Goal: Task Accomplishment & Management: Use online tool/utility

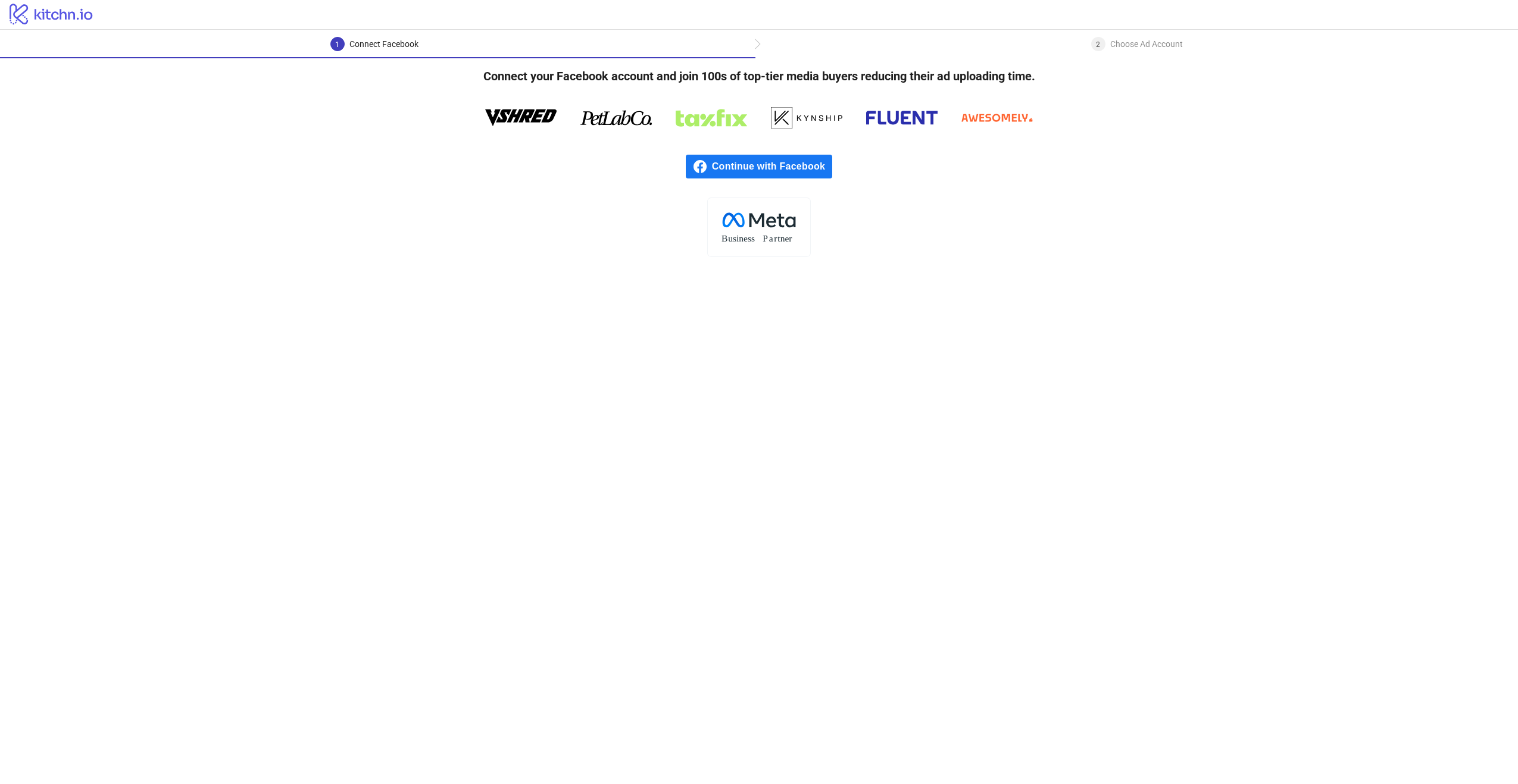
click at [722, 165] on span "Continue with Facebook" at bounding box center [772, 166] width 120 height 24
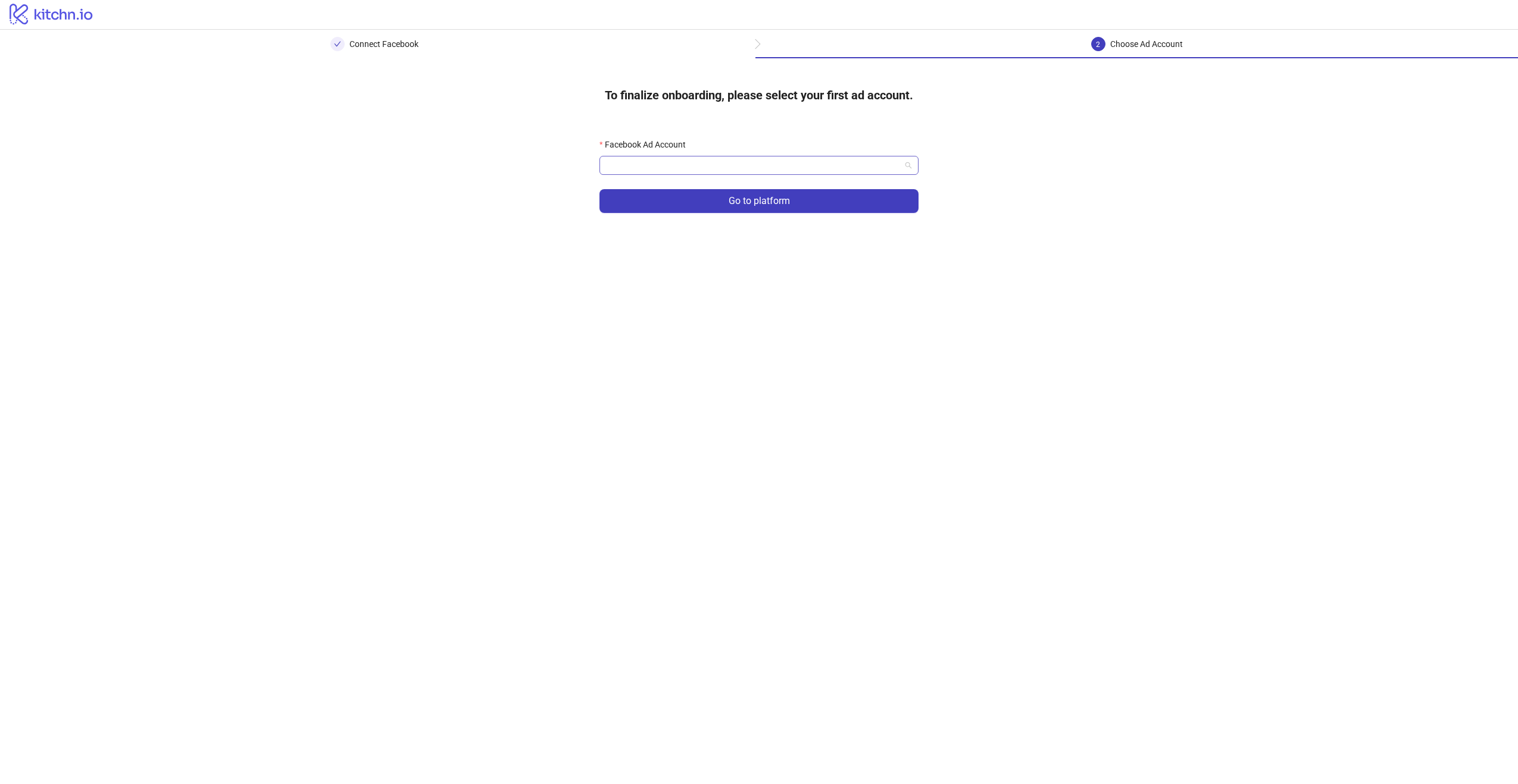
click at [711, 161] on input "Facebook Ad Account" at bounding box center [753, 165] width 294 height 18
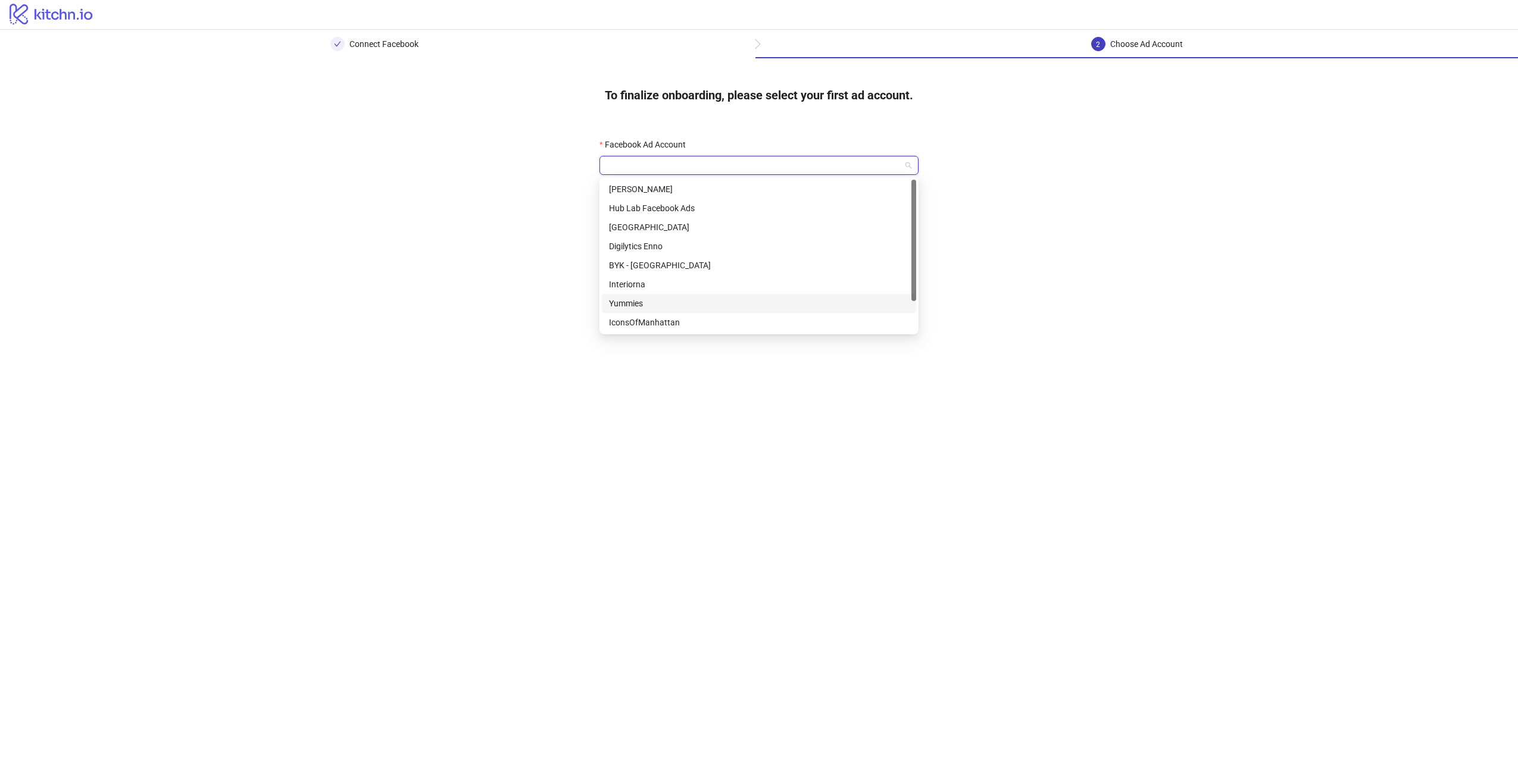
click at [683, 306] on div "Yummies" at bounding box center [759, 303] width 300 height 13
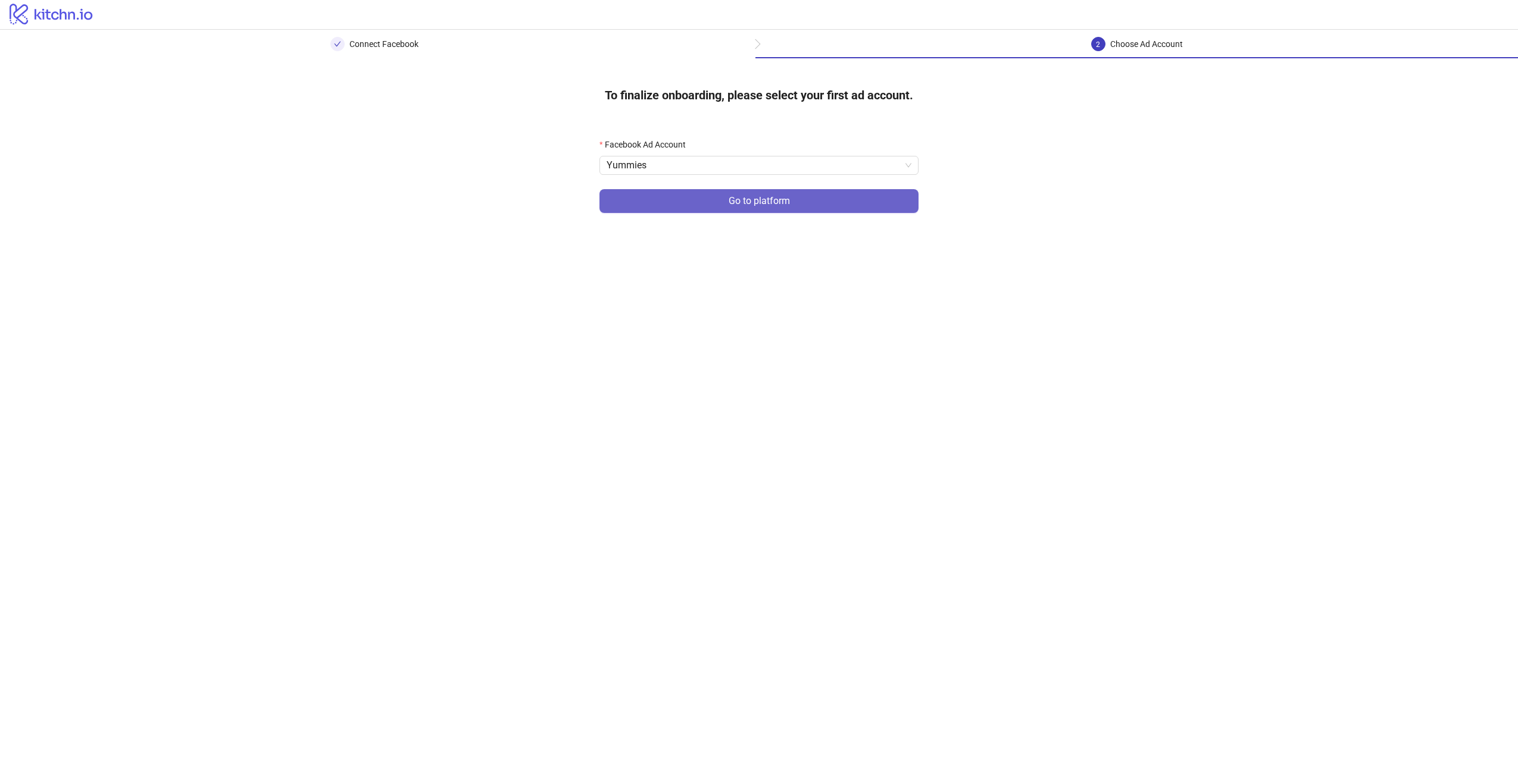
click at [765, 200] on span "Go to platform" at bounding box center [759, 201] width 61 height 11
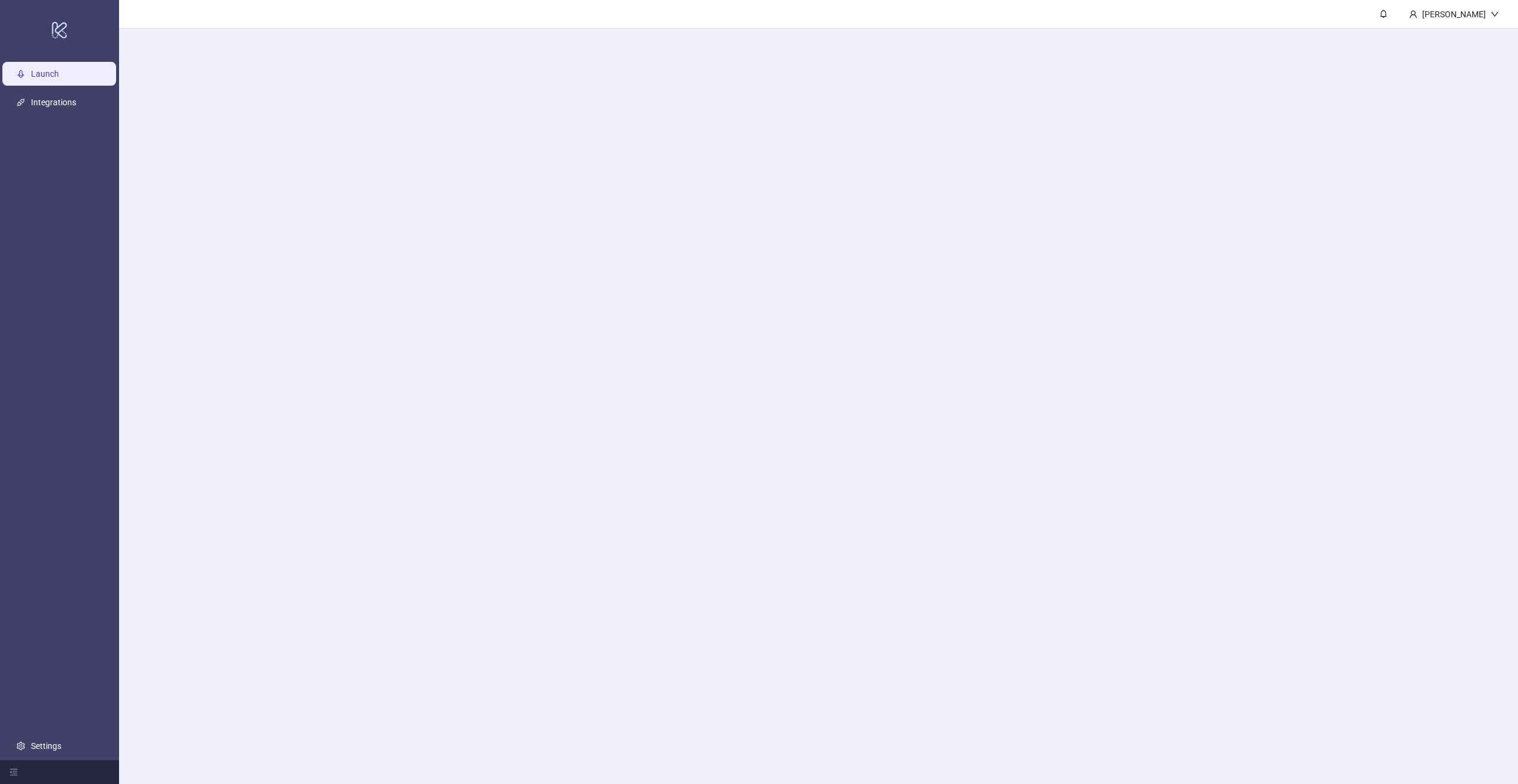
click at [700, 176] on main "[PERSON_NAME]" at bounding box center [818, 392] width 1399 height 784
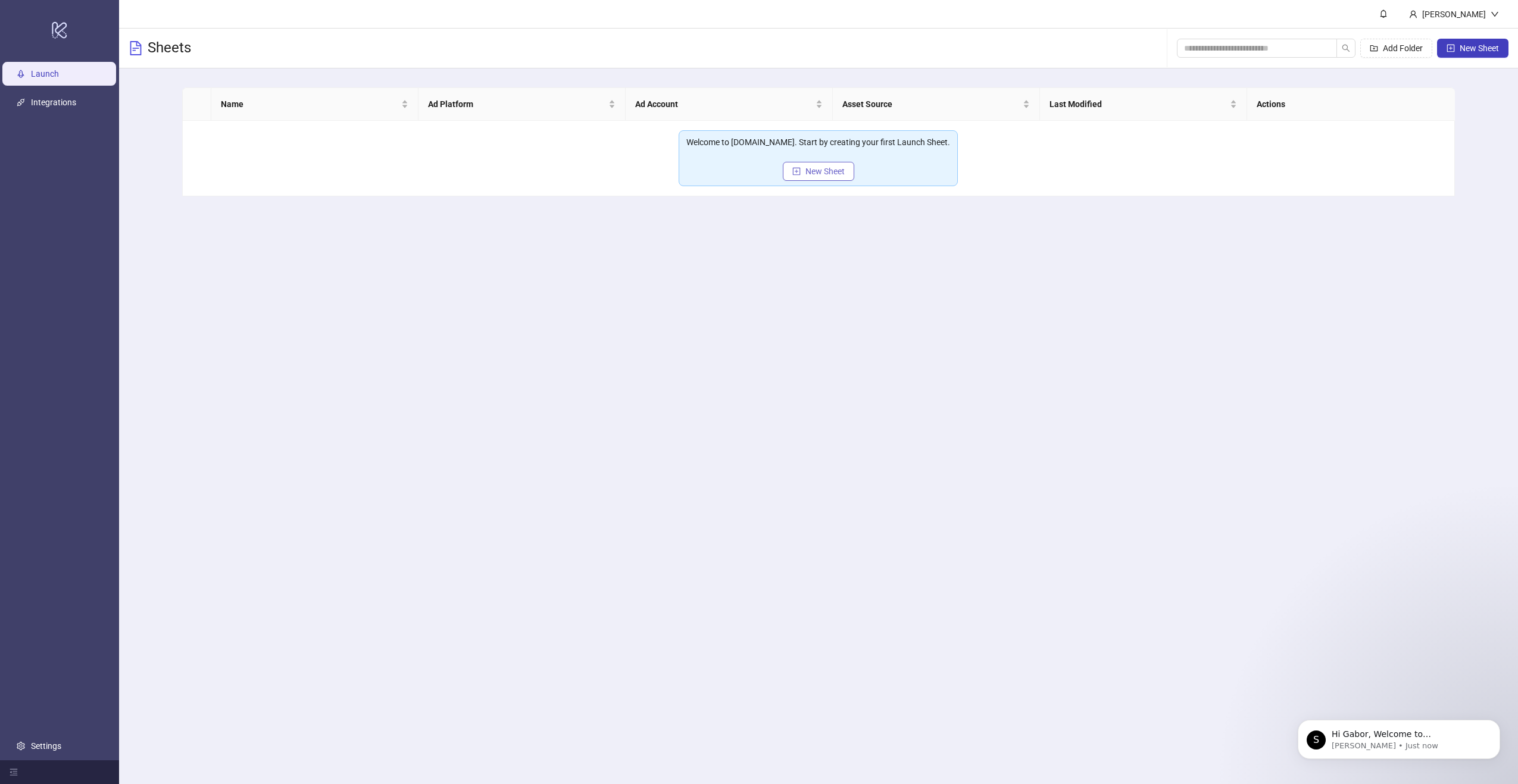
click at [814, 173] on span "New Sheet" at bounding box center [825, 171] width 39 height 10
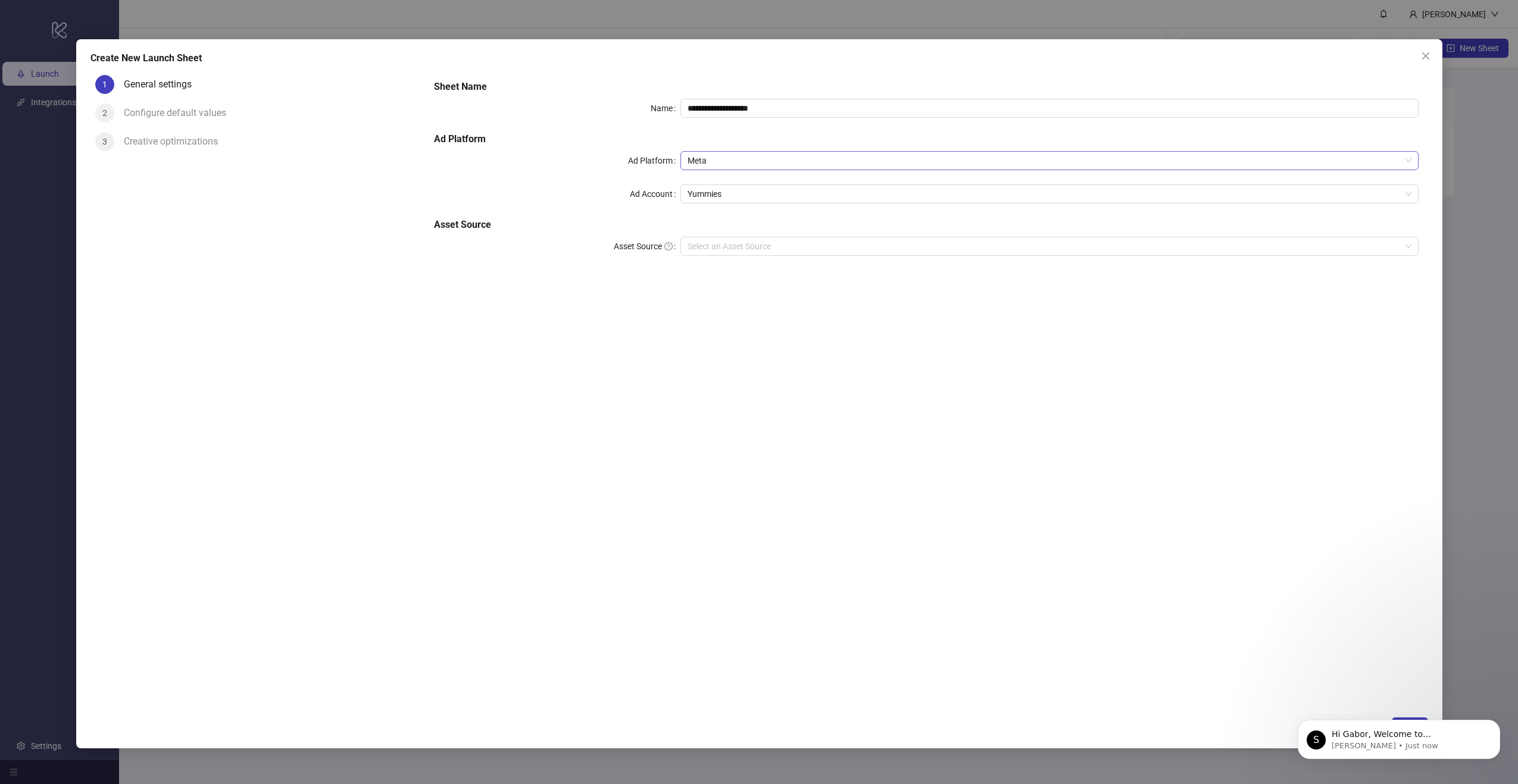
click at [751, 160] on span "Meta" at bounding box center [1050, 160] width 724 height 18
click at [741, 179] on div "Meta" at bounding box center [1050, 184] width 719 height 13
click at [730, 197] on span "Yummies" at bounding box center [1050, 194] width 724 height 18
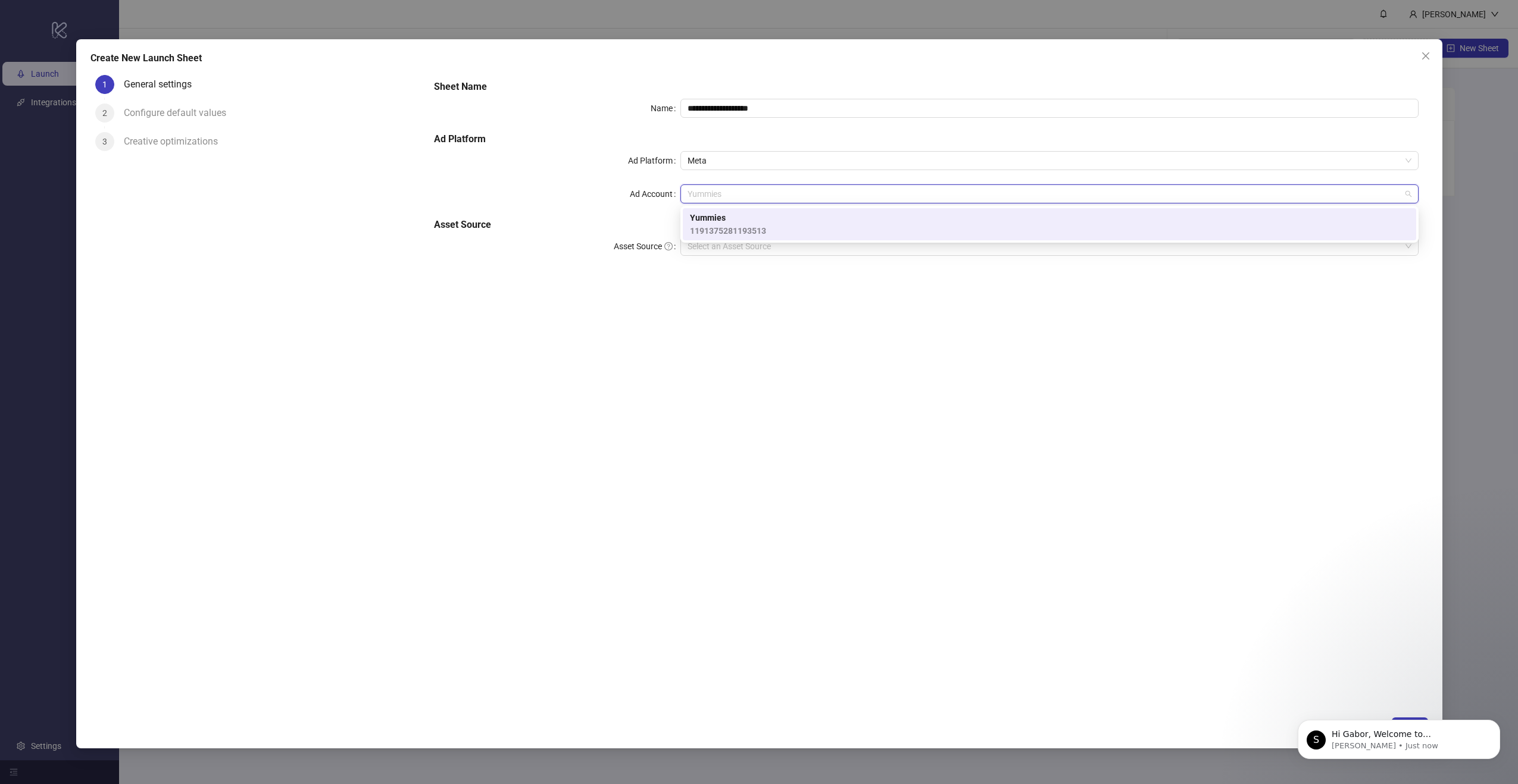
click at [727, 229] on span "1191375281193513" at bounding box center [728, 230] width 76 height 13
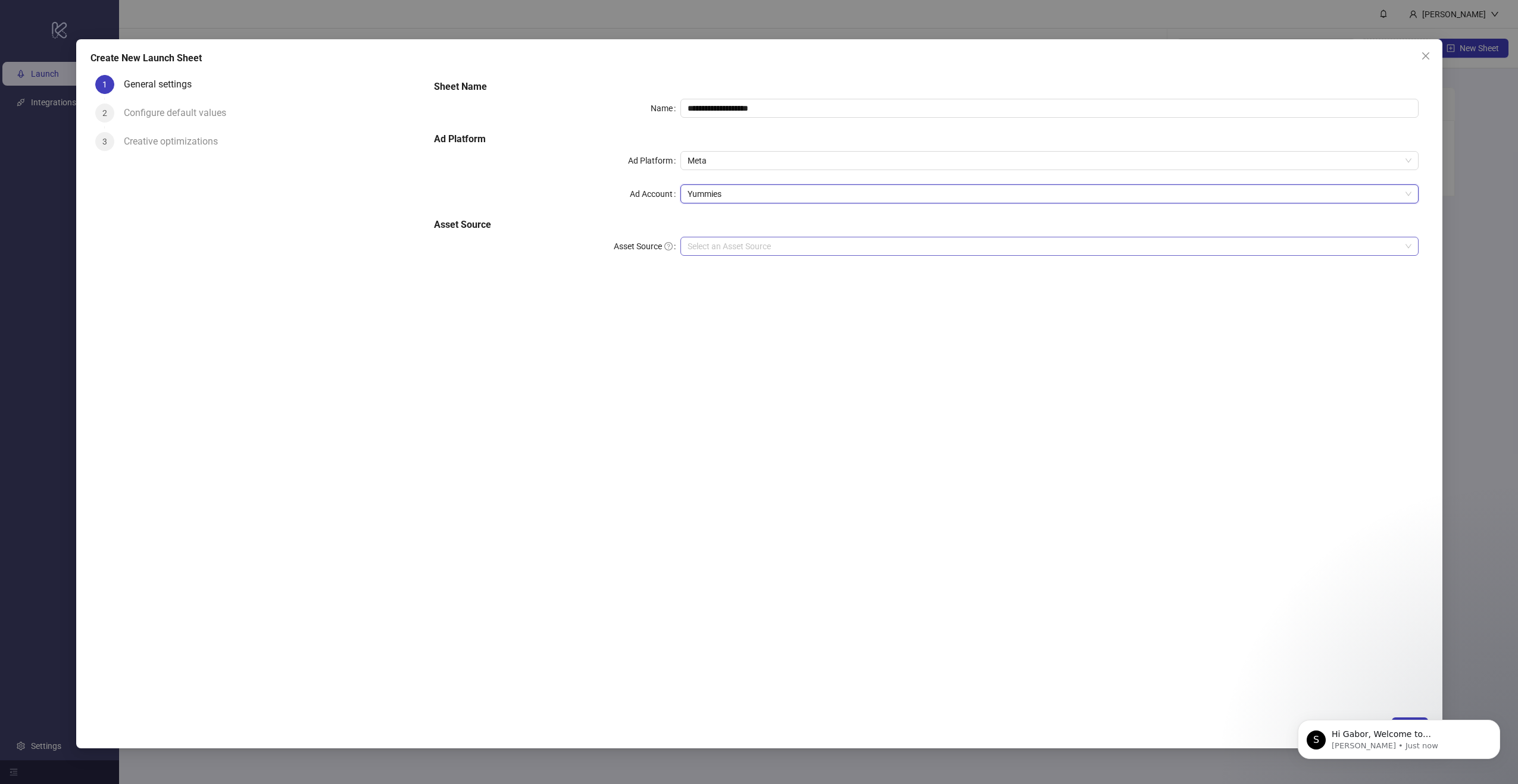
click at [738, 239] on input "Asset Source" at bounding box center [1044, 246] width 713 height 18
click at [734, 286] on div "Google Drive" at bounding box center [1050, 289] width 719 height 13
click at [704, 281] on input "Main Folder" at bounding box center [1044, 280] width 713 height 18
click at [723, 281] on input "Main Folder" at bounding box center [1044, 280] width 713 height 18
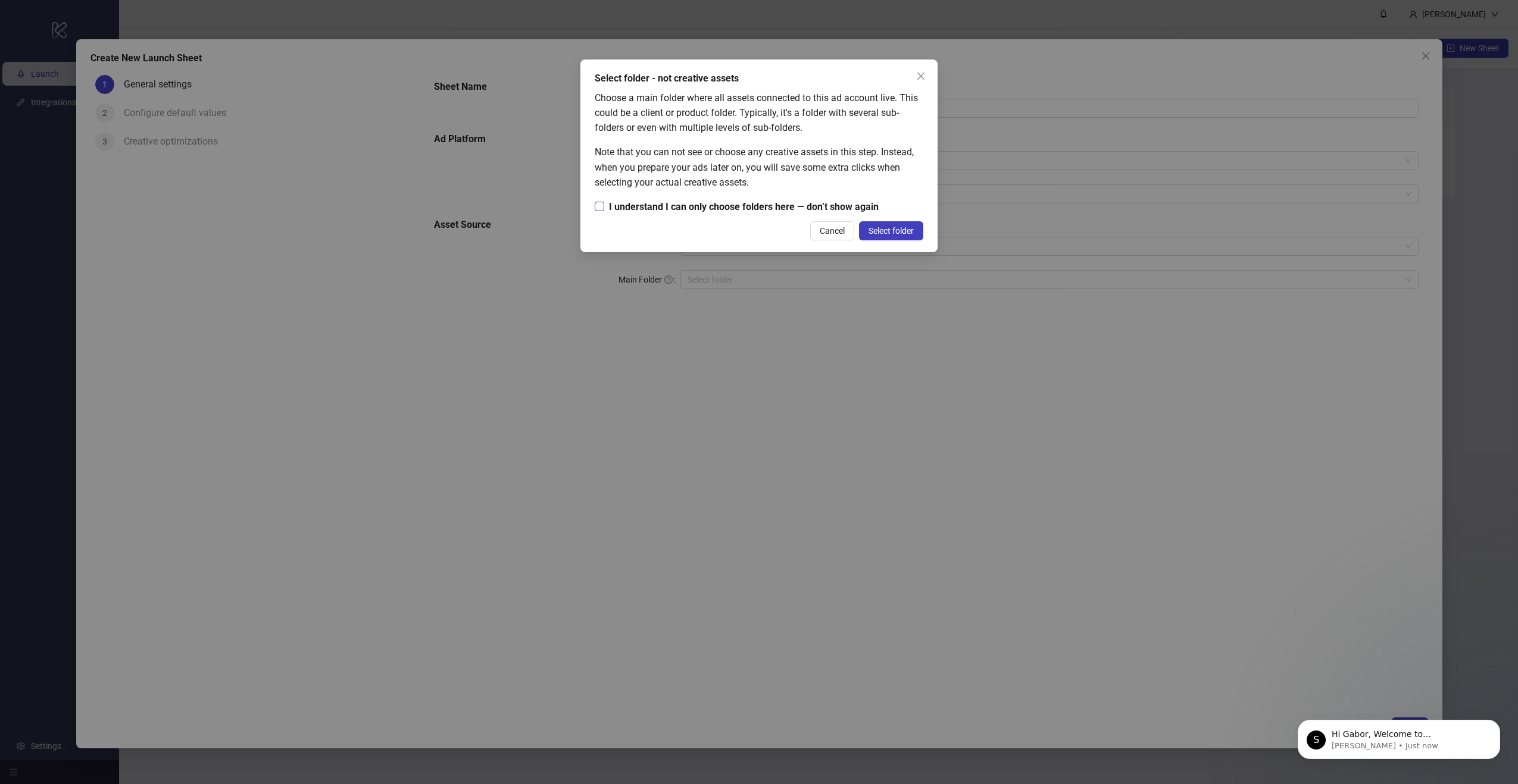
click at [797, 213] on span "I understand I can only choose folders here — don’t show again" at bounding box center [744, 207] width 279 height 15
click at [903, 238] on button "Select folder" at bounding box center [891, 231] width 65 height 19
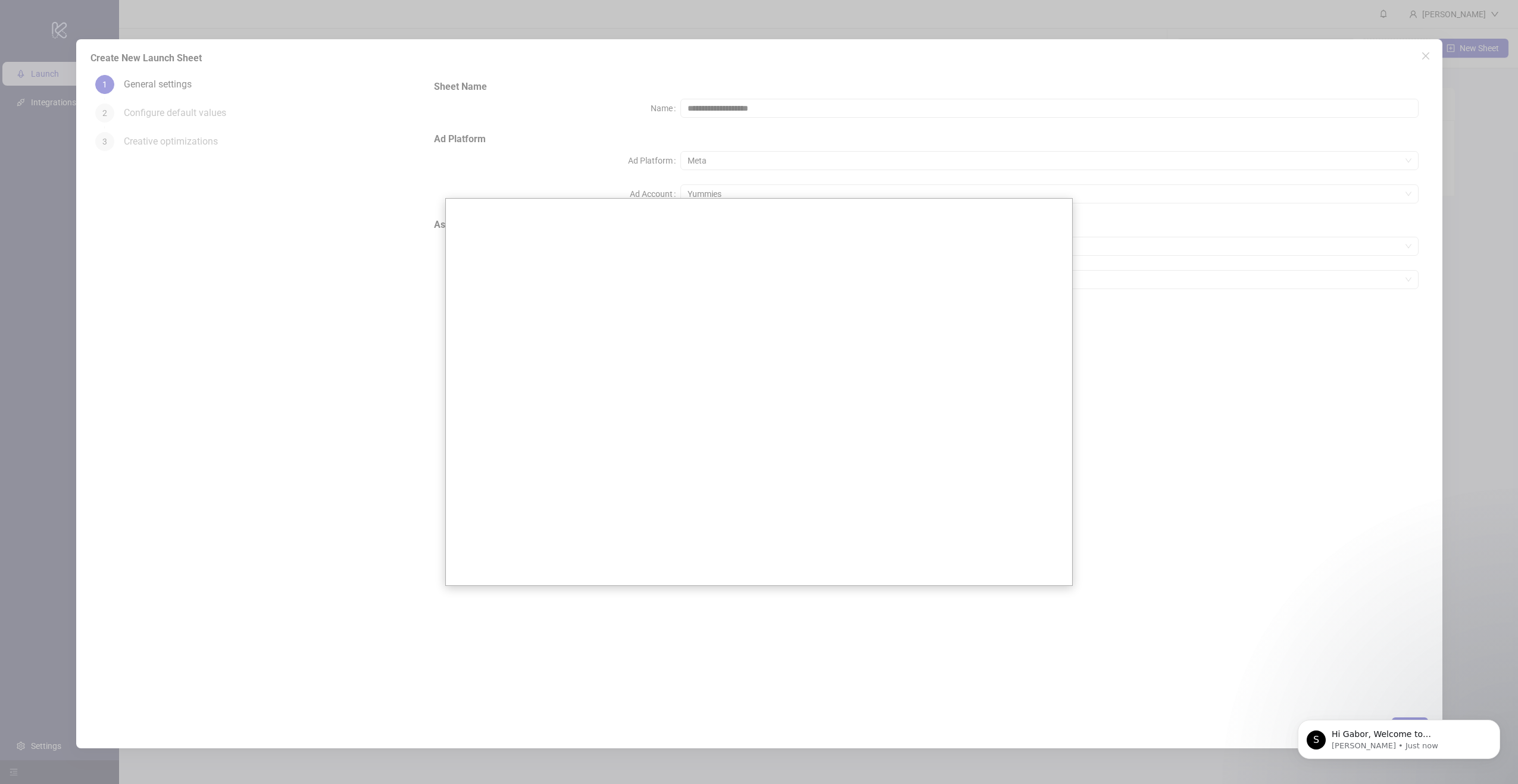
click at [519, 153] on div at bounding box center [759, 392] width 1518 height 784
drag, startPoint x: 1213, startPoint y: 498, endPoint x: 1148, endPoint y: 429, distance: 94.8
click at [1213, 497] on div at bounding box center [759, 392] width 1518 height 784
click at [1134, 167] on div at bounding box center [759, 392] width 1518 height 784
click at [426, 139] on div at bounding box center [759, 392] width 1518 height 784
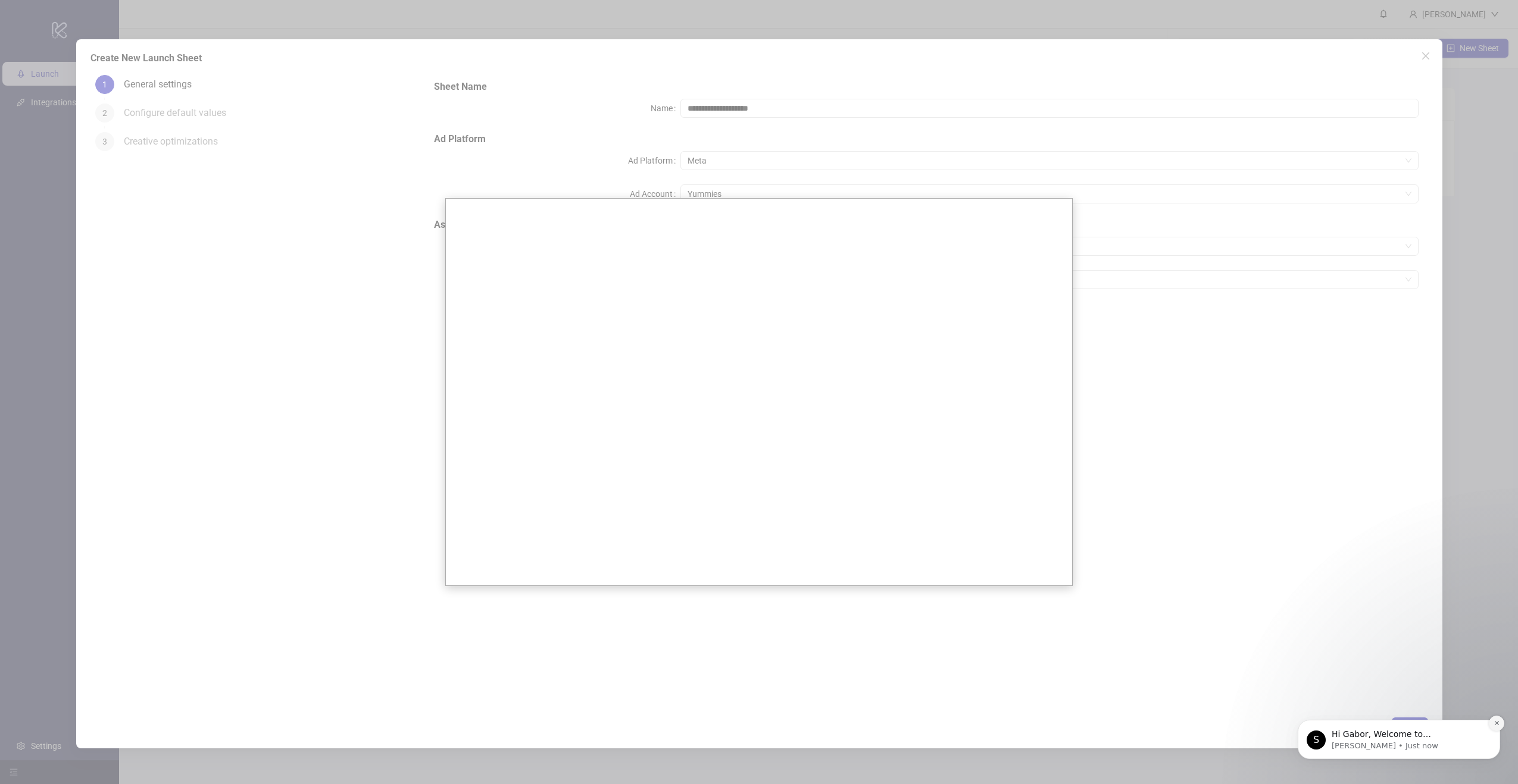
click at [1498, 721] on icon "Dismiss notification" at bounding box center [1498, 724] width 7 height 7
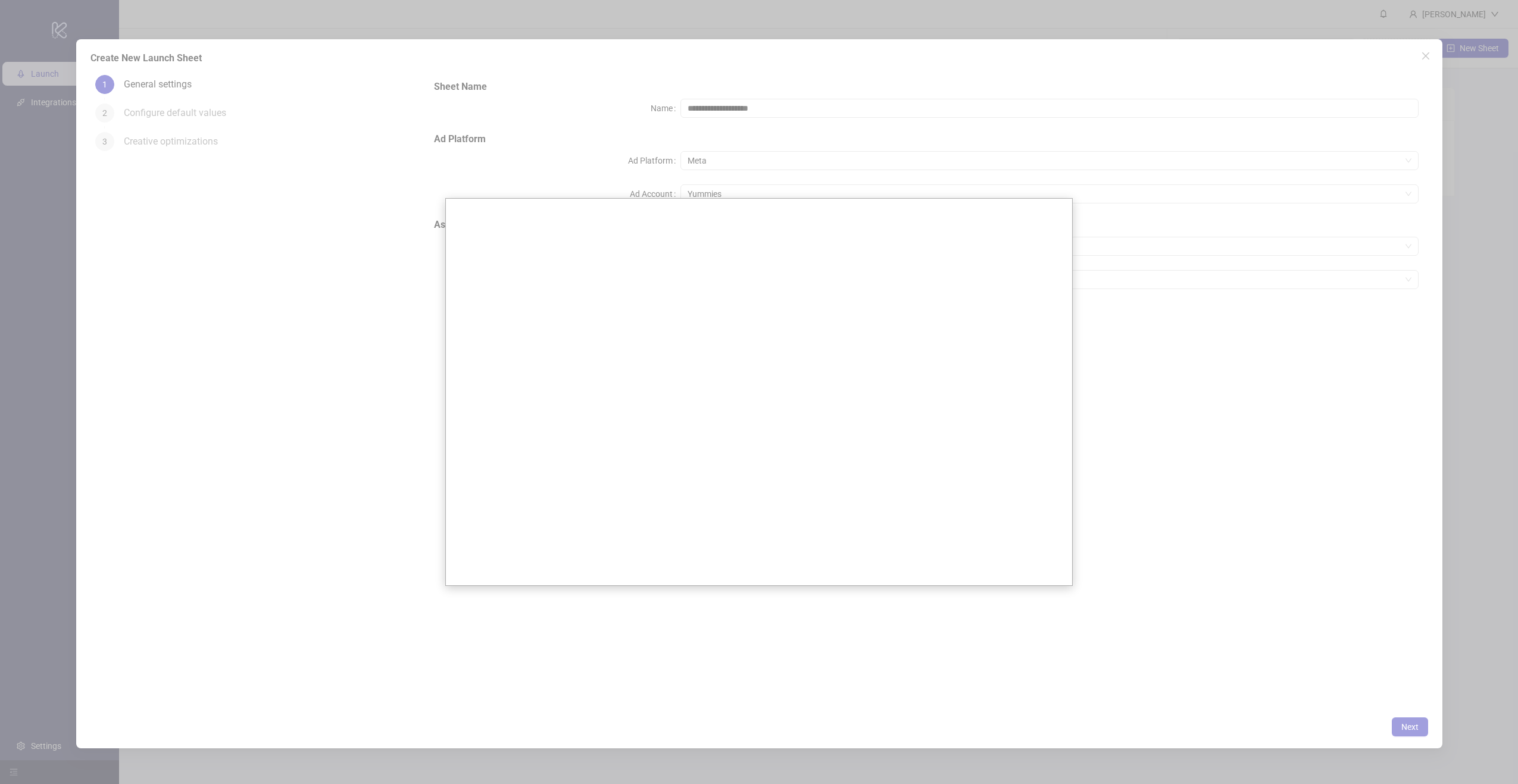
click at [610, 153] on div at bounding box center [759, 392] width 1518 height 784
click at [177, 112] on div at bounding box center [759, 392] width 1518 height 784
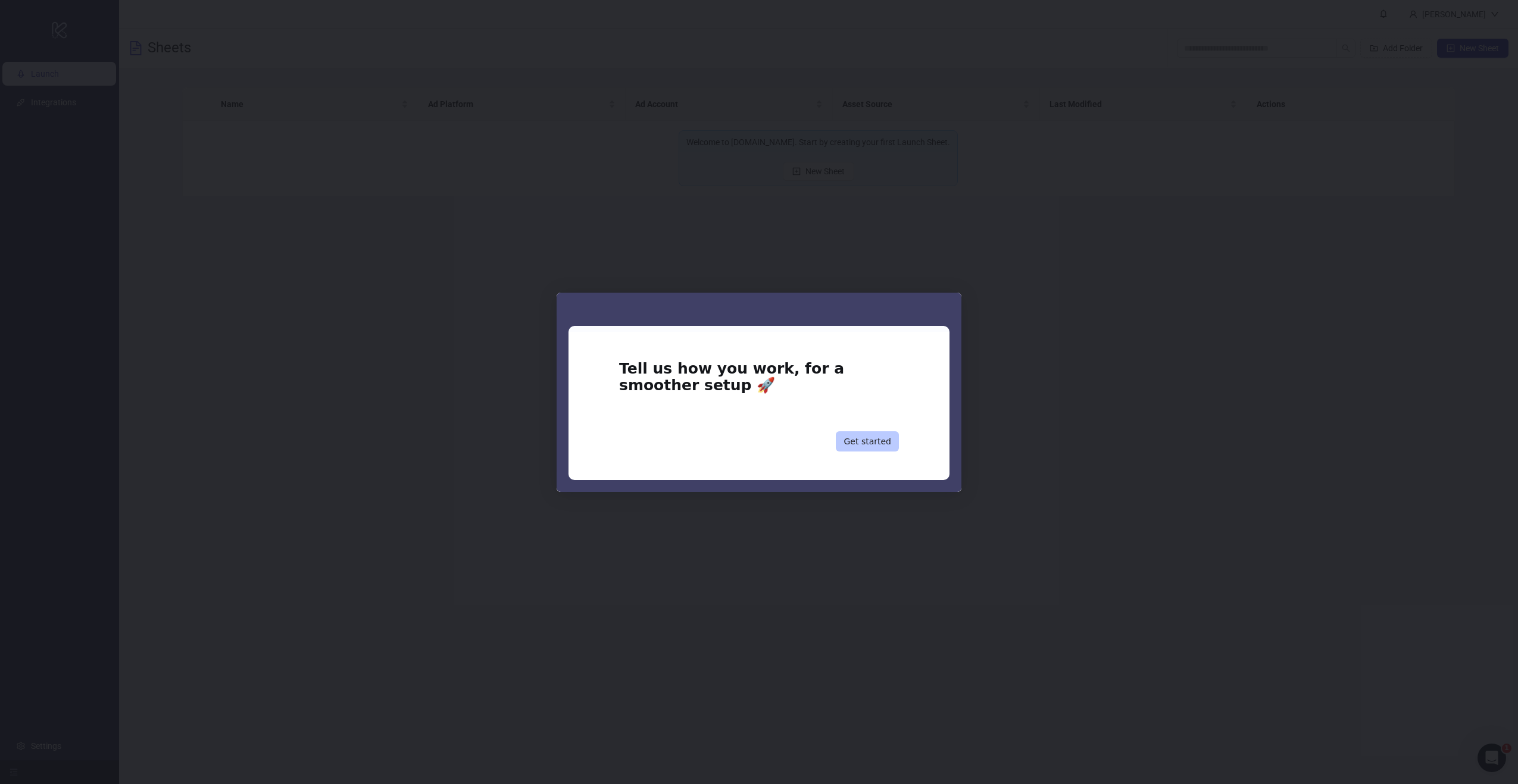
click at [869, 442] on button "Get started" at bounding box center [867, 442] width 63 height 20
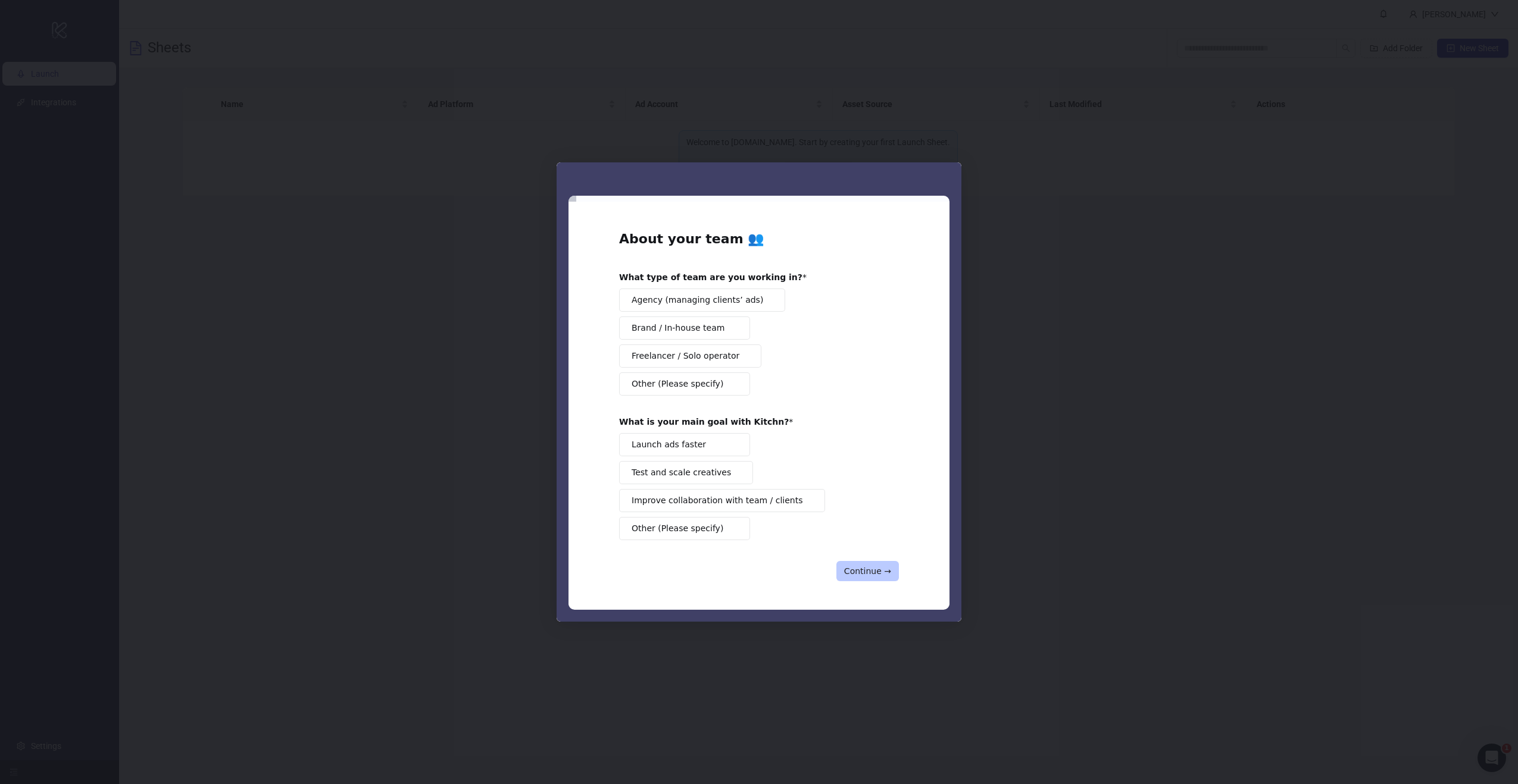
click at [878, 570] on button "Continue →" at bounding box center [868, 571] width 63 height 20
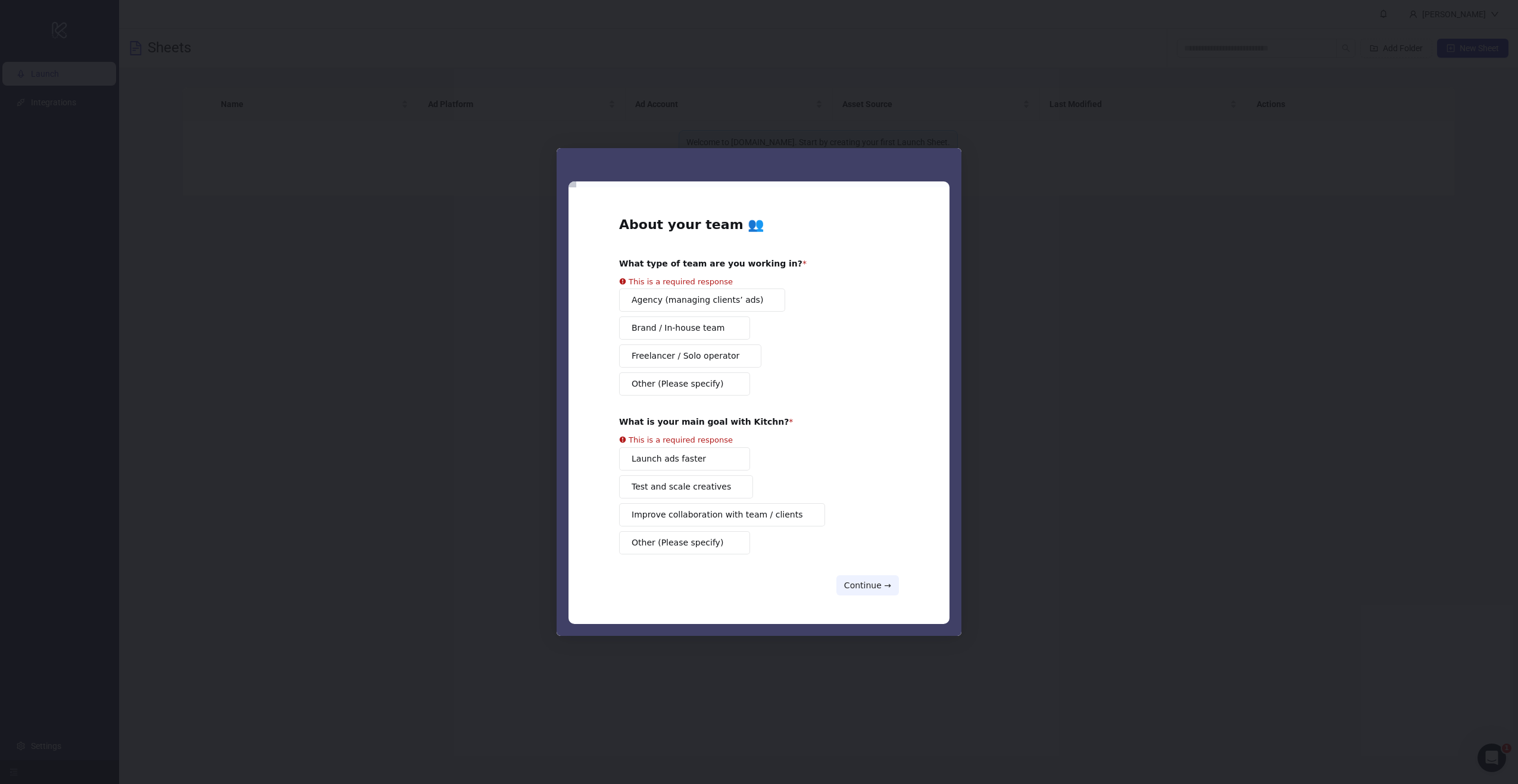
click at [674, 357] on button "Freelancer / Solo operator" at bounding box center [690, 356] width 142 height 23
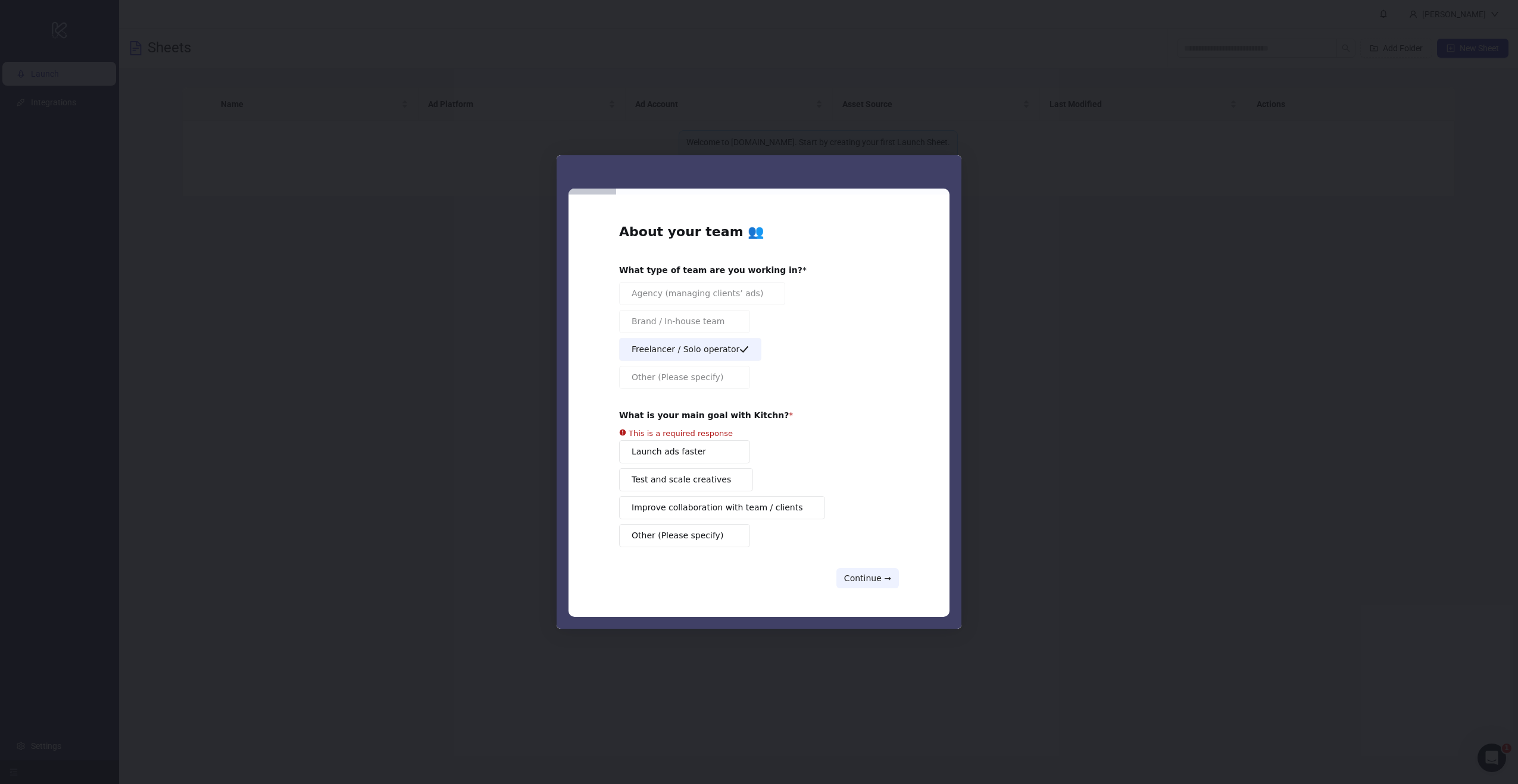
click at [690, 537] on button "Other (Please specify)" at bounding box center [685, 536] width 131 height 23
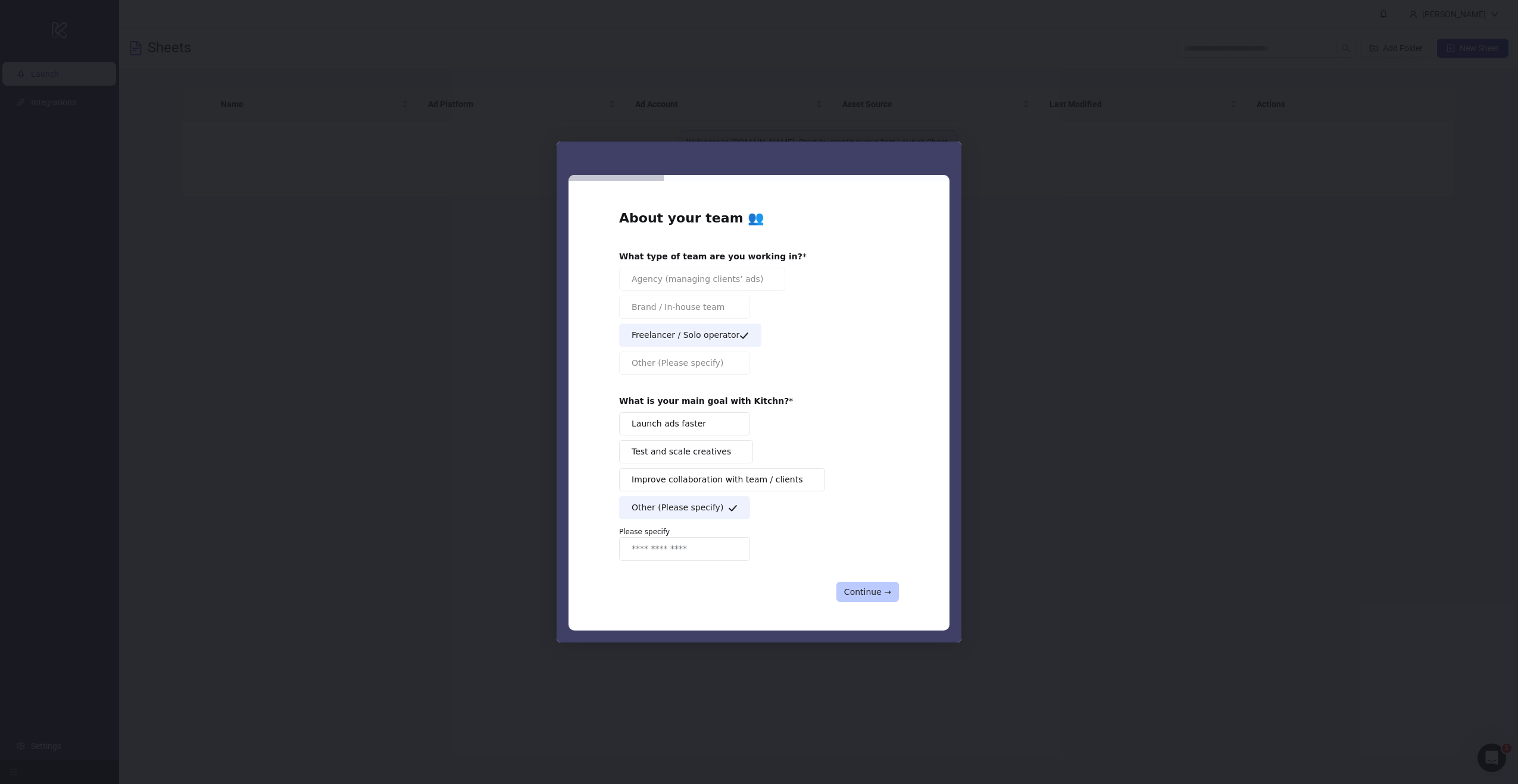
click at [872, 594] on button "Continue →" at bounding box center [868, 592] width 63 height 20
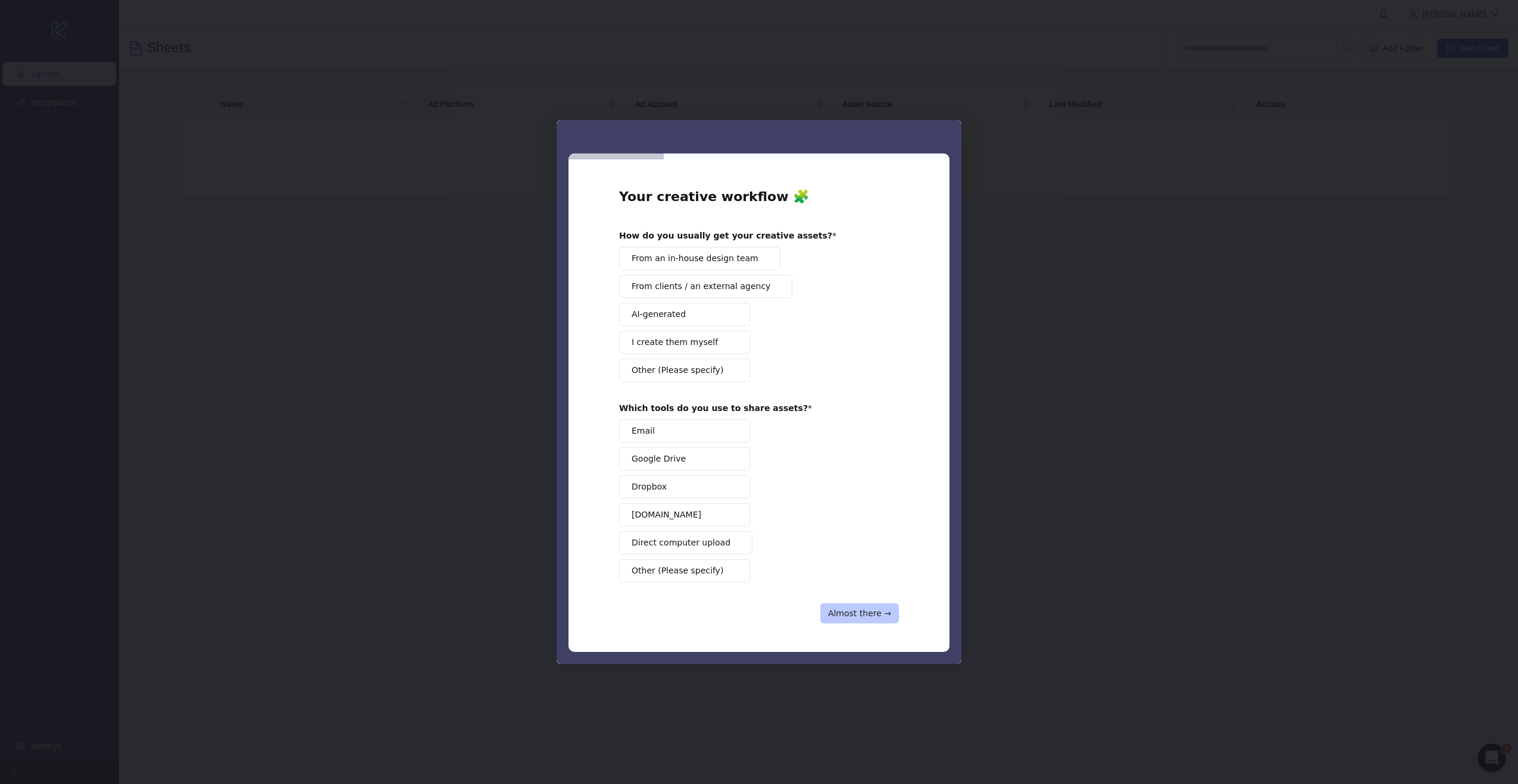
click at [868, 618] on button "Almost there →" at bounding box center [860, 613] width 79 height 20
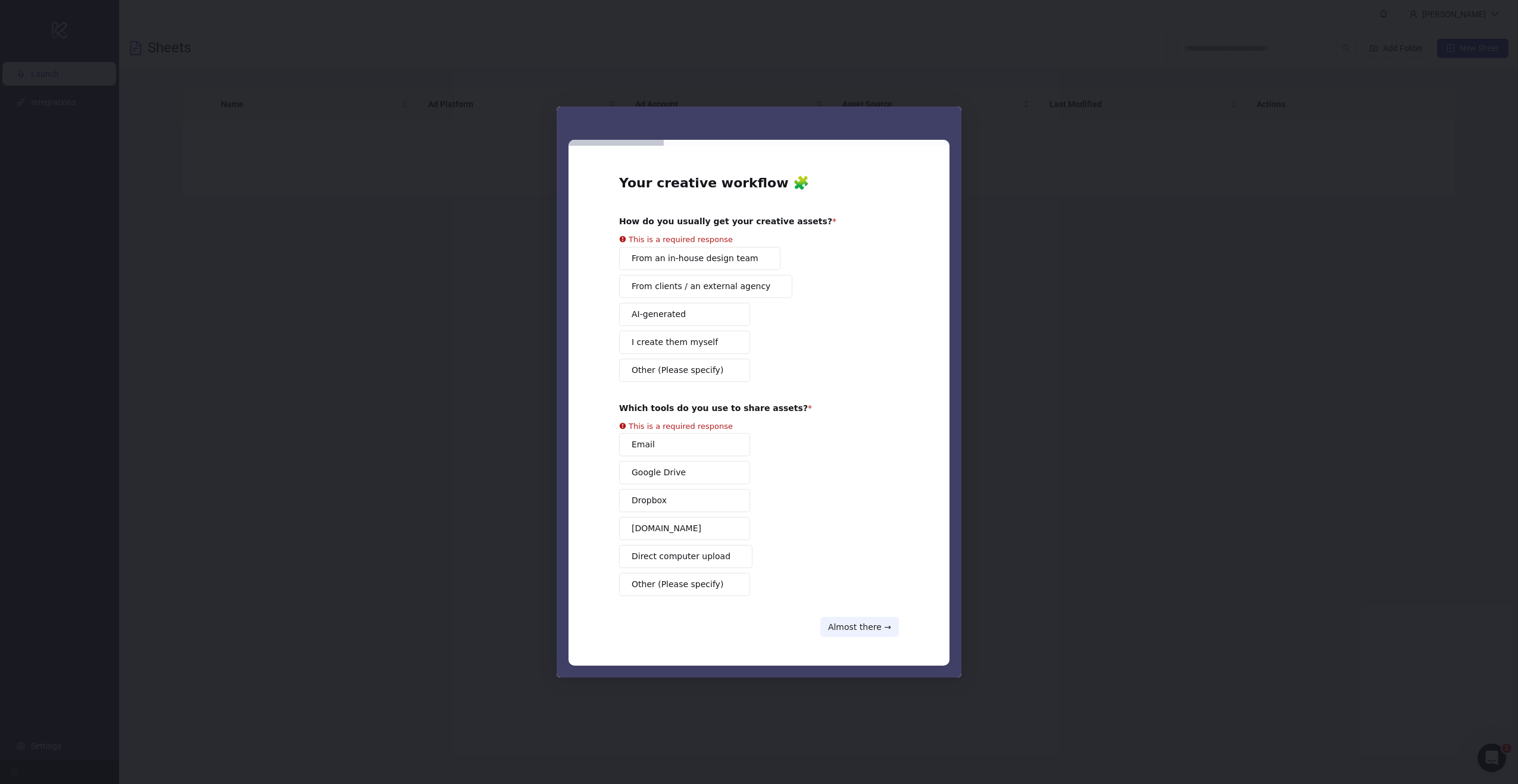
click at [703, 454] on div "Email Google Drive Dropbox Frame.io Direct computer upload Other (Please specif…" at bounding box center [759, 515] width 280 height 163
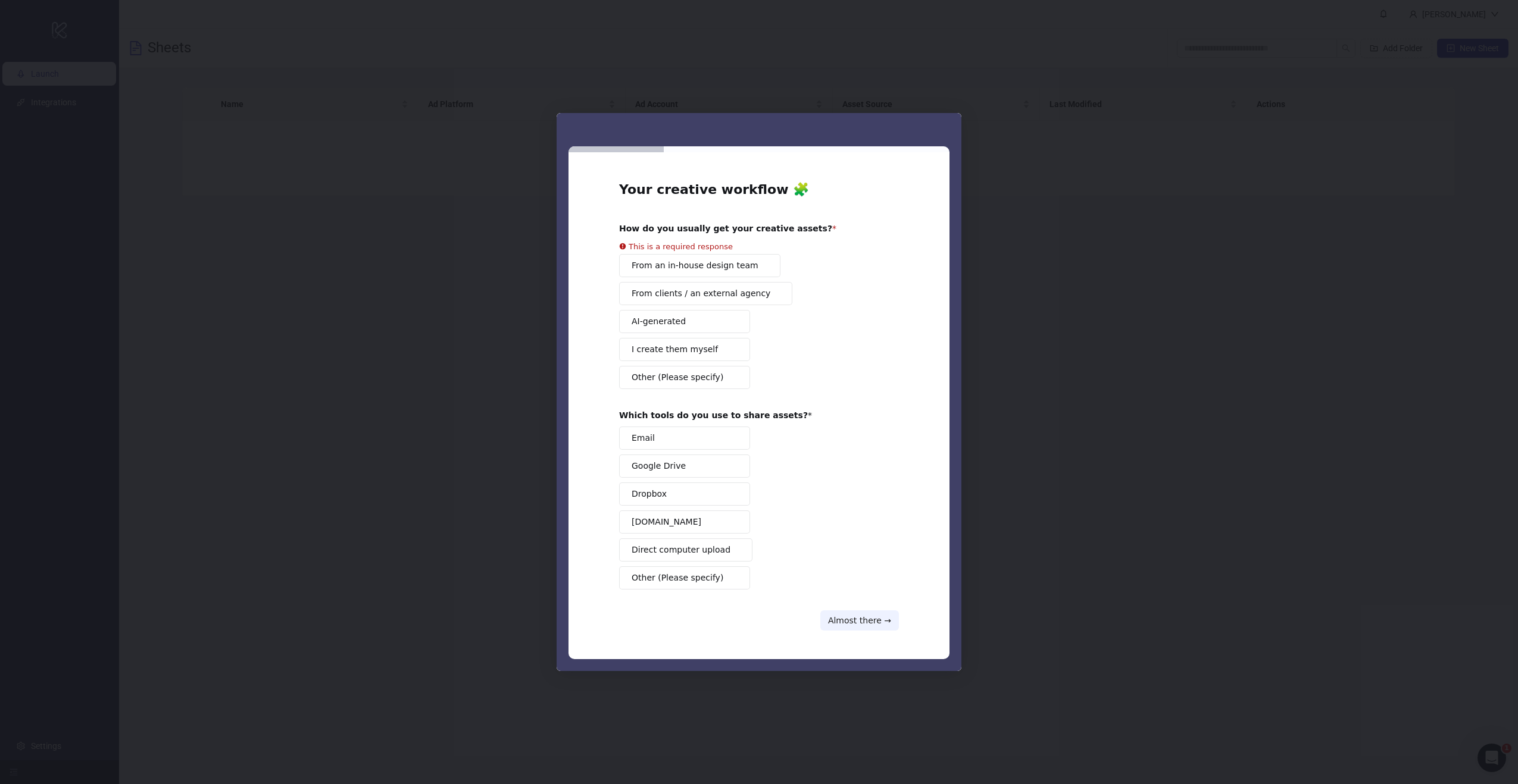
click at [690, 351] on button "I create them myself" at bounding box center [685, 349] width 131 height 23
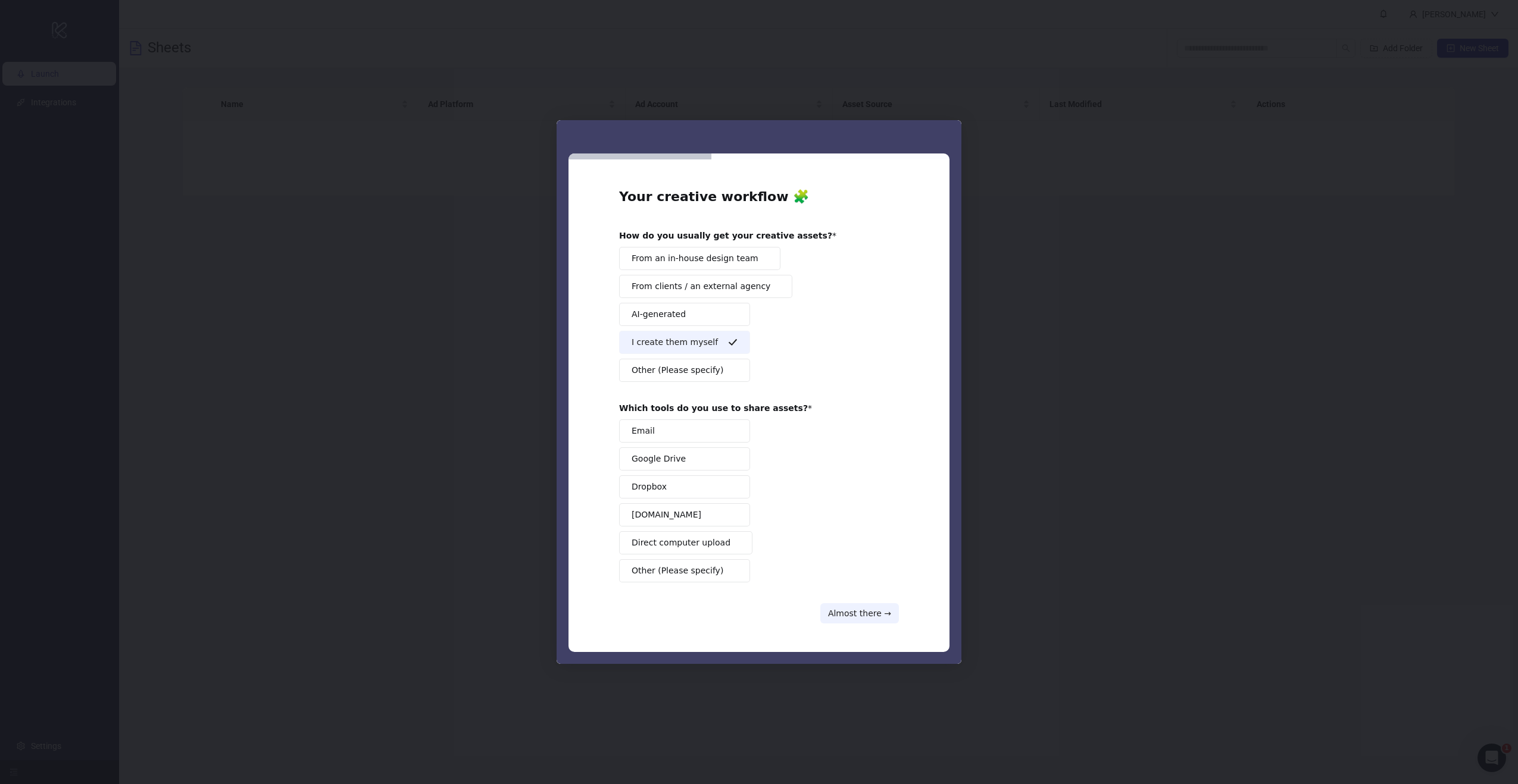
click at [714, 482] on button "Dropbox" at bounding box center [685, 487] width 131 height 23
click at [857, 607] on button "Almost there →" at bounding box center [860, 613] width 79 height 20
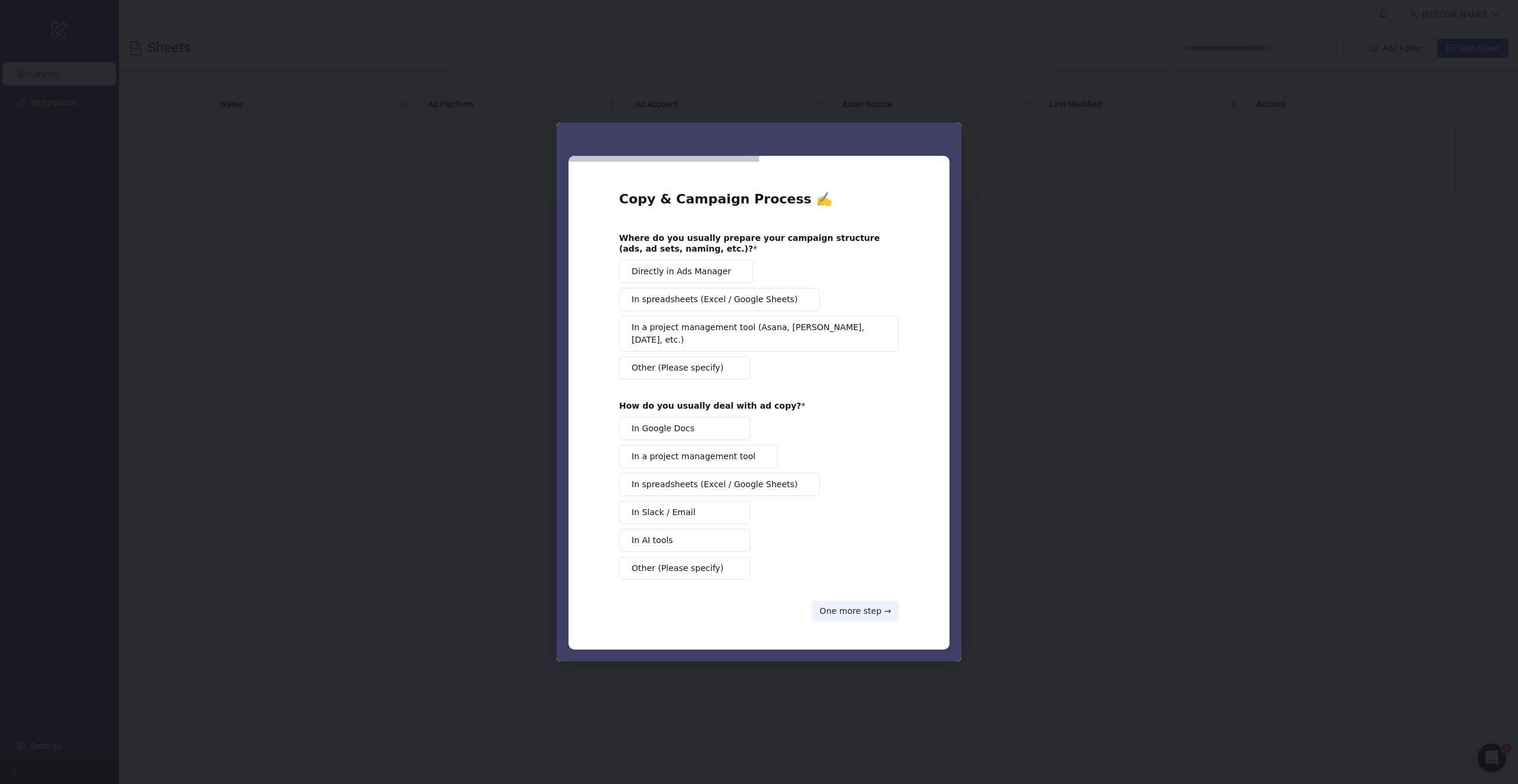
click at [869, 619] on div "Copy & Campaign Process ✍️ Where do you usually prepare your campaign structure…" at bounding box center [759, 406] width 381 height 488
click at [678, 424] on span "In Google Docs" at bounding box center [663, 429] width 63 height 12
click at [704, 262] on div "Where do you usually prepare your campaign structure (ads, ad sets, naming, etc…" at bounding box center [759, 306] width 280 height 147
click at [697, 278] on span "Directly in Ads Manager" at bounding box center [681, 272] width 99 height 12
click at [862, 593] on div "Copy & Campaign Process ✍️ Where do you usually prepare your campaign structure…" at bounding box center [759, 406] width 280 height 431
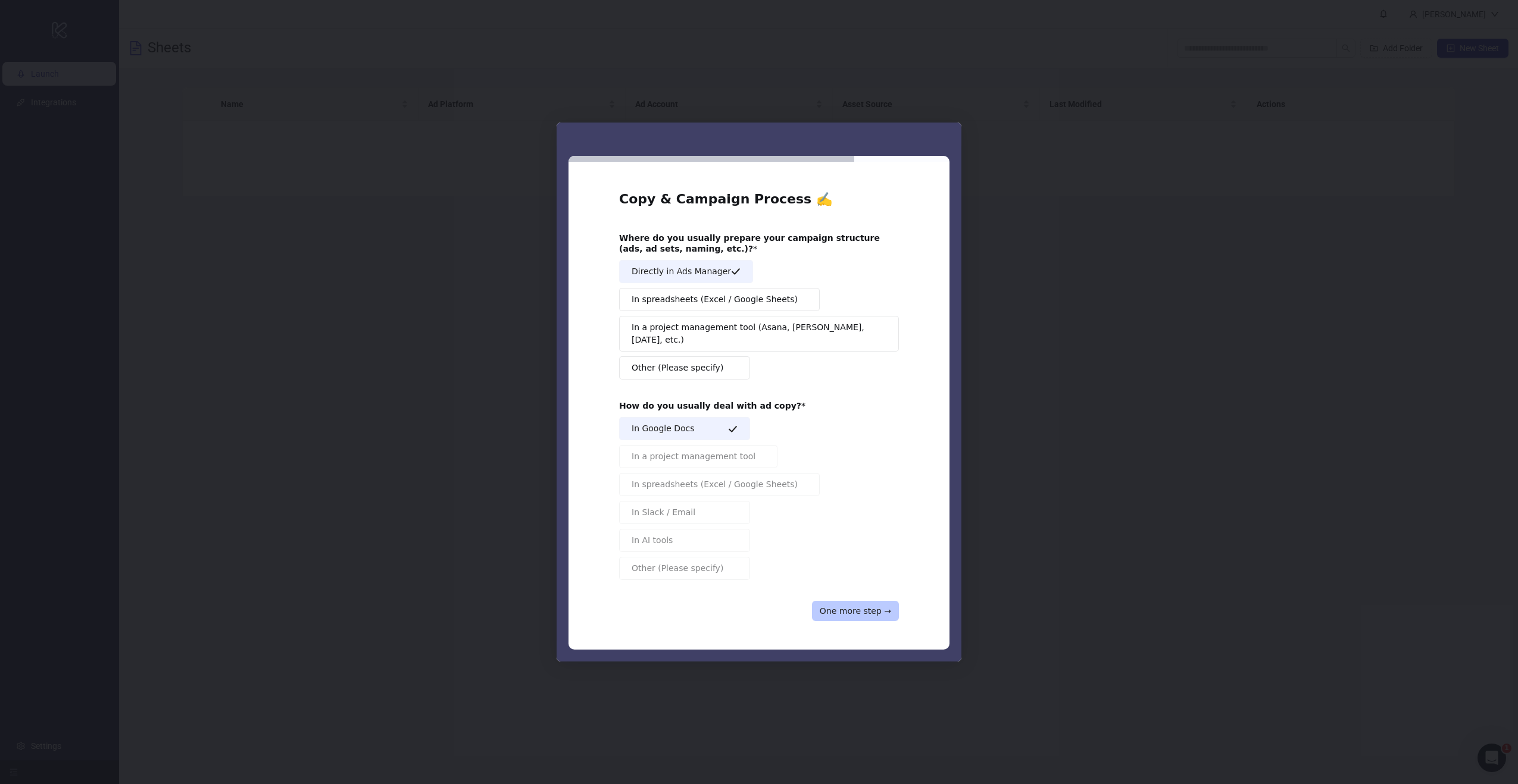
click at [864, 605] on button "One more step →" at bounding box center [856, 611] width 87 height 20
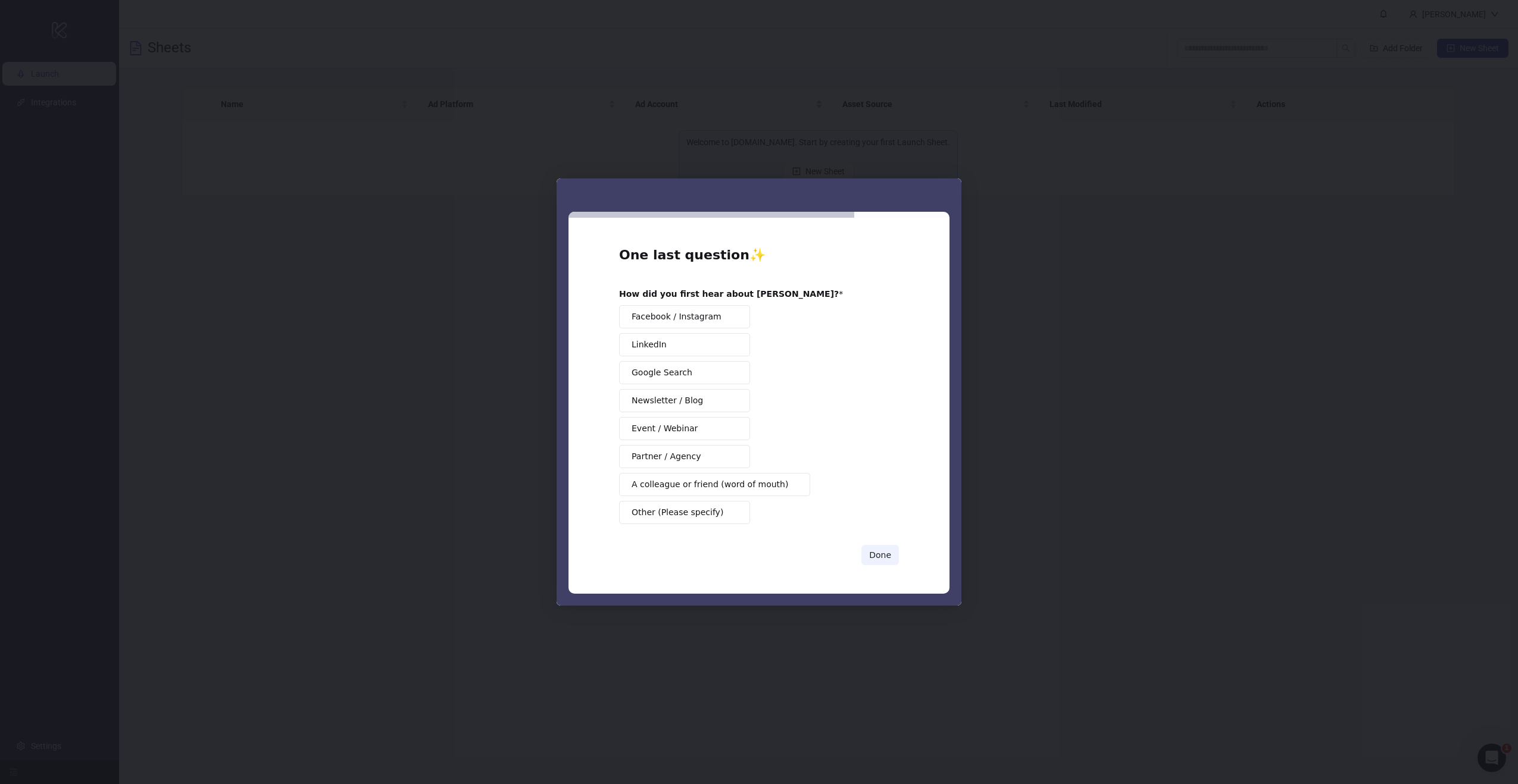
click at [676, 516] on span "Other (Please specify)" at bounding box center [677, 512] width 92 height 12
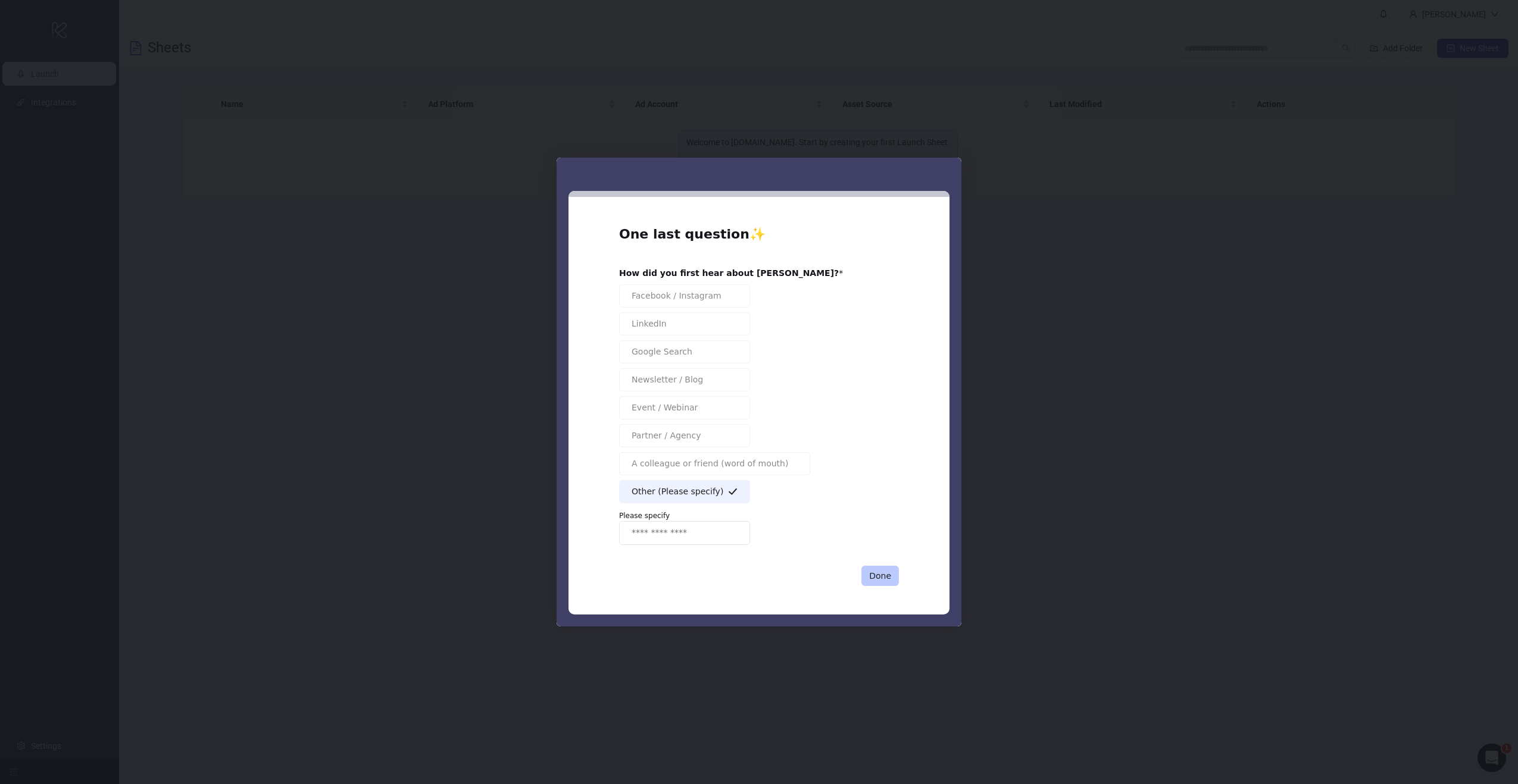
click at [875, 571] on button "Done" at bounding box center [880, 576] width 37 height 20
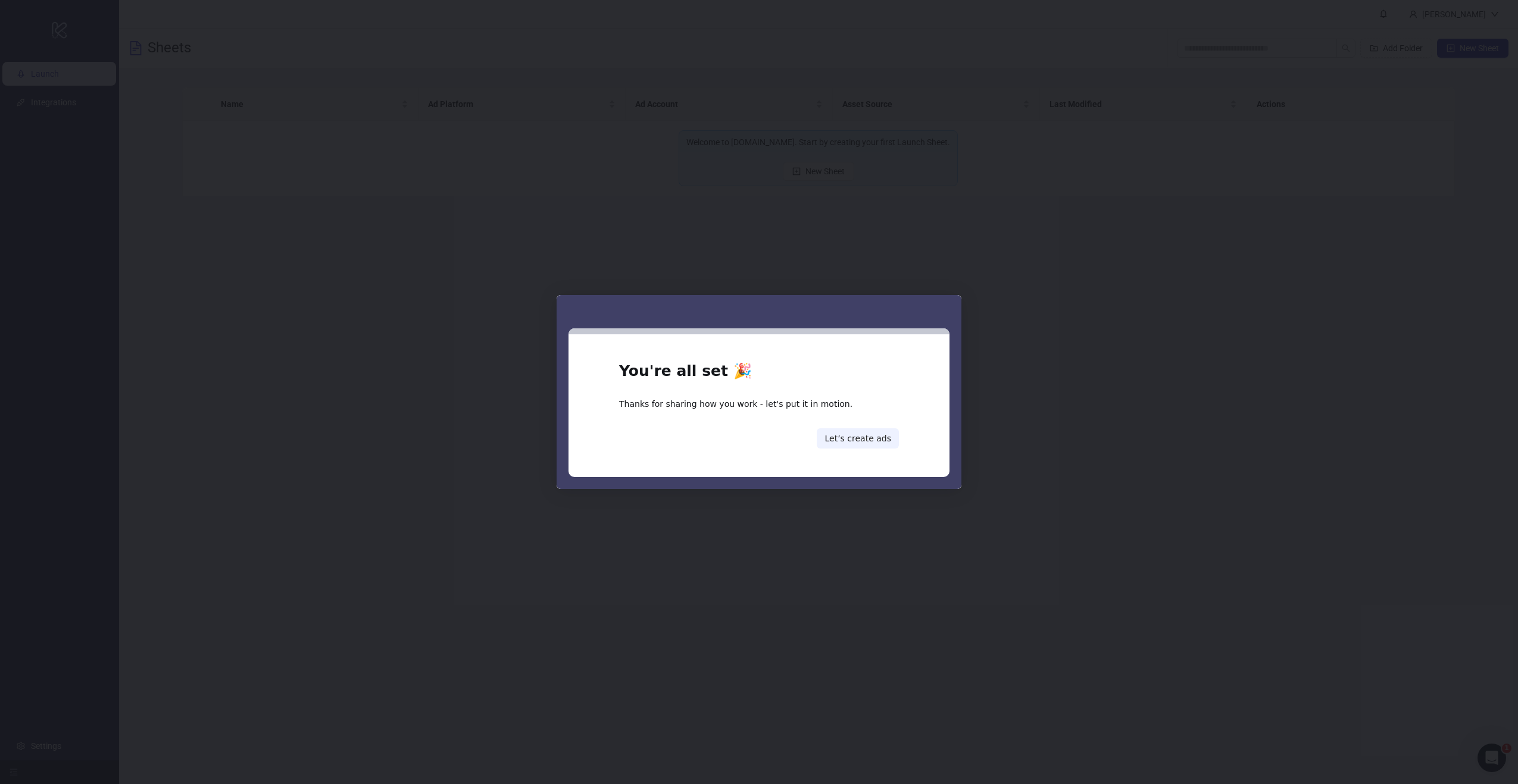
click at [869, 427] on div "You're all set 🎉 Thanks for sharing how you work - let's put it in motion. Let’…" at bounding box center [759, 406] width 280 height 86
click at [865, 447] on button "Let’s create ads" at bounding box center [858, 439] width 82 height 20
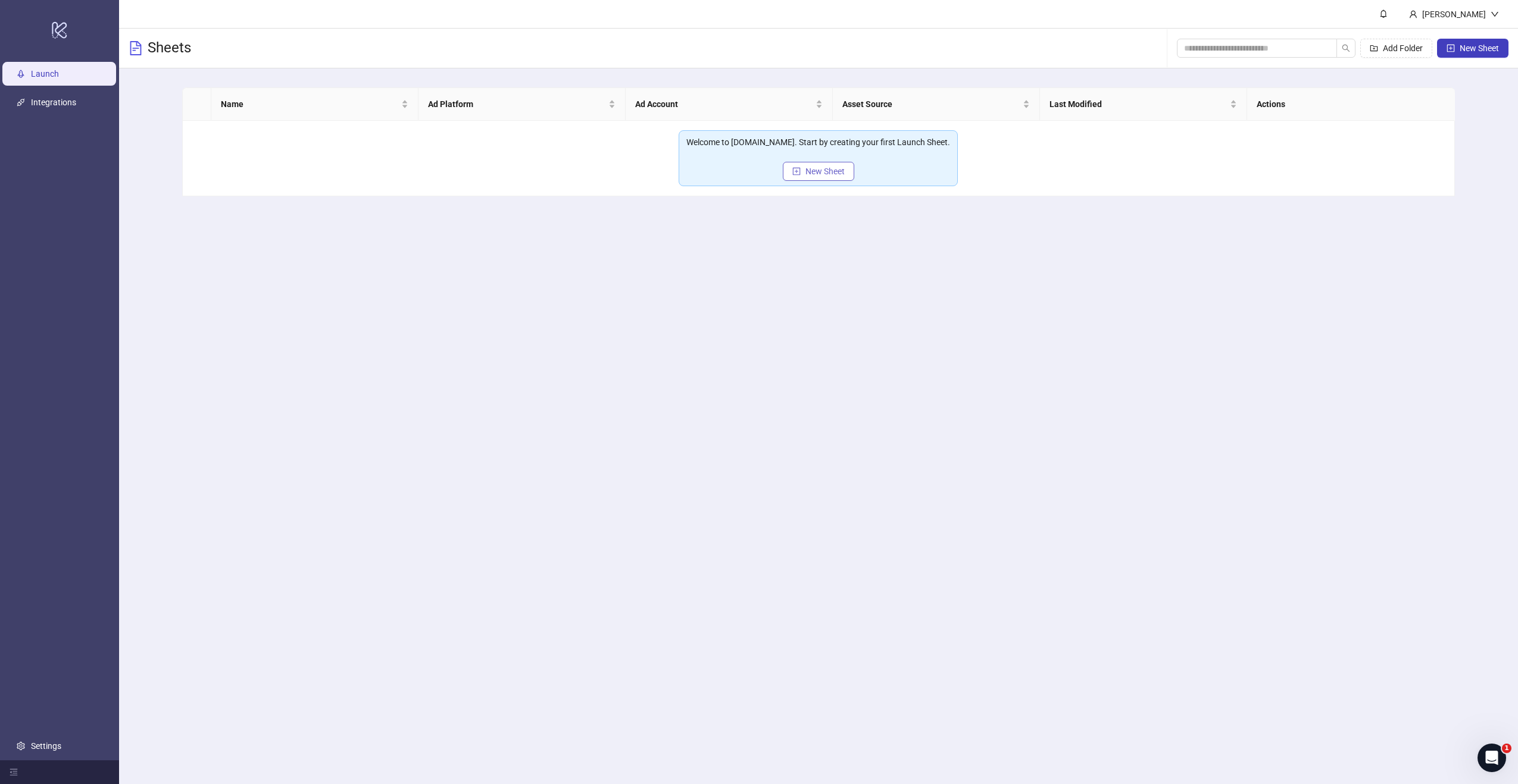
click at [810, 178] on button "New Sheet" at bounding box center [818, 171] width 71 height 19
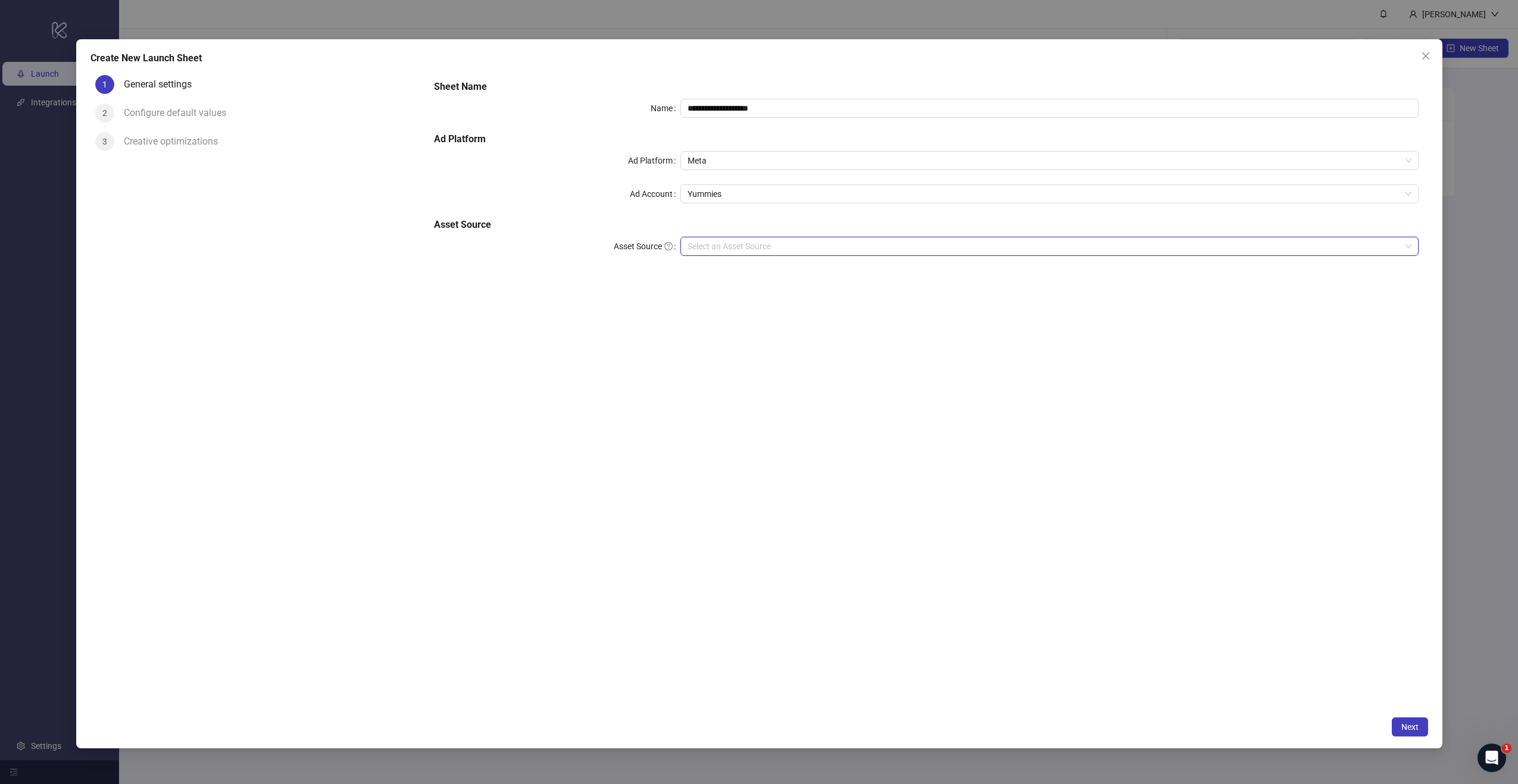
click at [717, 248] on input "Asset Source" at bounding box center [1044, 246] width 713 height 18
click at [731, 285] on div "Google Drive" at bounding box center [1050, 289] width 719 height 13
click at [704, 283] on input "Main Folder" at bounding box center [1044, 280] width 713 height 18
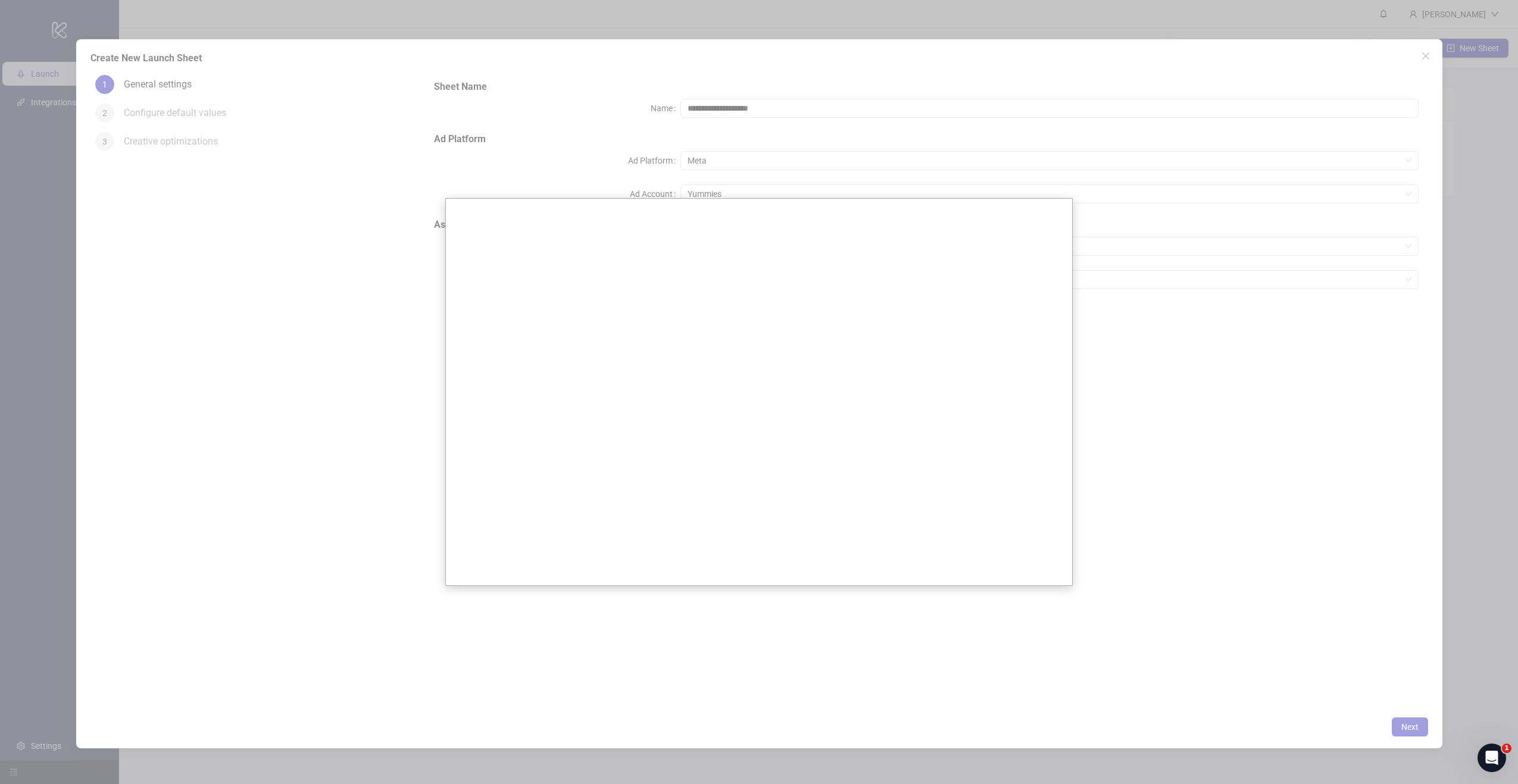
click at [736, 132] on div at bounding box center [759, 392] width 1518 height 784
click at [760, 129] on div at bounding box center [759, 392] width 1518 height 784
click at [1283, 536] on div at bounding box center [759, 392] width 1518 height 784
drag, startPoint x: 1403, startPoint y: 716, endPoint x: 1410, endPoint y: 720, distance: 8.1
click at [1411, 720] on div at bounding box center [759, 392] width 1518 height 784
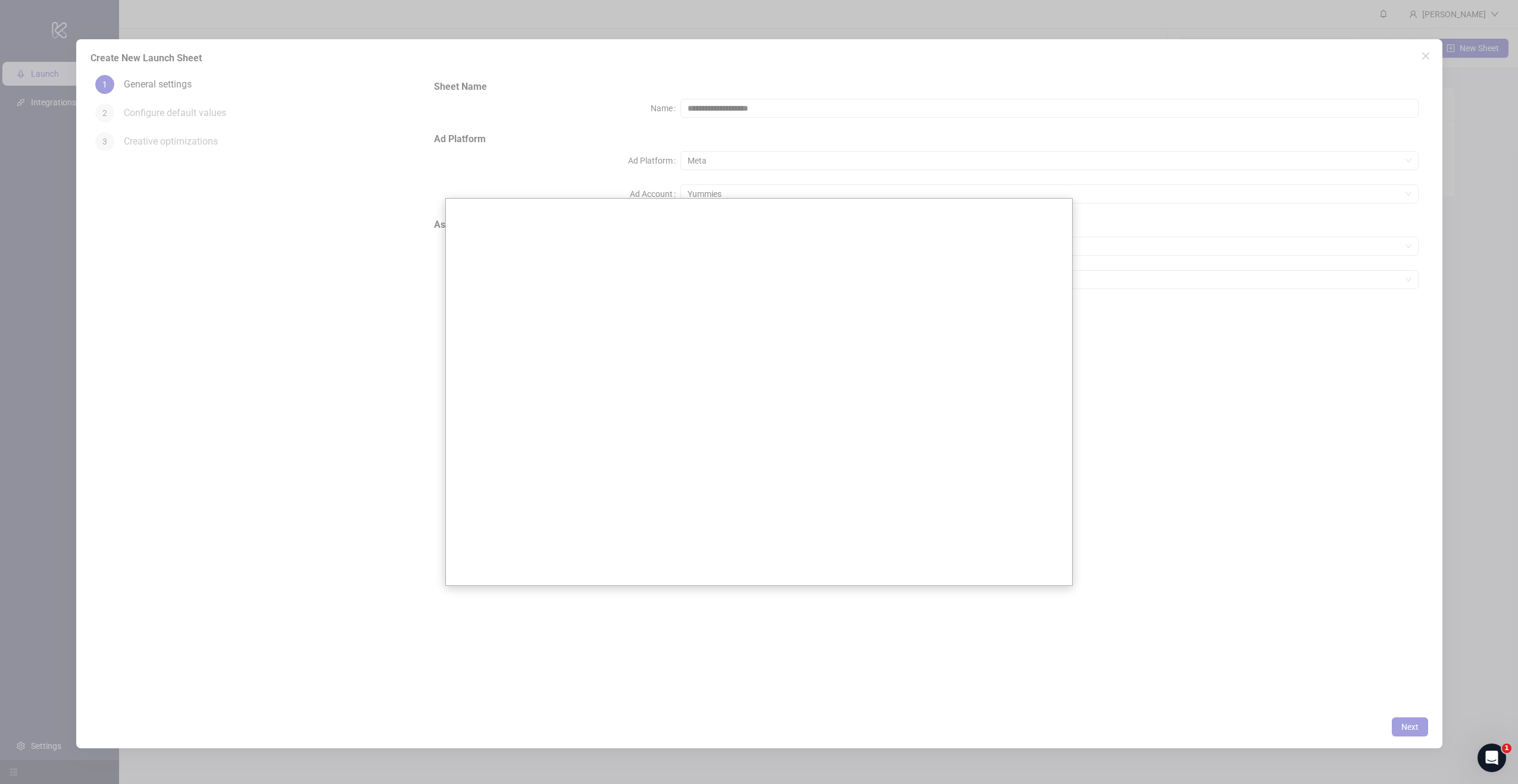
click at [1428, 65] on div at bounding box center [759, 392] width 1518 height 784
click at [1417, 61] on div at bounding box center [759, 392] width 1518 height 784
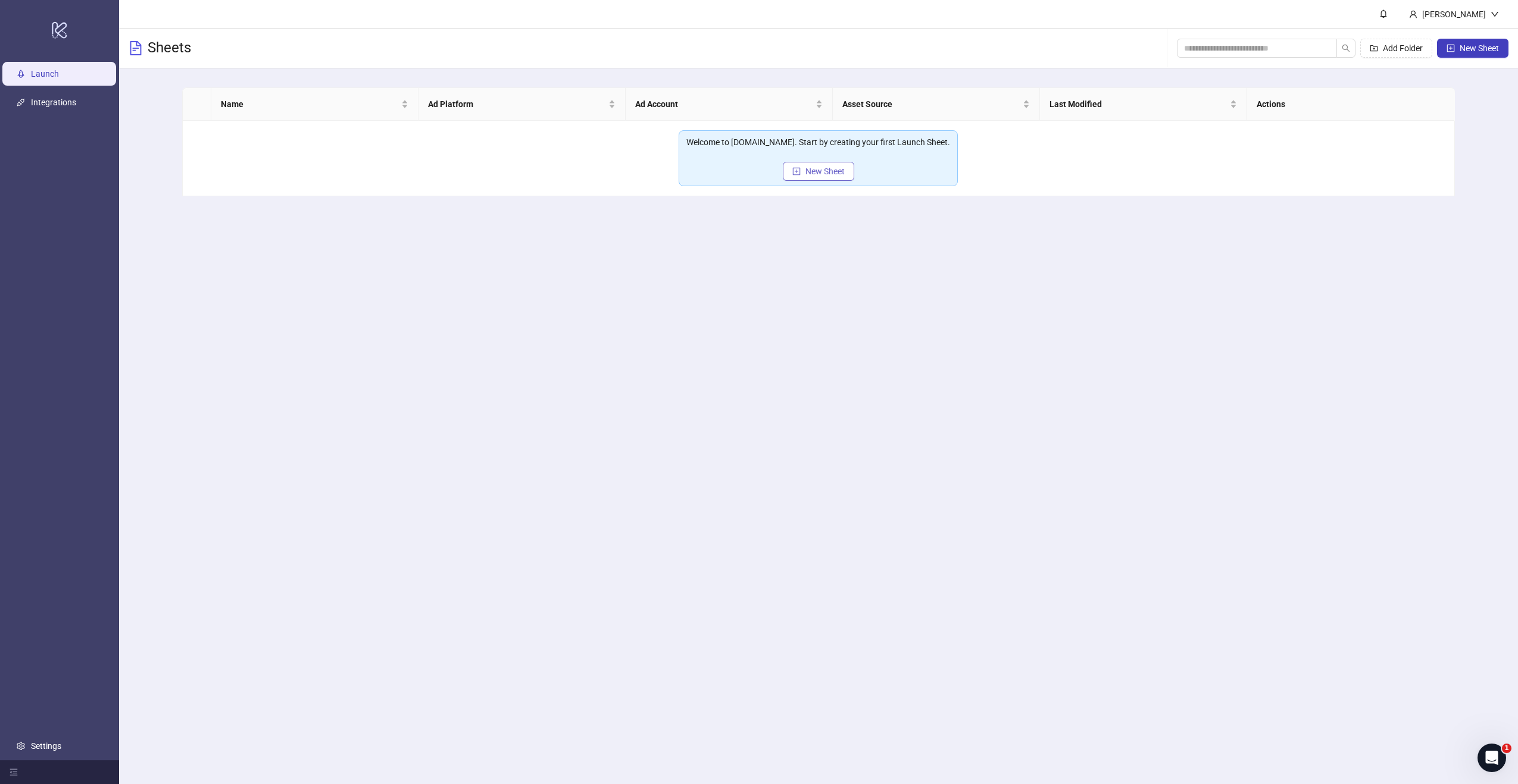
click at [814, 170] on span "New Sheet" at bounding box center [825, 171] width 39 height 10
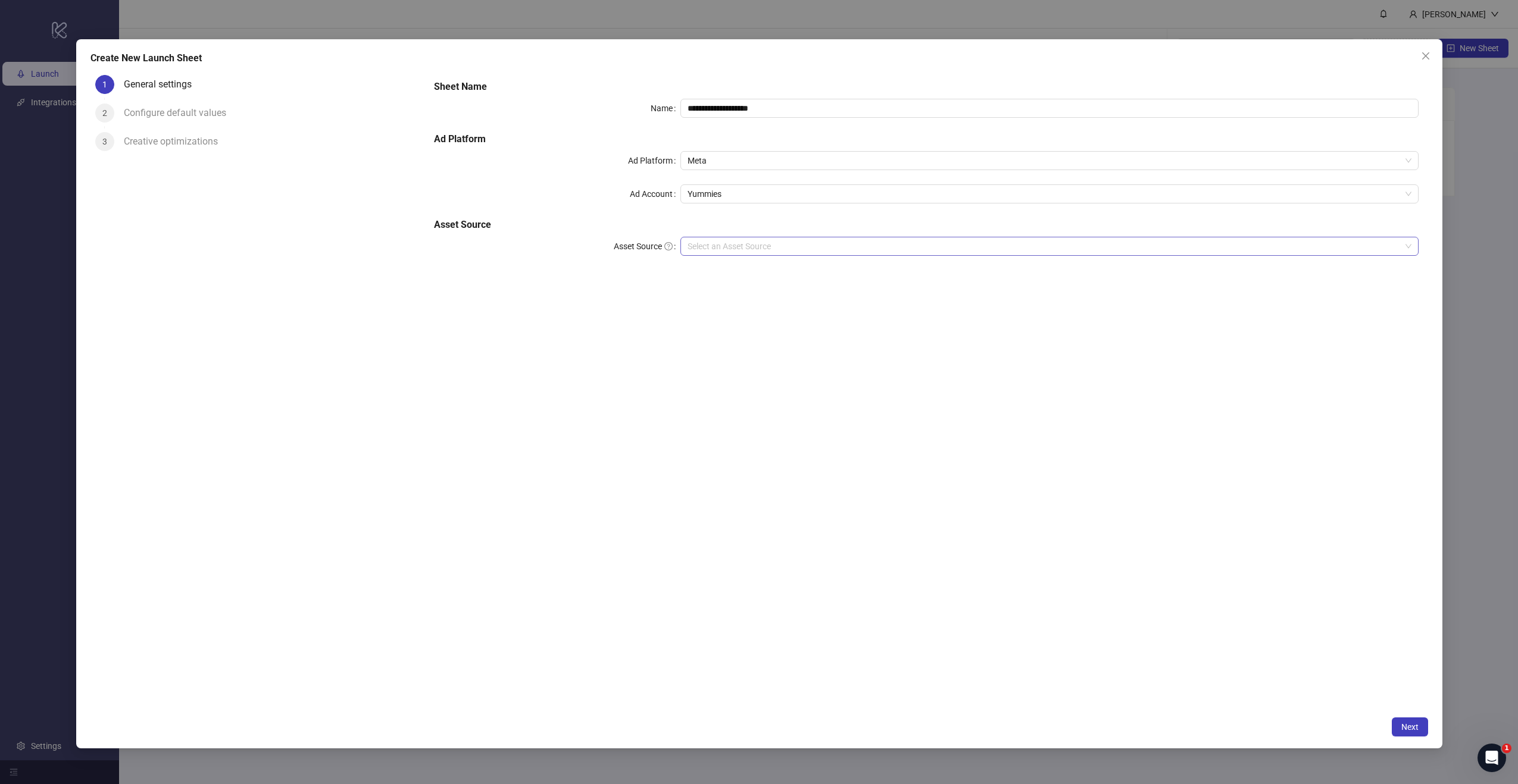
click at [748, 245] on input "Asset Source" at bounding box center [1044, 246] width 713 height 18
click at [859, 288] on link "GoogleDrive integration" at bounding box center [816, 296] width 101 height 22
click at [1433, 55] on span "Close" at bounding box center [1426, 56] width 19 height 10
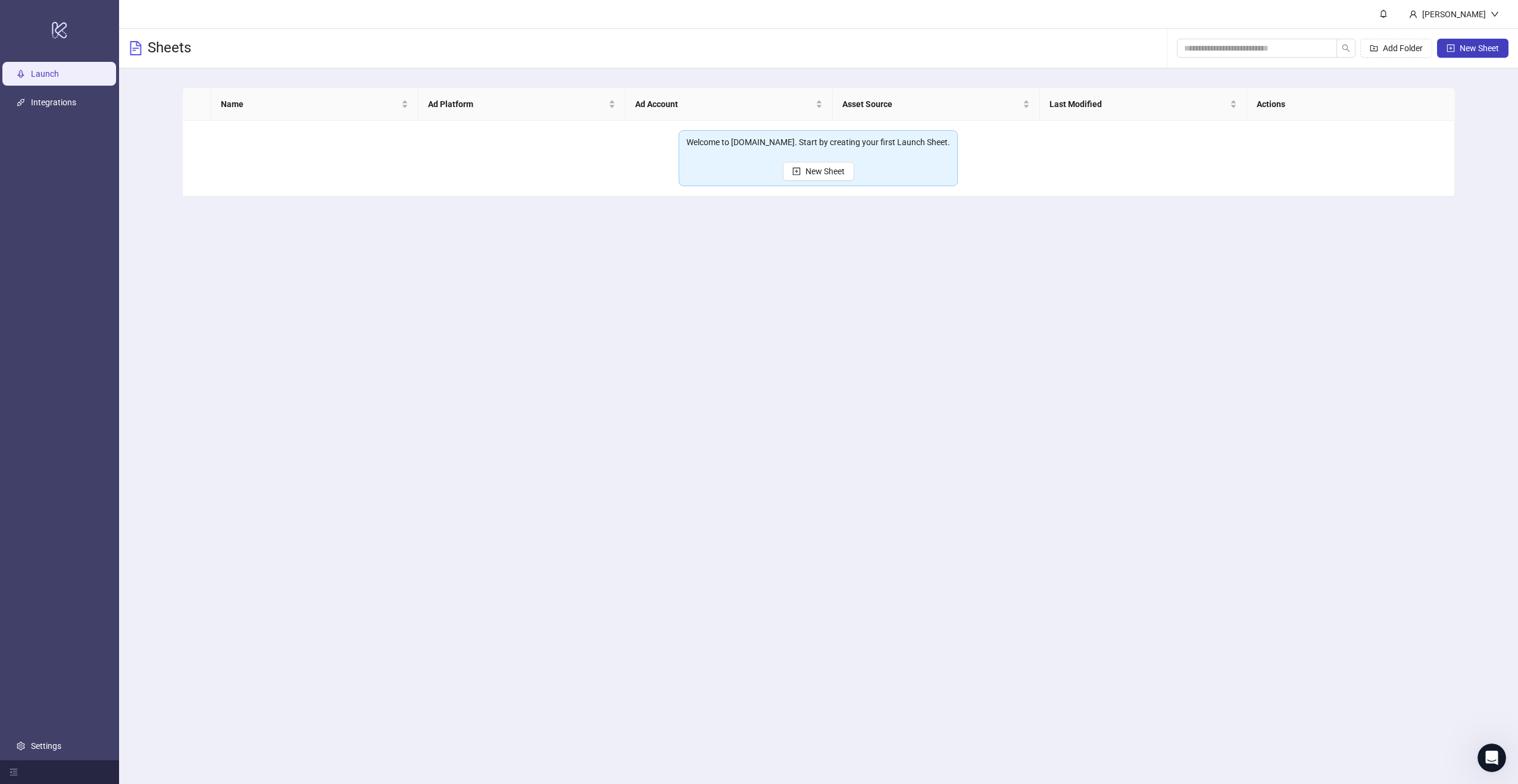
click at [49, 60] on ul "Launch Integrations Settings" at bounding box center [59, 410] width 119 height 701
click at [51, 69] on link "Launch" at bounding box center [45, 74] width 28 height 10
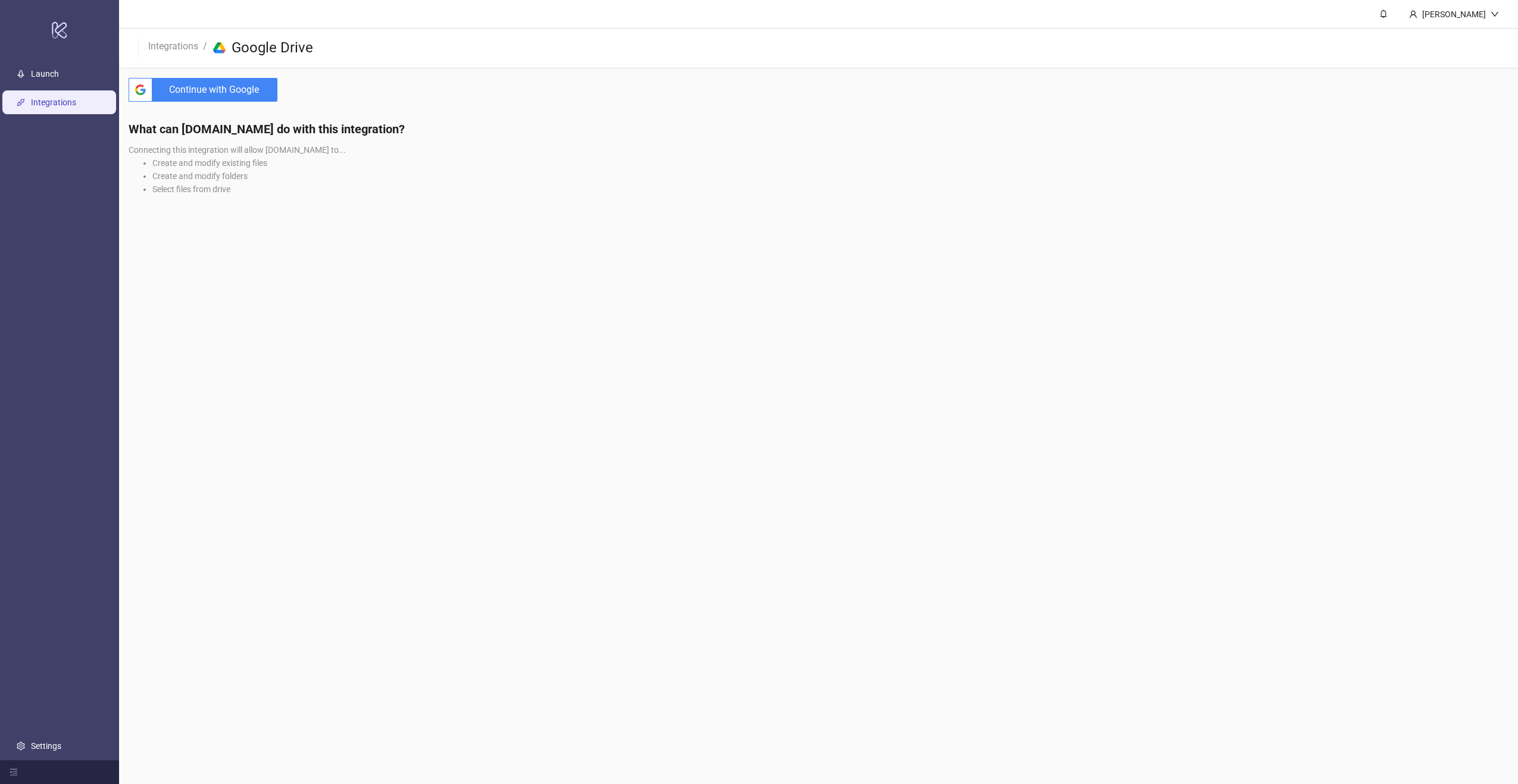
click at [245, 87] on span "Continue with Google" at bounding box center [217, 90] width 120 height 24
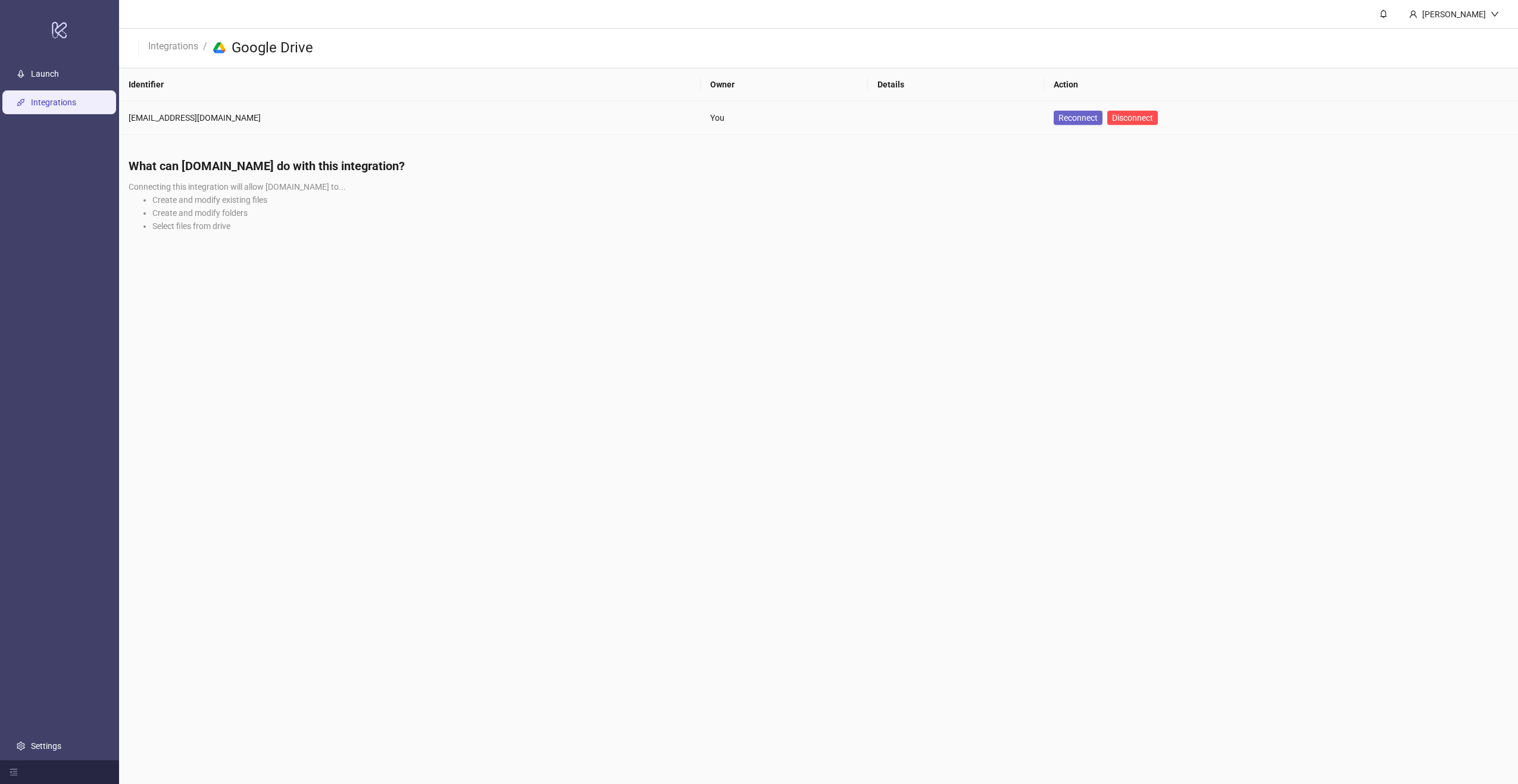
click at [1058, 118] on span "Reconnect" at bounding box center [1078, 118] width 39 height 10
click at [1112, 117] on span "Disconnect" at bounding box center [1133, 118] width 41 height 10
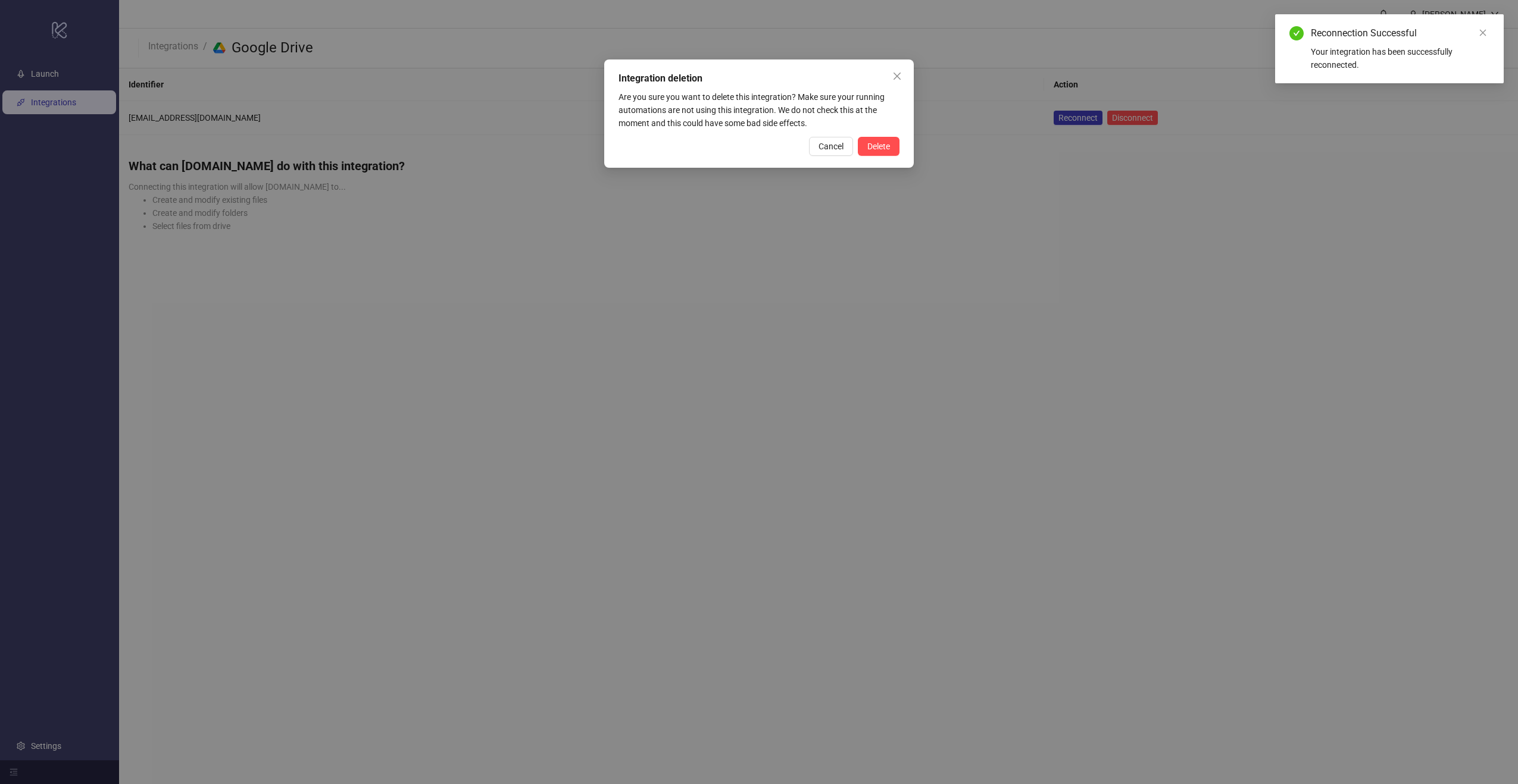
click at [872, 151] on span "Delete" at bounding box center [878, 146] width 22 height 10
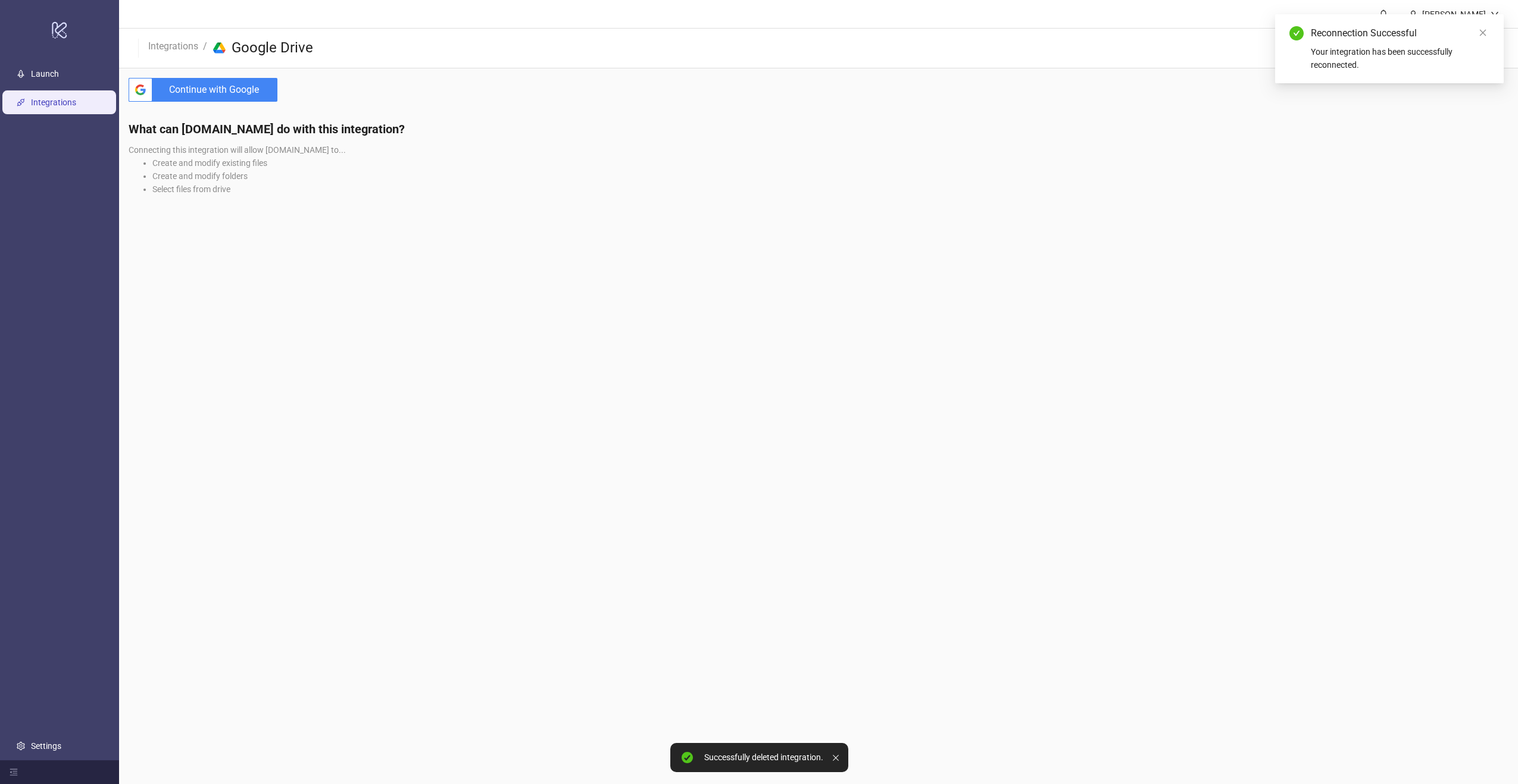
click at [239, 84] on span "Continue with Google" at bounding box center [217, 90] width 120 height 24
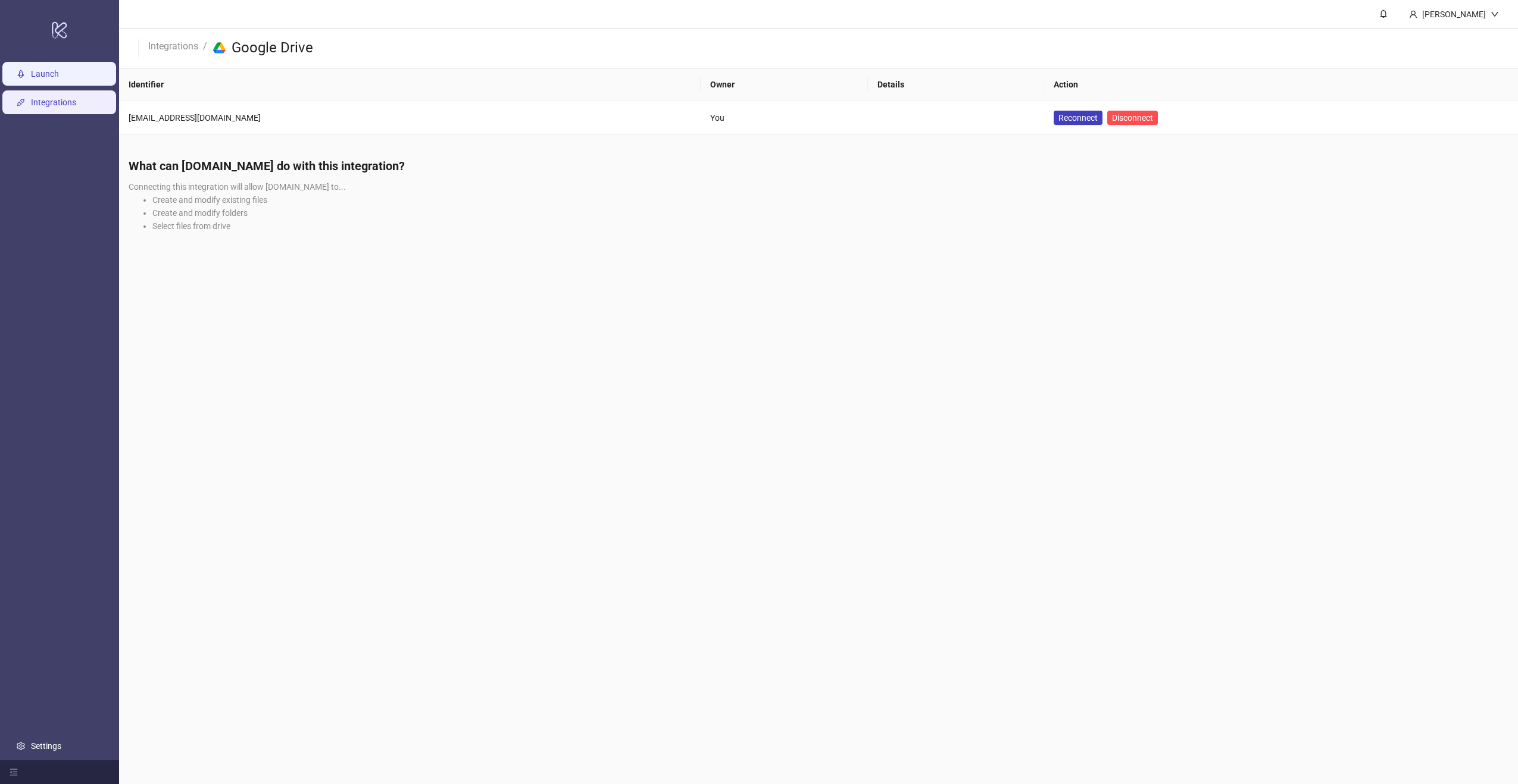
click at [42, 69] on link "Launch" at bounding box center [45, 74] width 28 height 10
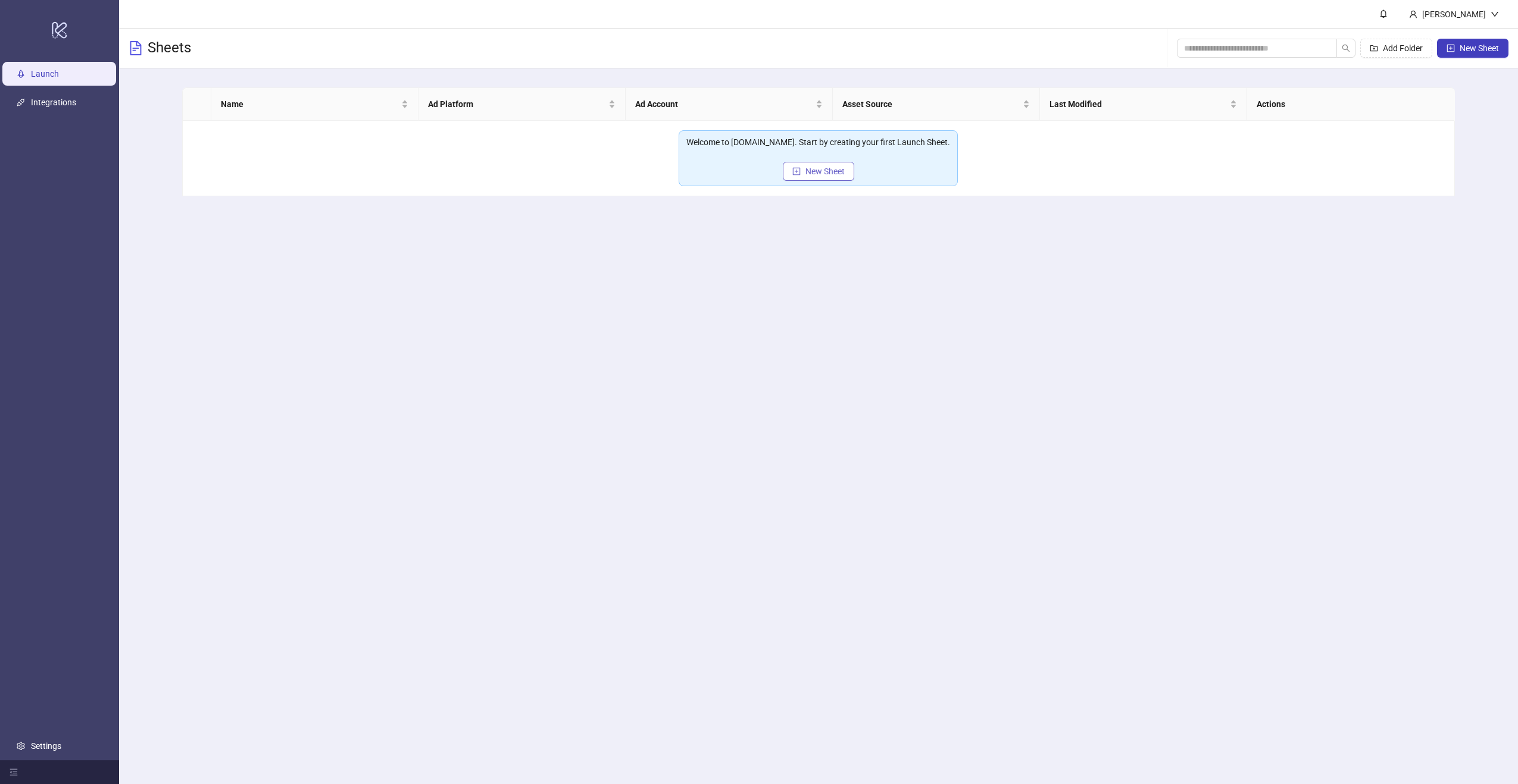
click at [816, 170] on span "New Sheet" at bounding box center [825, 171] width 39 height 10
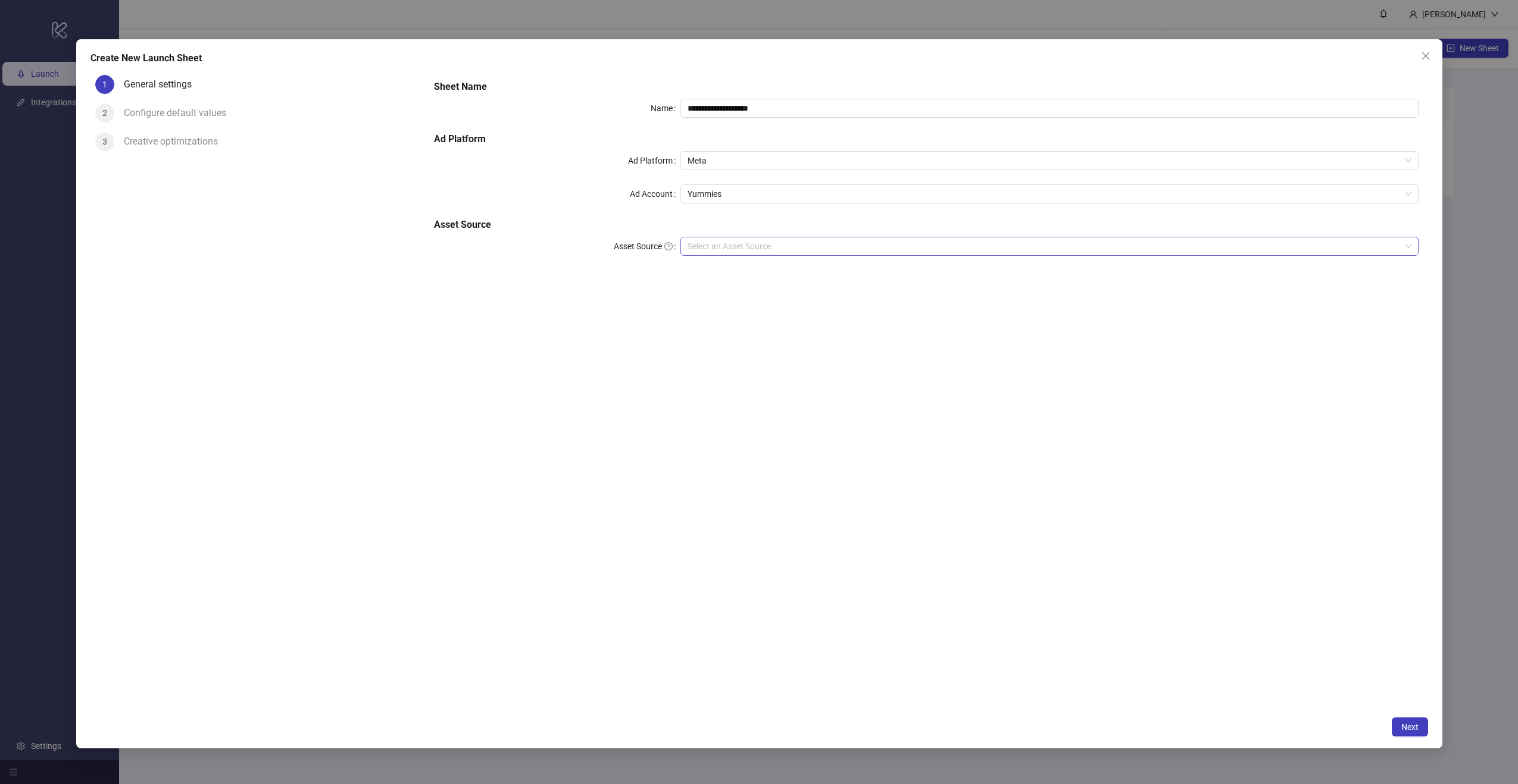
click at [734, 253] on input "Asset Source" at bounding box center [1044, 246] width 713 height 18
click at [740, 296] on div "Google Drive" at bounding box center [1050, 289] width 734 height 19
click at [853, 297] on div "**********" at bounding box center [926, 191] width 994 height 233
click at [833, 273] on input "Main Folder" at bounding box center [1044, 280] width 713 height 18
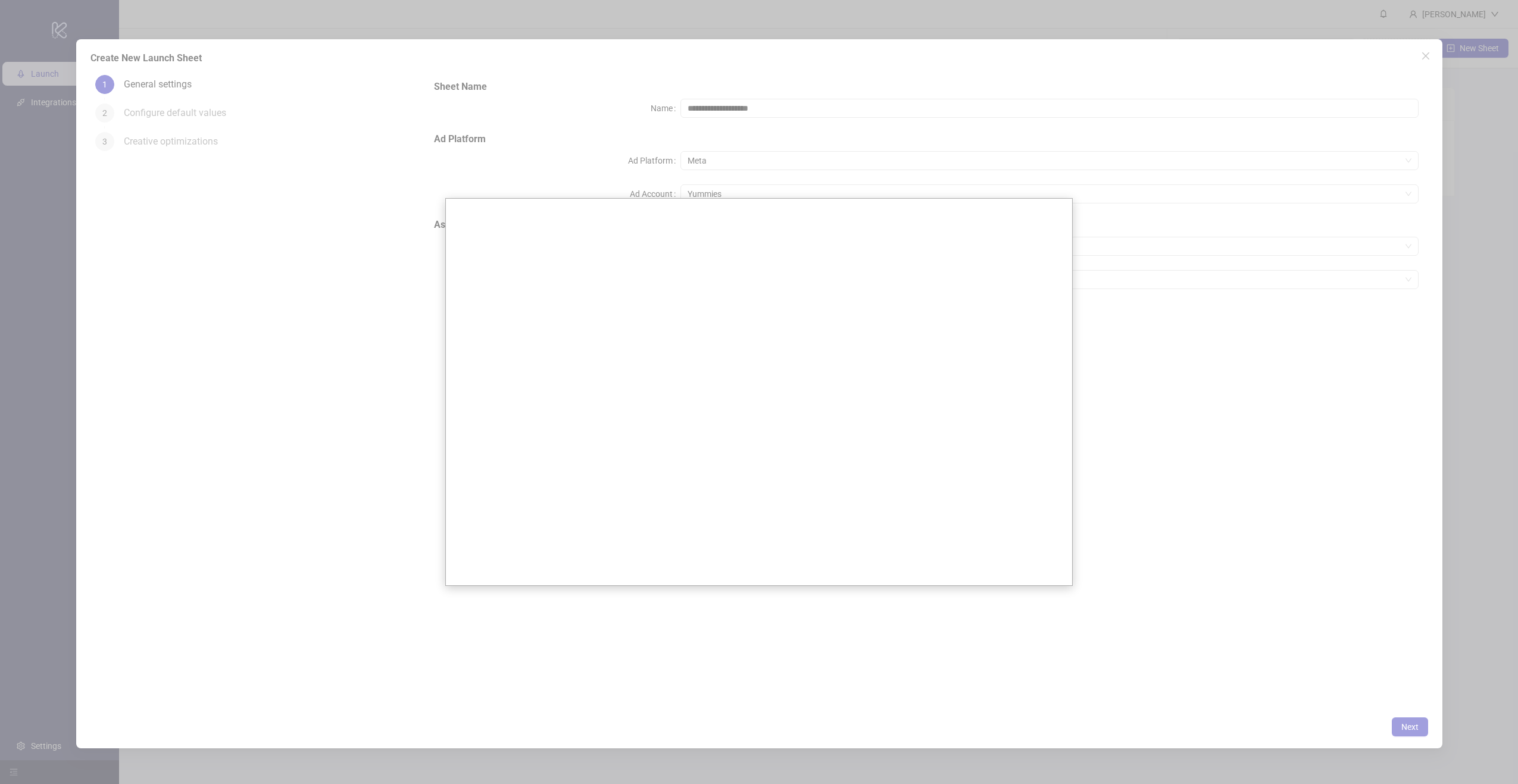
click at [746, 130] on div at bounding box center [759, 392] width 1518 height 784
click at [1422, 57] on div at bounding box center [759, 392] width 1518 height 784
click at [1425, 57] on div at bounding box center [759, 392] width 1518 height 784
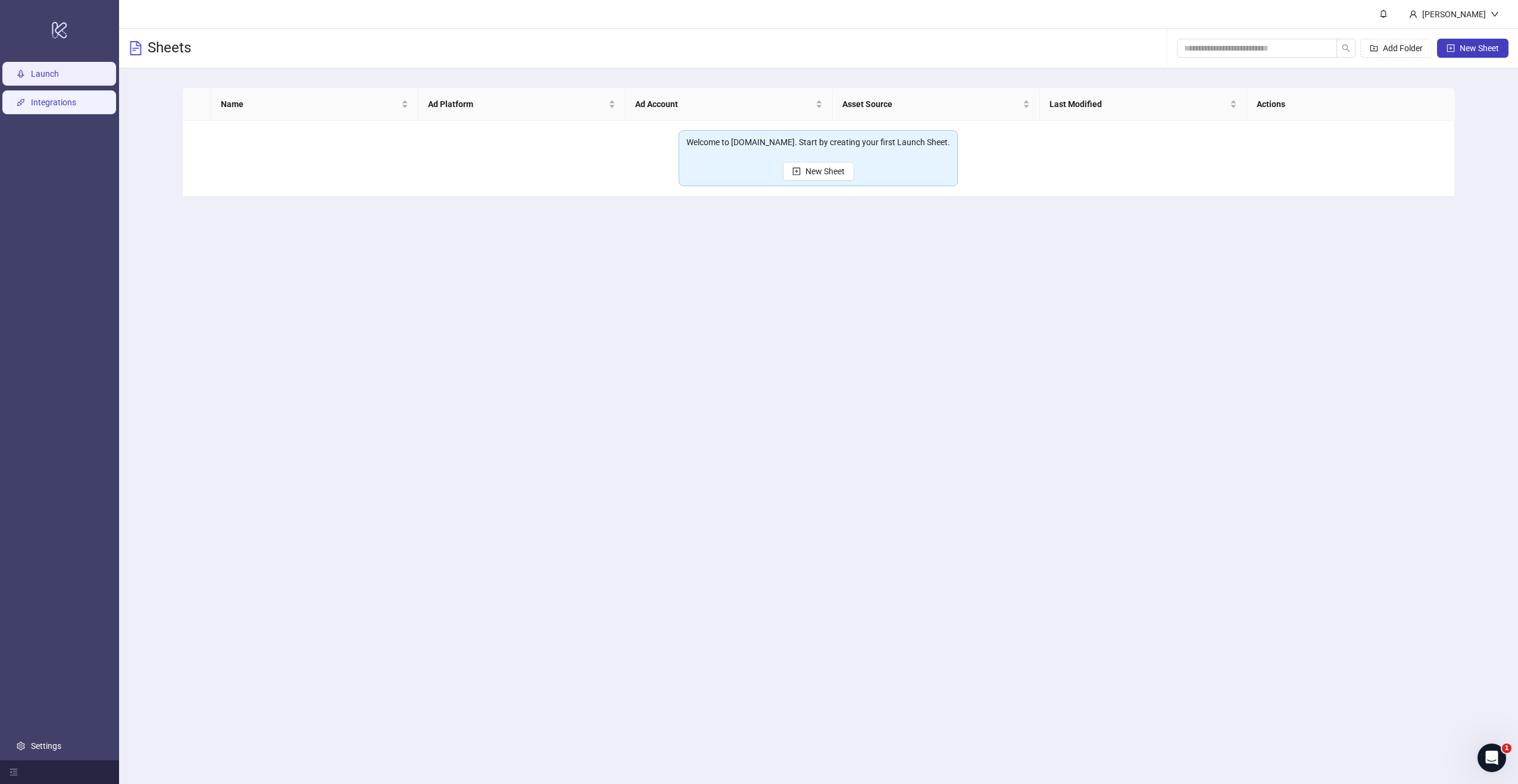
click at [60, 99] on link "Integrations" at bounding box center [54, 103] width 46 height 10
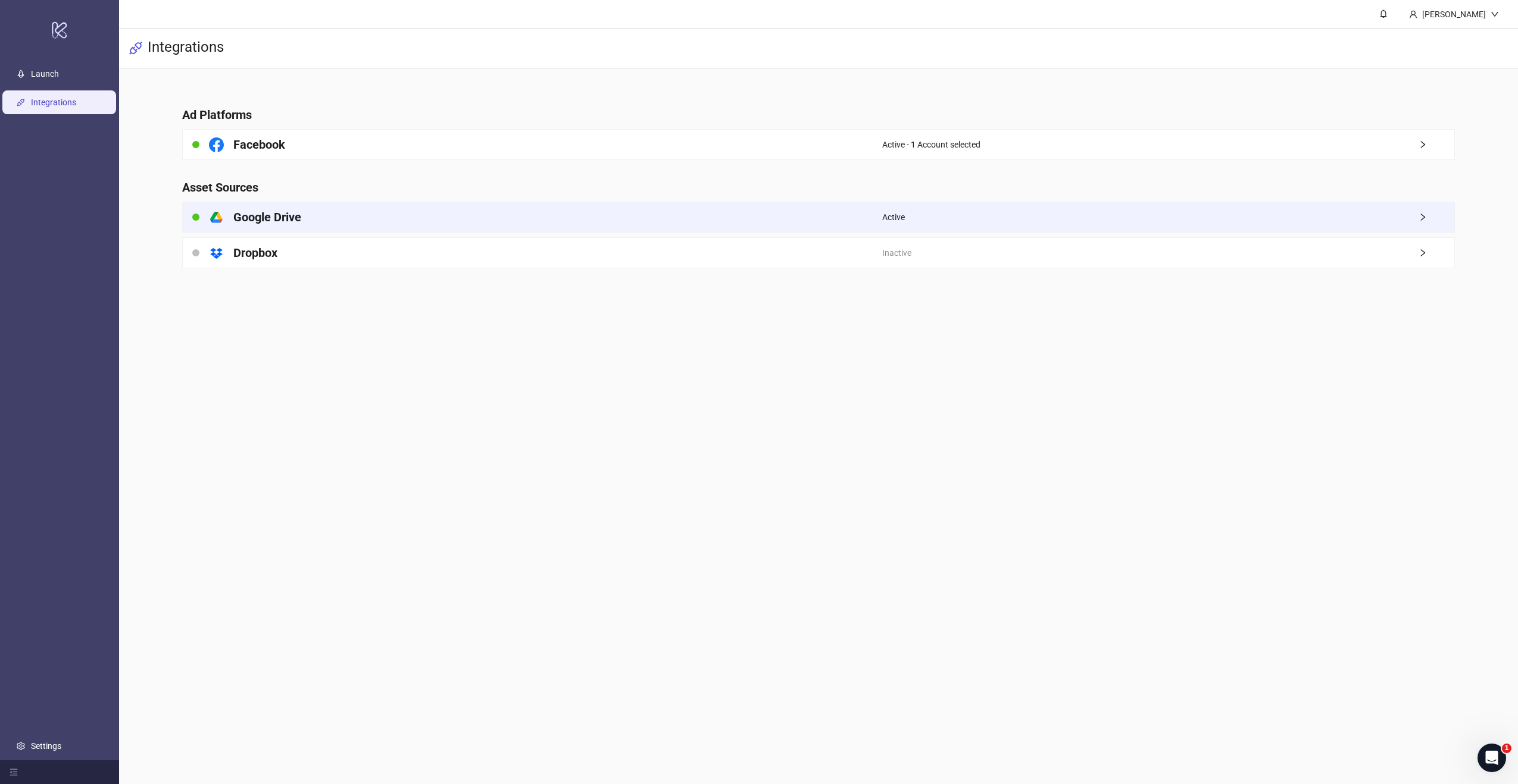
click at [307, 220] on div "platform/google_drive Google Drive" at bounding box center [532, 217] width 699 height 30
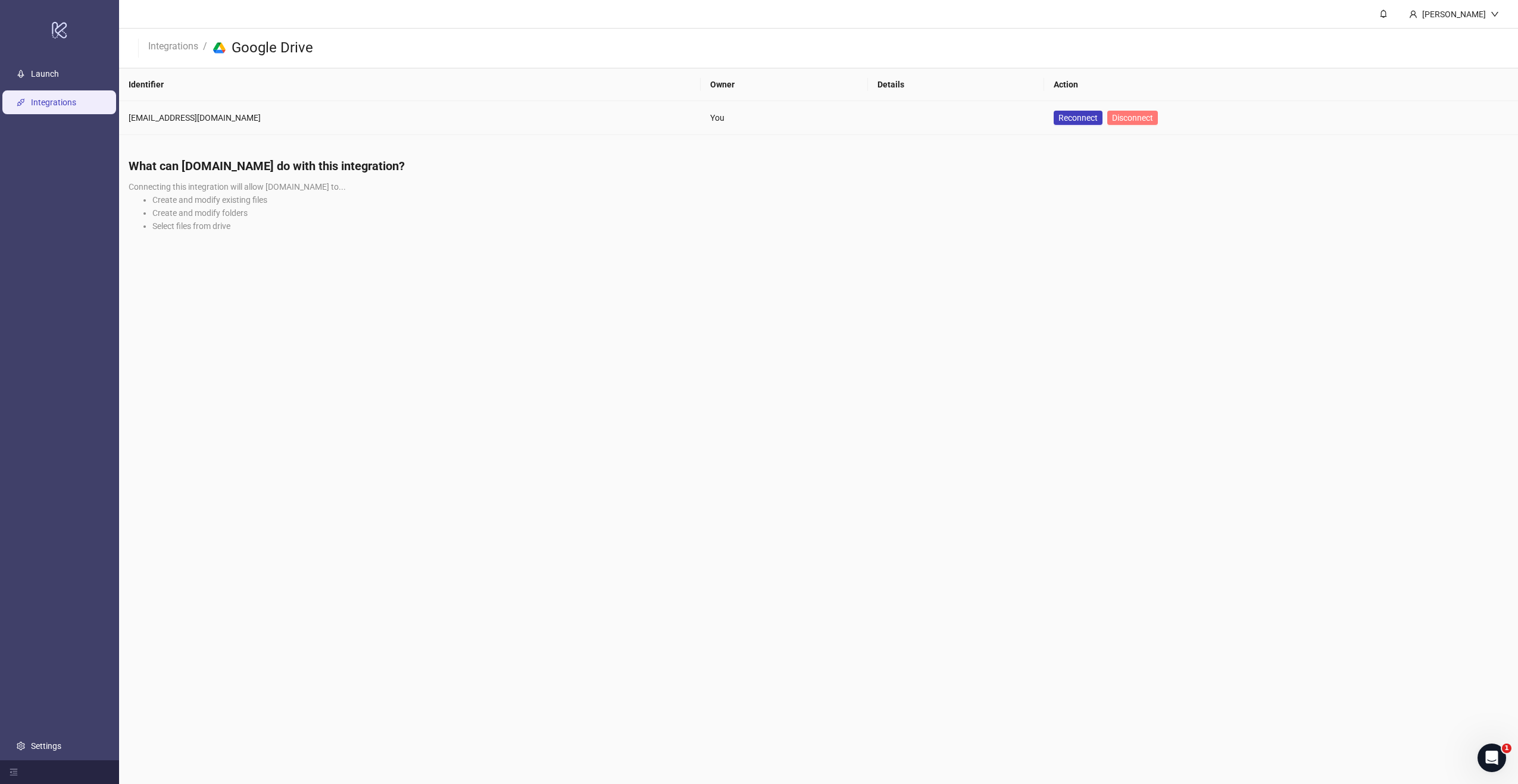
click at [1112, 120] on span "Disconnect" at bounding box center [1133, 118] width 41 height 10
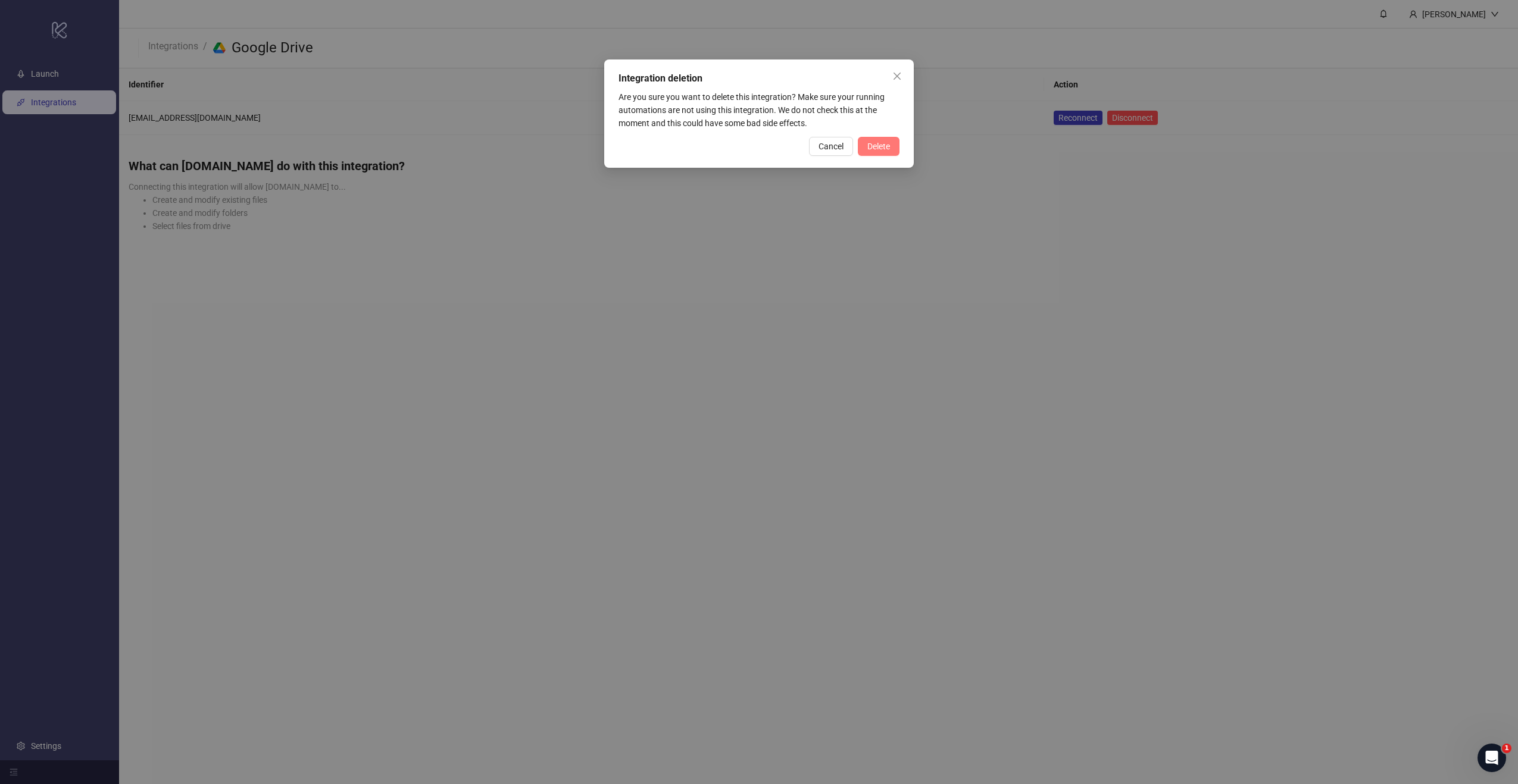
click at [879, 146] on span "Delete" at bounding box center [878, 146] width 22 height 10
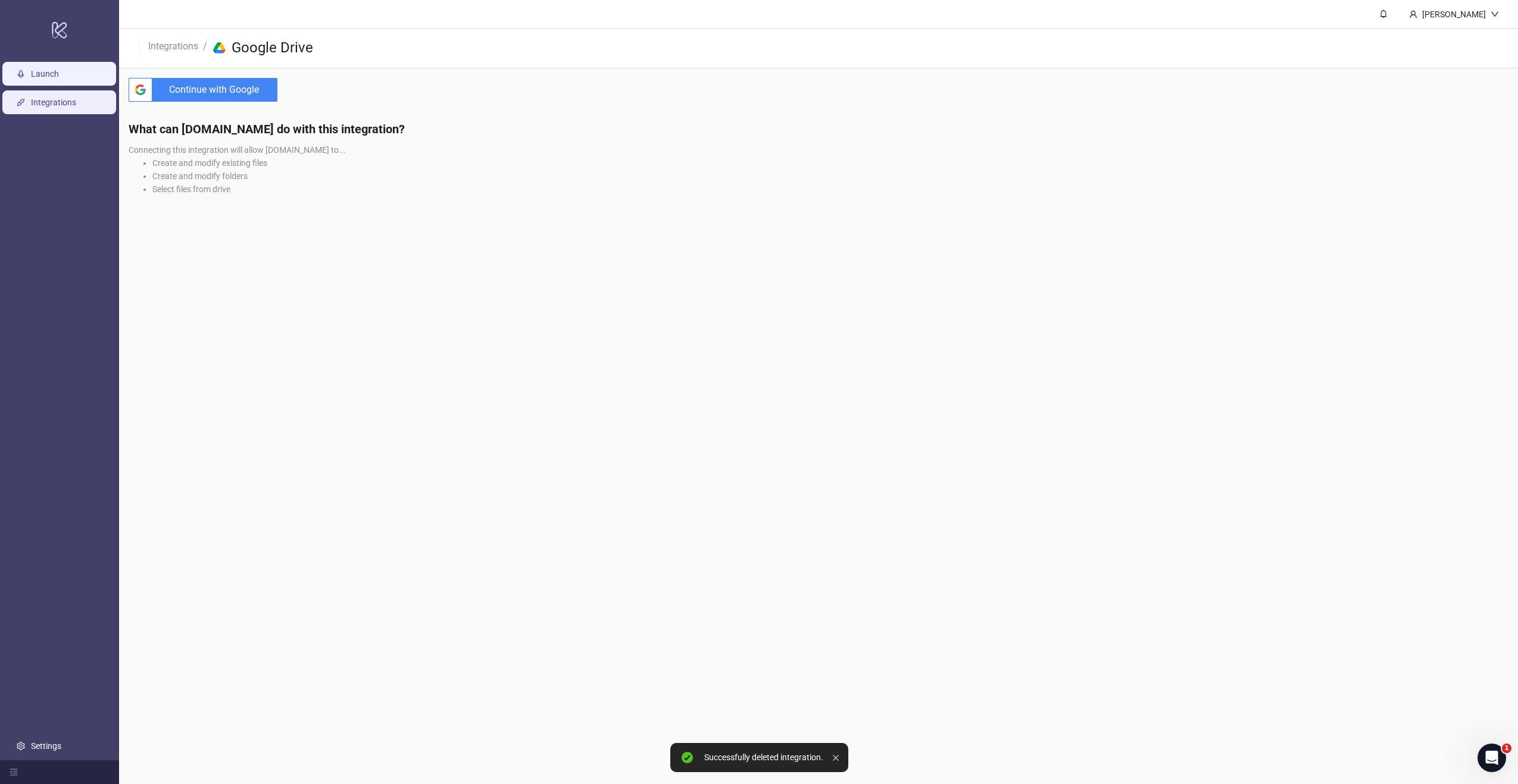
click at [31, 69] on link "Launch" at bounding box center [45, 74] width 28 height 10
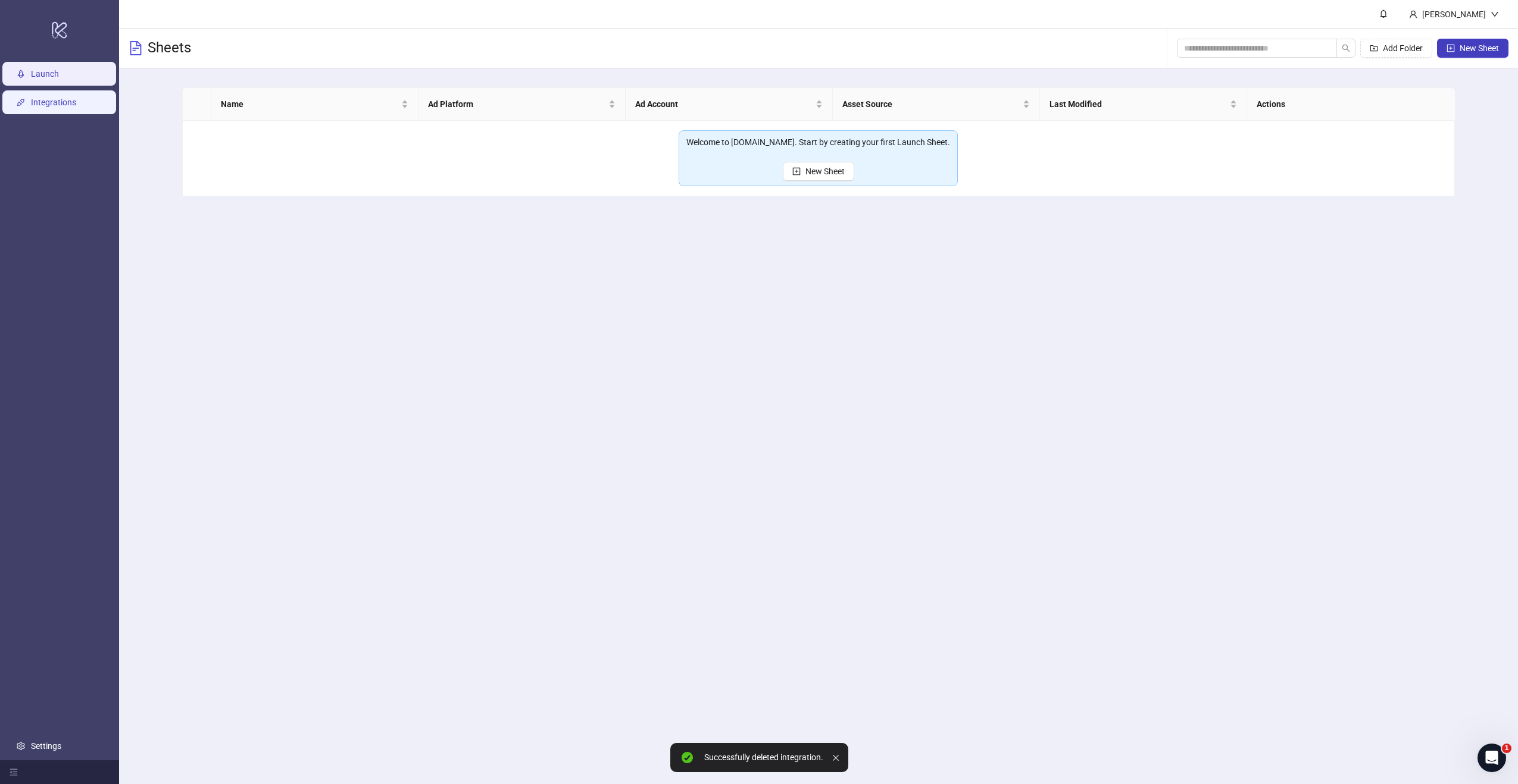
click at [48, 105] on link "Integrations" at bounding box center [54, 103] width 46 height 10
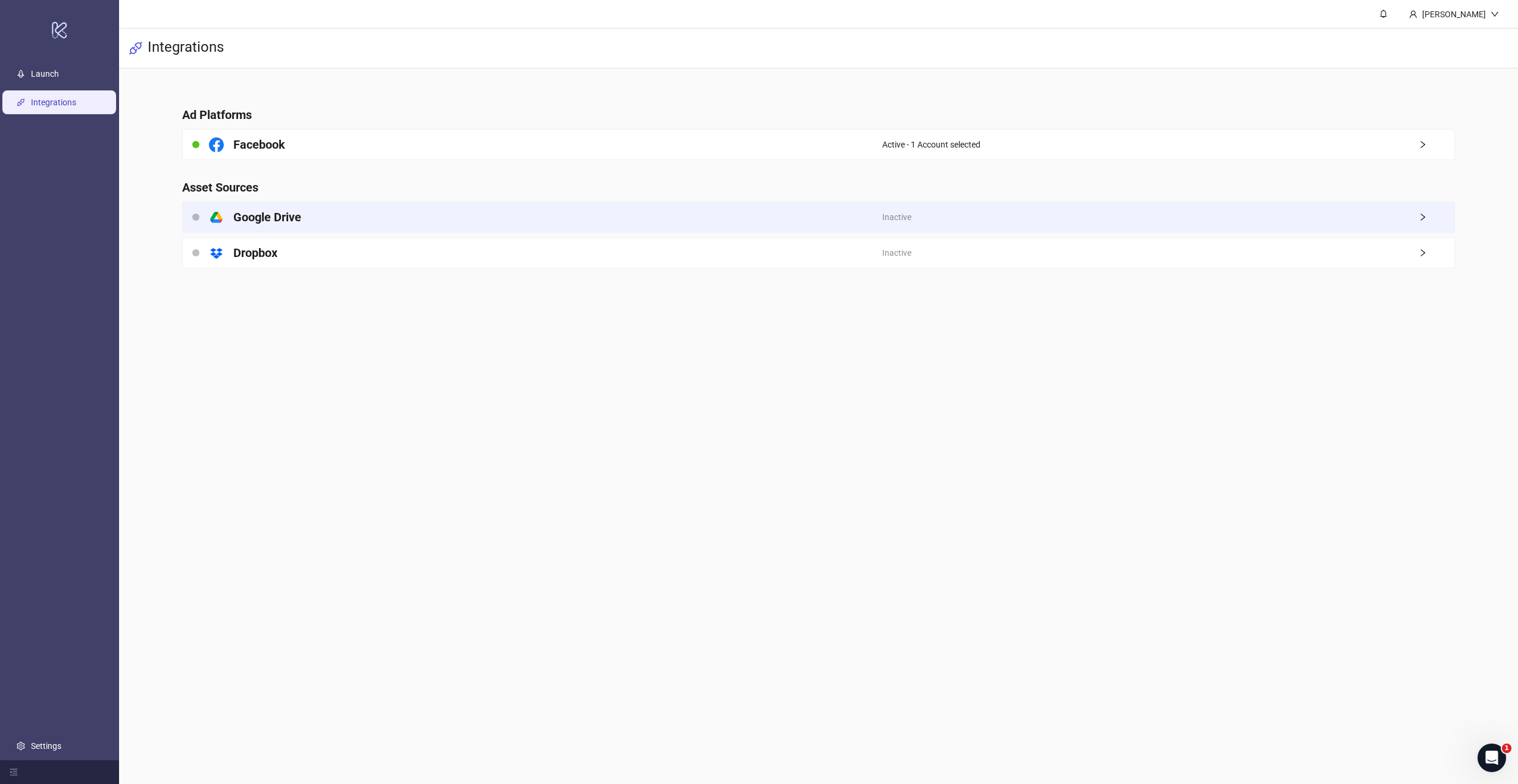
click at [1429, 219] on span "right" at bounding box center [1436, 217] width 36 height 8
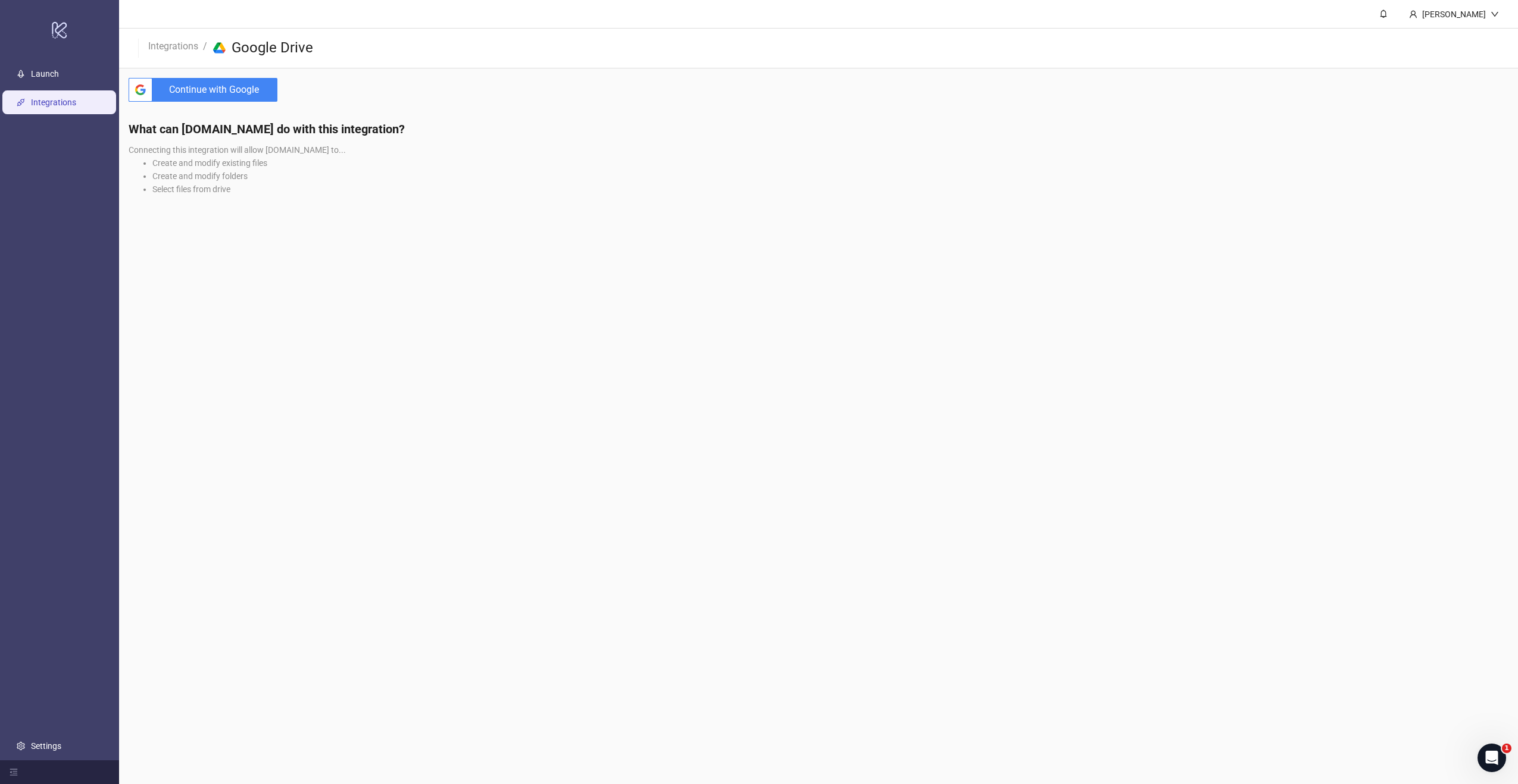
click at [212, 89] on span "Continue with Google" at bounding box center [217, 90] width 120 height 24
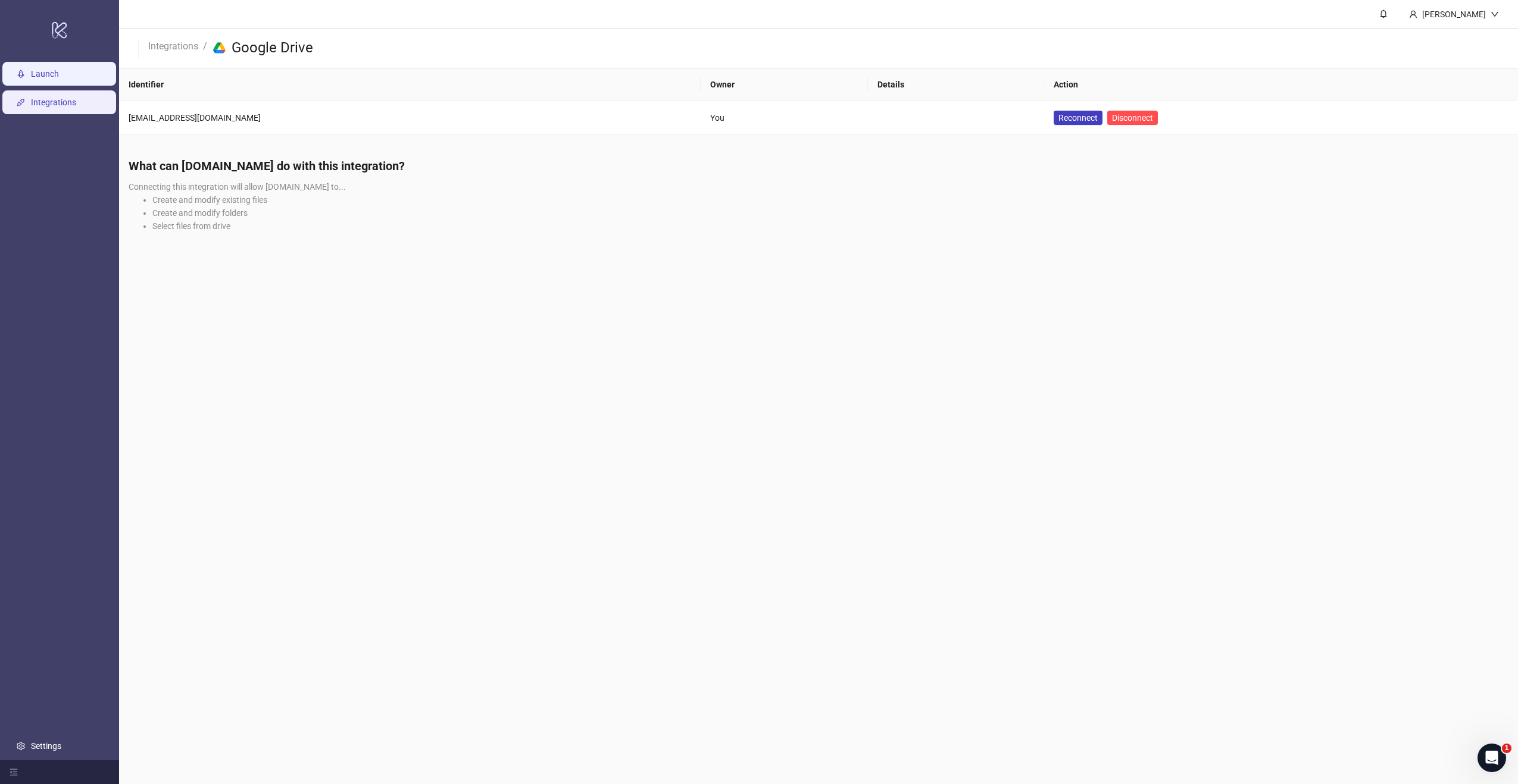
click at [52, 74] on link "Launch" at bounding box center [45, 74] width 28 height 10
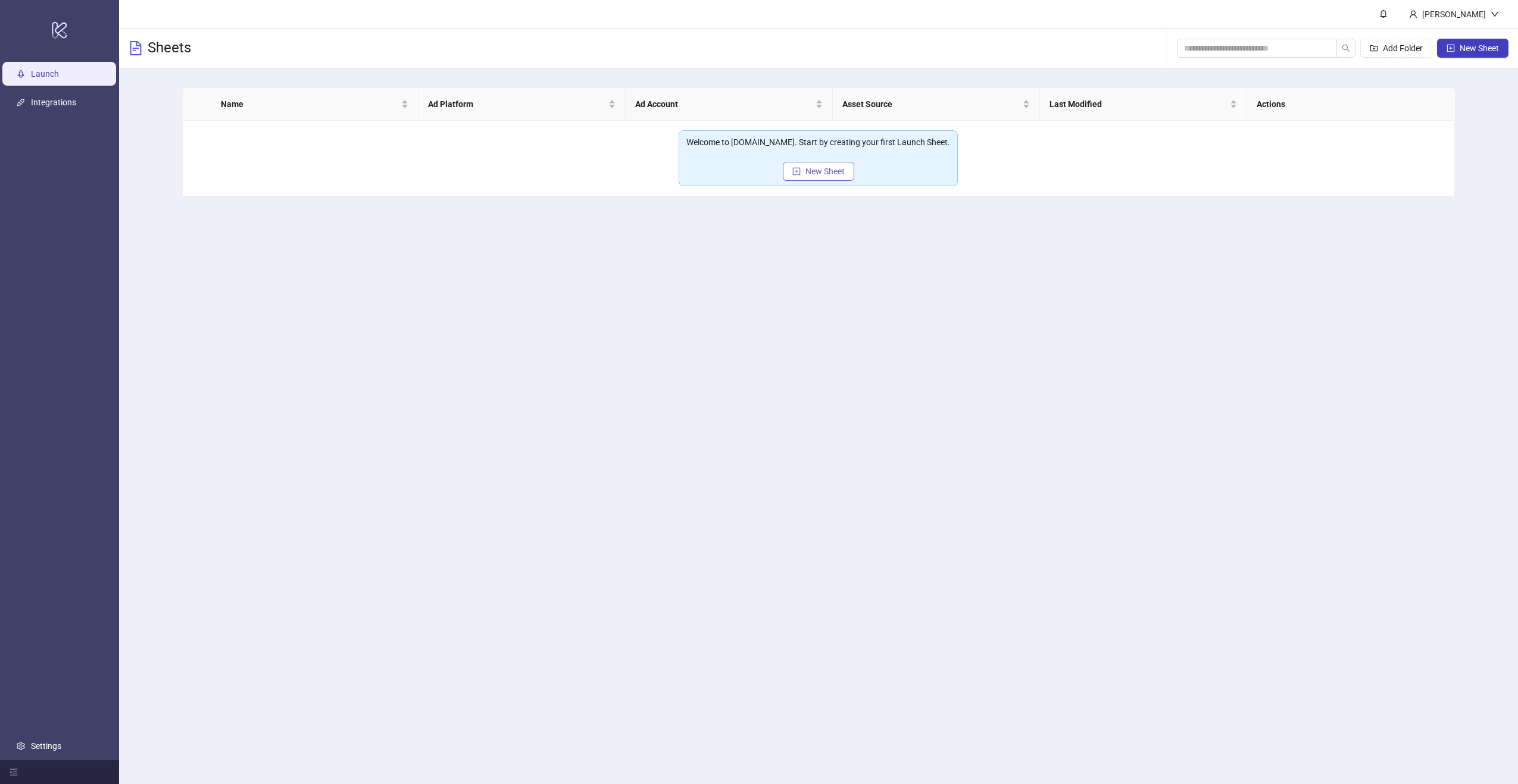
click at [797, 173] on icon "plus-square" at bounding box center [797, 171] width 8 height 8
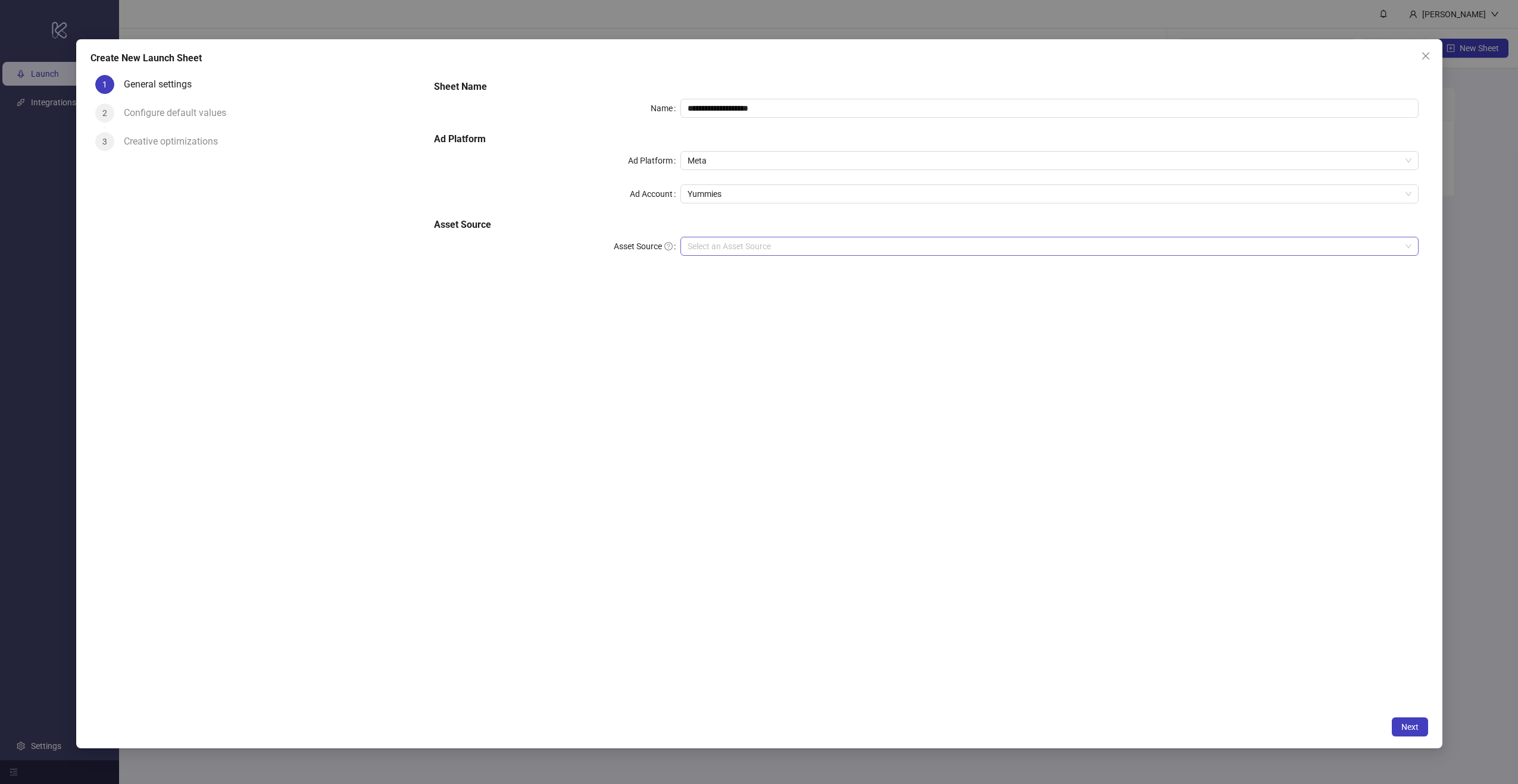
click at [740, 250] on input "Asset Source" at bounding box center [1044, 246] width 713 height 18
click at [753, 291] on div "Google Drive" at bounding box center [1050, 289] width 719 height 13
click at [840, 281] on input "Main Folder" at bounding box center [1044, 280] width 713 height 18
click at [716, 244] on span "Google Drive" at bounding box center [1050, 246] width 724 height 18
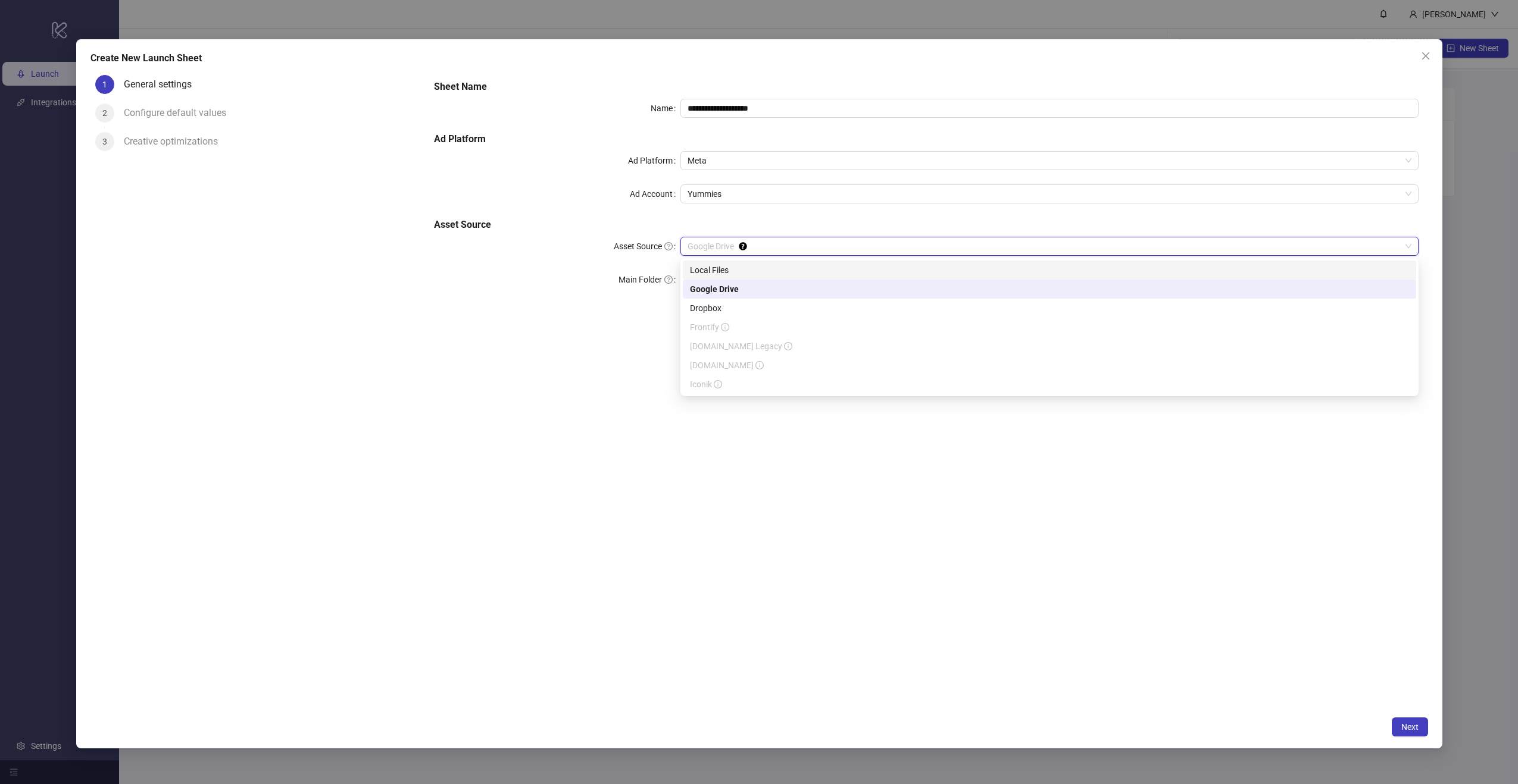
click at [714, 276] on div "Local Files" at bounding box center [1050, 270] width 719 height 13
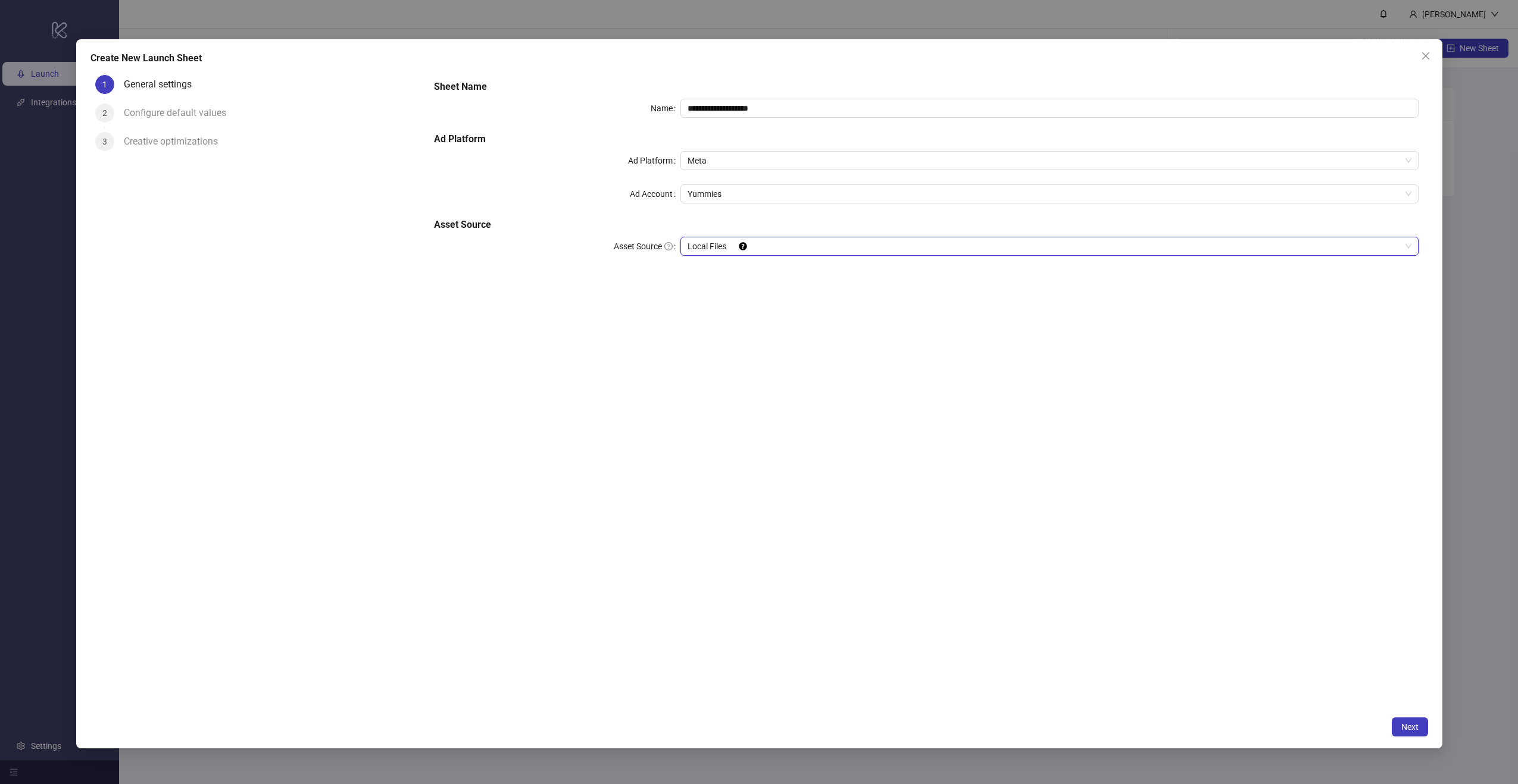
click at [717, 244] on span "Local Files" at bounding box center [1050, 246] width 724 height 18
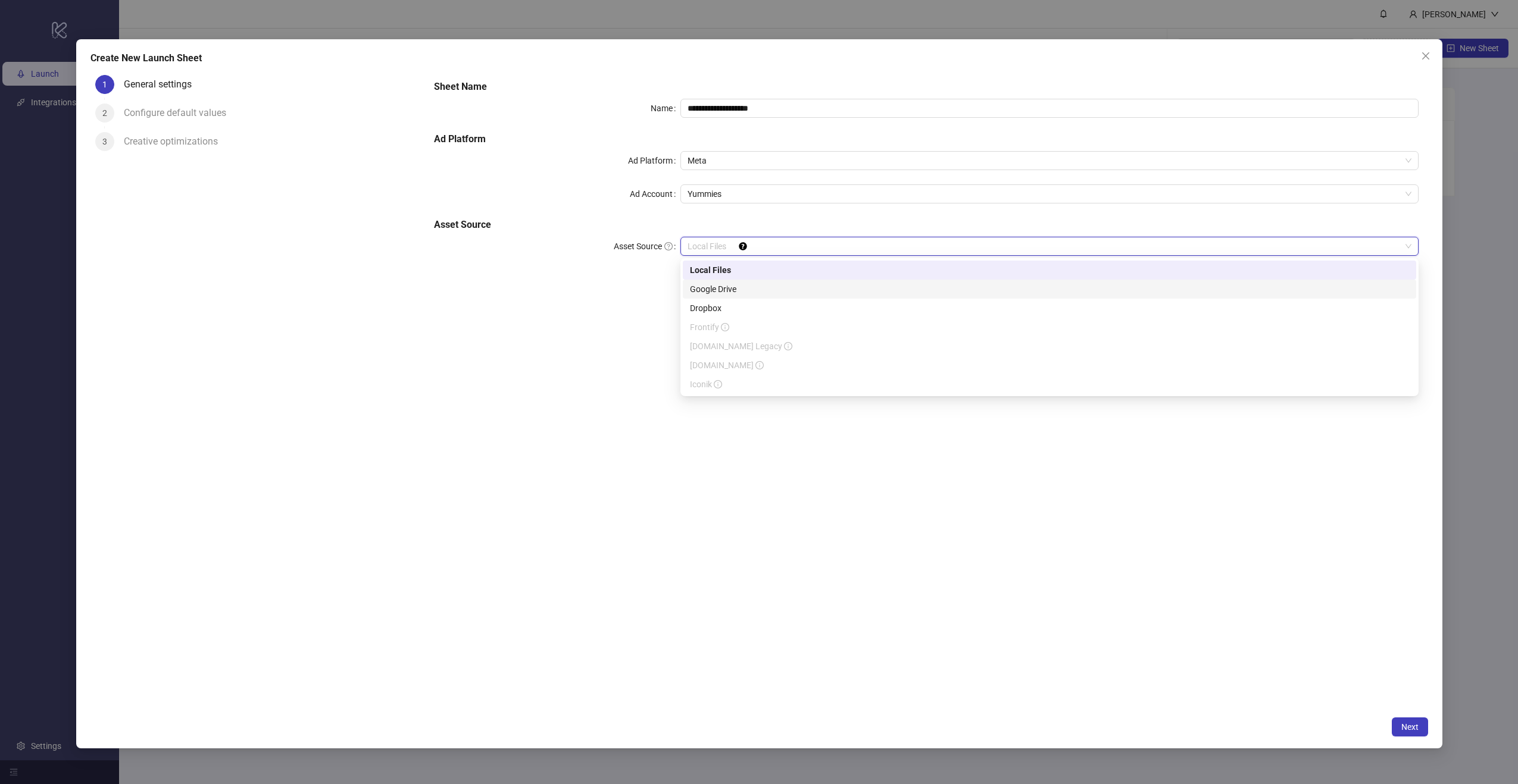
click at [742, 283] on div "Google Drive" at bounding box center [1050, 289] width 719 height 13
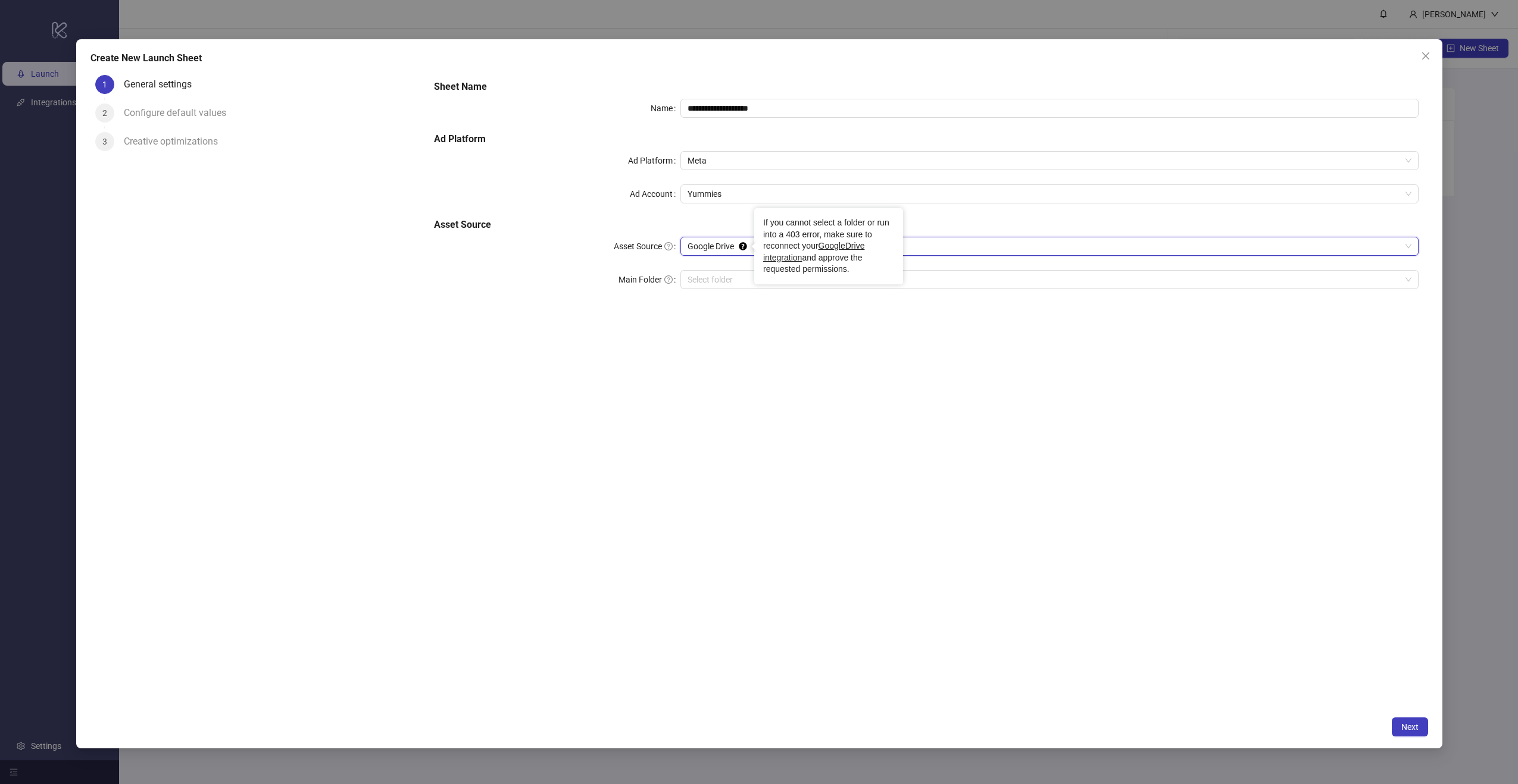
click at [744, 247] on icon "Tooltip anchor" at bounding box center [742, 245] width 7 height 7
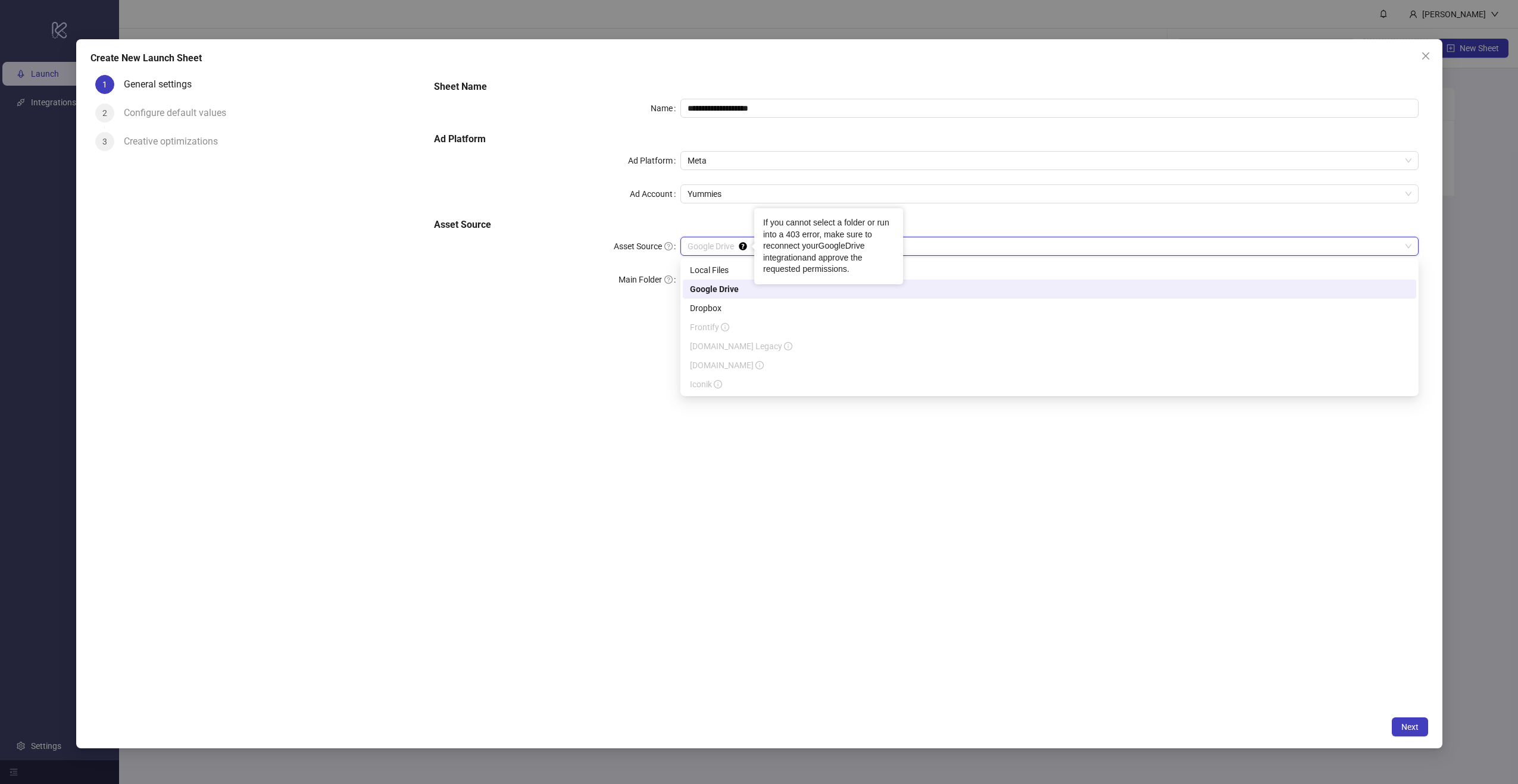
click at [779, 258] on link "GoogleDrive integration" at bounding box center [814, 252] width 101 height 22
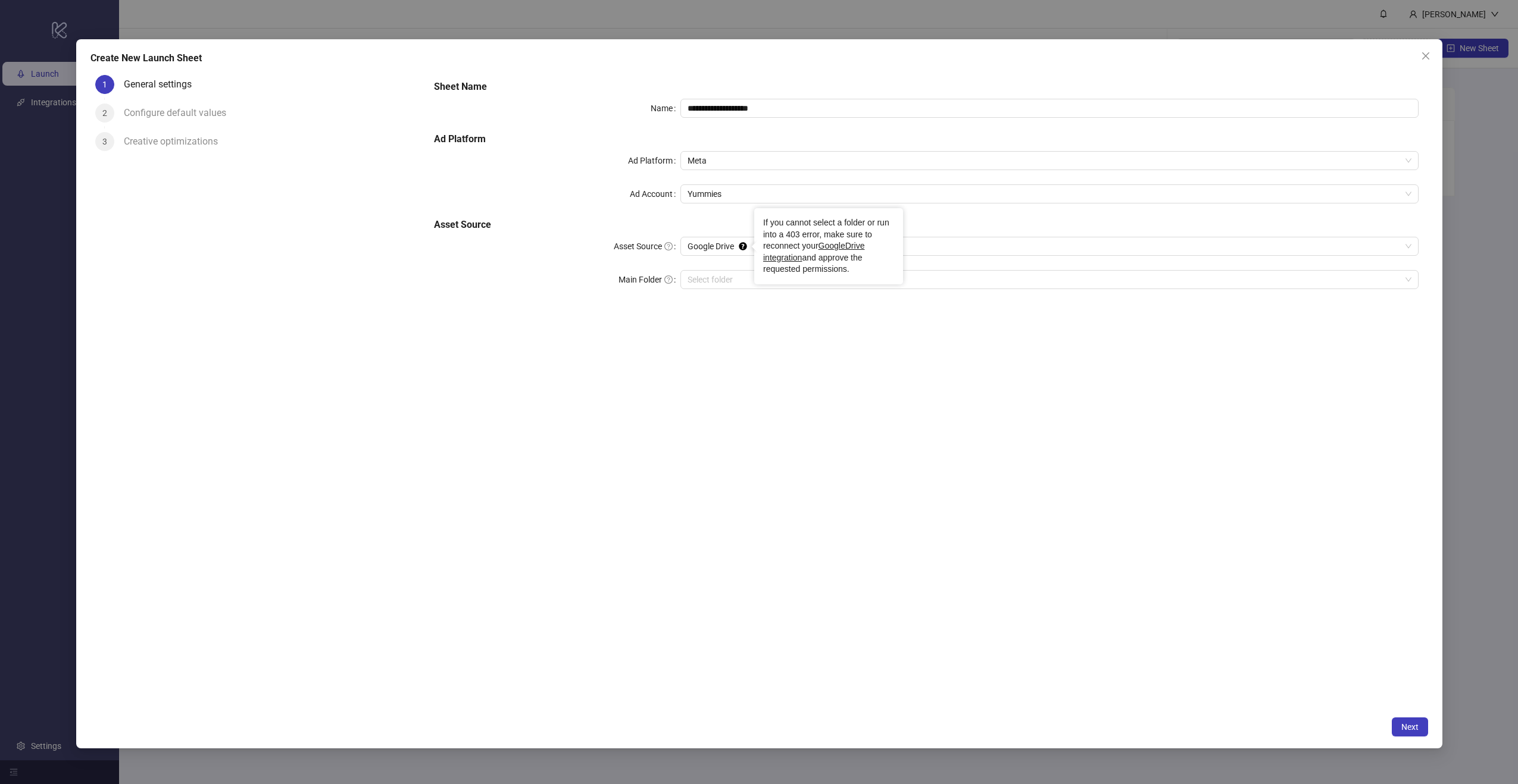
drag, startPoint x: 773, startPoint y: 355, endPoint x: 765, endPoint y: 334, distance: 22.5
click at [773, 354] on div "**********" at bounding box center [926, 390] width 1003 height 640
click at [1428, 57] on icon "close" at bounding box center [1426, 56] width 10 height 10
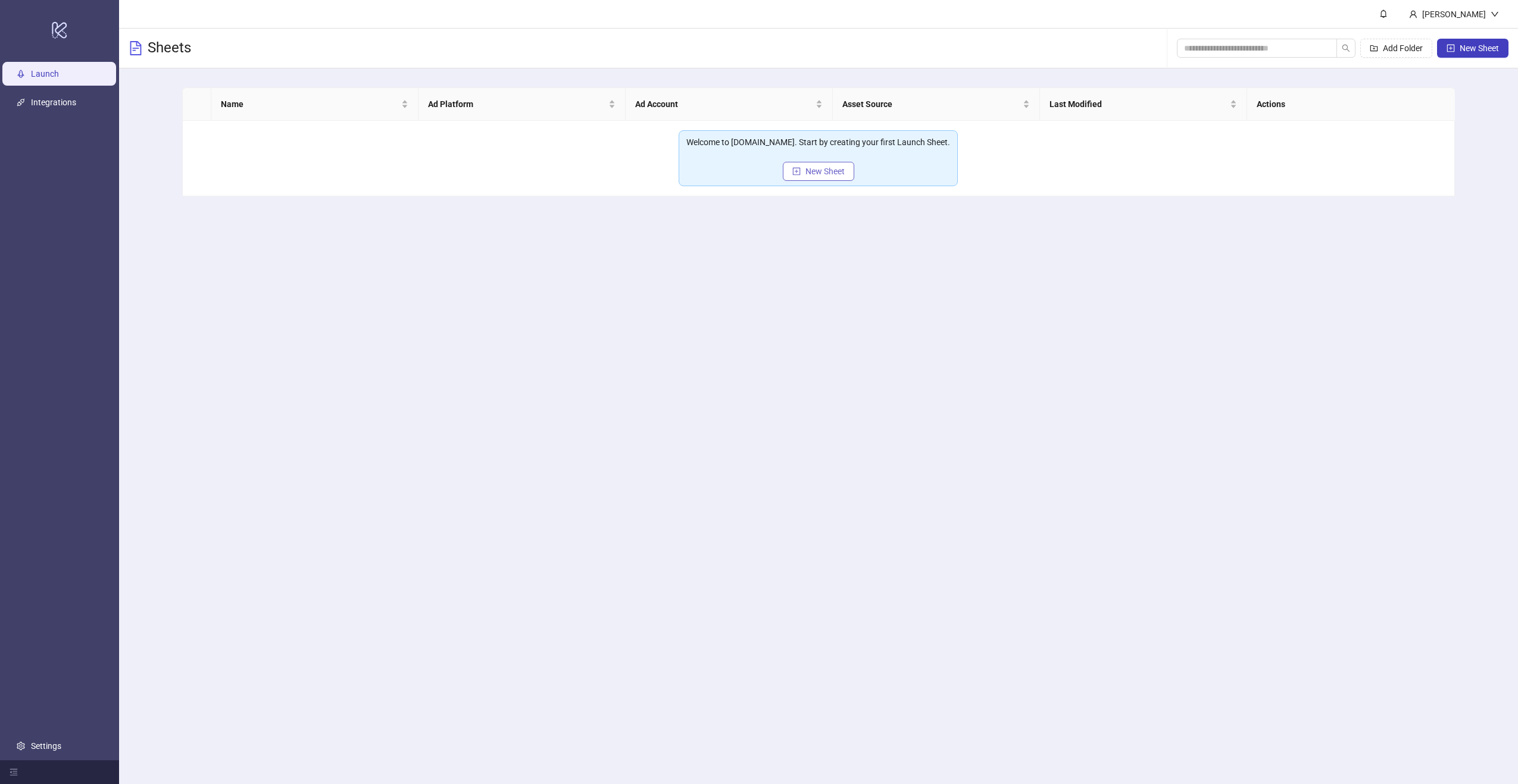
click at [813, 175] on span "New Sheet" at bounding box center [825, 171] width 39 height 10
type input "**********"
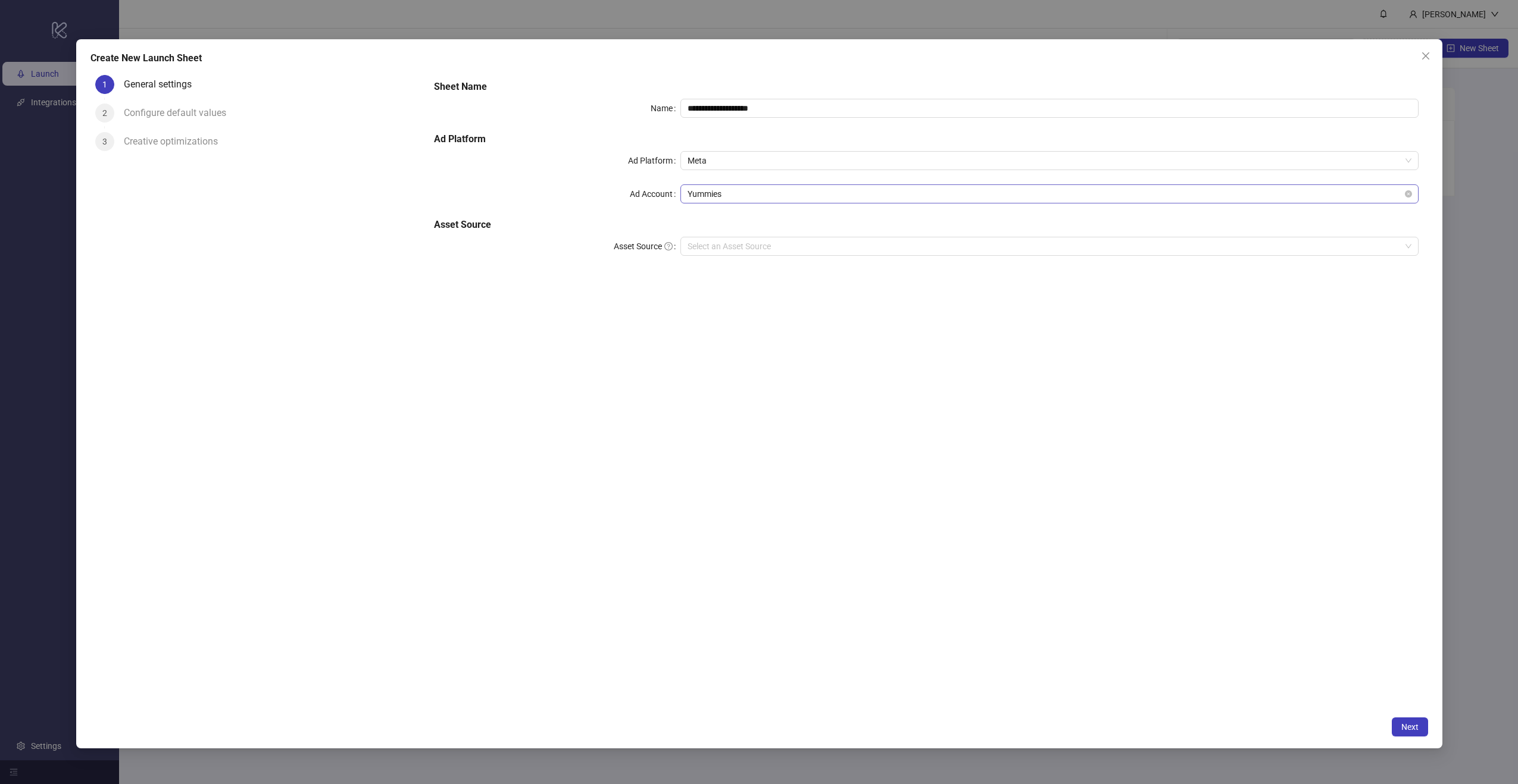
click at [712, 199] on span "Yummies" at bounding box center [1050, 194] width 724 height 18
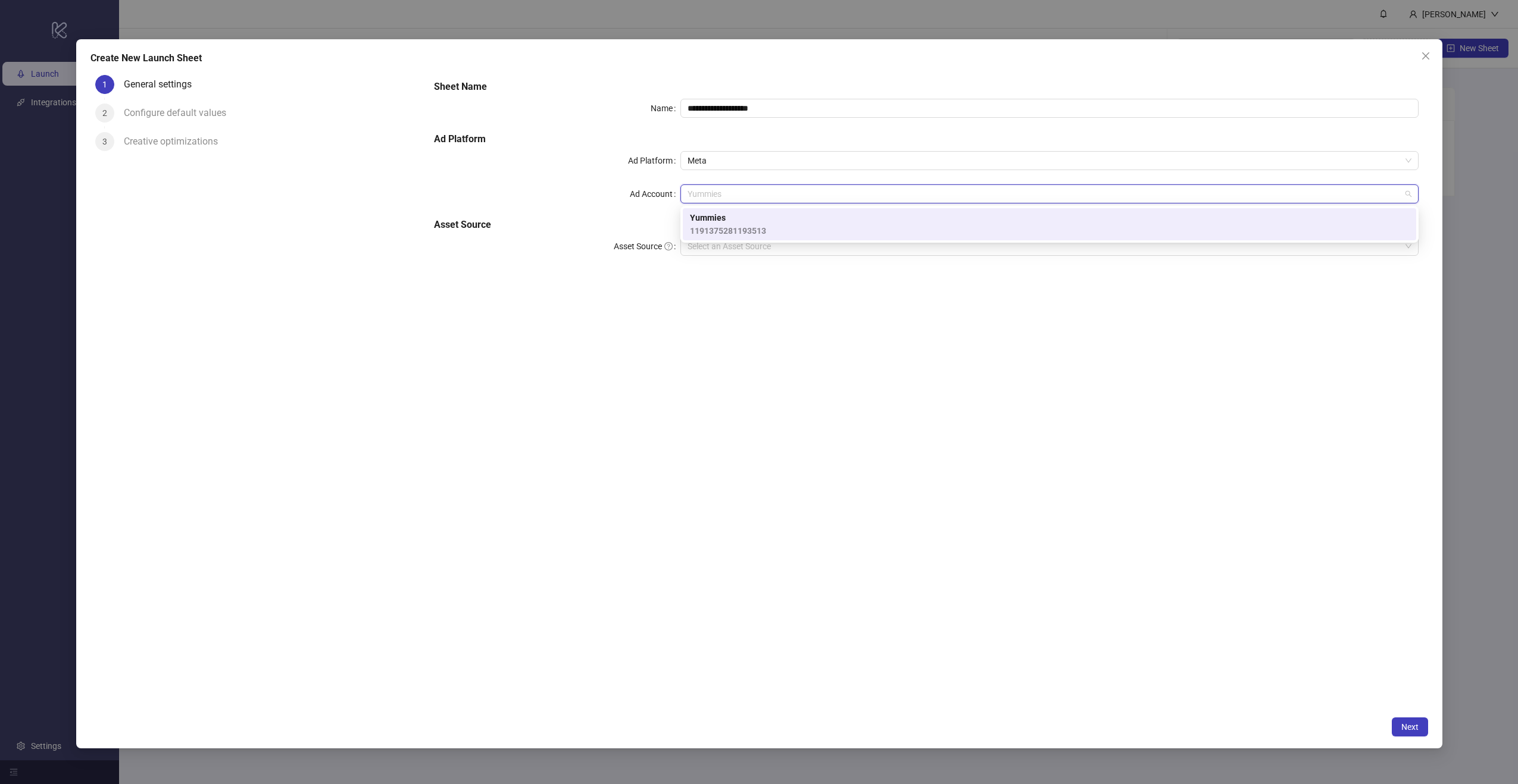
click at [721, 228] on span "1191375281193513" at bounding box center [728, 230] width 76 height 13
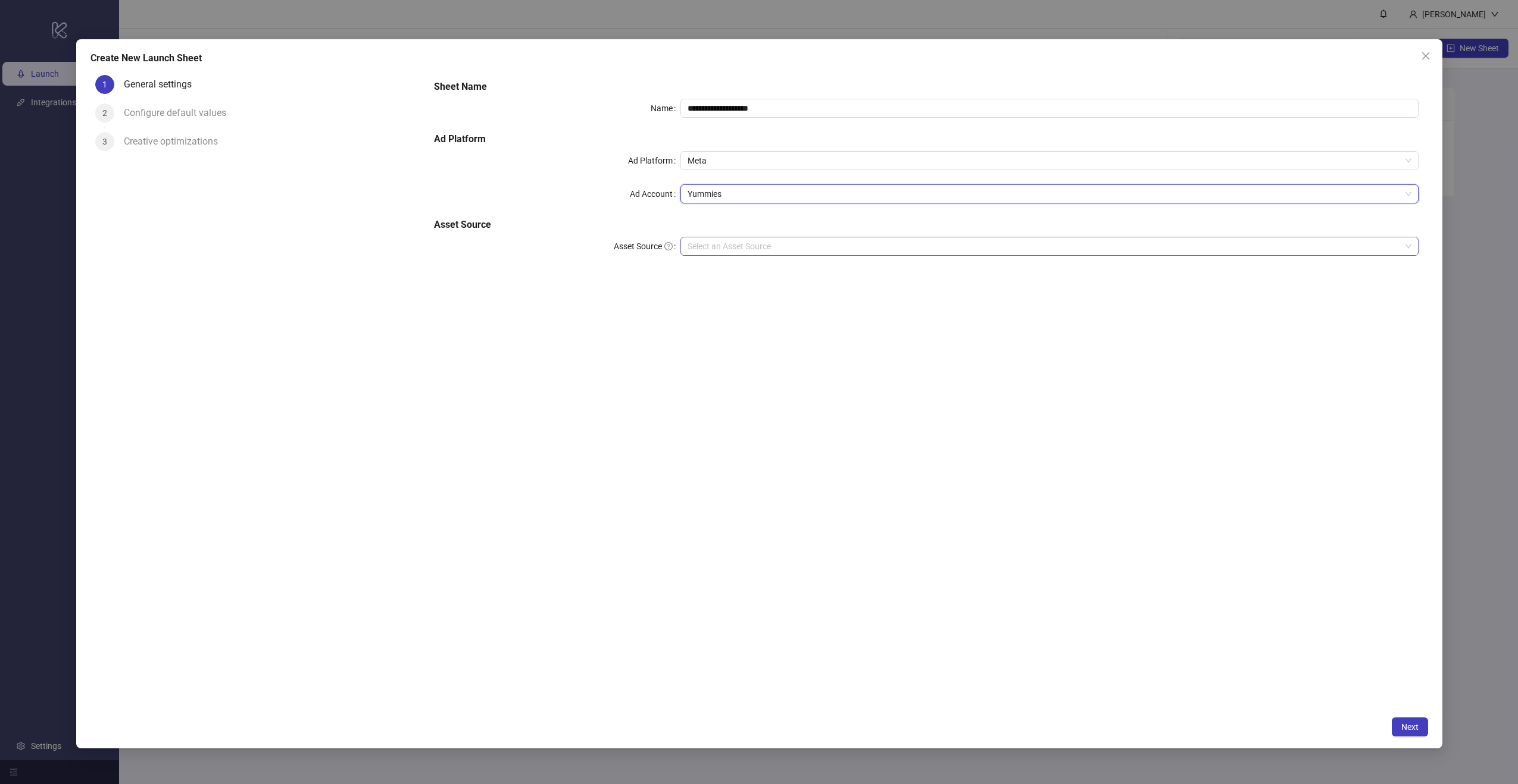
click at [713, 247] on input "Asset Source" at bounding box center [1044, 246] width 713 height 18
click at [733, 289] on div "Google Drive" at bounding box center [1050, 289] width 719 height 13
click at [721, 274] on input "Main Folder" at bounding box center [1044, 280] width 713 height 18
click at [1428, 58] on icon "close" at bounding box center [1426, 56] width 7 height 7
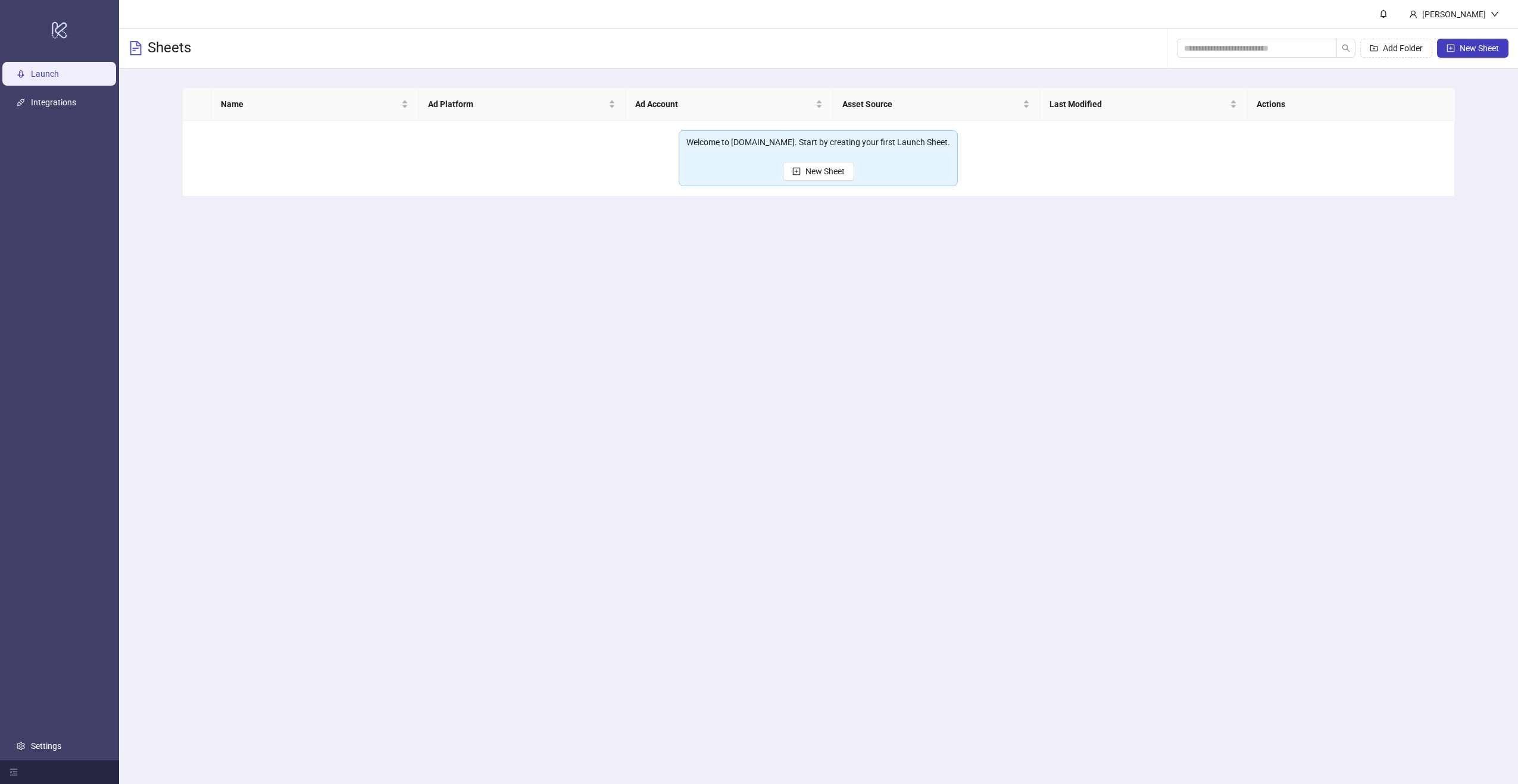
click at [680, 313] on main "Gabor Andrei Sheets Add Folder New Sheet Name Ad Platform Ad Account Asset Sour…" at bounding box center [818, 392] width 1399 height 784
click at [52, 107] on link "Integrations" at bounding box center [54, 103] width 46 height 10
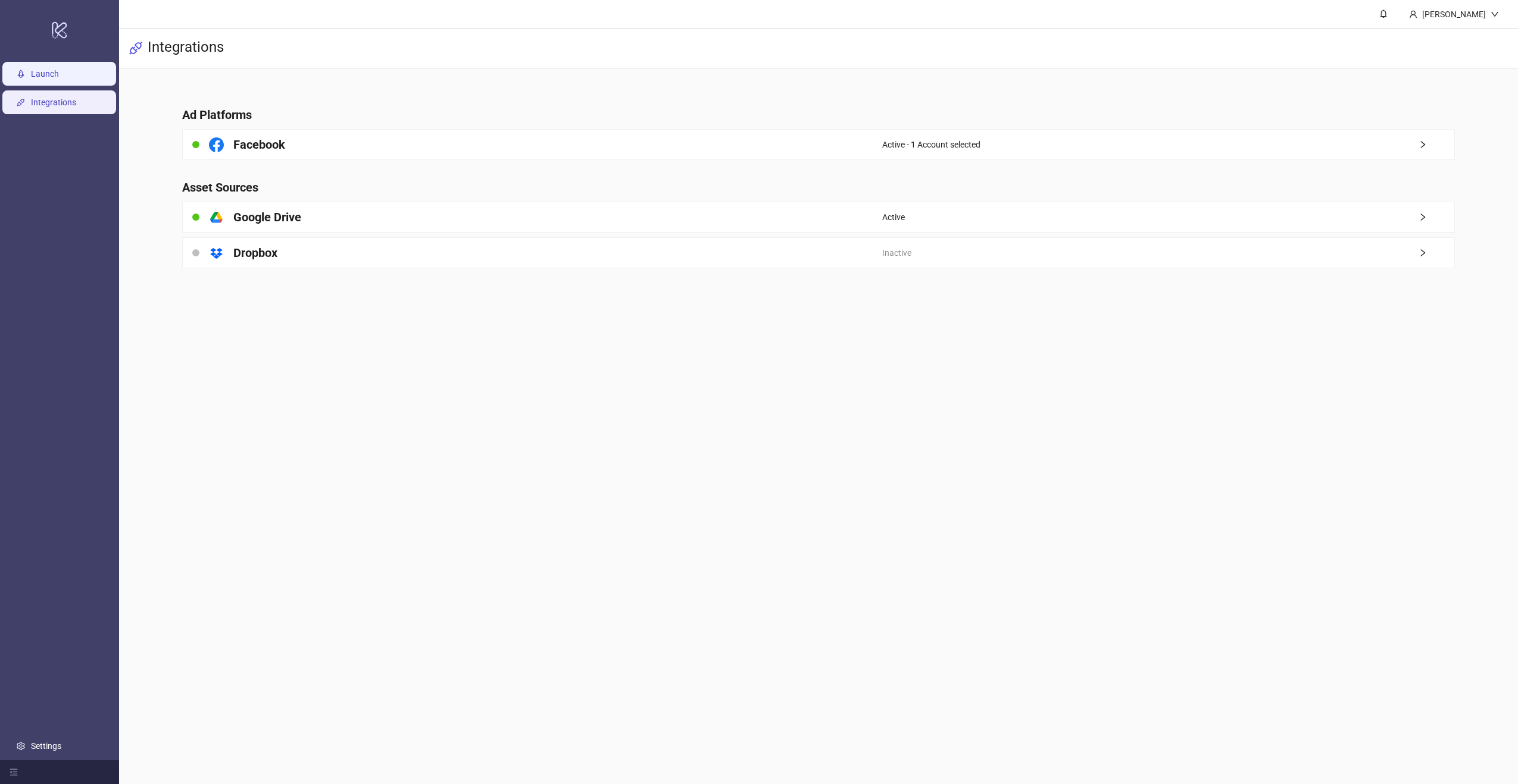
click at [59, 72] on link "Launch" at bounding box center [45, 74] width 28 height 10
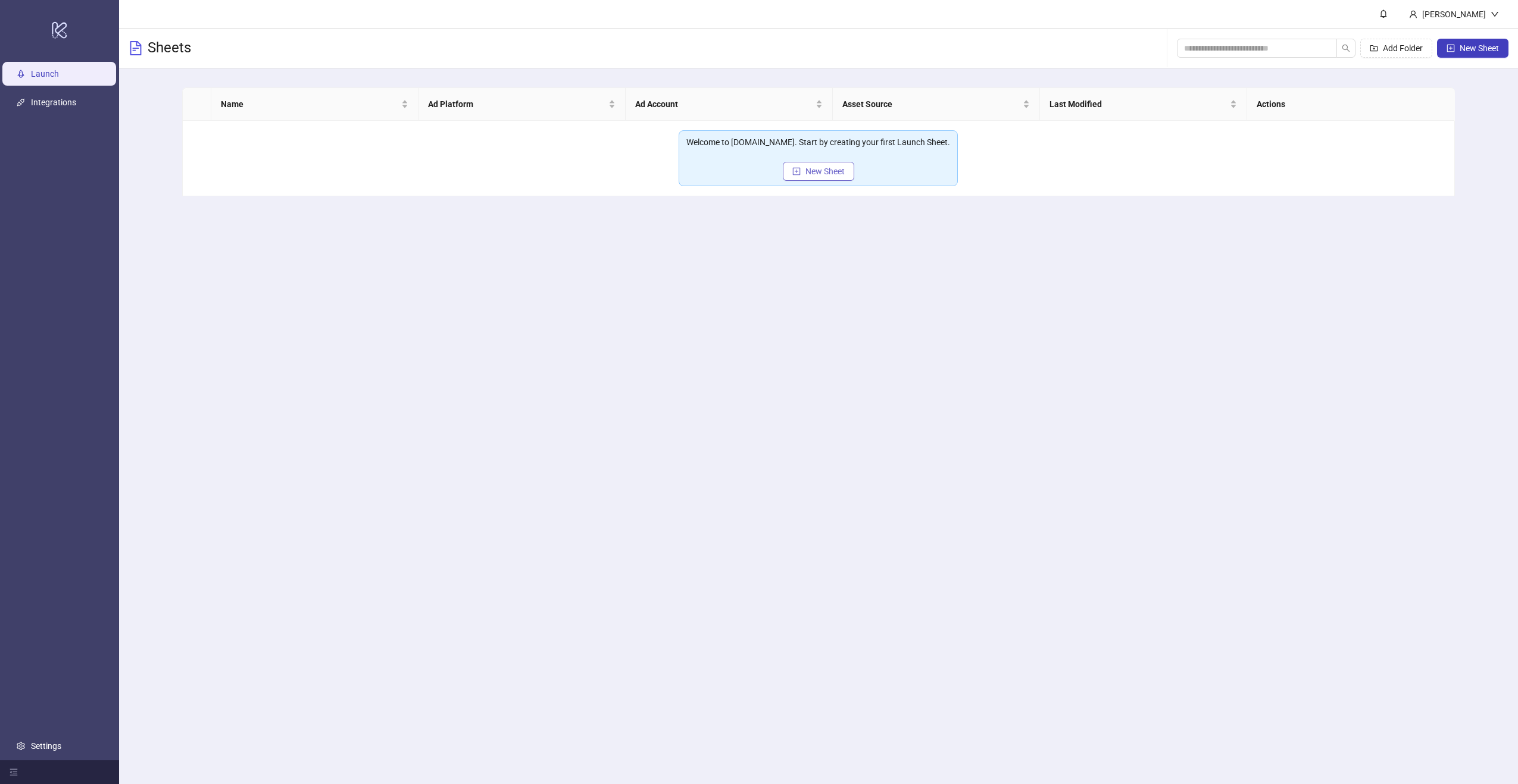
click at [825, 170] on span "New Sheet" at bounding box center [825, 171] width 39 height 10
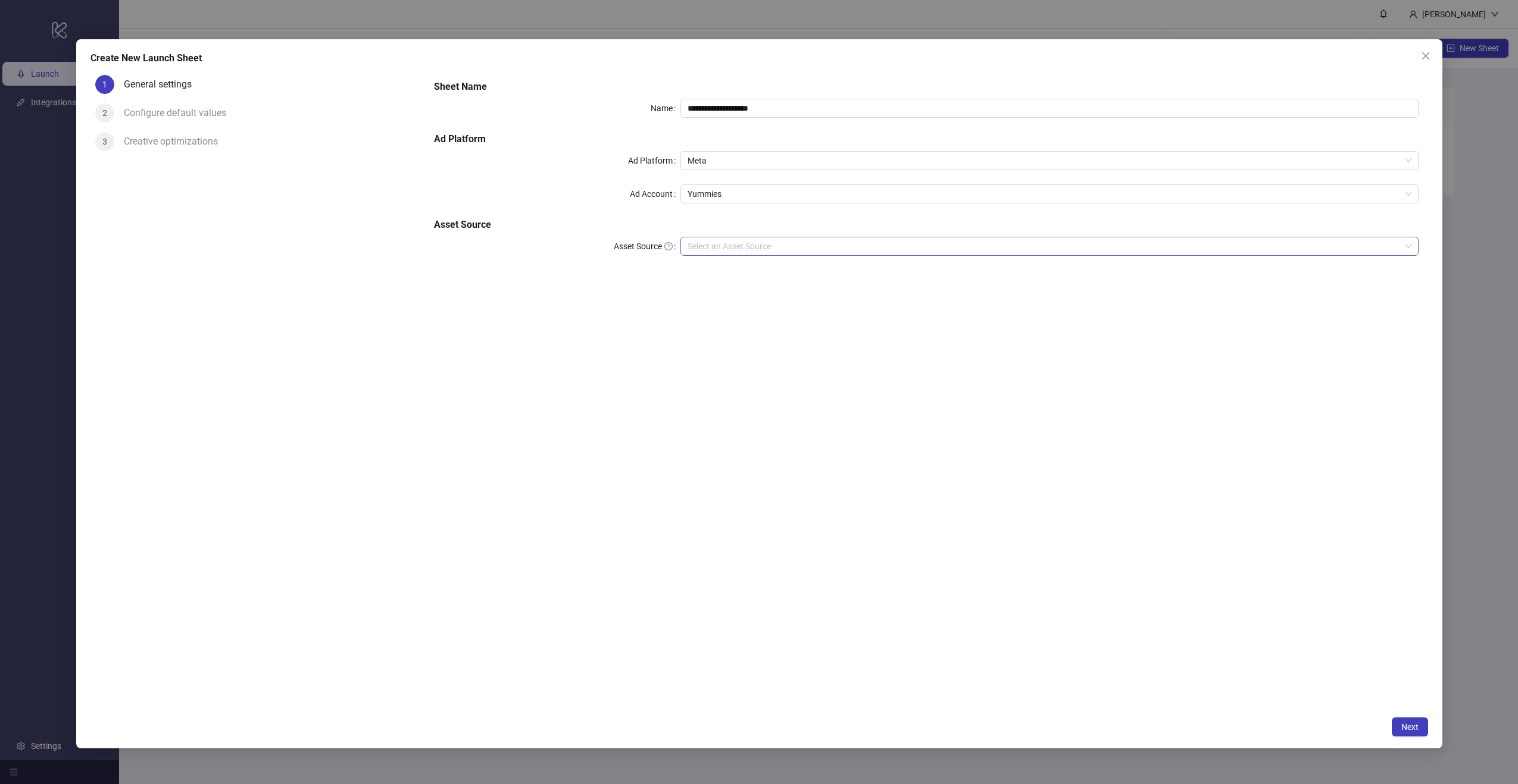
click at [742, 253] on input "Asset Source" at bounding box center [1044, 246] width 713 height 18
click at [745, 289] on div "Google Drive" at bounding box center [1050, 289] width 719 height 13
click at [801, 293] on div "**********" at bounding box center [926, 191] width 994 height 233
click at [799, 290] on div "**********" at bounding box center [926, 191] width 994 height 233
click at [796, 281] on input "Main Folder" at bounding box center [1044, 280] width 713 height 18
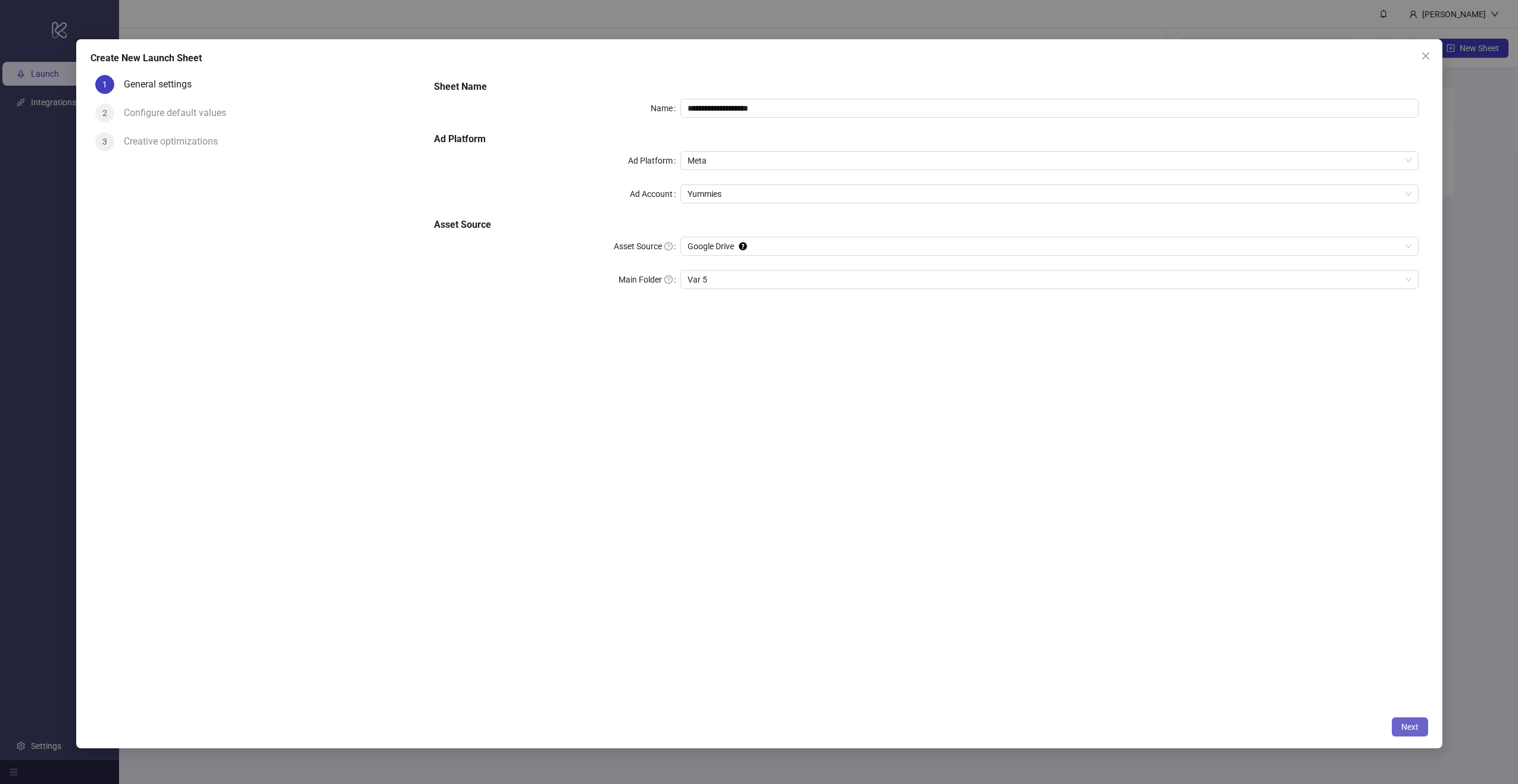
drag, startPoint x: 1389, startPoint y: 721, endPoint x: 1398, endPoint y: 726, distance: 10.3
click at [1390, 721] on div "Next" at bounding box center [759, 727] width 1338 height 19
click at [1403, 729] on span "Next" at bounding box center [1410, 727] width 17 height 10
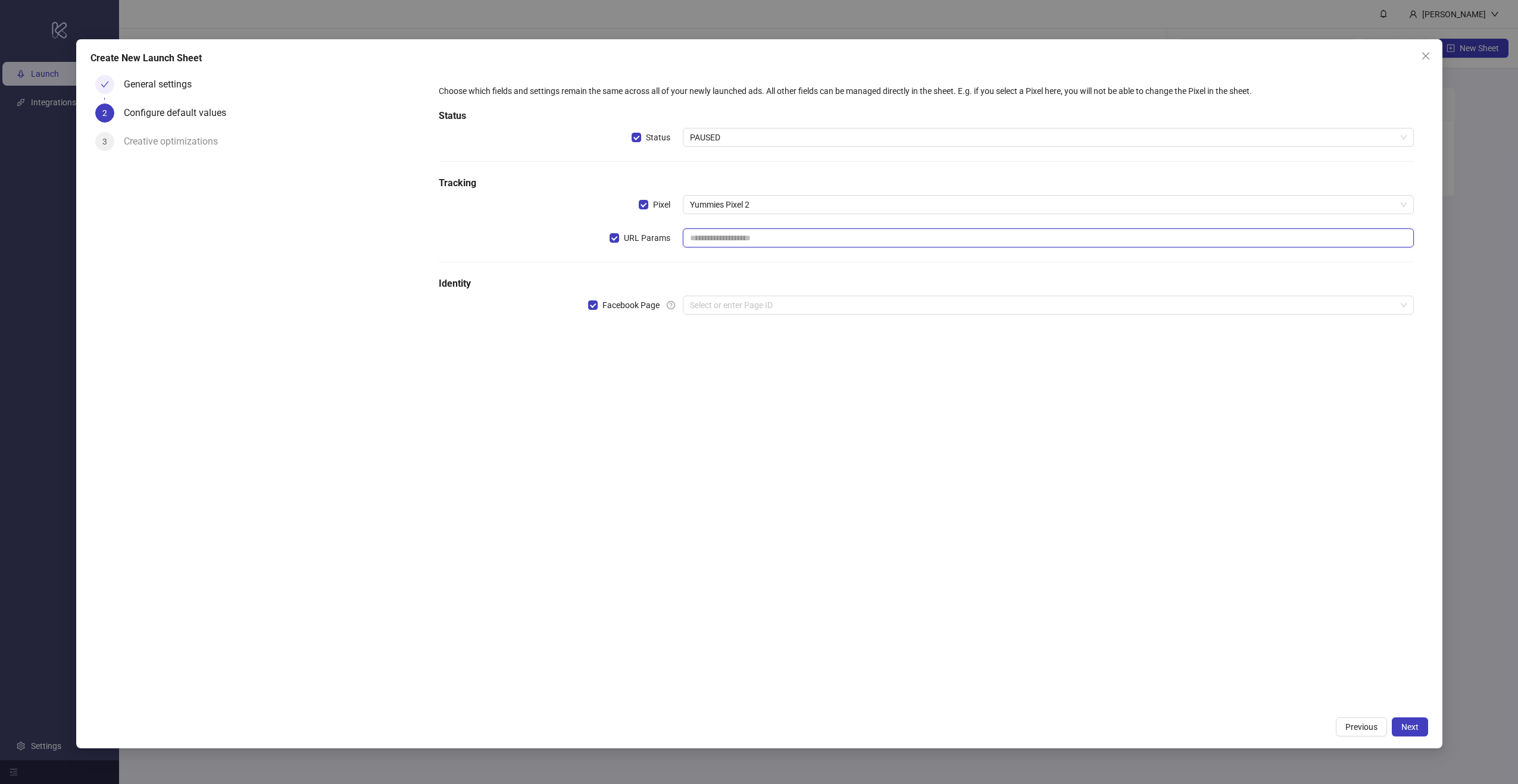
click at [719, 236] on input "text" at bounding box center [1049, 238] width 731 height 19
click at [720, 306] on input "search" at bounding box center [1043, 305] width 706 height 18
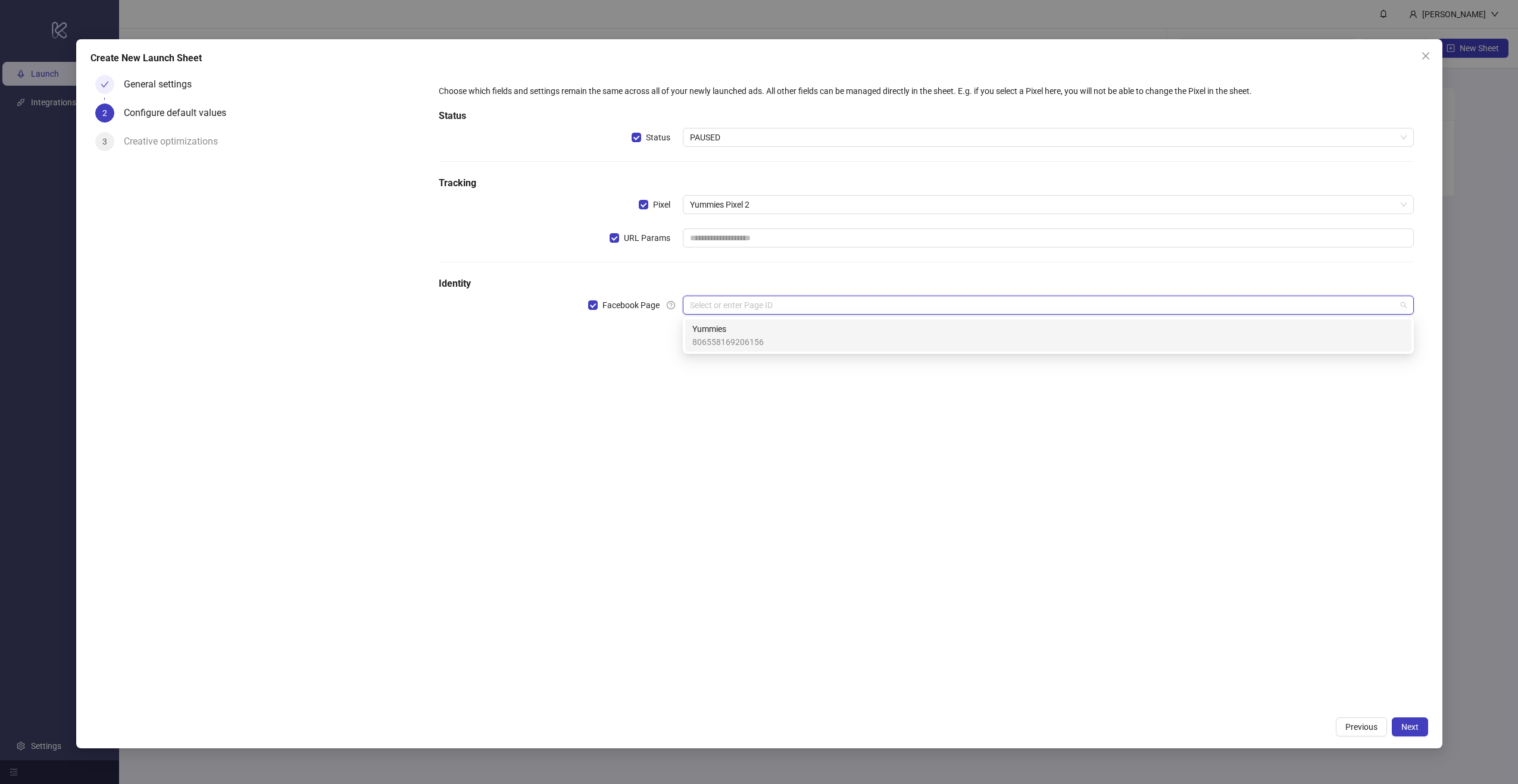
click at [718, 327] on span "Yummies" at bounding box center [728, 329] width 71 height 13
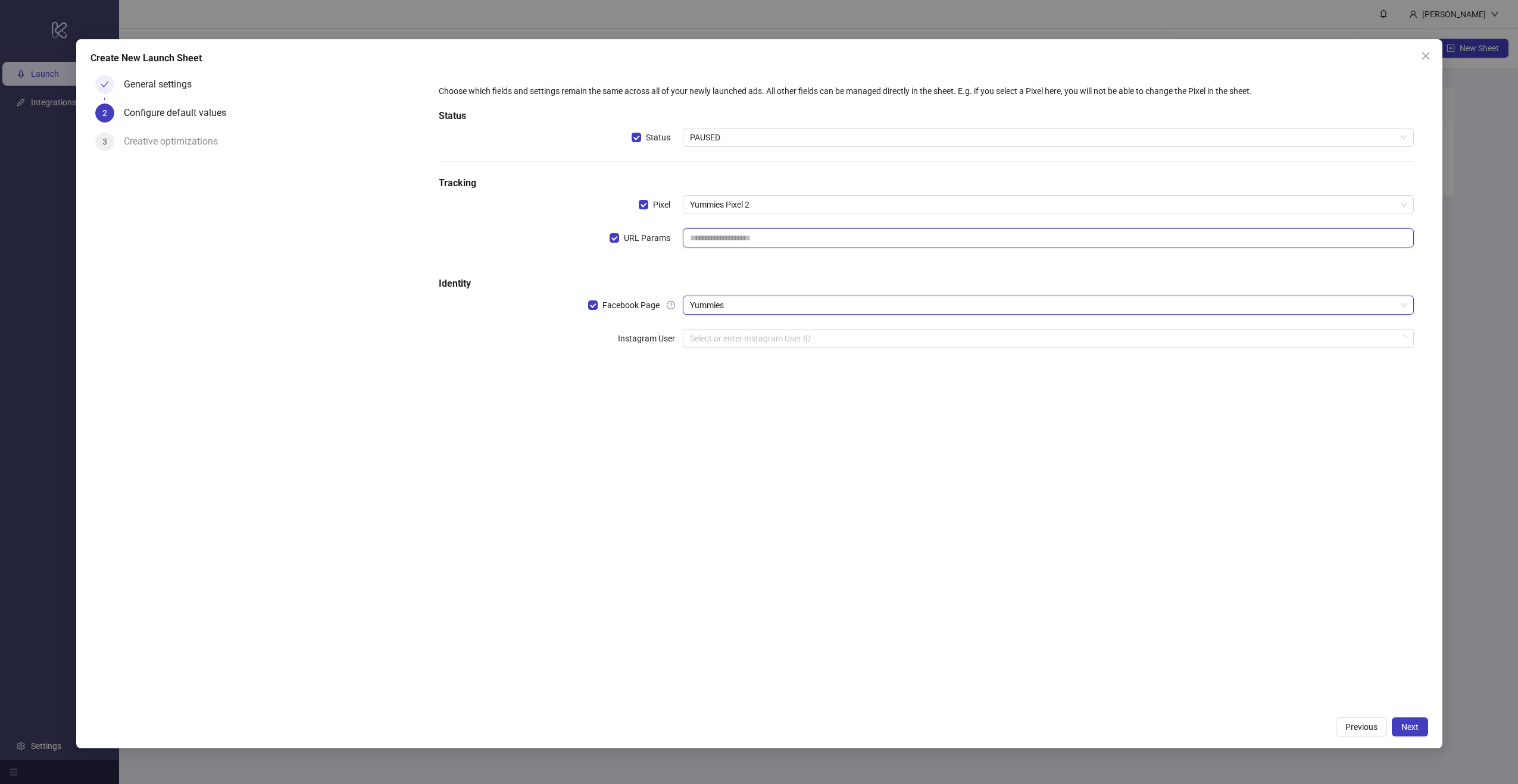
click at [741, 238] on input "text" at bounding box center [1049, 238] width 731 height 19
click at [742, 336] on input "search" at bounding box center [1043, 338] width 706 height 18
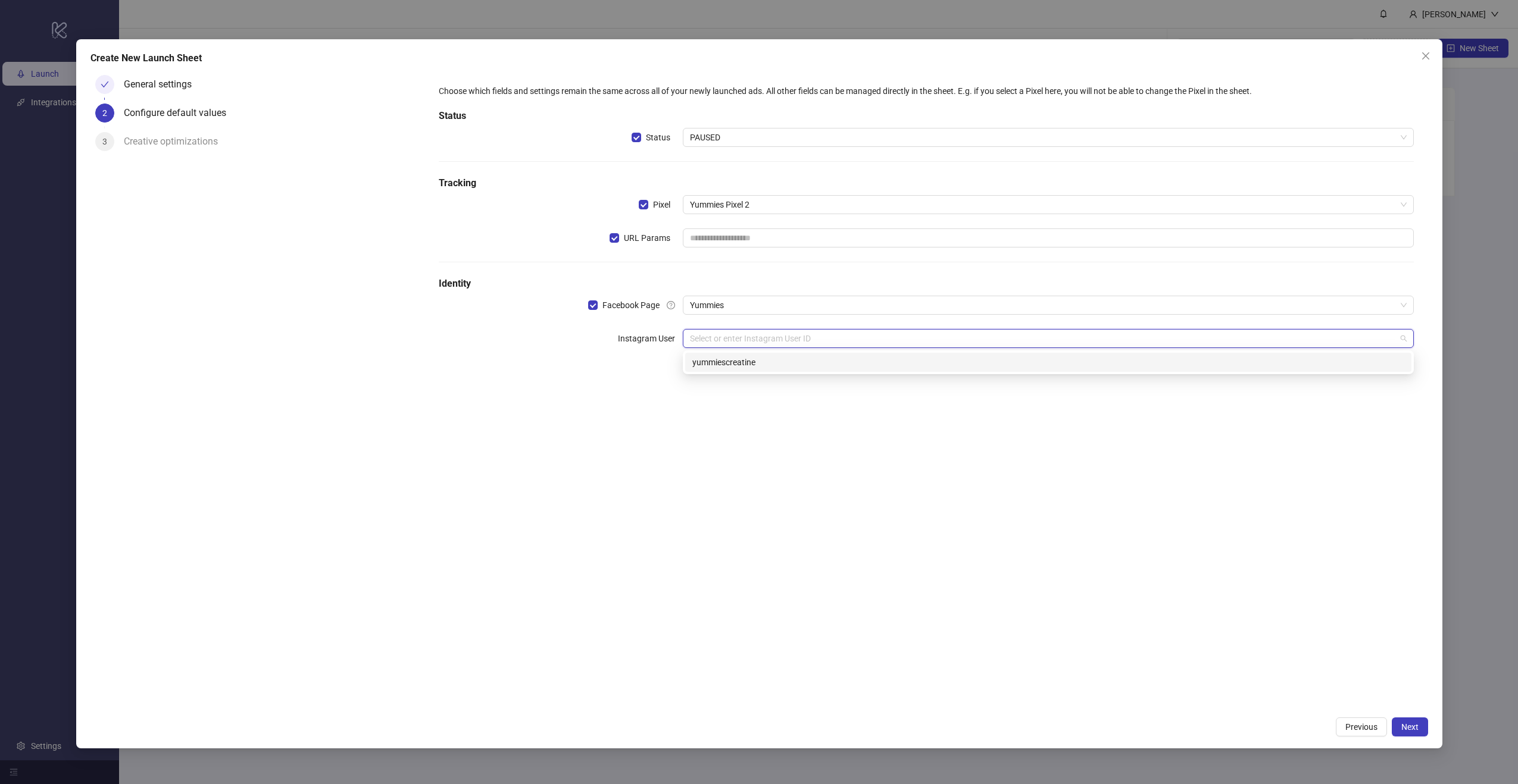
click at [736, 356] on div "yummiescreatine" at bounding box center [1049, 362] width 712 height 13
click at [746, 368] on input "search" at bounding box center [1043, 372] width 706 height 18
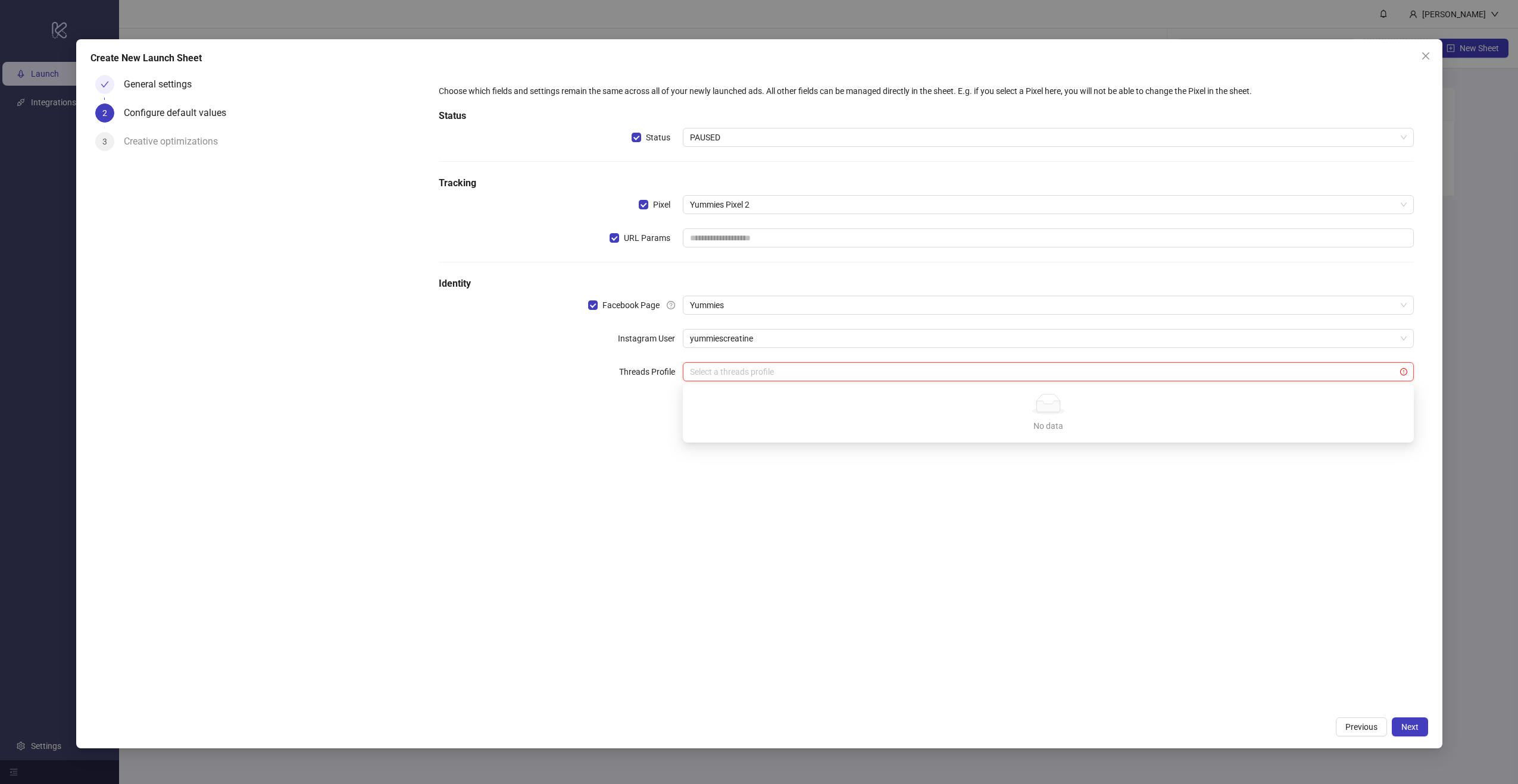
click at [1077, 419] on div "No data" at bounding box center [1049, 425] width 703 height 13
click at [1063, 581] on div "Choose which fields and settings remain the same across all of your newly launc…" at bounding box center [926, 390] width 1003 height 640
click at [755, 228] on div "Choose which fields and settings remain the same across all of your newly launc…" at bounding box center [926, 240] width 984 height 321
click at [758, 233] on input "text" at bounding box center [1049, 238] width 731 height 19
click at [1402, 728] on span "Next" at bounding box center [1410, 727] width 17 height 10
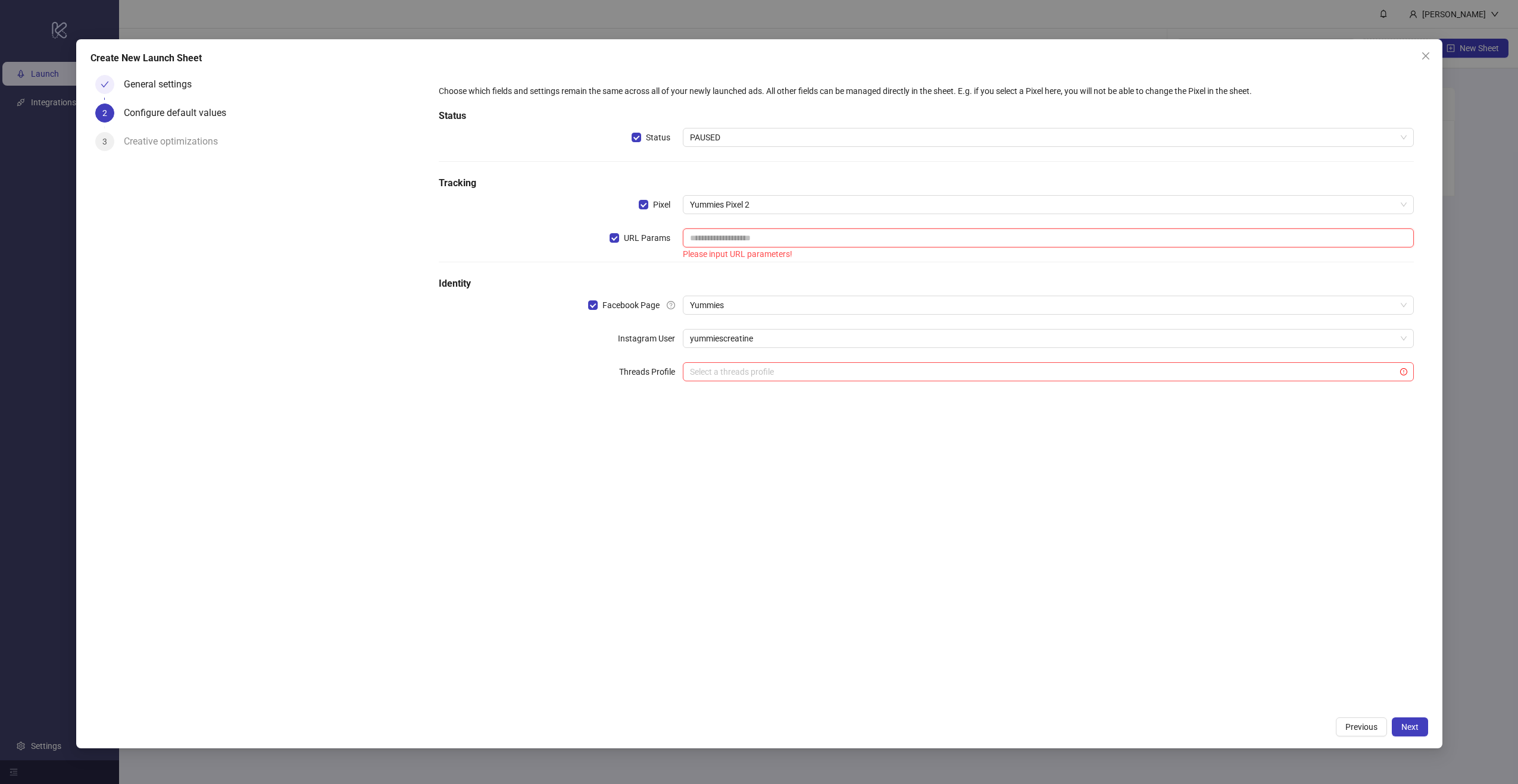
click at [770, 242] on input "text" at bounding box center [1049, 238] width 731 height 19
drag, startPoint x: 737, startPoint y: 256, endPoint x: 808, endPoint y: 255, distance: 71.0
click at [808, 255] on div "Please input URL parameters!" at bounding box center [1049, 253] width 731 height 13
drag, startPoint x: 808, startPoint y: 255, endPoint x: 675, endPoint y: 260, distance: 133.1
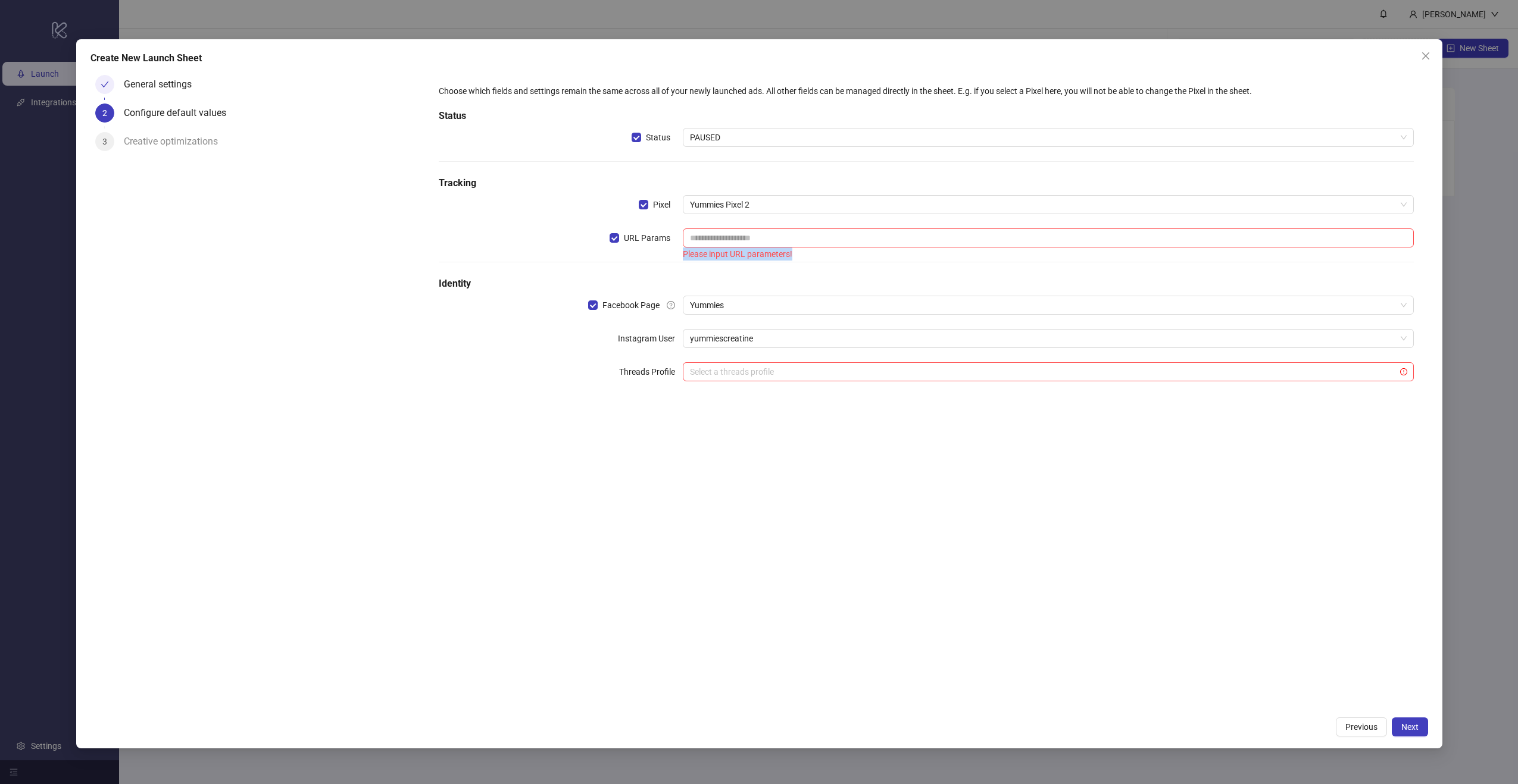
click at [675, 260] on div "URL Params Please input URL parameters!" at bounding box center [927, 245] width 975 height 33
drag, startPoint x: 666, startPoint y: 237, endPoint x: 637, endPoint y: 240, distance: 29.2
click at [637, 240] on span "URL Params" at bounding box center [647, 238] width 56 height 13
click at [1407, 719] on button "Next" at bounding box center [1410, 727] width 36 height 19
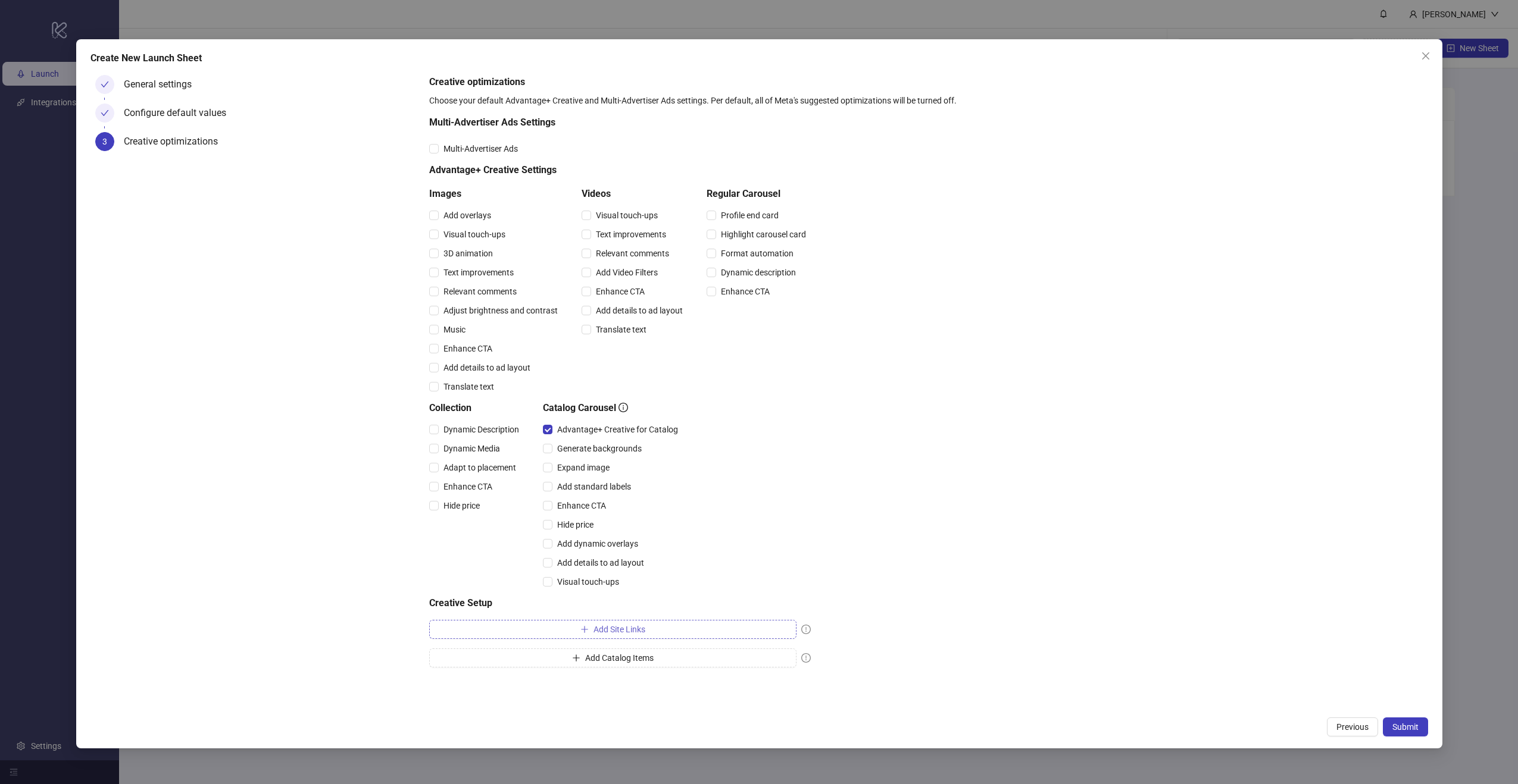
click at [621, 634] on span "Add Site Links" at bounding box center [619, 630] width 52 height 10
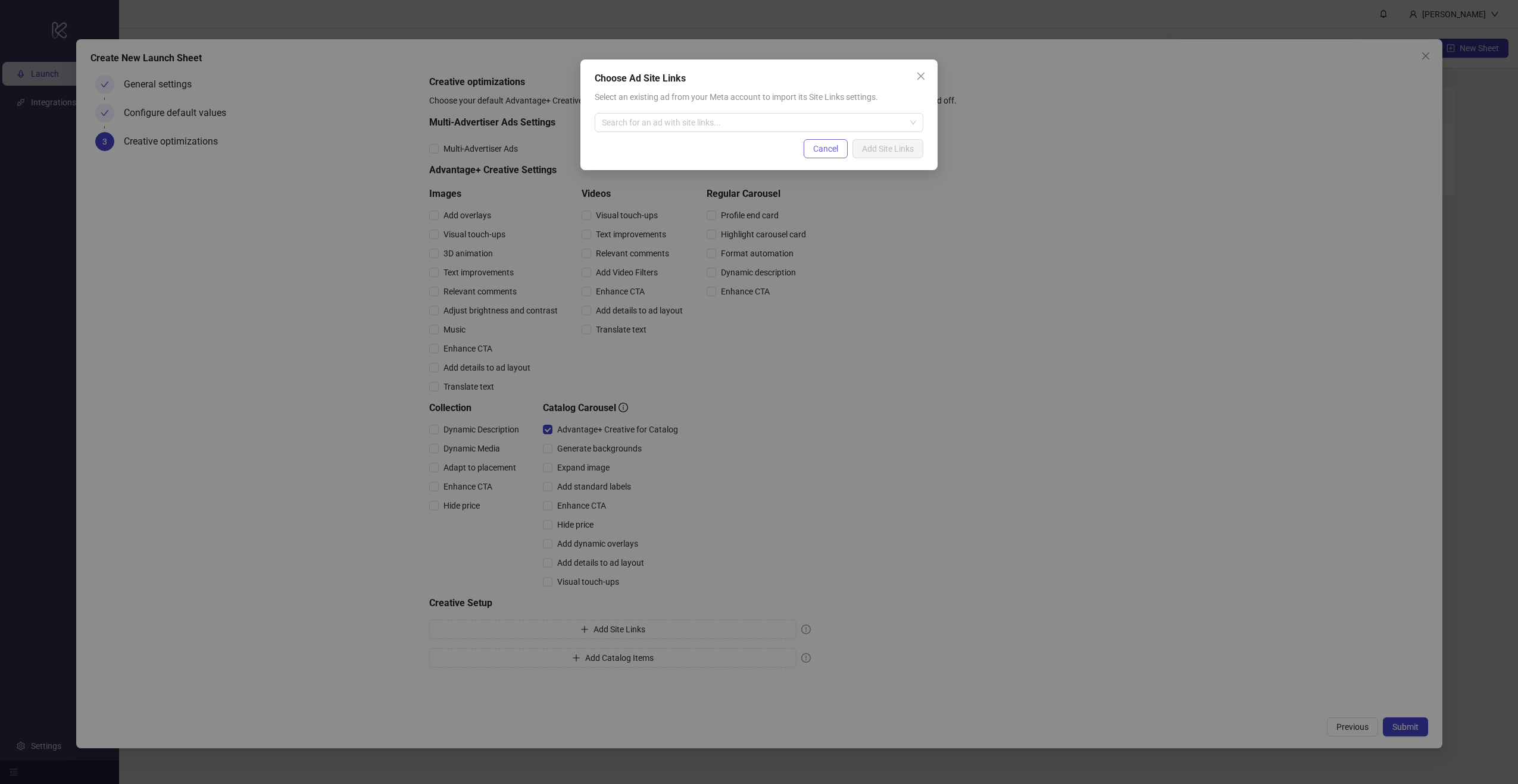
click at [819, 149] on span "Cancel" at bounding box center [825, 149] width 25 height 10
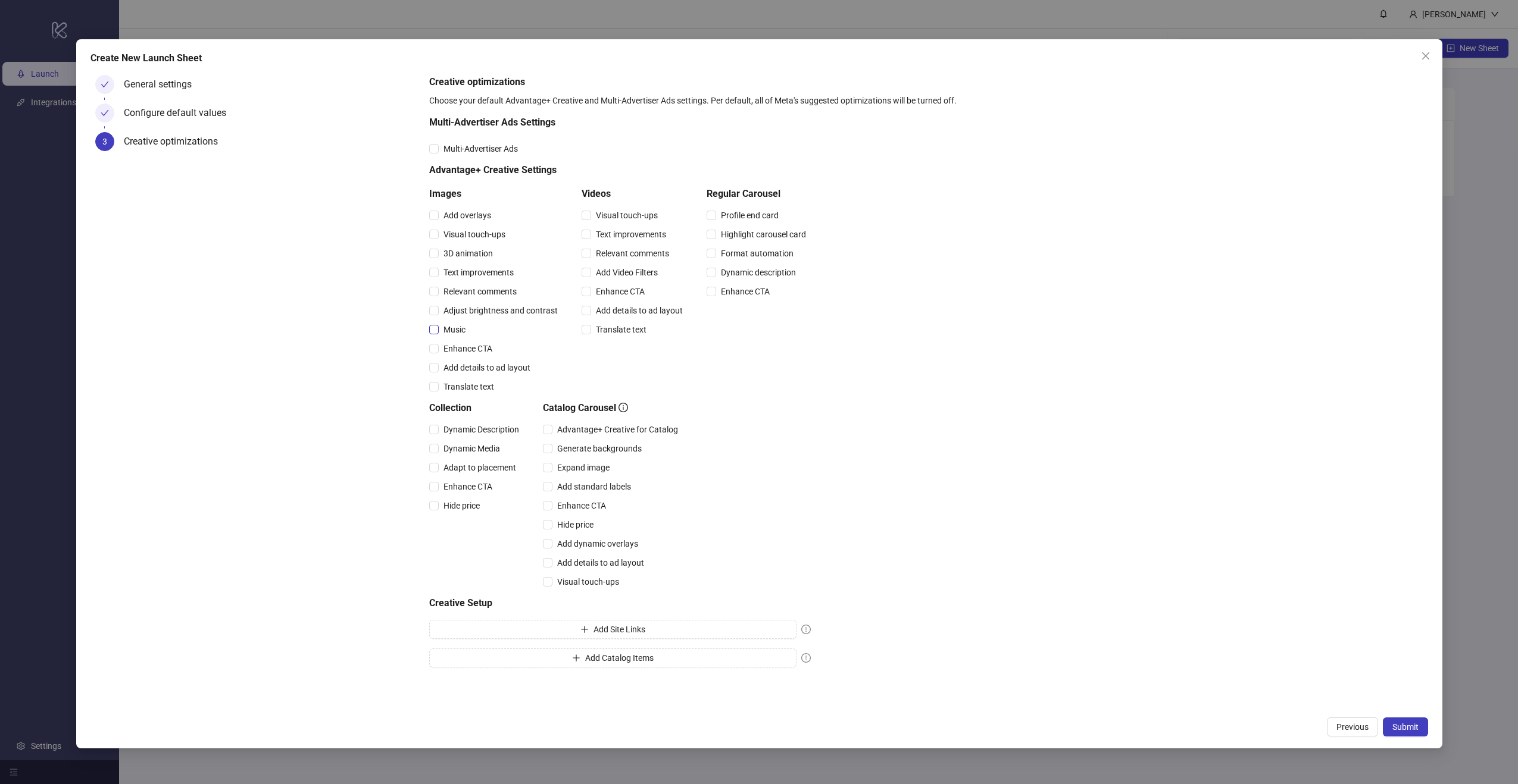
click at [436, 334] on label "Music" at bounding box center [449, 329] width 41 height 13
click at [805, 633] on icon "exclamation-circle" at bounding box center [806, 630] width 10 height 10
click at [1411, 734] on button "Submit" at bounding box center [1406, 727] width 46 height 19
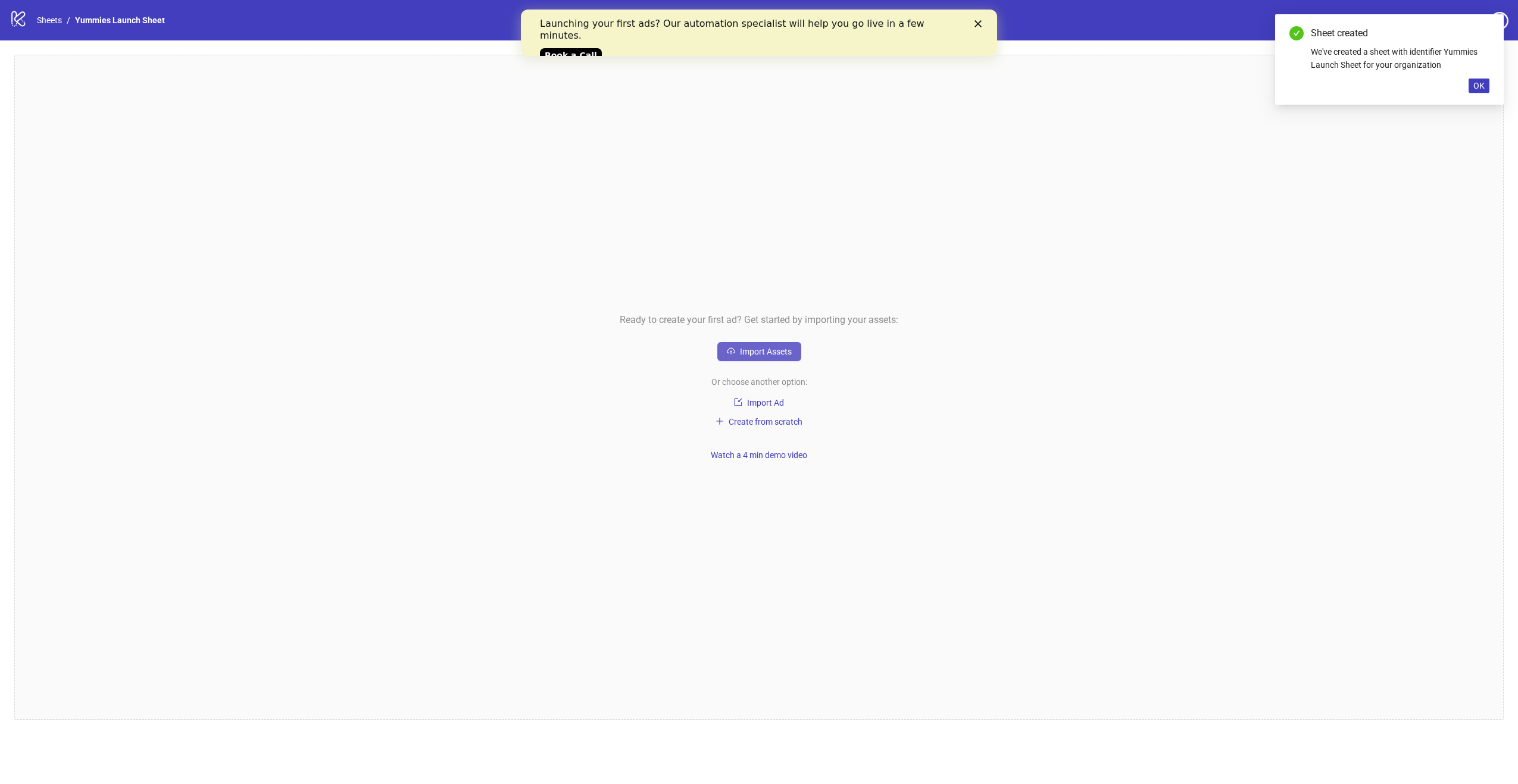
click at [760, 353] on span "Import Assets" at bounding box center [766, 352] width 52 height 10
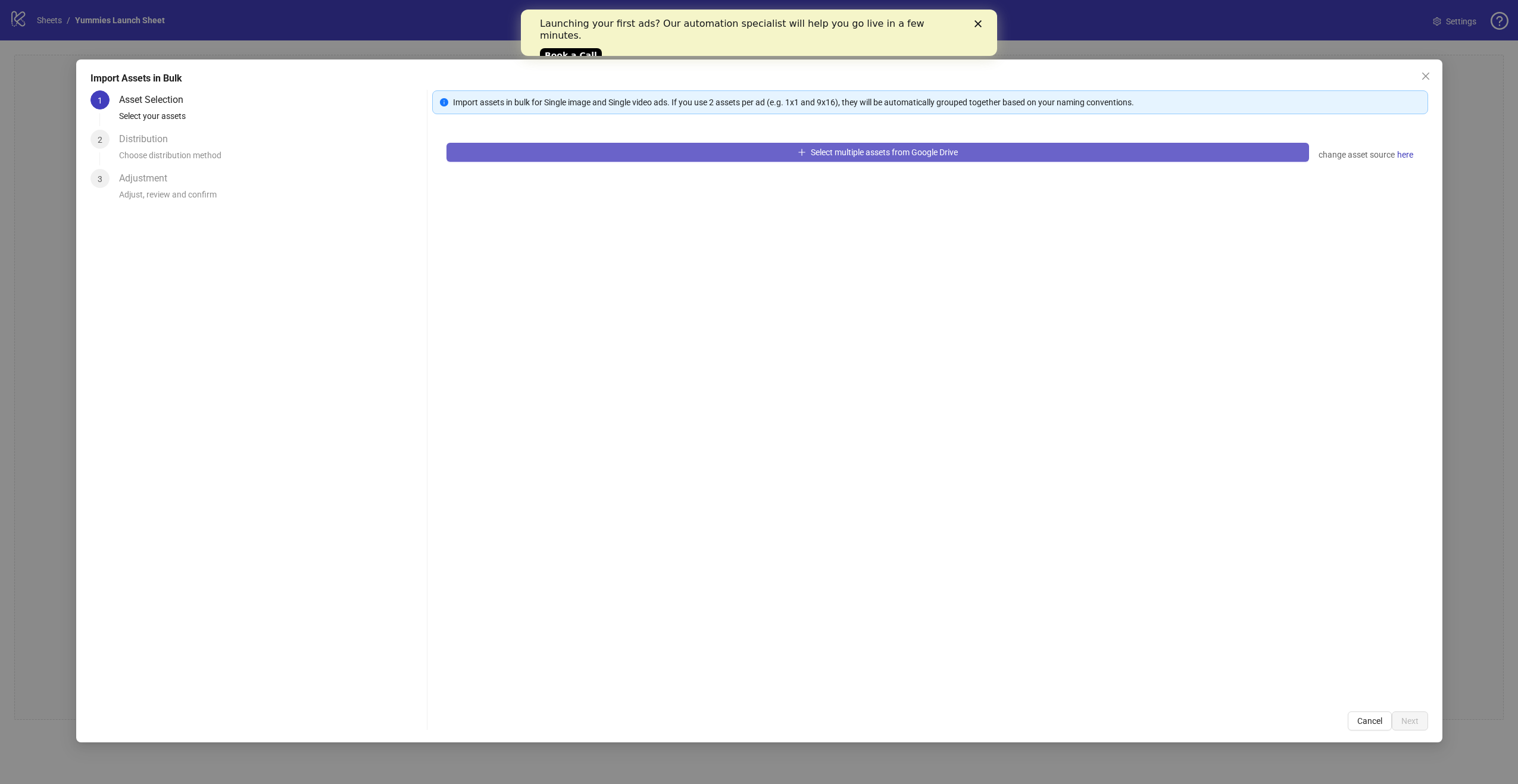
click at [857, 151] on span "Select multiple assets from Google Drive" at bounding box center [884, 152] width 147 height 10
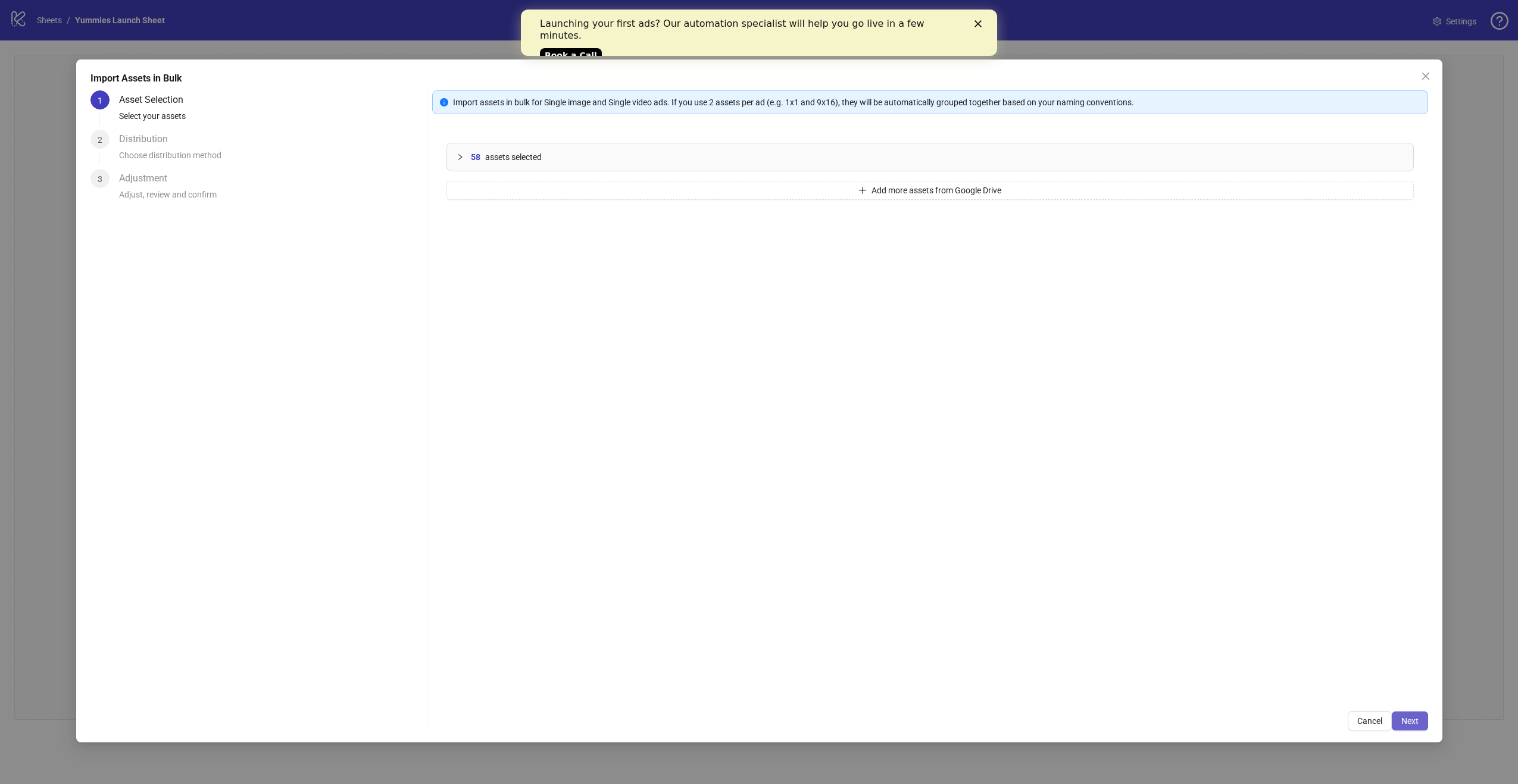
click at [1418, 724] on button "Next" at bounding box center [1410, 721] width 36 height 19
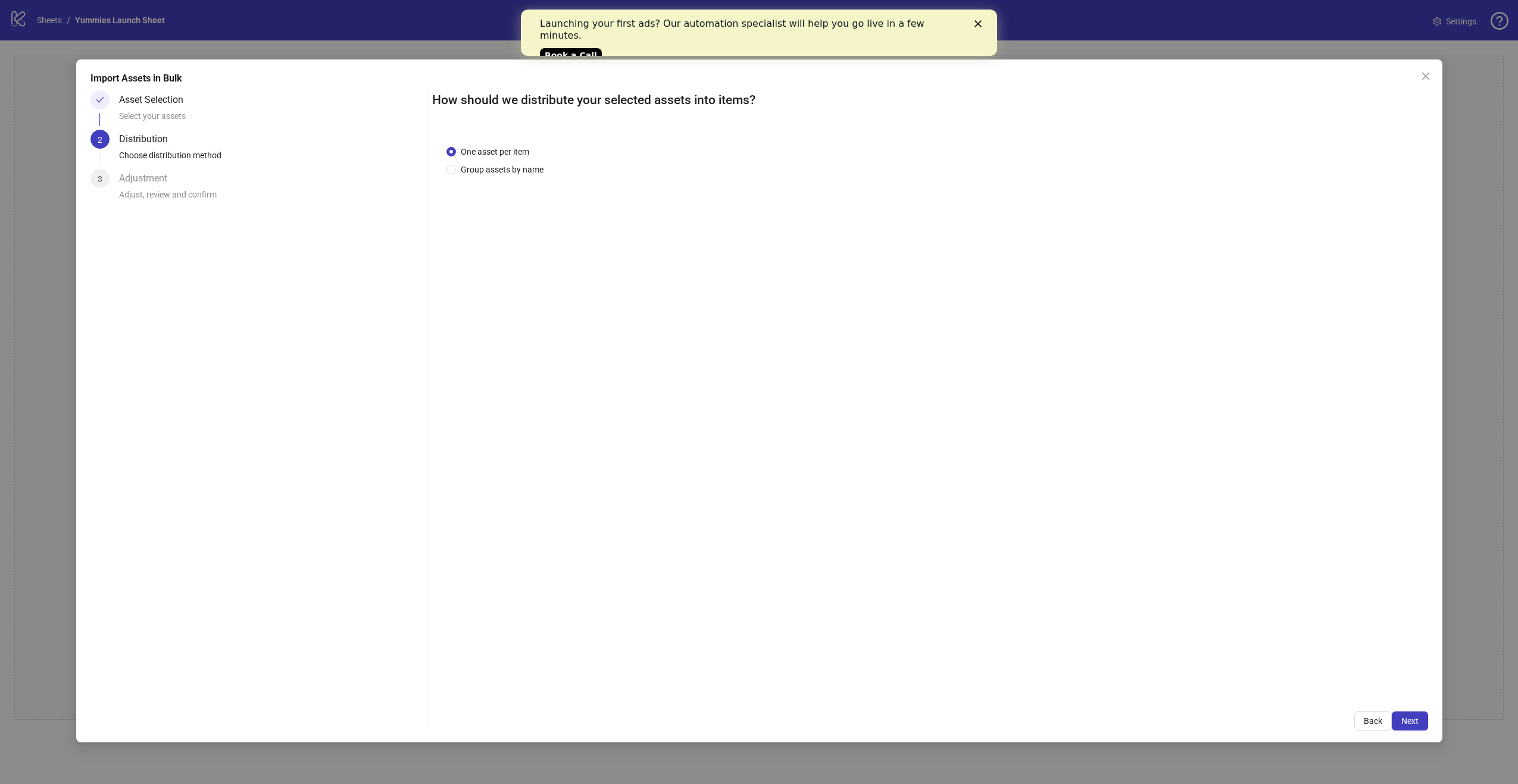
click at [1418, 724] on button "Next" at bounding box center [1410, 721] width 36 height 19
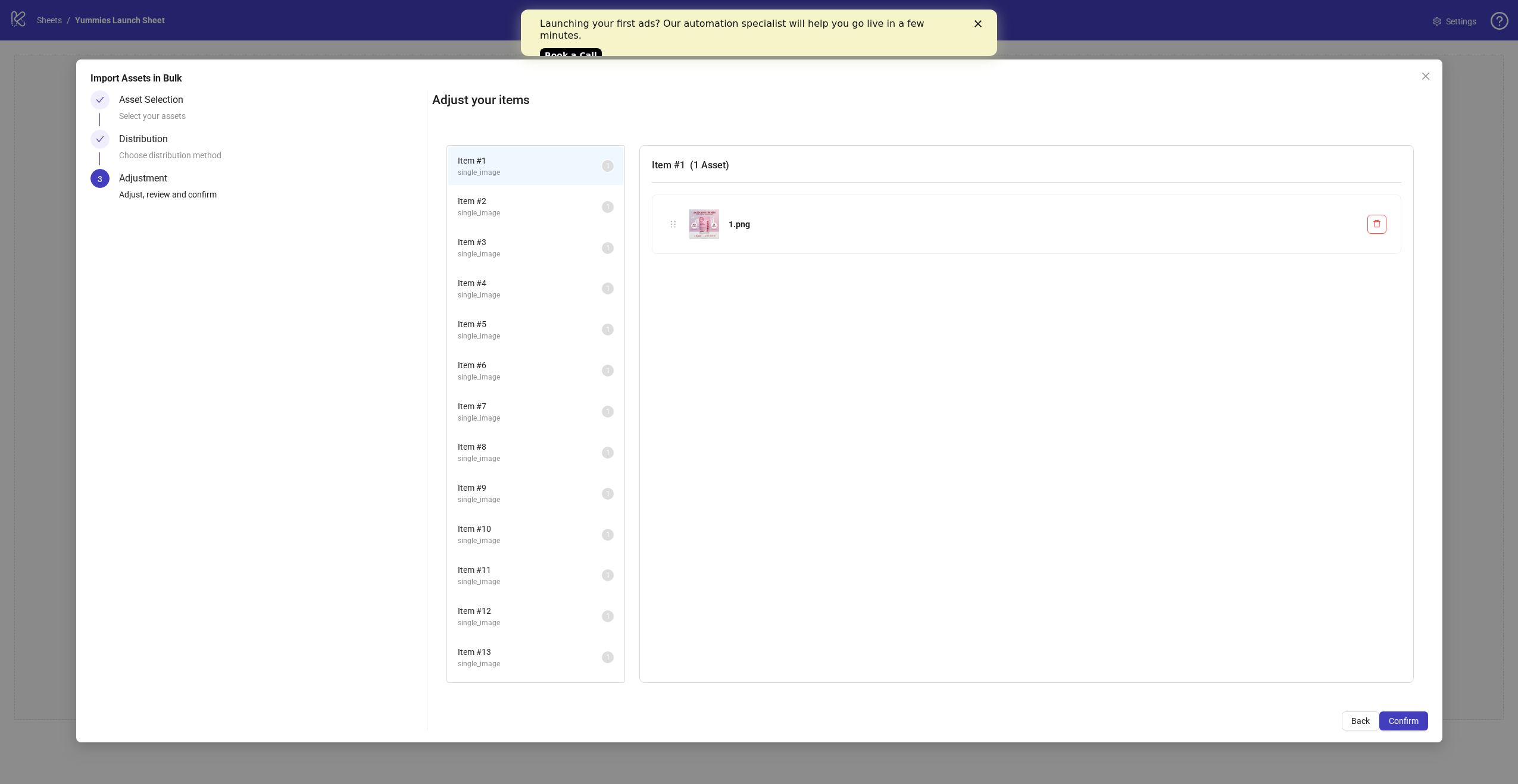
click at [1421, 724] on button "Confirm" at bounding box center [1404, 721] width 49 height 19
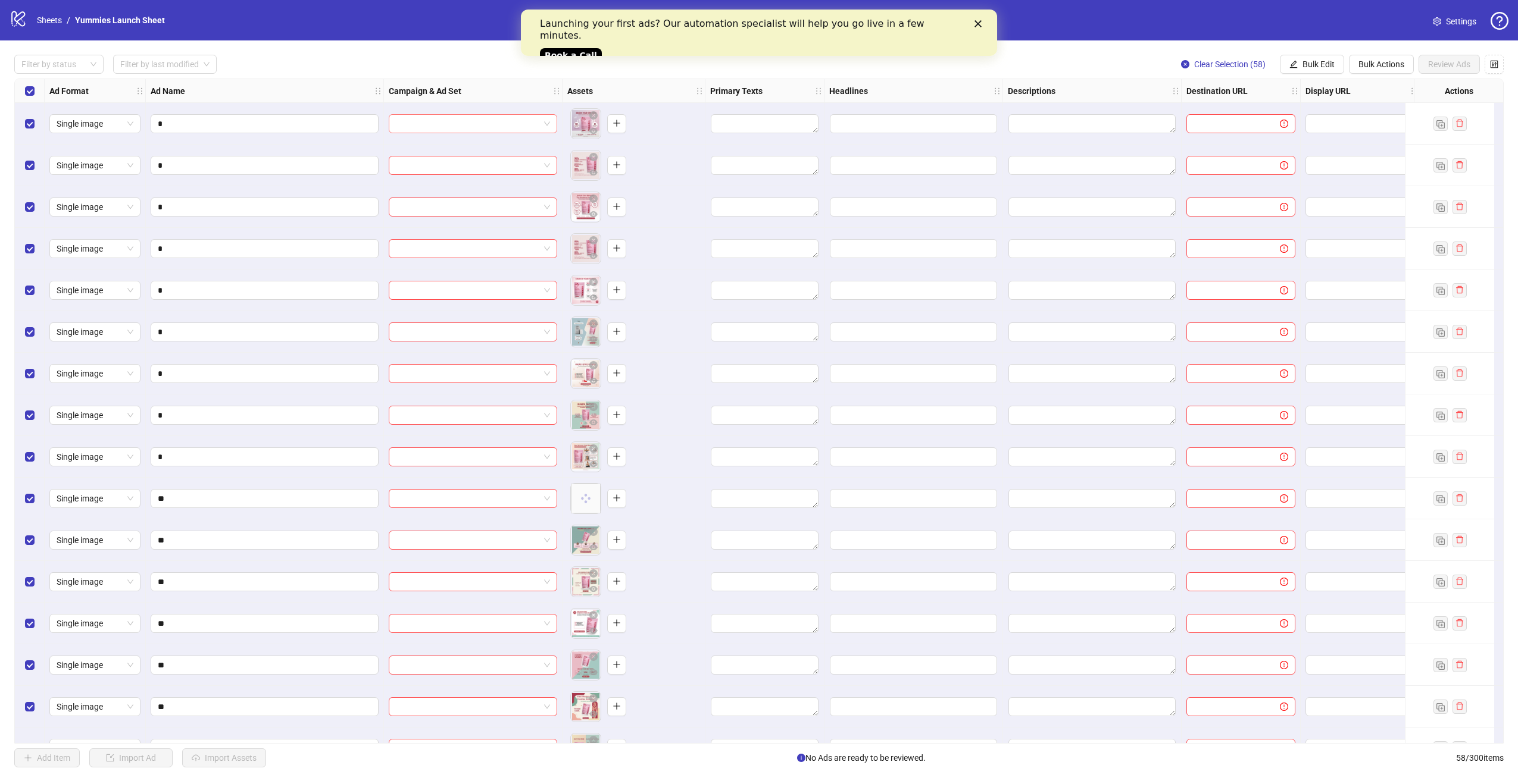
click at [444, 120] on input "search" at bounding box center [467, 124] width 143 height 18
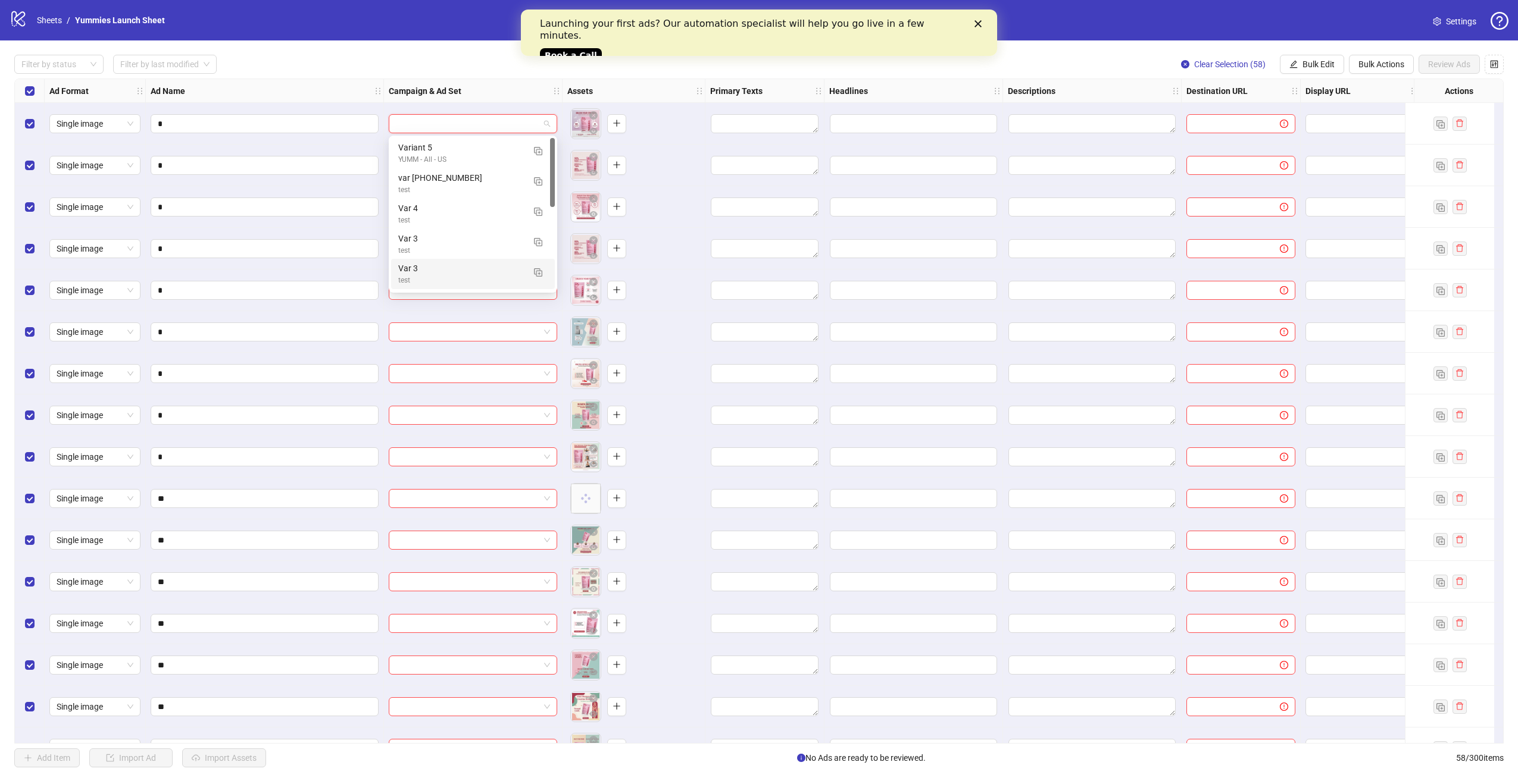
click at [276, 85] on div "Ad Name" at bounding box center [265, 90] width 238 height 24
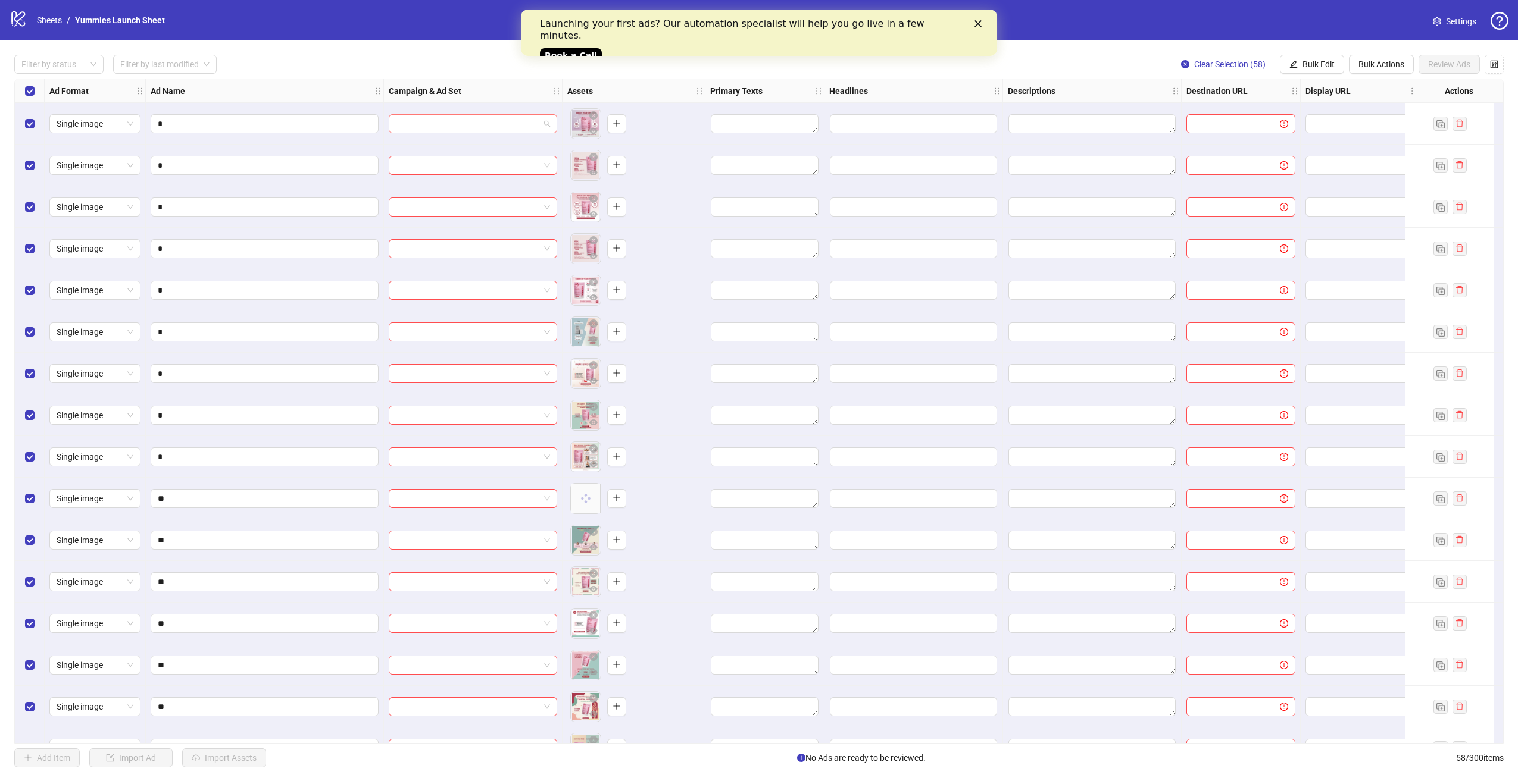
click at [413, 124] on input "search" at bounding box center [467, 124] width 143 height 18
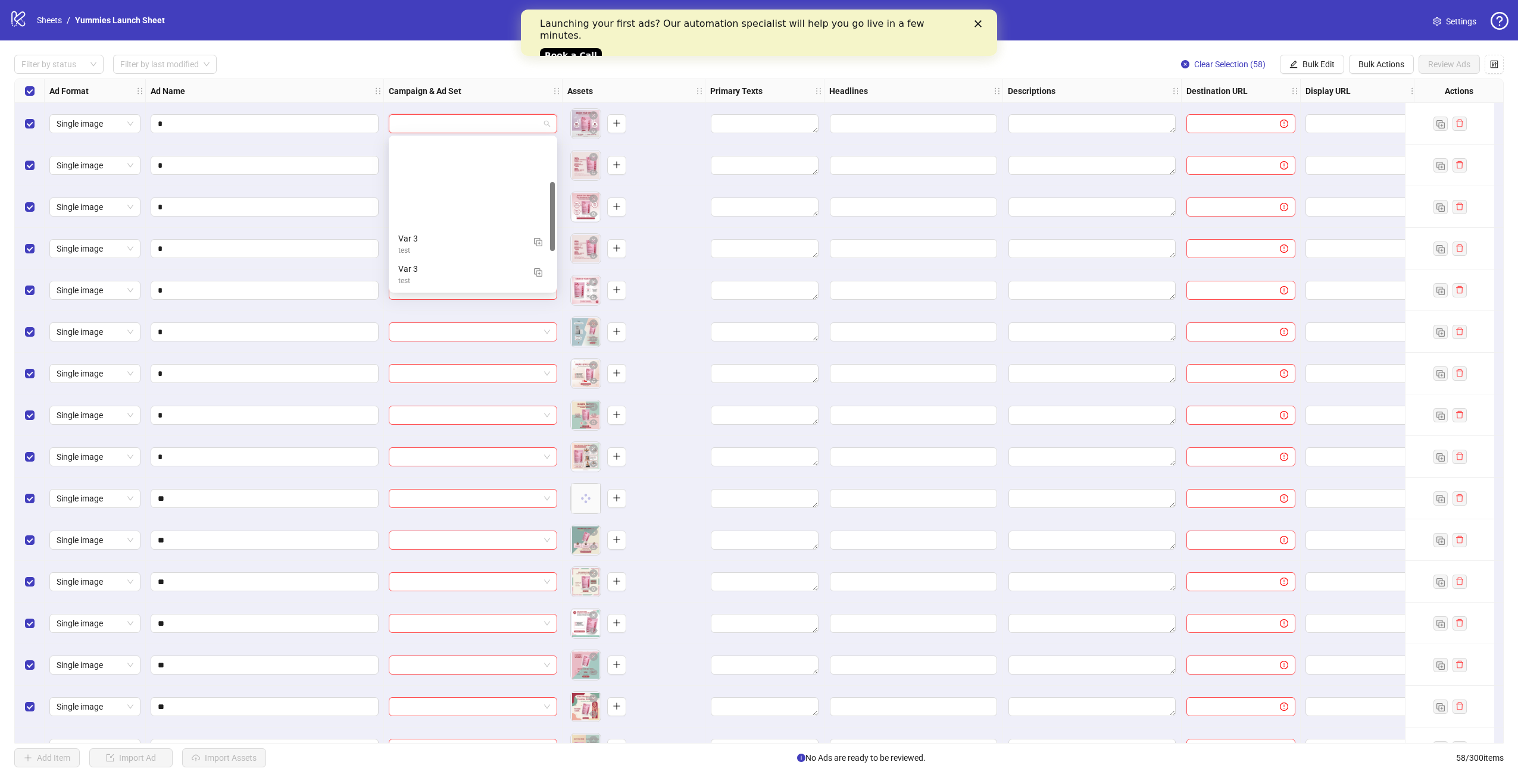
scroll to position [181, 0]
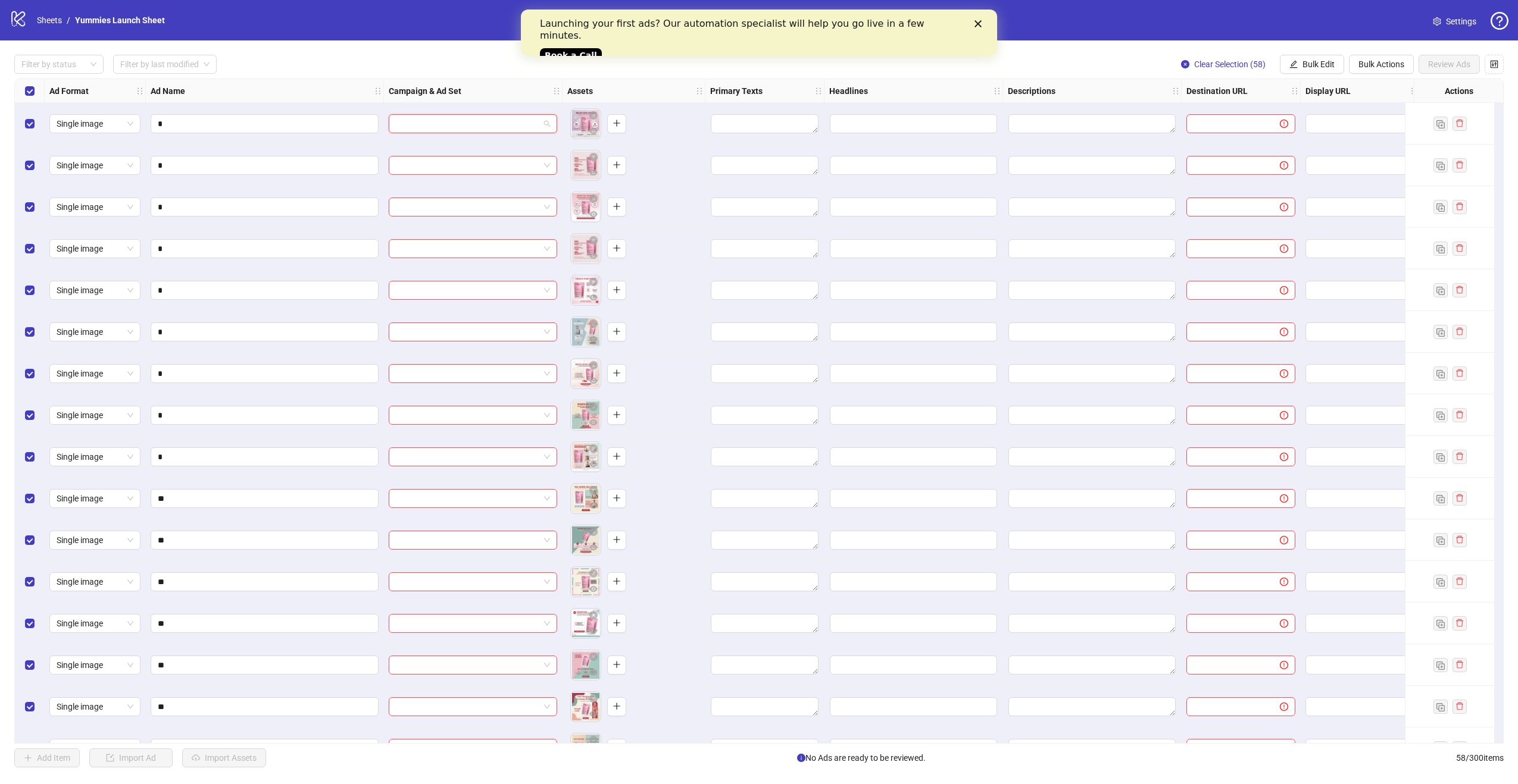
click at [553, 118] on div at bounding box center [473, 124] width 169 height 19
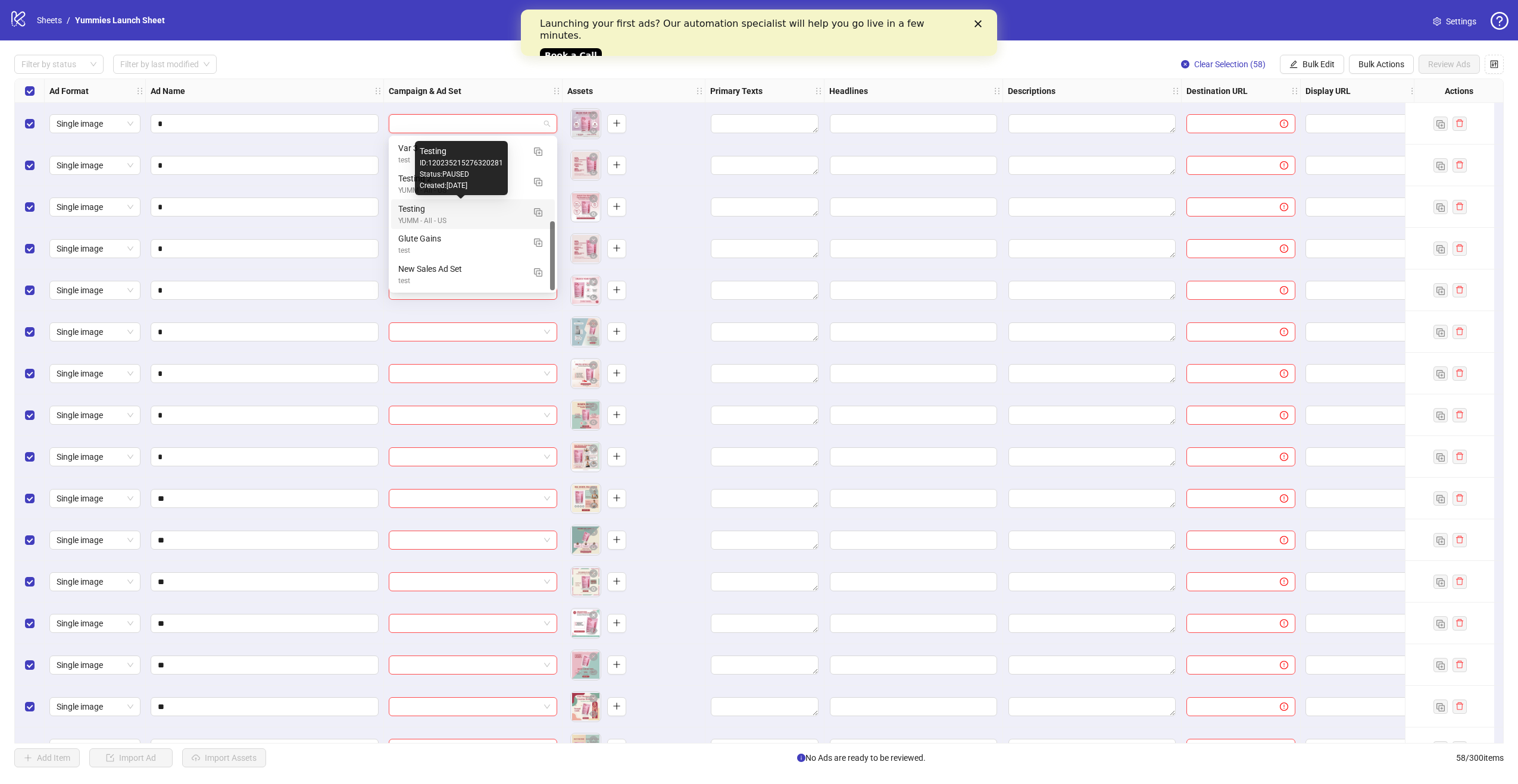
scroll to position [0, 0]
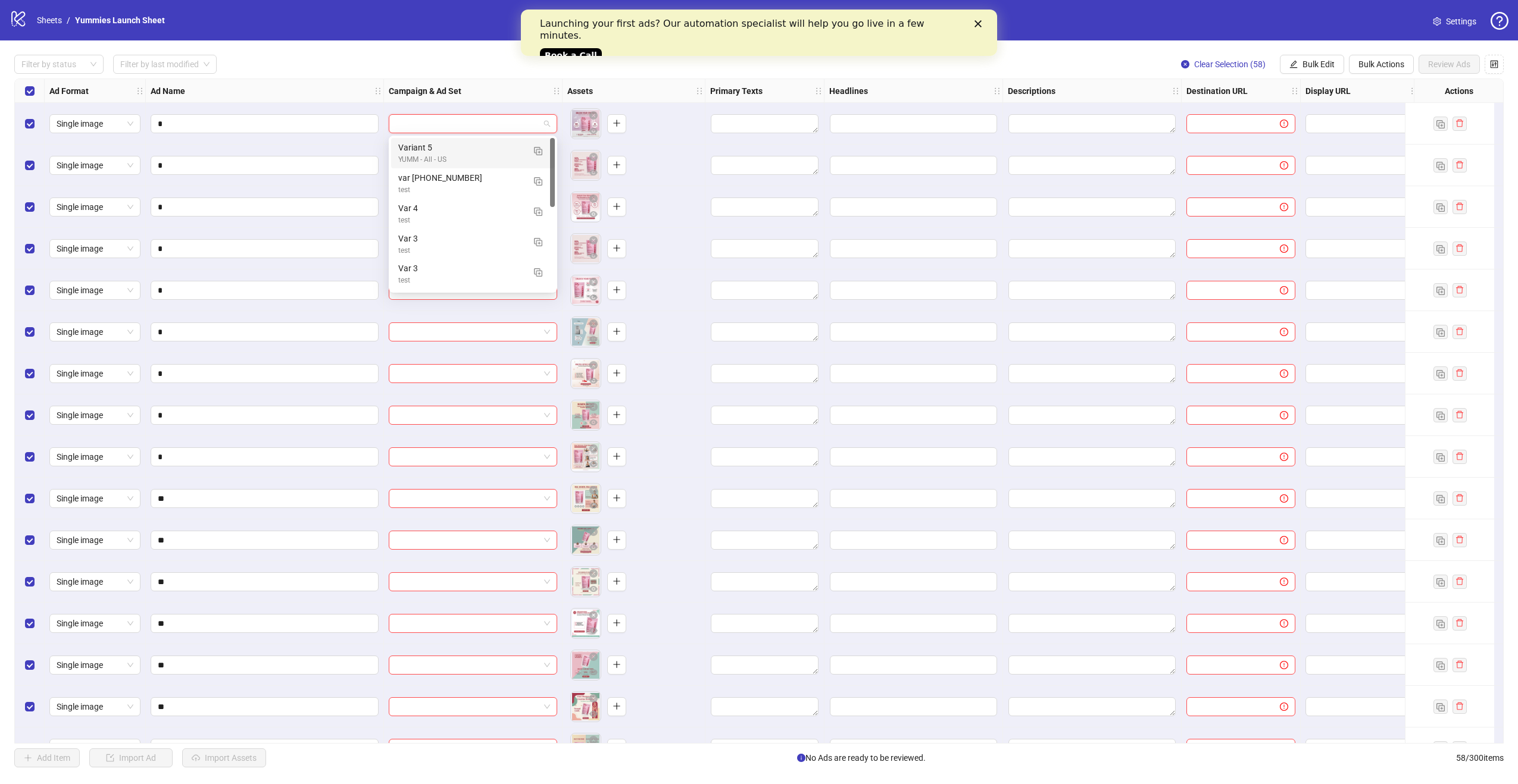
click at [499, 69] on div "Filter by status Filter by last modified Clear Selection (58) Bulk Edit Bulk Ac…" at bounding box center [759, 65] width 1489 height 19
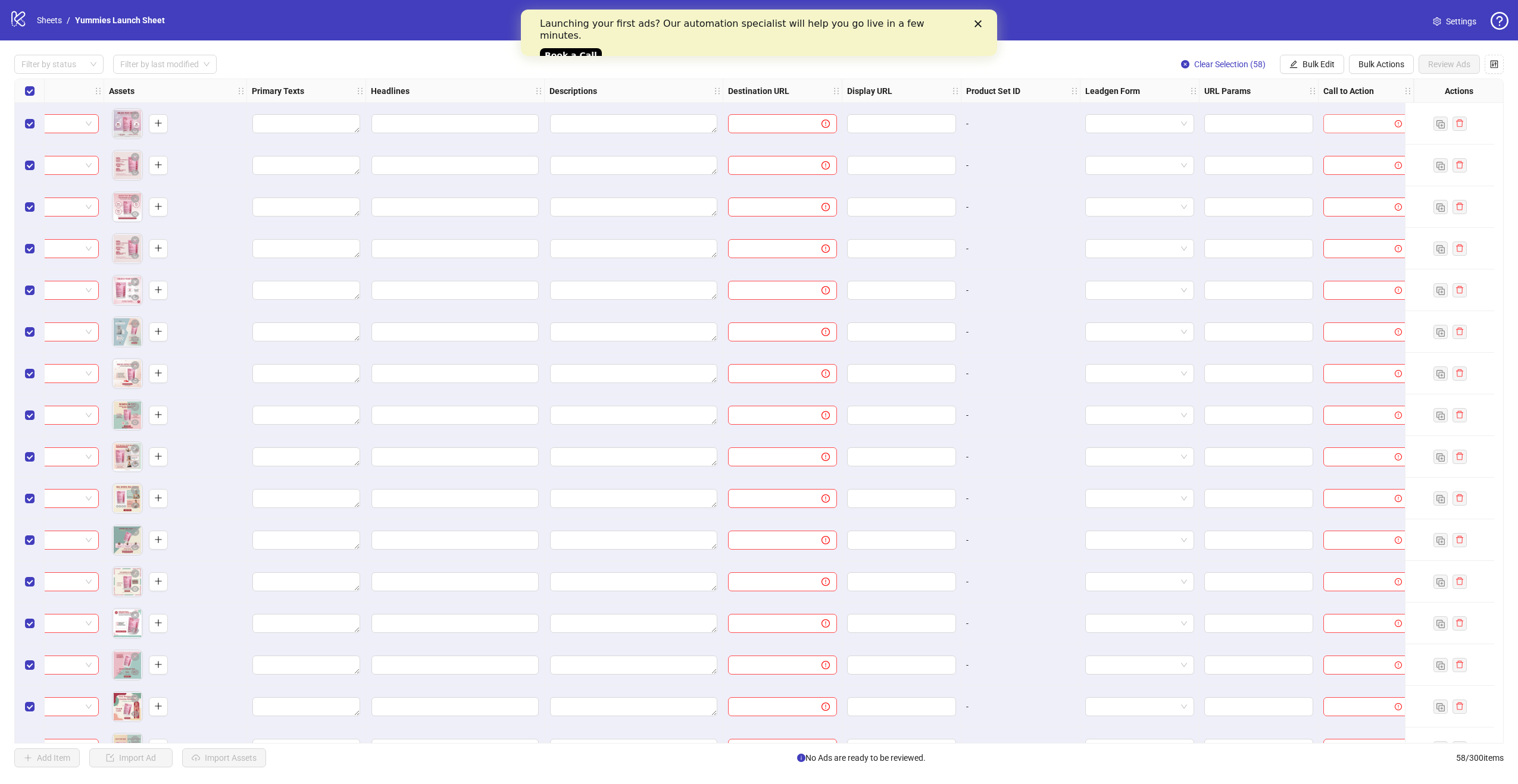
click at [1395, 122] on icon "exclamation-circle" at bounding box center [1398, 124] width 7 height 7
click at [1348, 130] on input "search" at bounding box center [1361, 124] width 60 height 18
click at [1343, 287] on div "Shop now" at bounding box center [1357, 286] width 66 height 13
click at [1312, 63] on span "Bulk Edit" at bounding box center [1318, 65] width 32 height 10
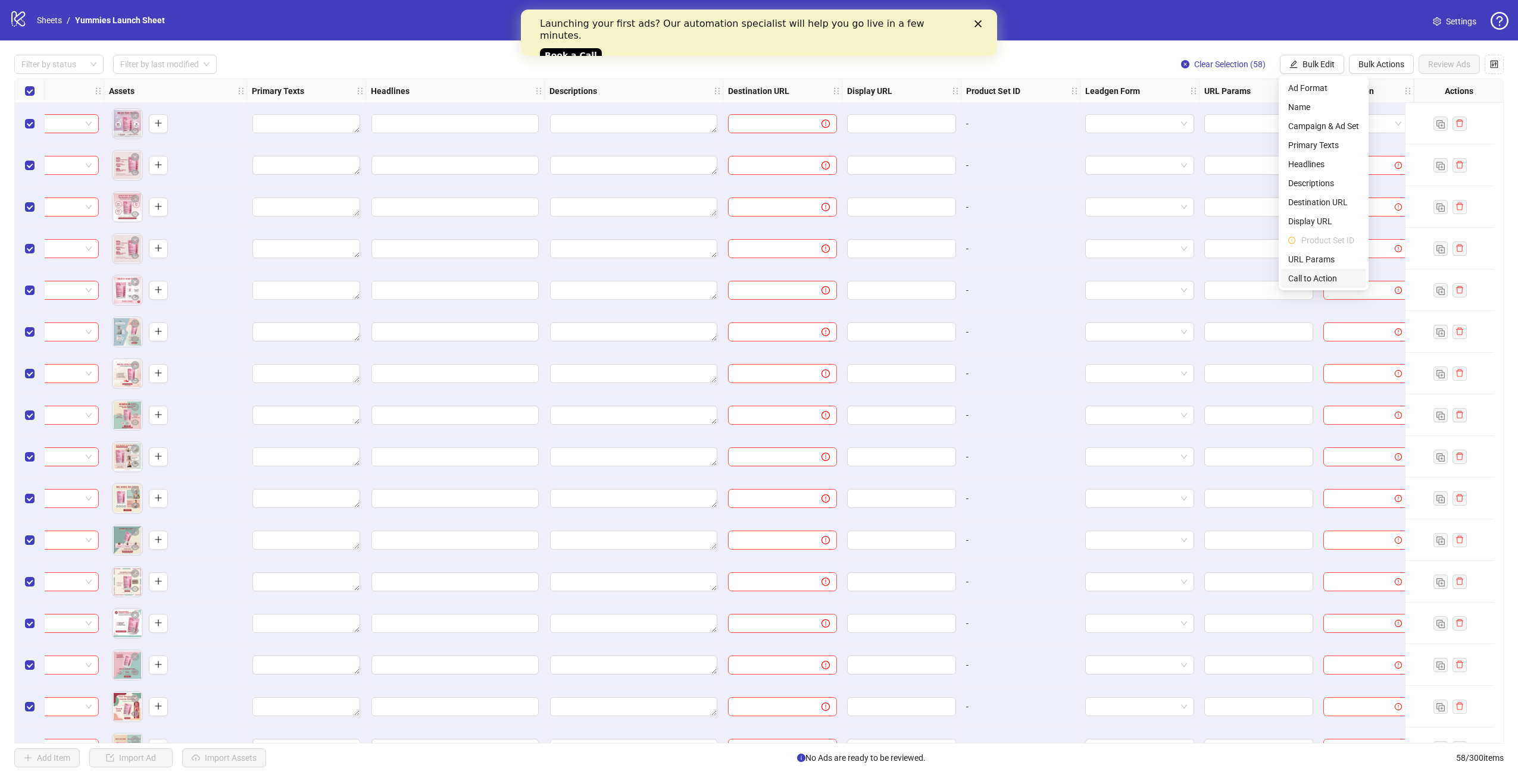
click at [1322, 274] on span "Call to Action" at bounding box center [1324, 278] width 71 height 13
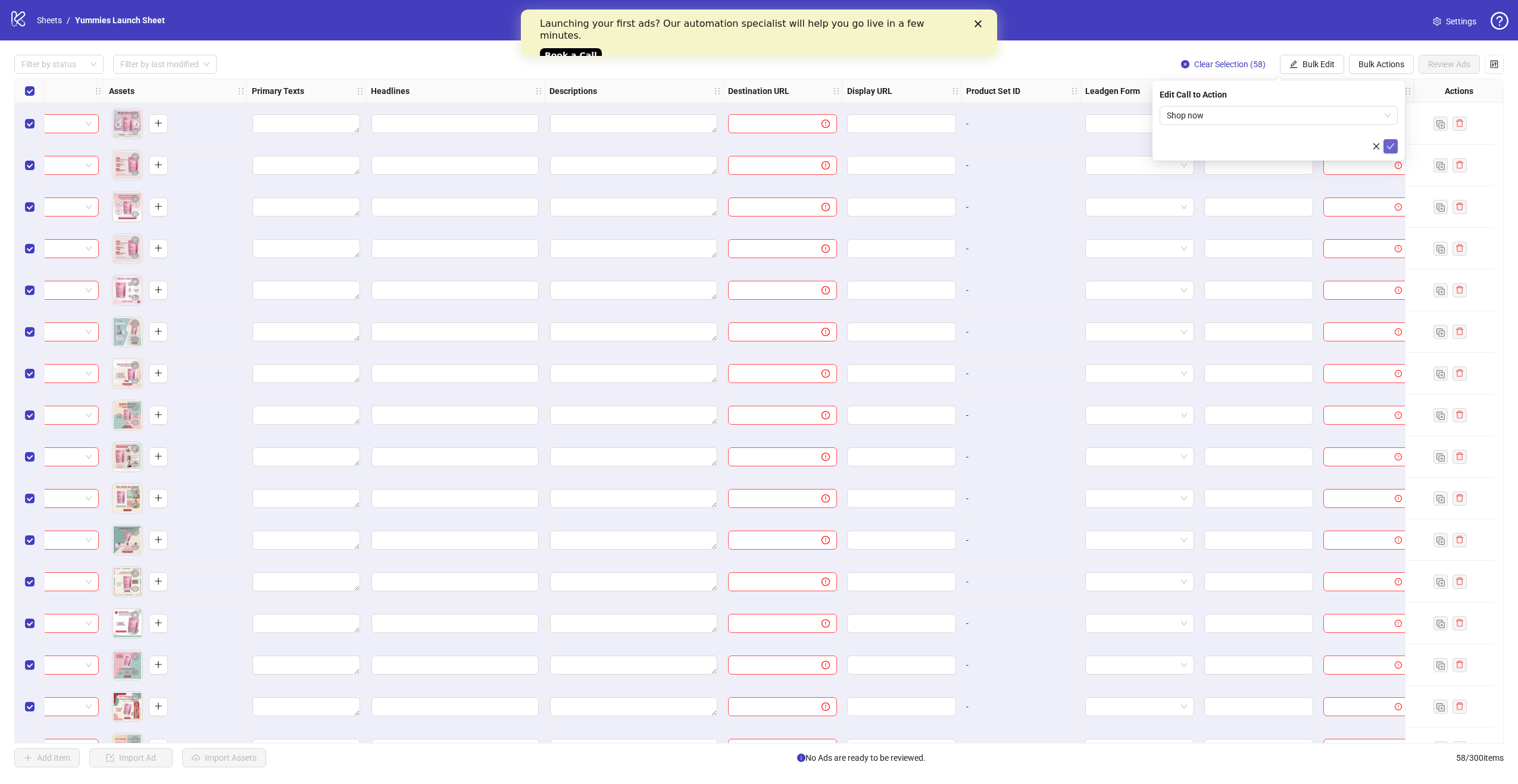
click at [1393, 148] on icon "check" at bounding box center [1391, 146] width 8 height 8
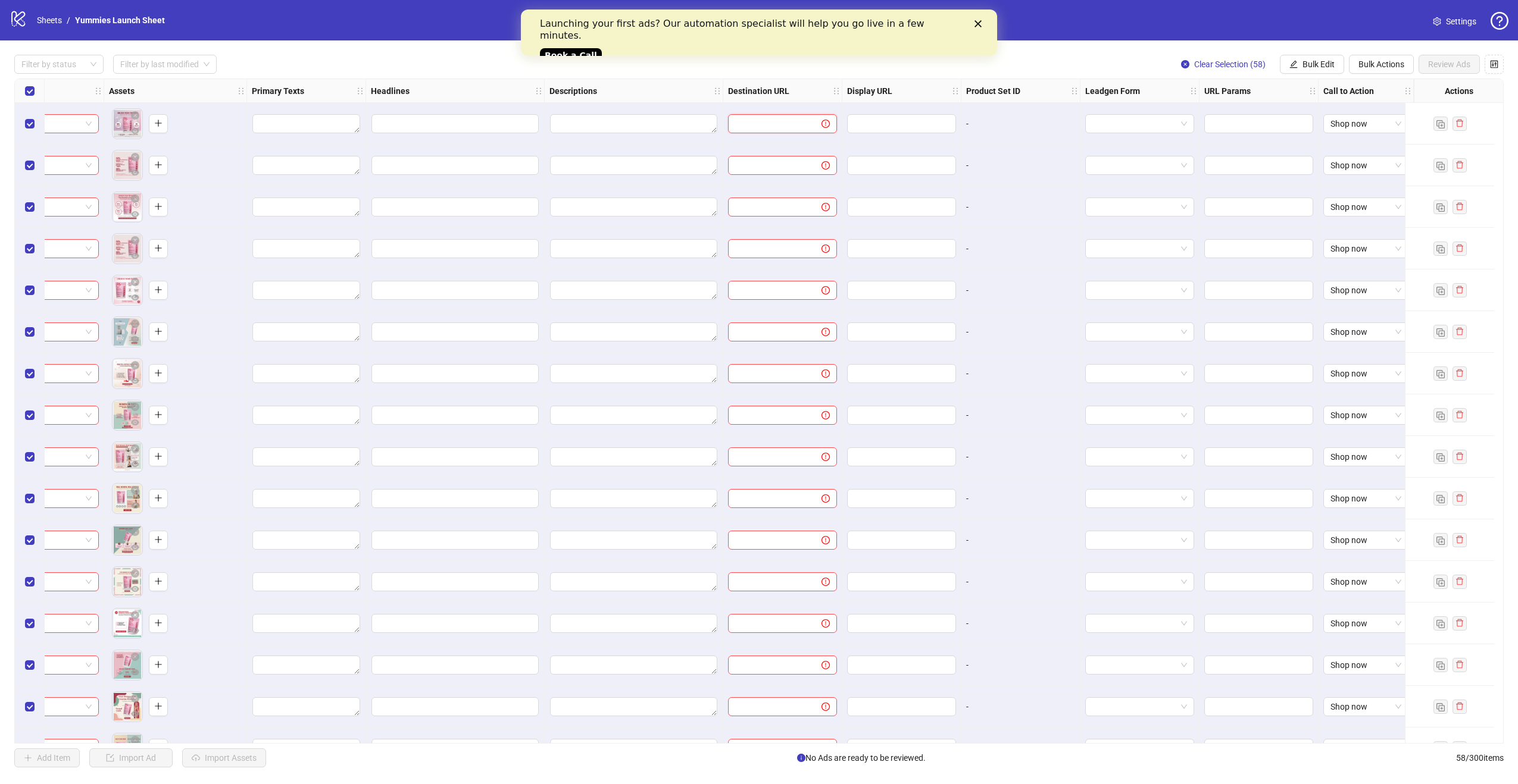
click at [770, 125] on input "text" at bounding box center [770, 124] width 69 height 13
paste input "**********"
type input "**********"
click at [832, 91] on icon "holder" at bounding box center [836, 91] width 8 height 8
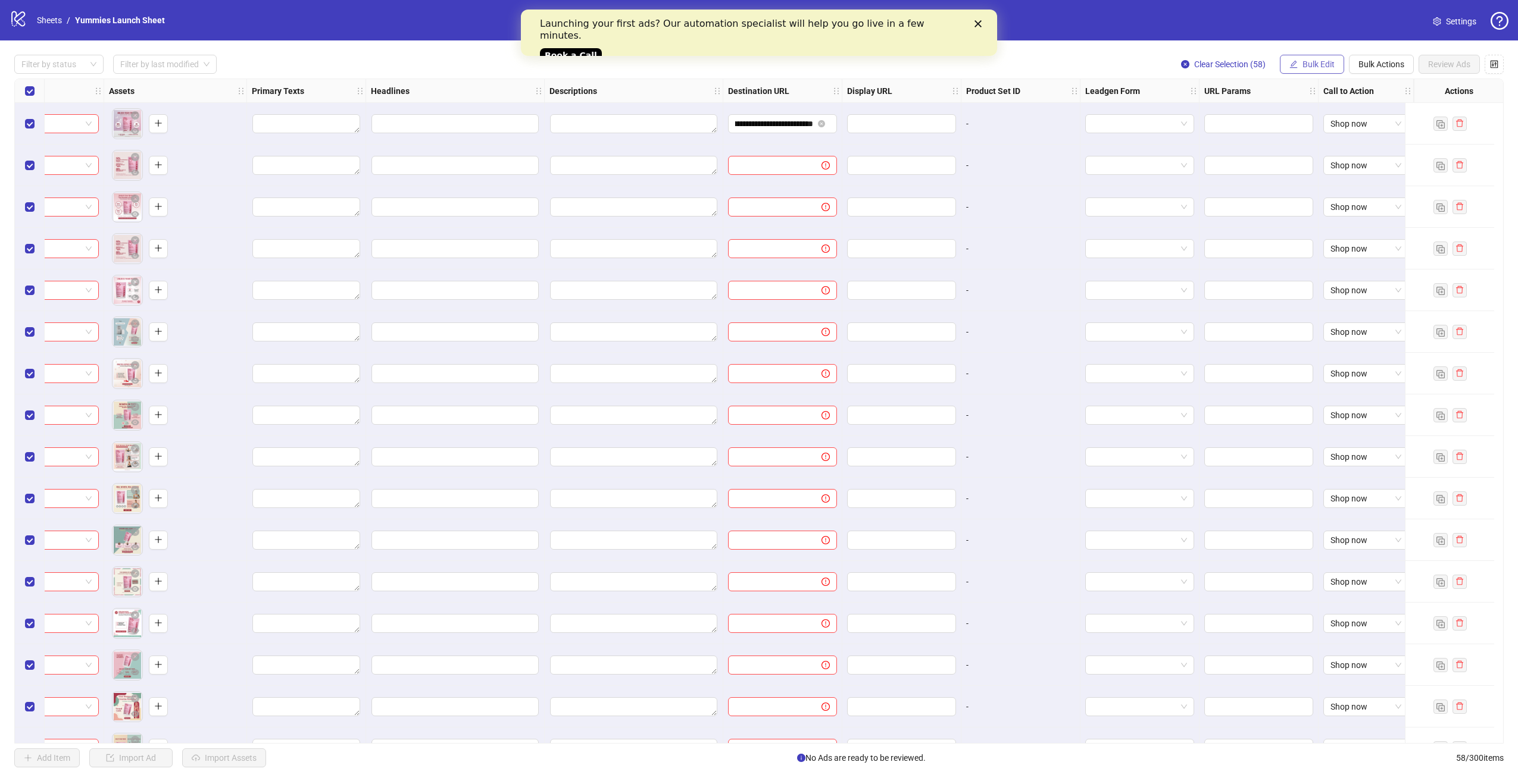
click at [1328, 63] on span "Bulk Edit" at bounding box center [1318, 65] width 32 height 10
click at [1349, 204] on span "Destination URL" at bounding box center [1324, 202] width 71 height 13
click at [1394, 149] on icon "check" at bounding box center [1391, 146] width 8 height 8
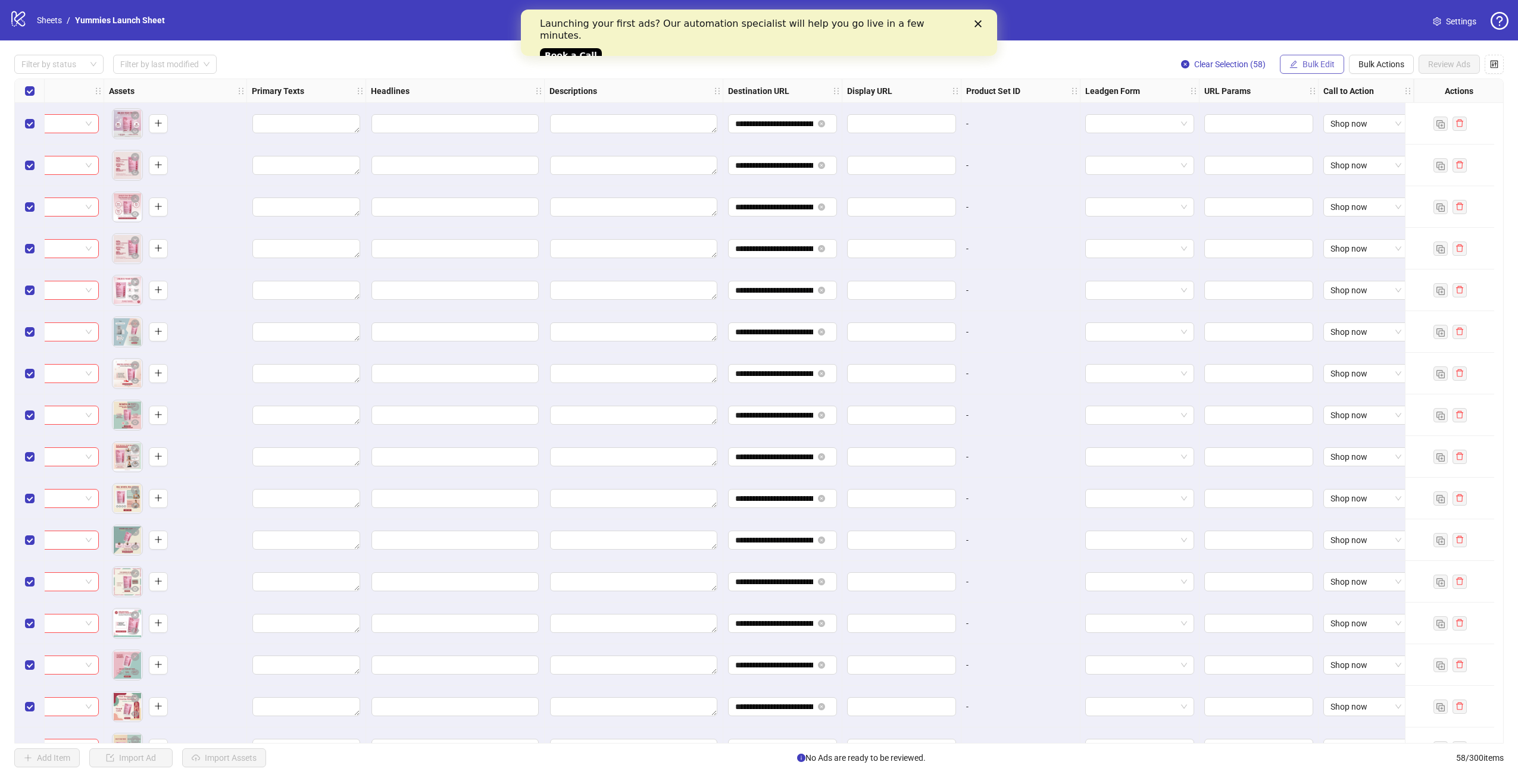
click at [1322, 69] on span "Bulk Edit" at bounding box center [1318, 65] width 32 height 10
click at [1333, 218] on span "Display URL" at bounding box center [1324, 221] width 71 height 13
click at [1203, 113] on input "text" at bounding box center [1279, 115] width 238 height 19
type input "**********"
click at [1393, 149] on icon "check" at bounding box center [1391, 146] width 8 height 8
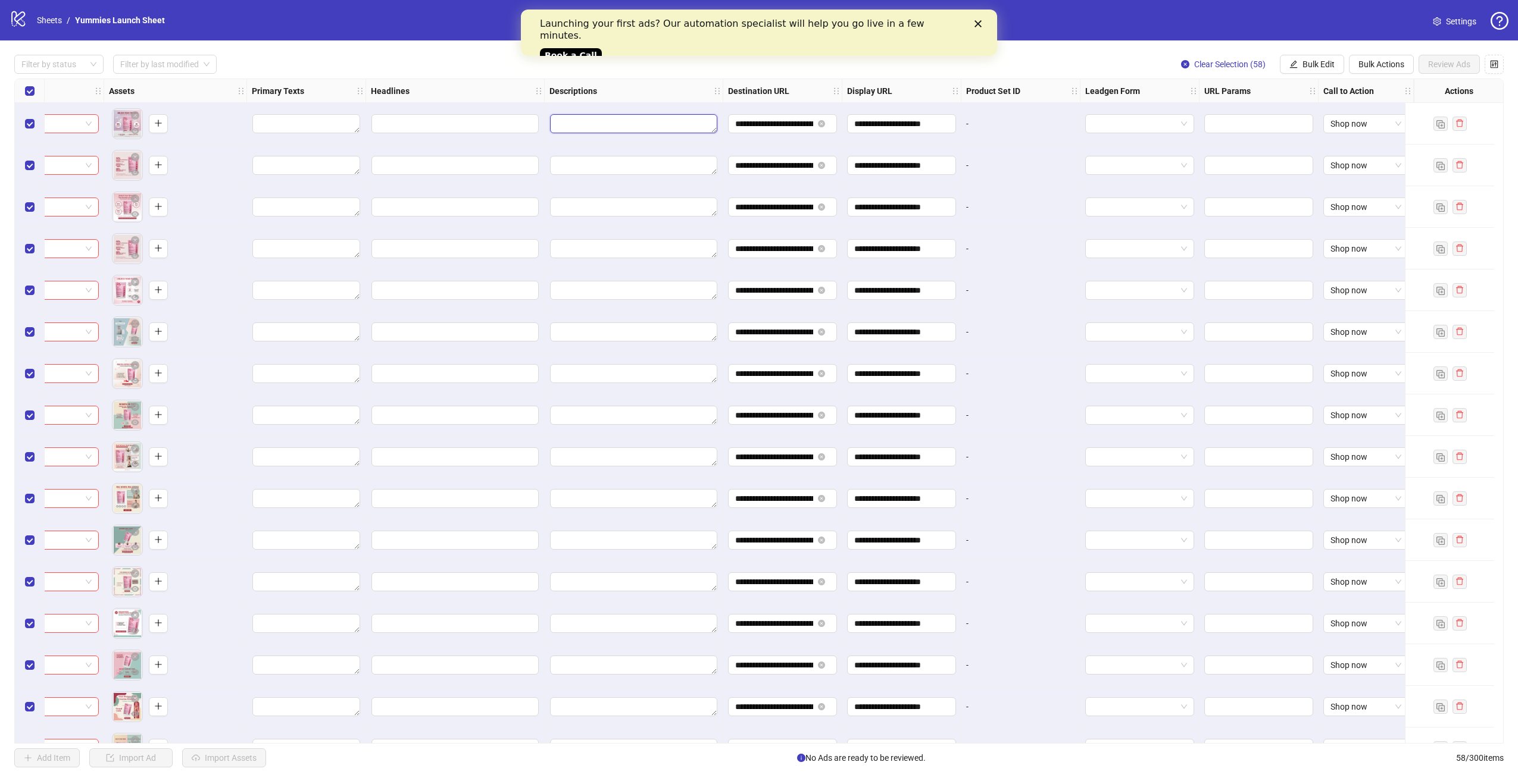
click at [627, 126] on textarea "Edit values" at bounding box center [634, 124] width 167 height 19
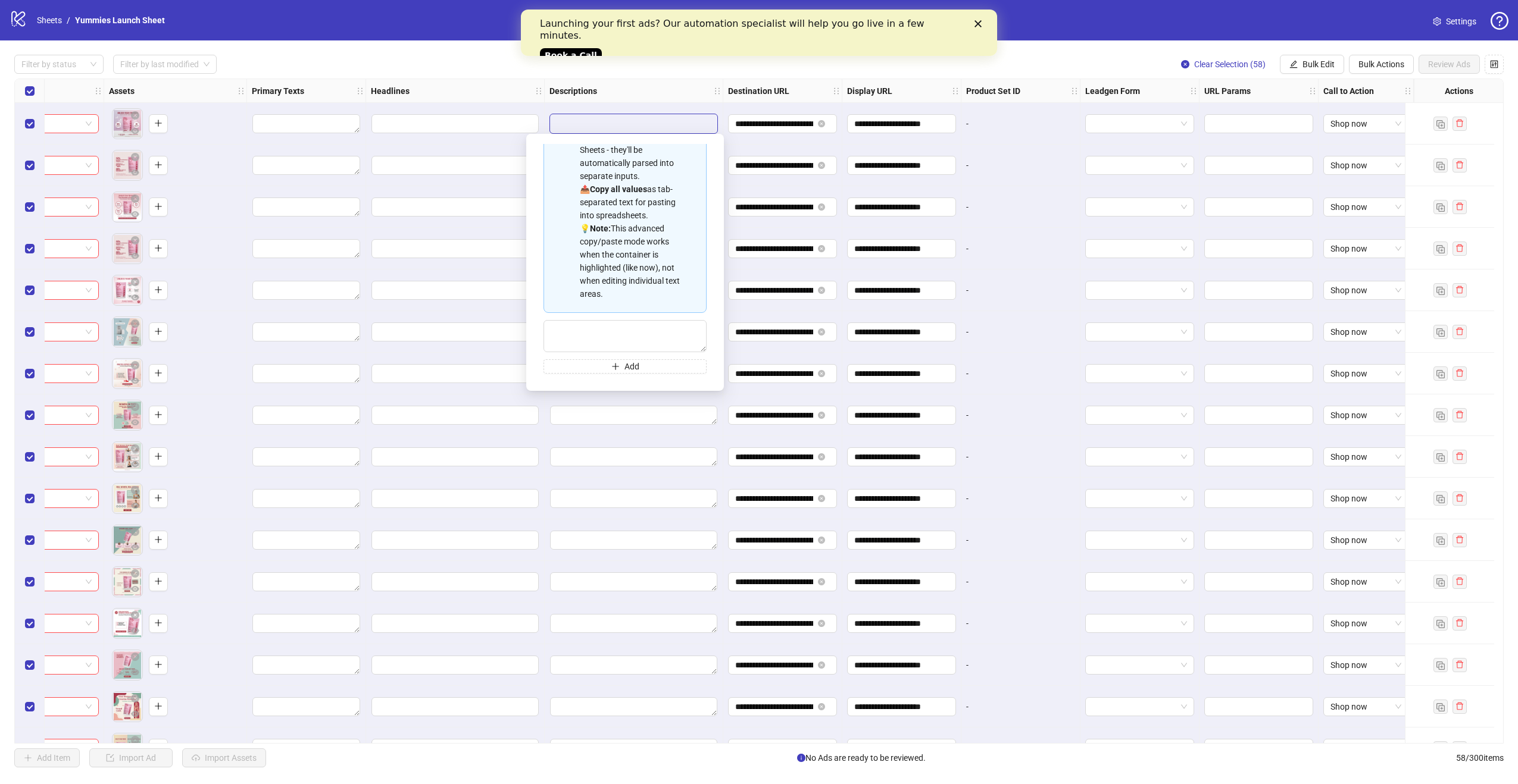
scroll to position [107, 0]
click at [450, 127] on input "Edit values" at bounding box center [455, 124] width 167 height 19
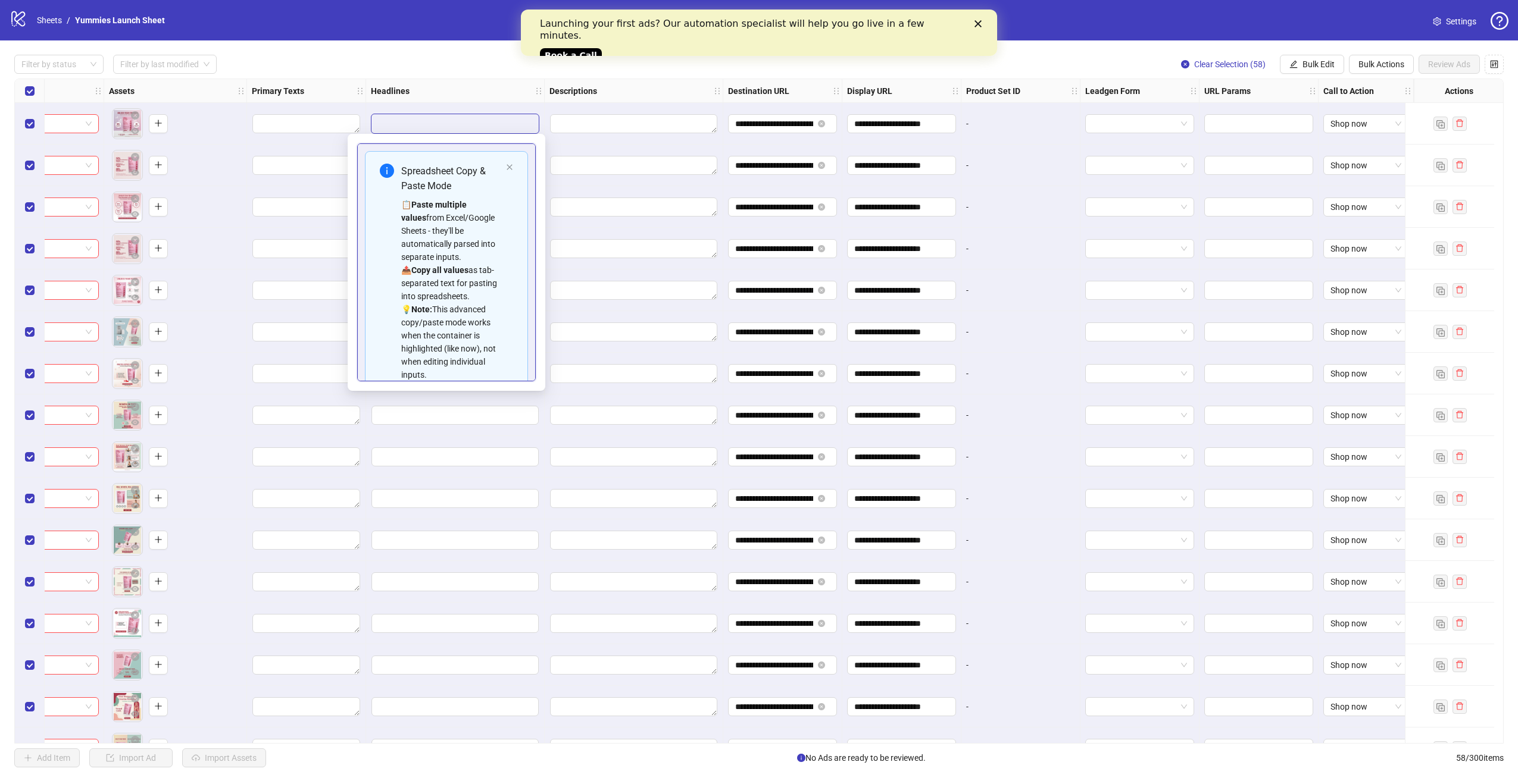
type input "**********"
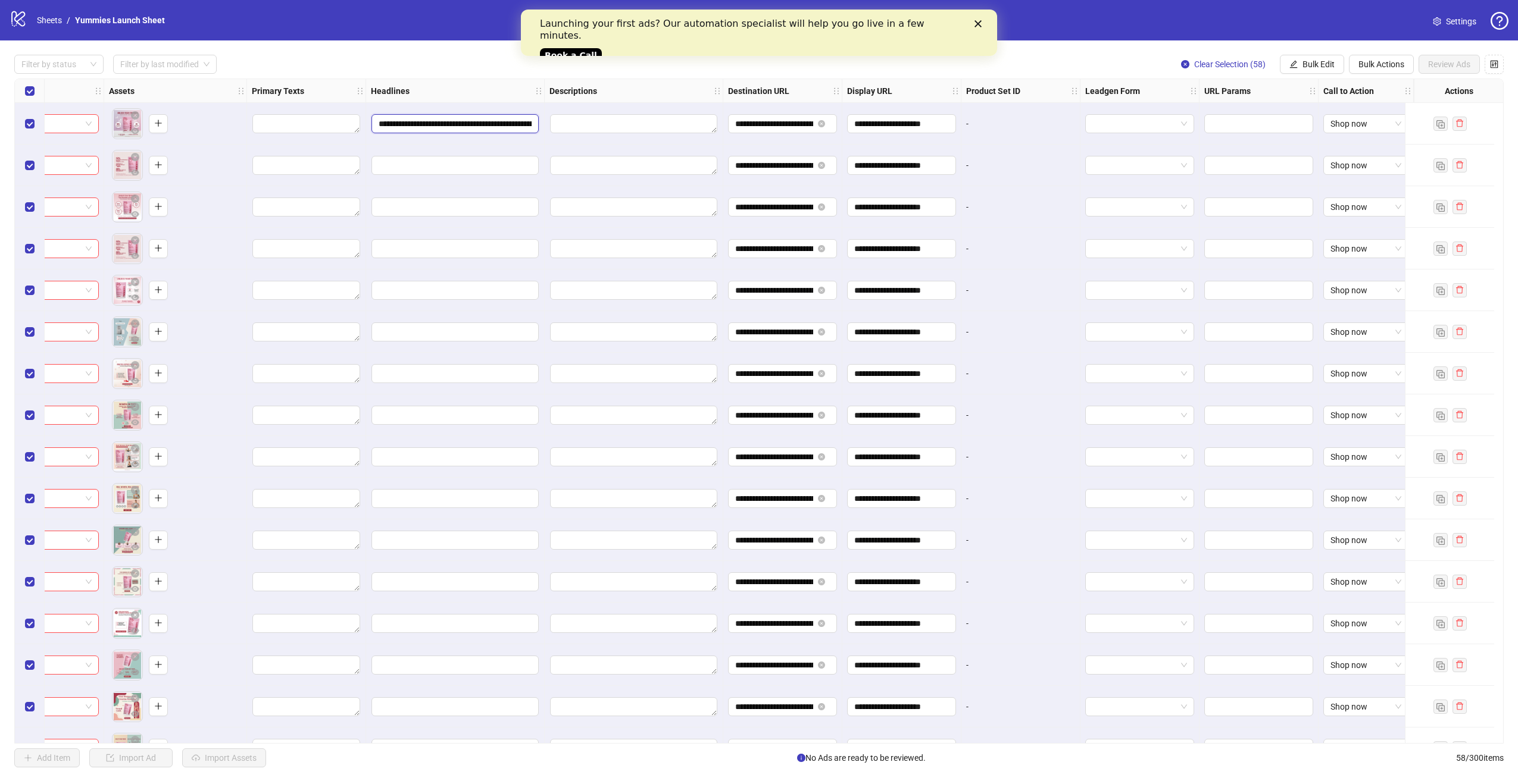
click at [521, 127] on input "**********" at bounding box center [455, 124] width 167 height 19
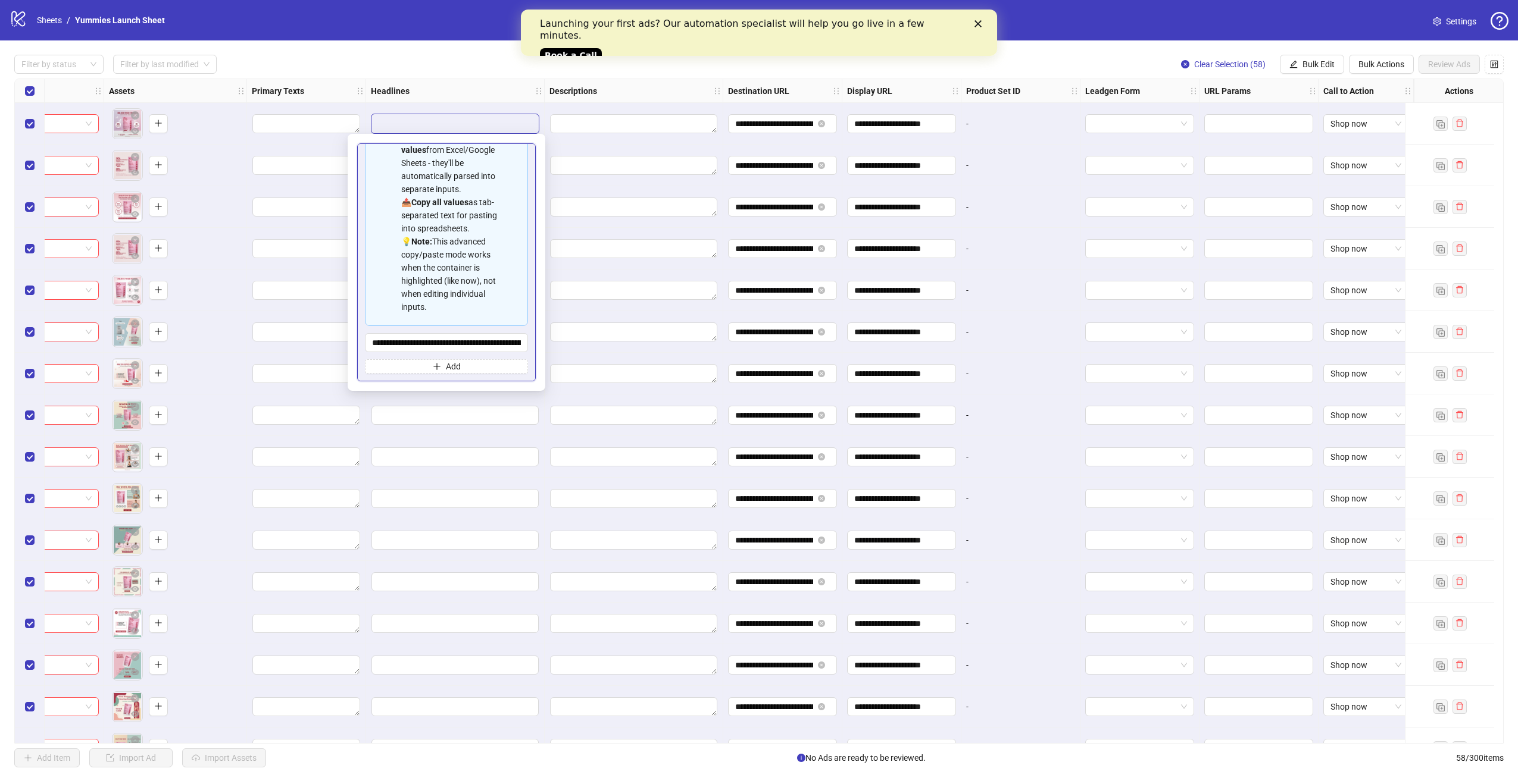
scroll to position [94, 0]
click at [453, 368] on span "Add" at bounding box center [453, 367] width 15 height 10
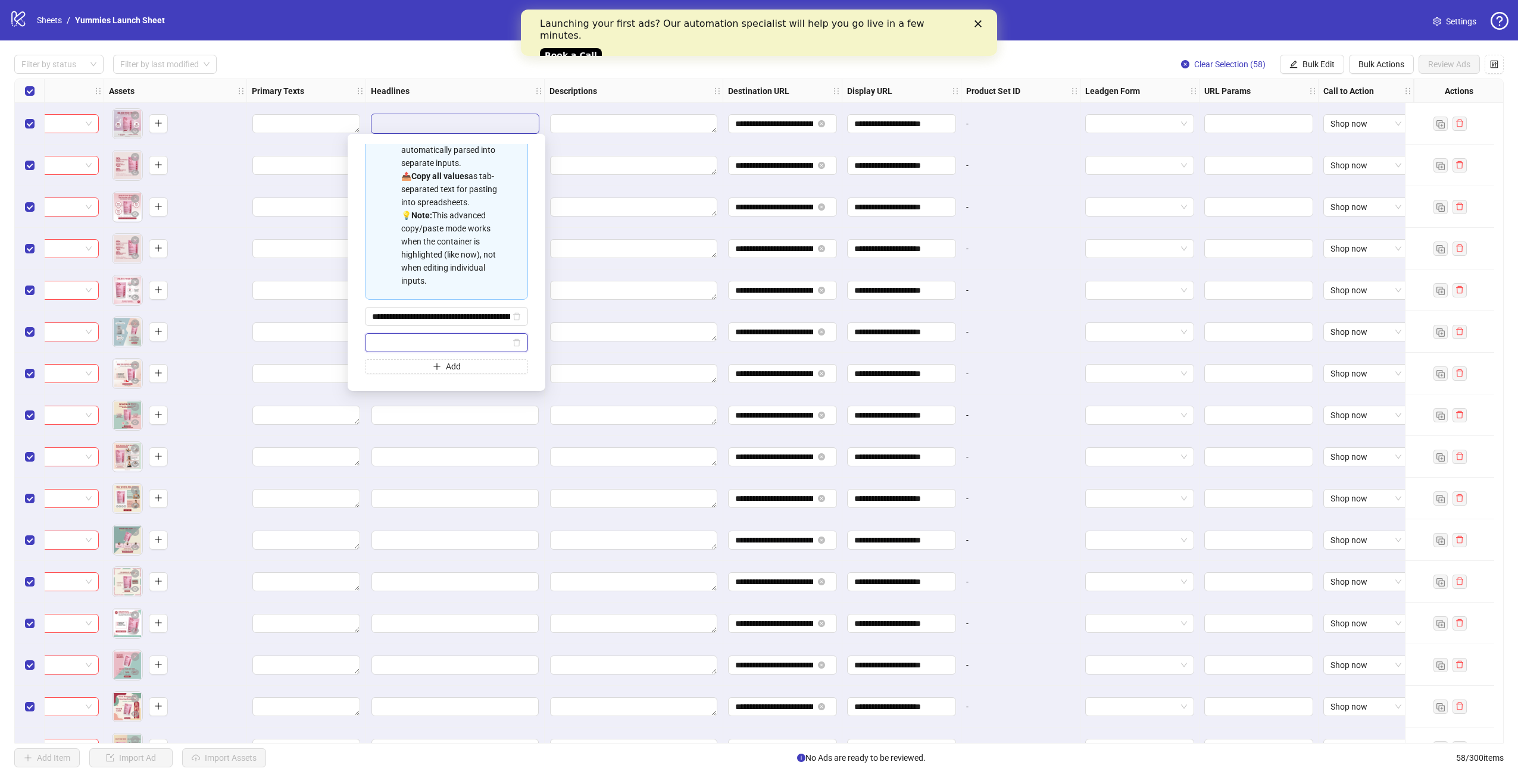
paste input "**********"
click at [425, 349] on input "**********" at bounding box center [436, 342] width 129 height 13
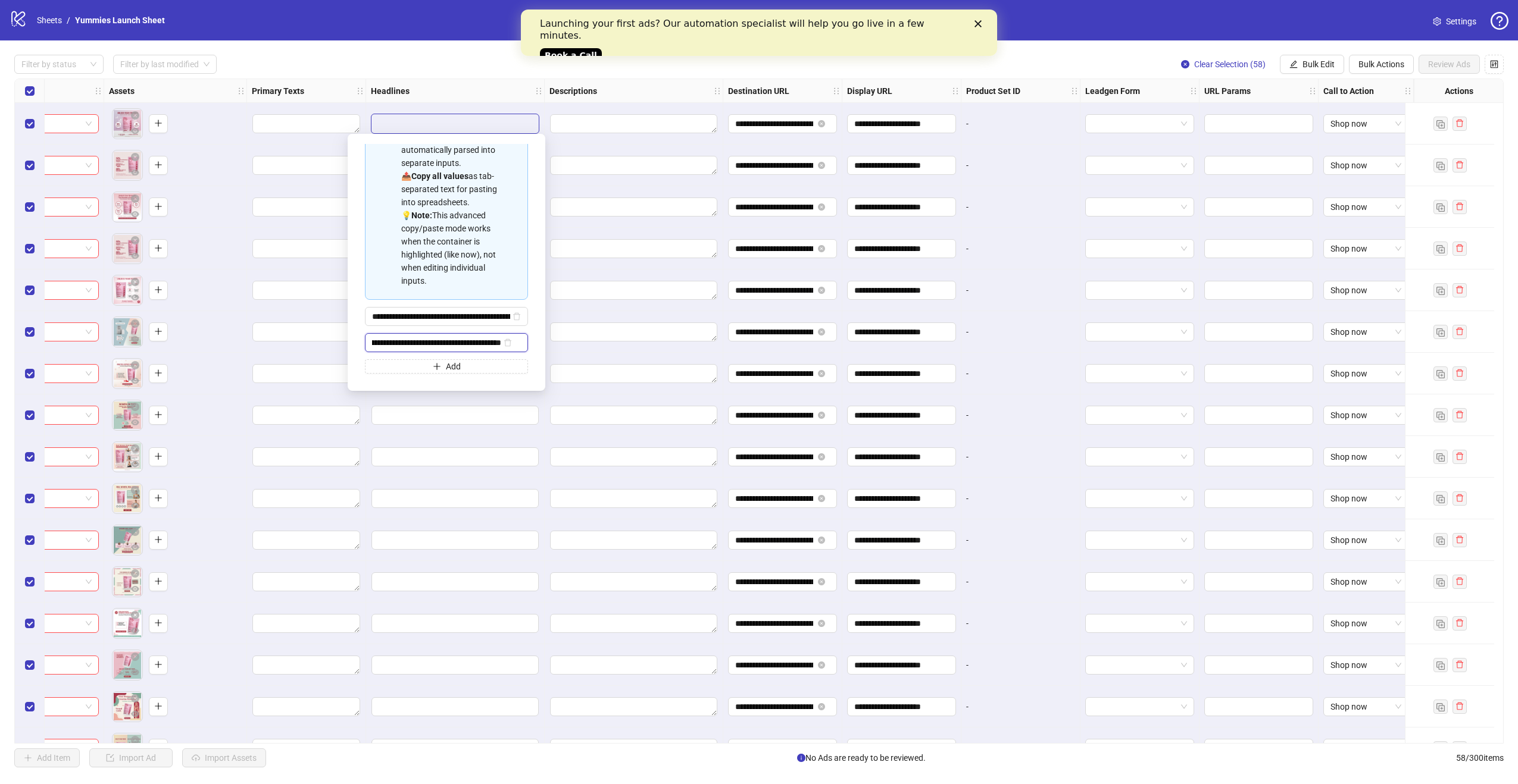
type input "**********"
click at [449, 370] on span "Add" at bounding box center [453, 367] width 15 height 10
click at [449, 349] on input "Multi-input container - paste or copy values" at bounding box center [441, 342] width 138 height 13
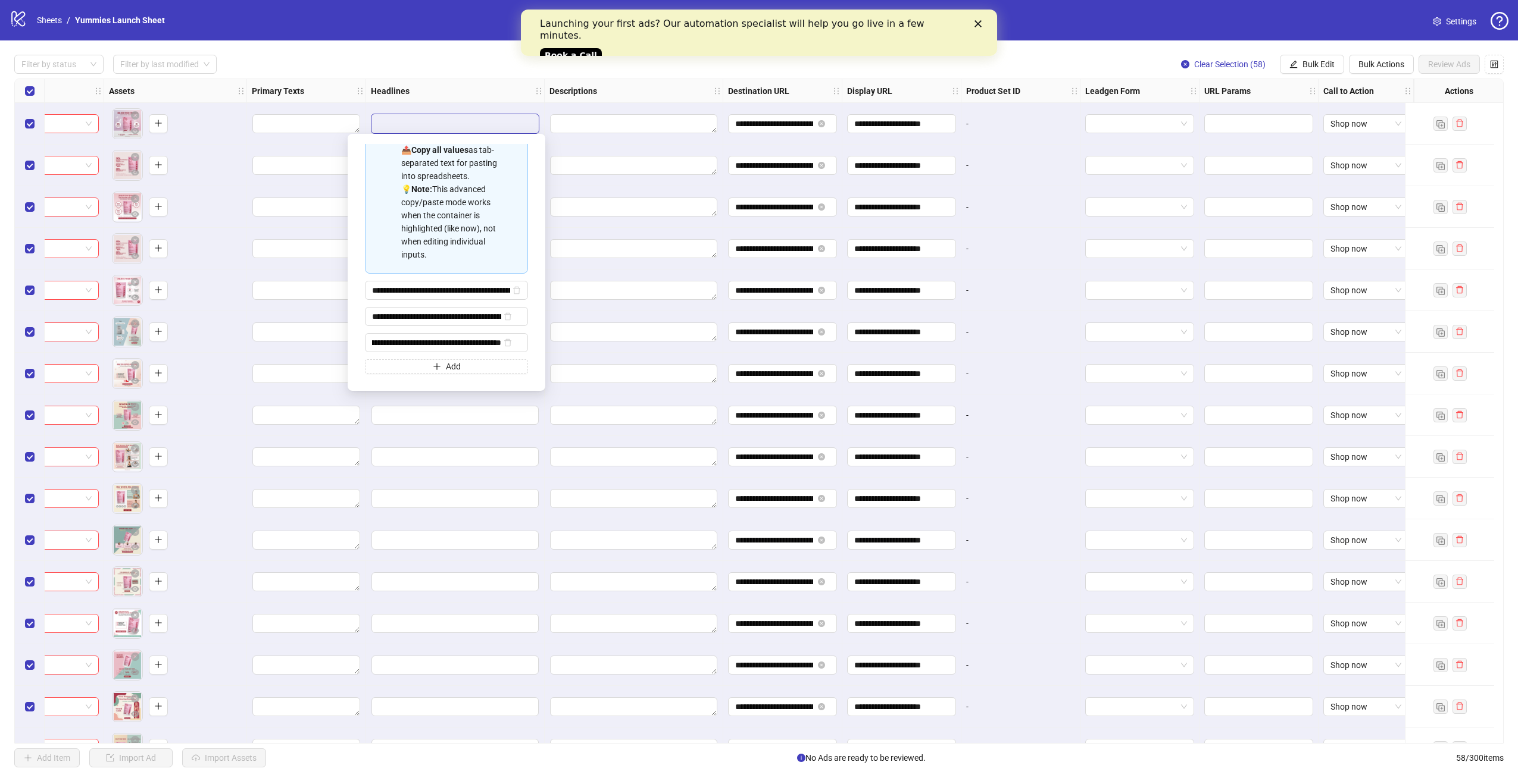
type input "**********"
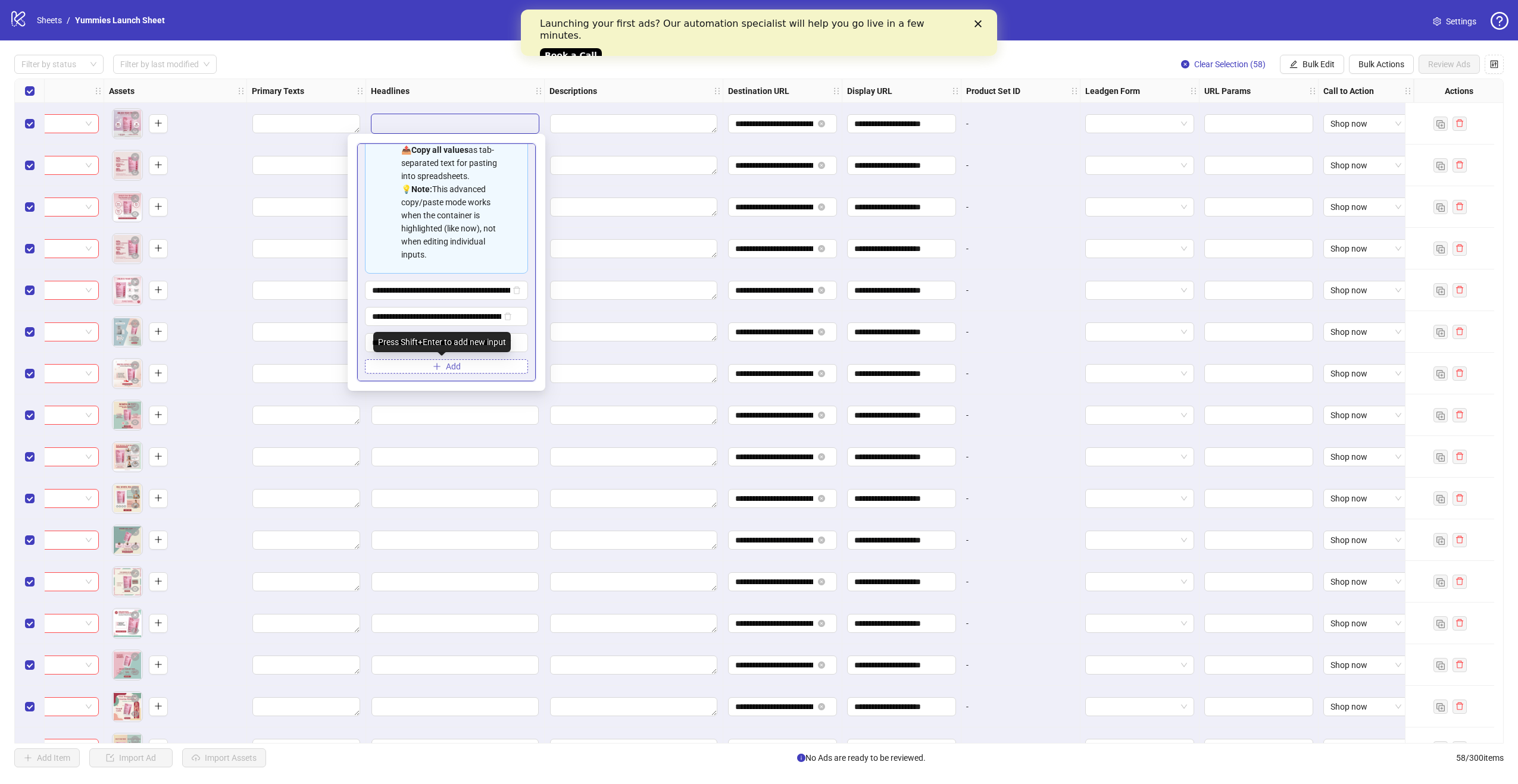
click at [446, 367] on span "Add" at bounding box center [453, 367] width 15 height 10
click at [366, 353] on span "Multi-input container - paste or copy values" at bounding box center [447, 342] width 163 height 19
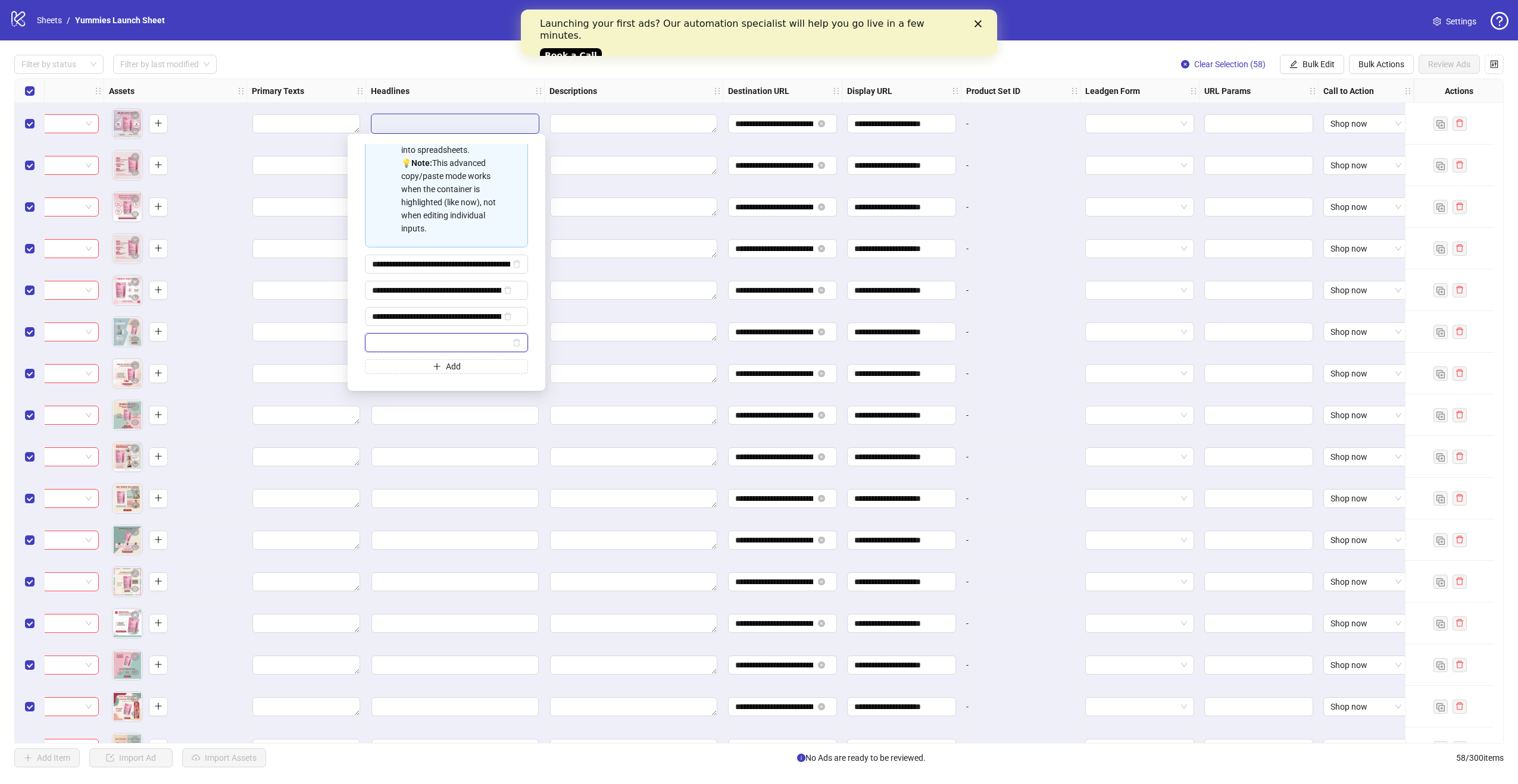
click at [380, 349] on input "Multi-input container - paste or copy values" at bounding box center [441, 342] width 138 height 13
paste input "**********"
type input "**********"
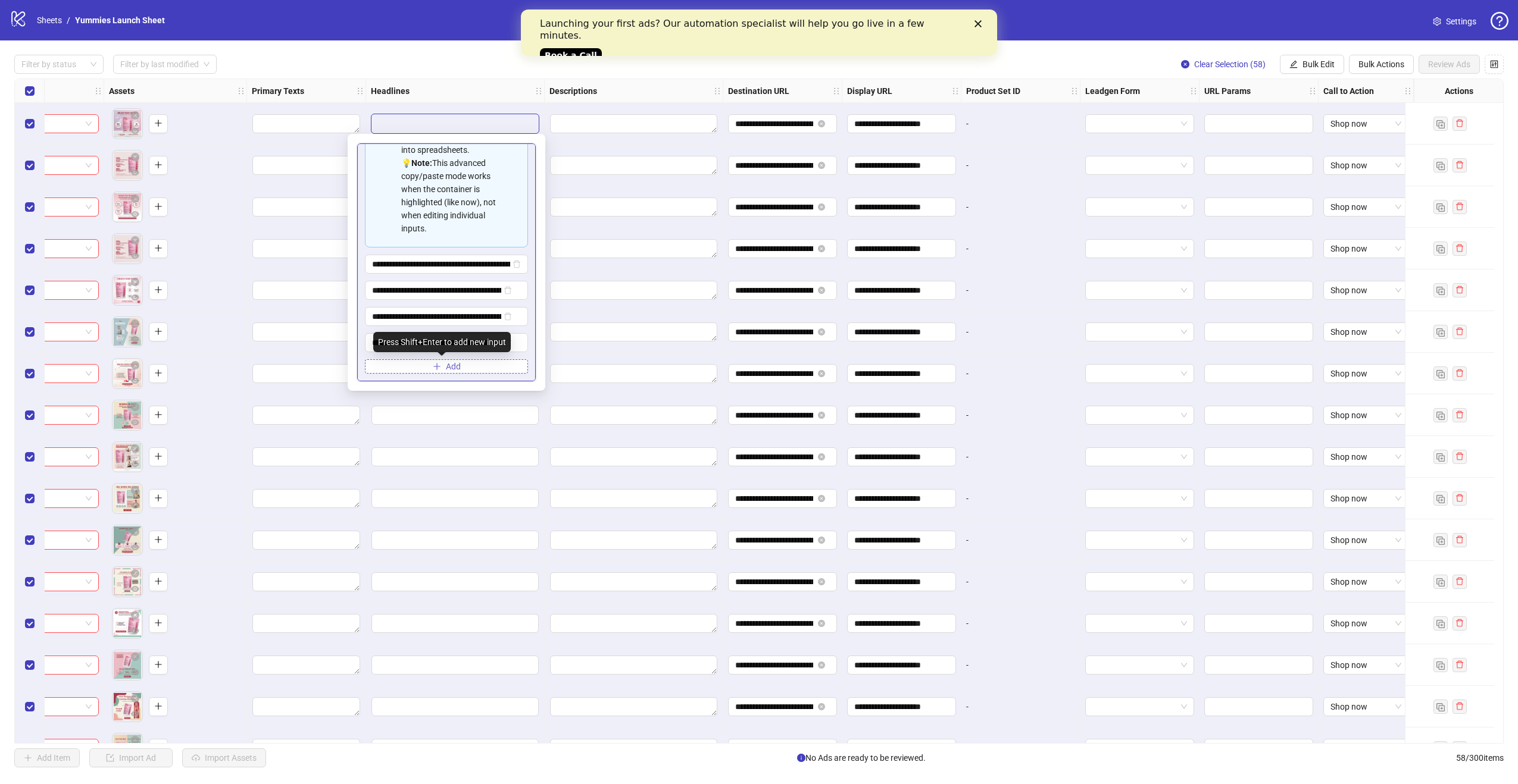
click at [455, 371] on span "Add" at bounding box center [453, 367] width 15 height 10
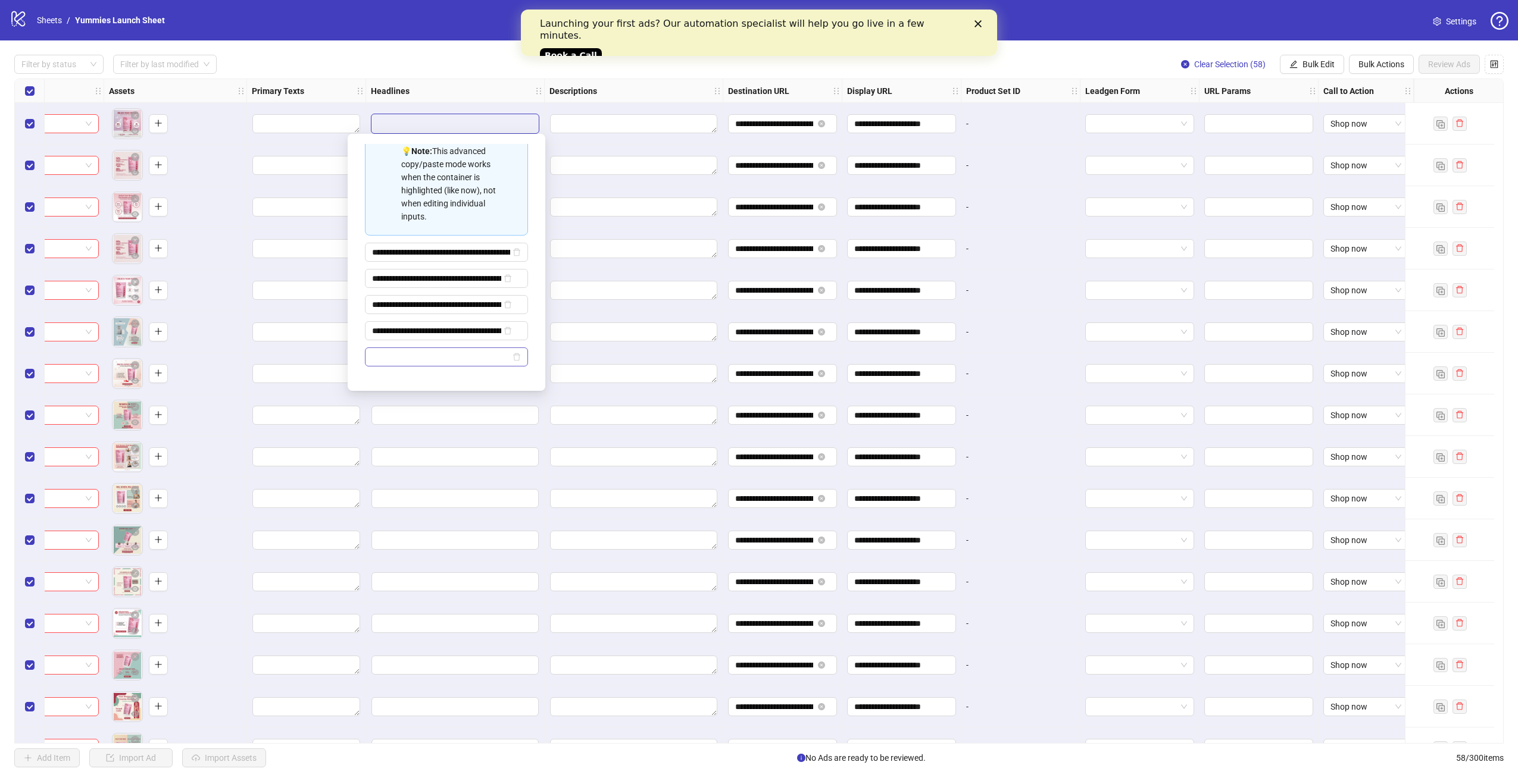
type input "**********"
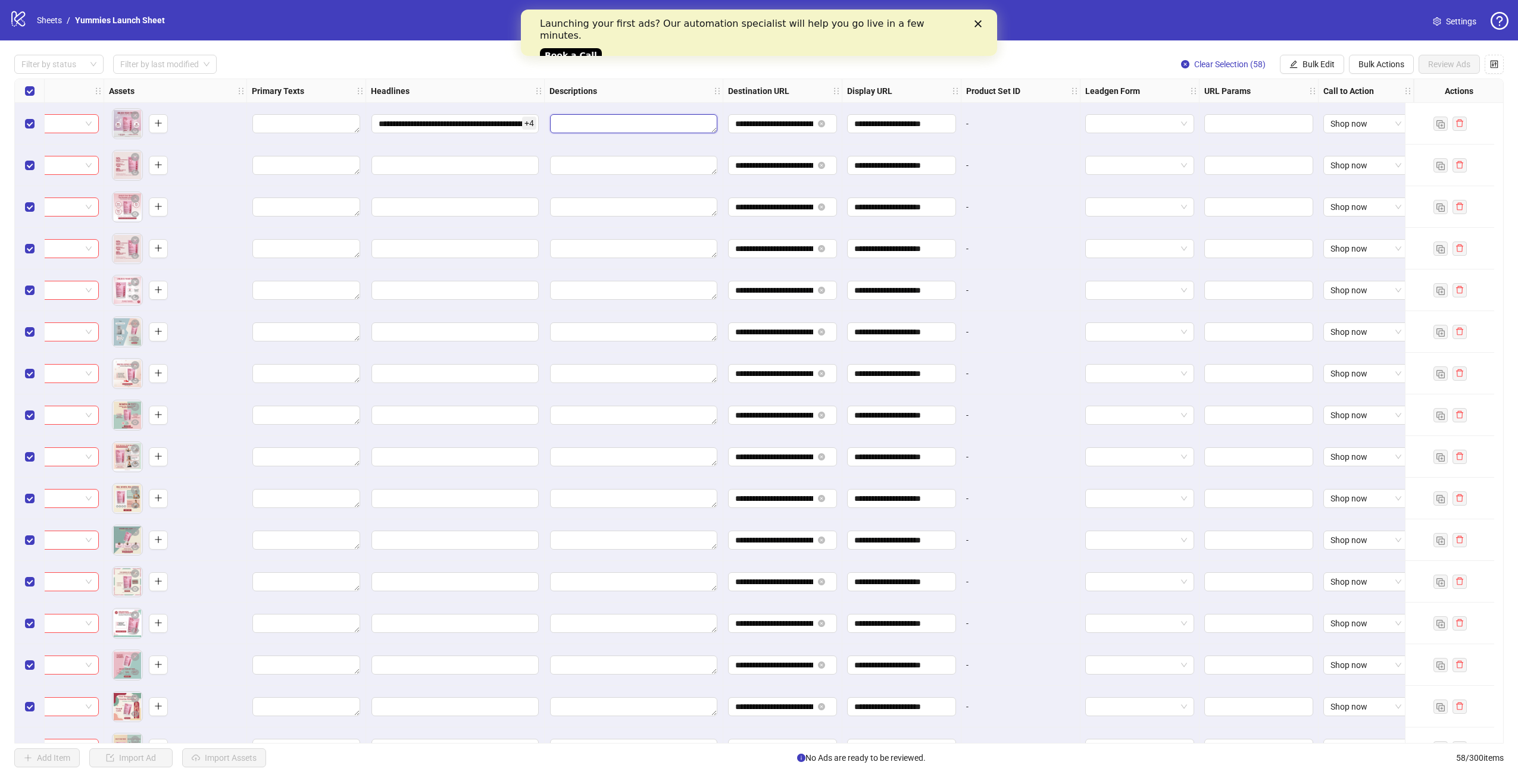
click at [579, 126] on textarea "Edit values" at bounding box center [634, 124] width 167 height 19
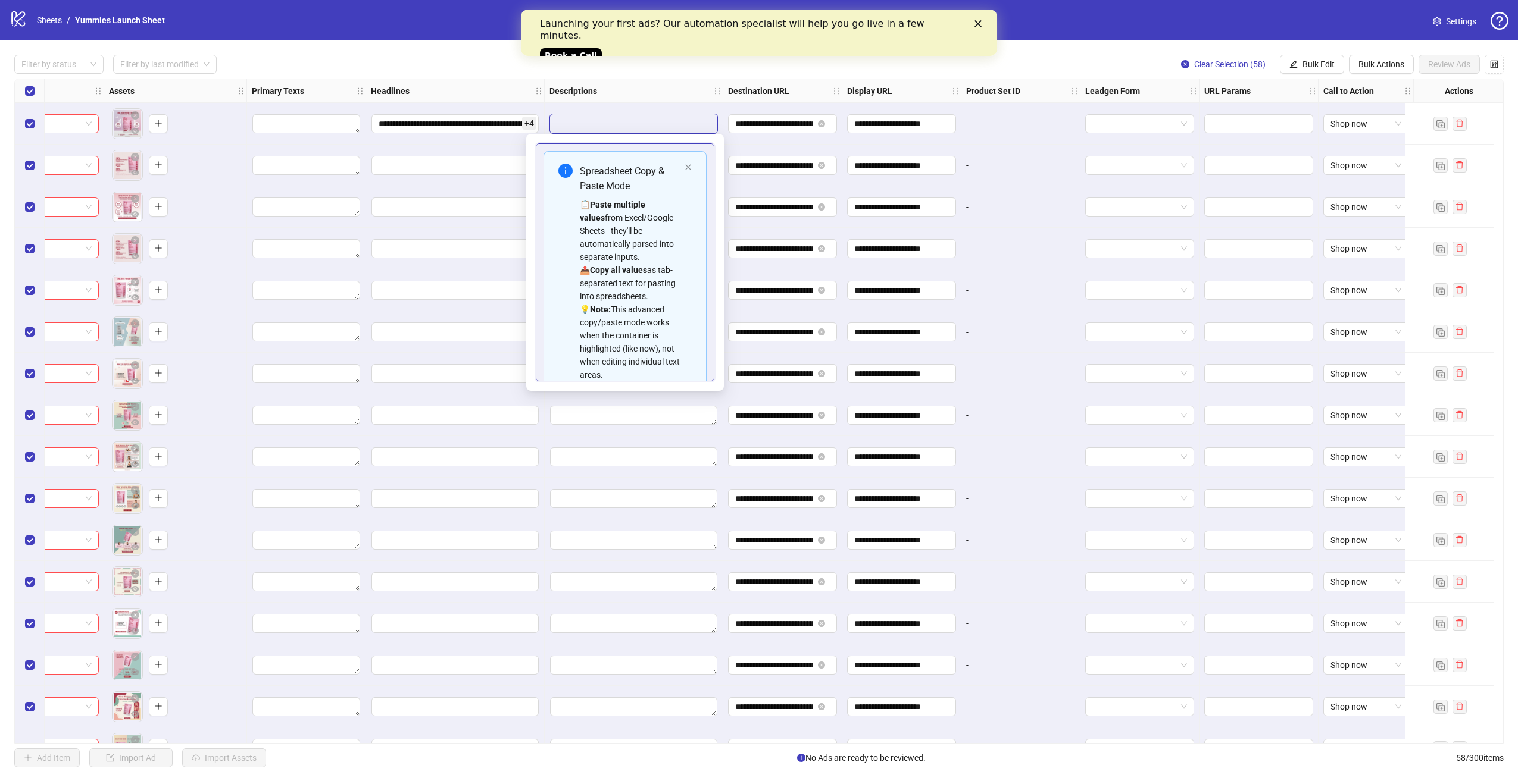
scroll to position [107, 0]
click at [617, 340] on textarea "Multi-text input container - paste or copy values" at bounding box center [625, 336] width 163 height 32
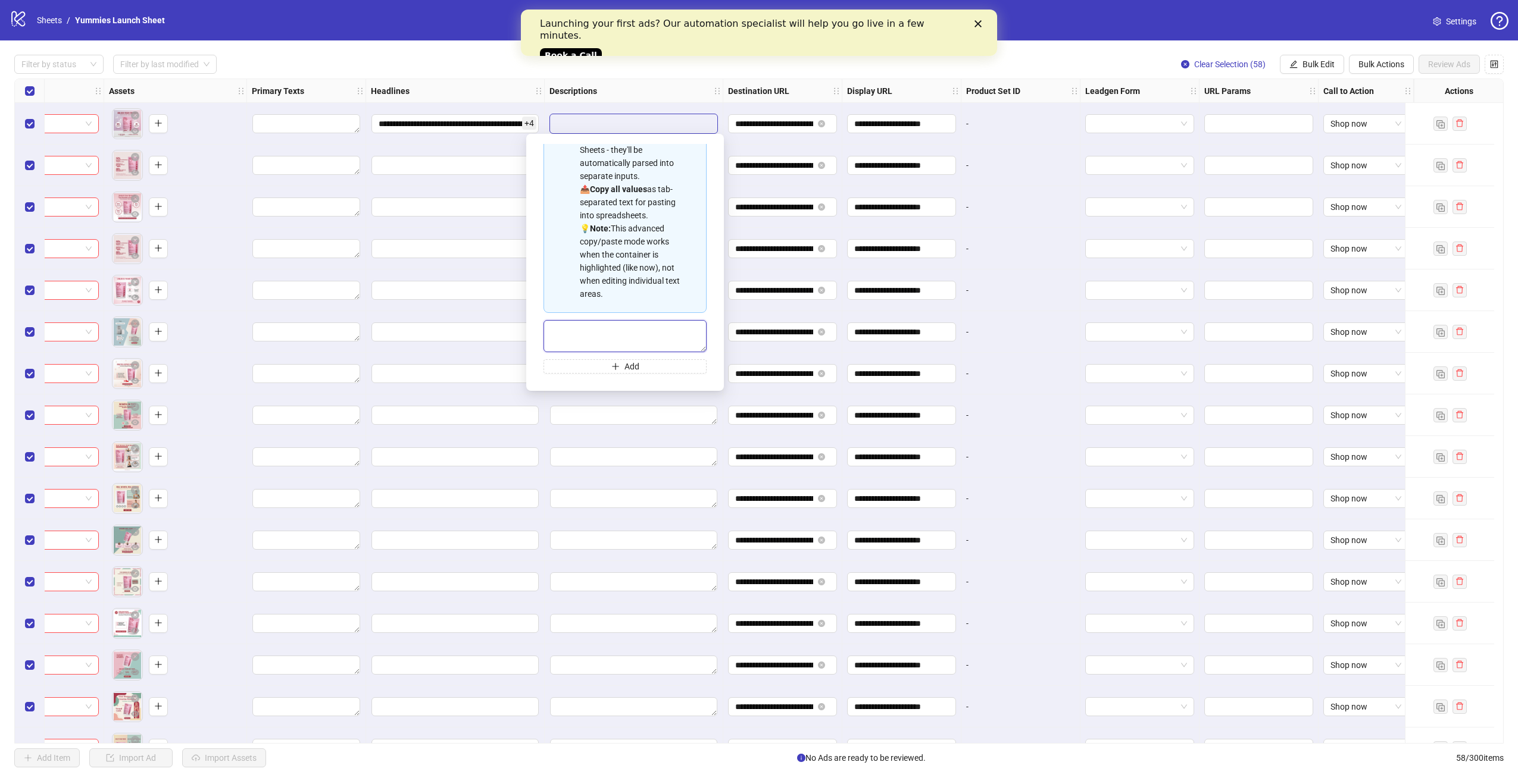
paste textarea "**********"
type textarea "**********"
click at [632, 368] on span "Add" at bounding box center [632, 367] width 15 height 10
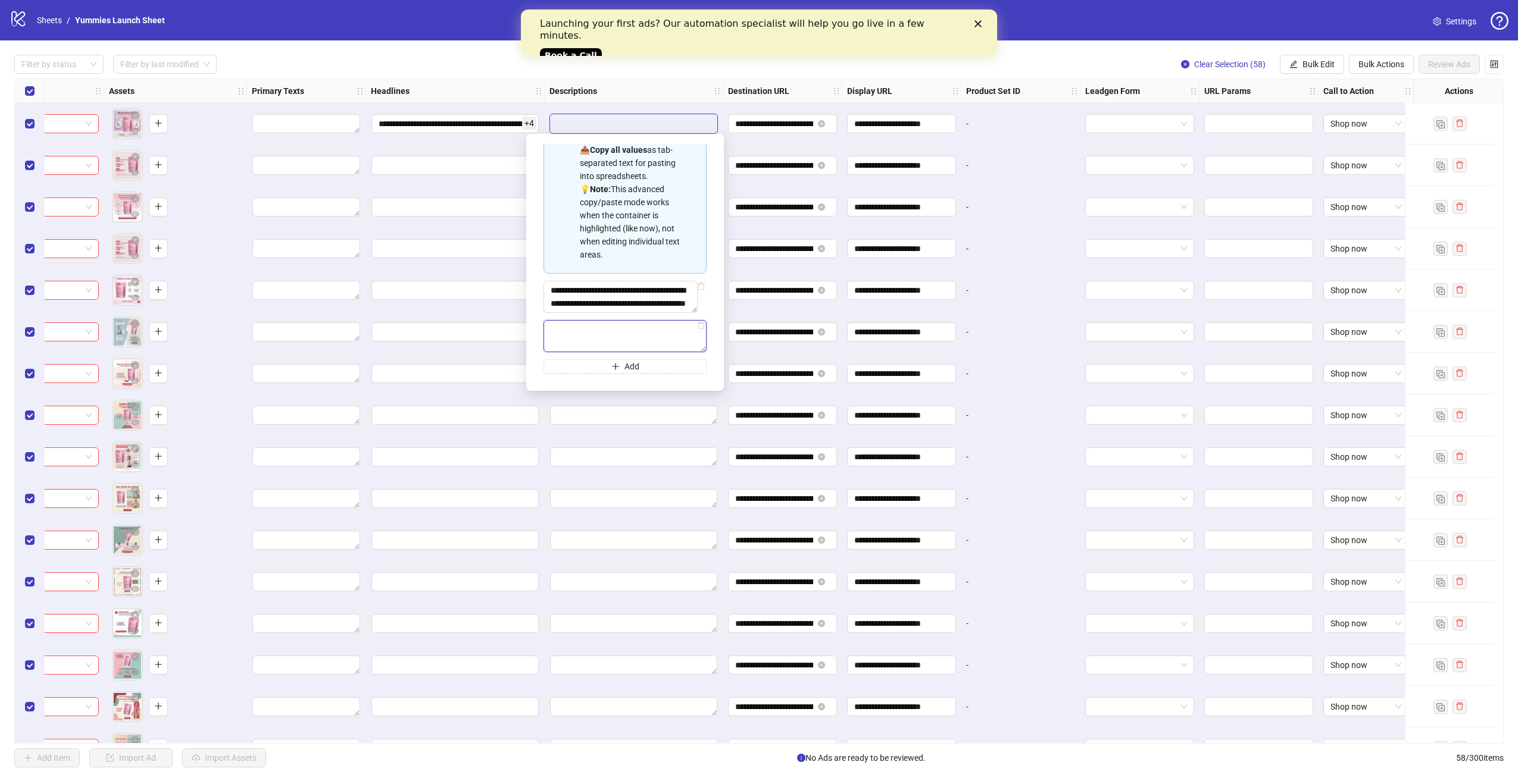
paste textarea "**********"
type textarea "**********"
click at [625, 366] on span "Add" at bounding box center [632, 367] width 15 height 10
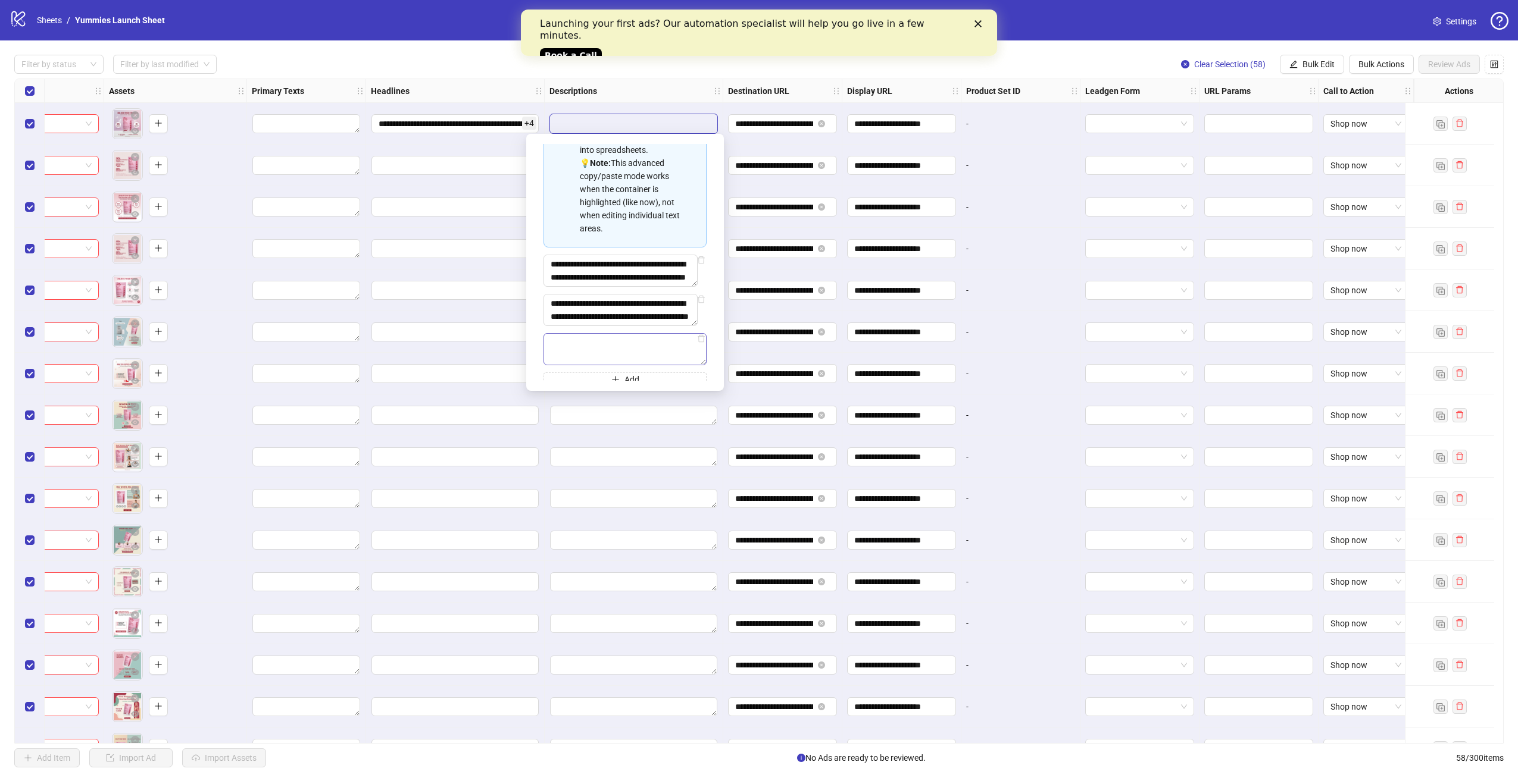
click at [623, 366] on textarea "Multi-text input container - paste or copy values" at bounding box center [625, 349] width 163 height 32
type textarea "**********"
click at [625, 370] on span "Add" at bounding box center [632, 367] width 15 height 10
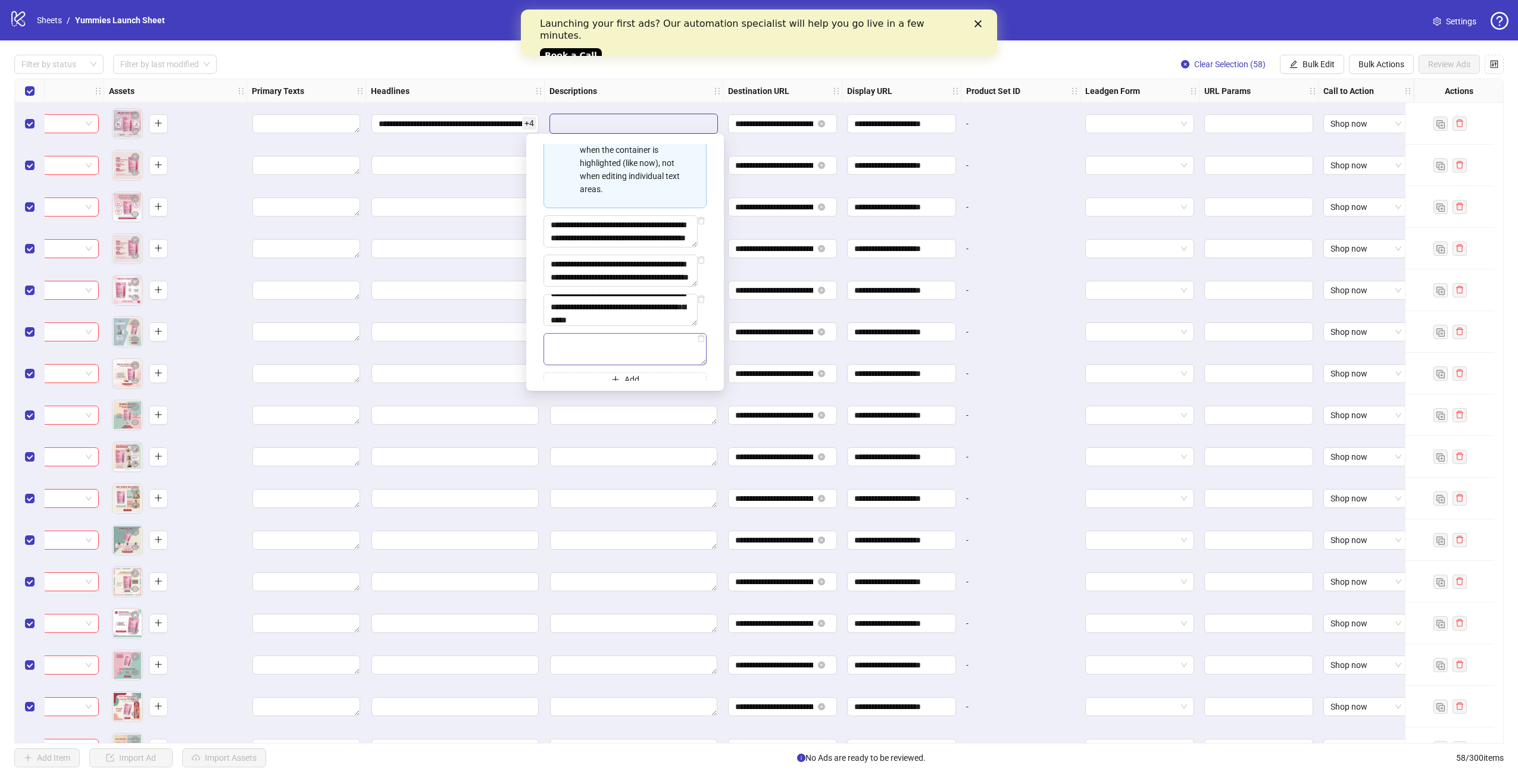
click at [625, 366] on textarea "Multi-text input container - paste or copy values" at bounding box center [625, 349] width 163 height 32
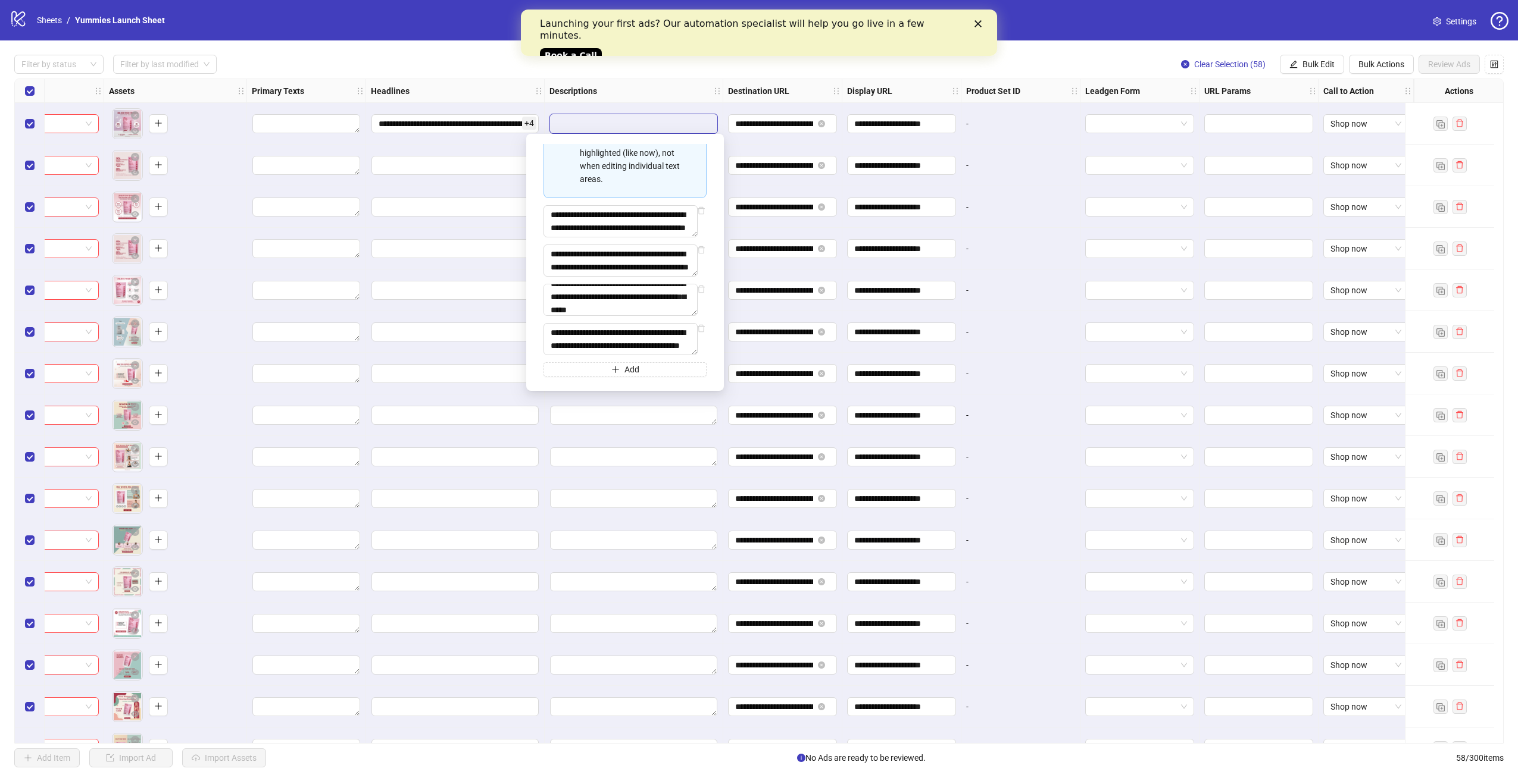
type textarea "**********"
click at [629, 365] on span "Add" at bounding box center [632, 367] width 15 height 10
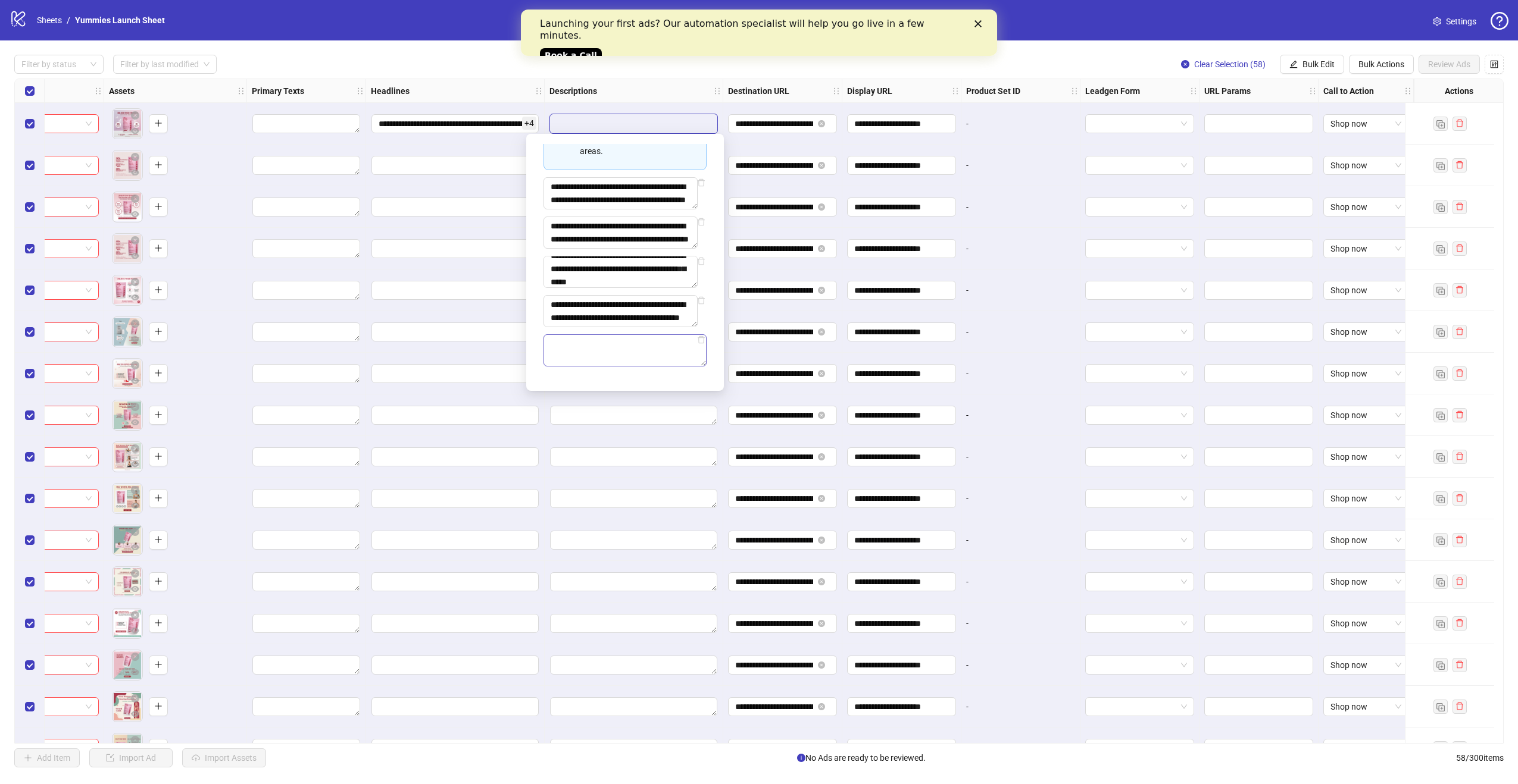
click at [625, 367] on textarea "Multi-text input container - paste or copy values" at bounding box center [625, 350] width 163 height 32
type textarea "**********"
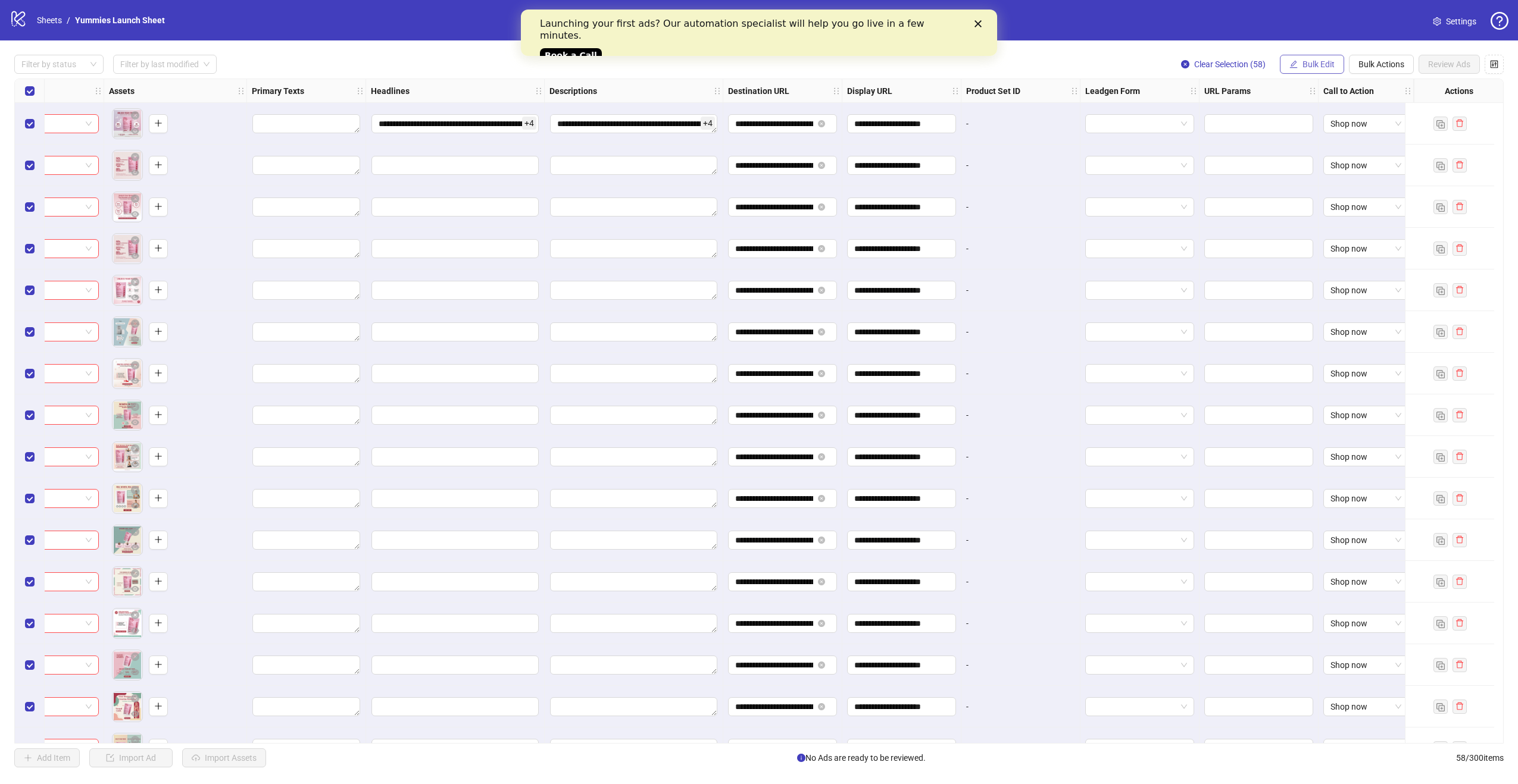
click at [1315, 62] on span "Bulk Edit" at bounding box center [1318, 65] width 32 height 10
click at [1326, 164] on span "Headlines" at bounding box center [1324, 164] width 71 height 13
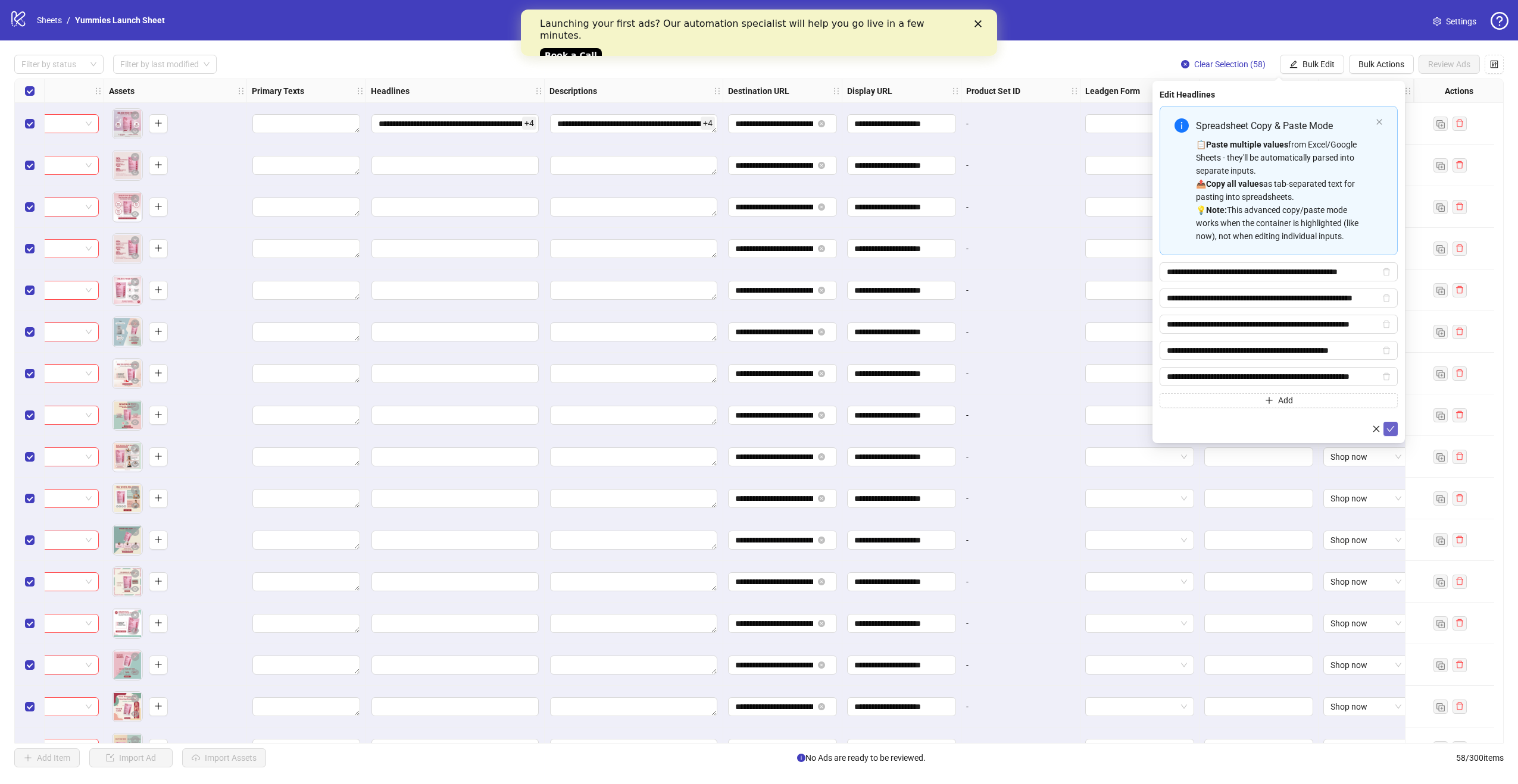
click at [1393, 432] on icon "check" at bounding box center [1391, 429] width 8 height 8
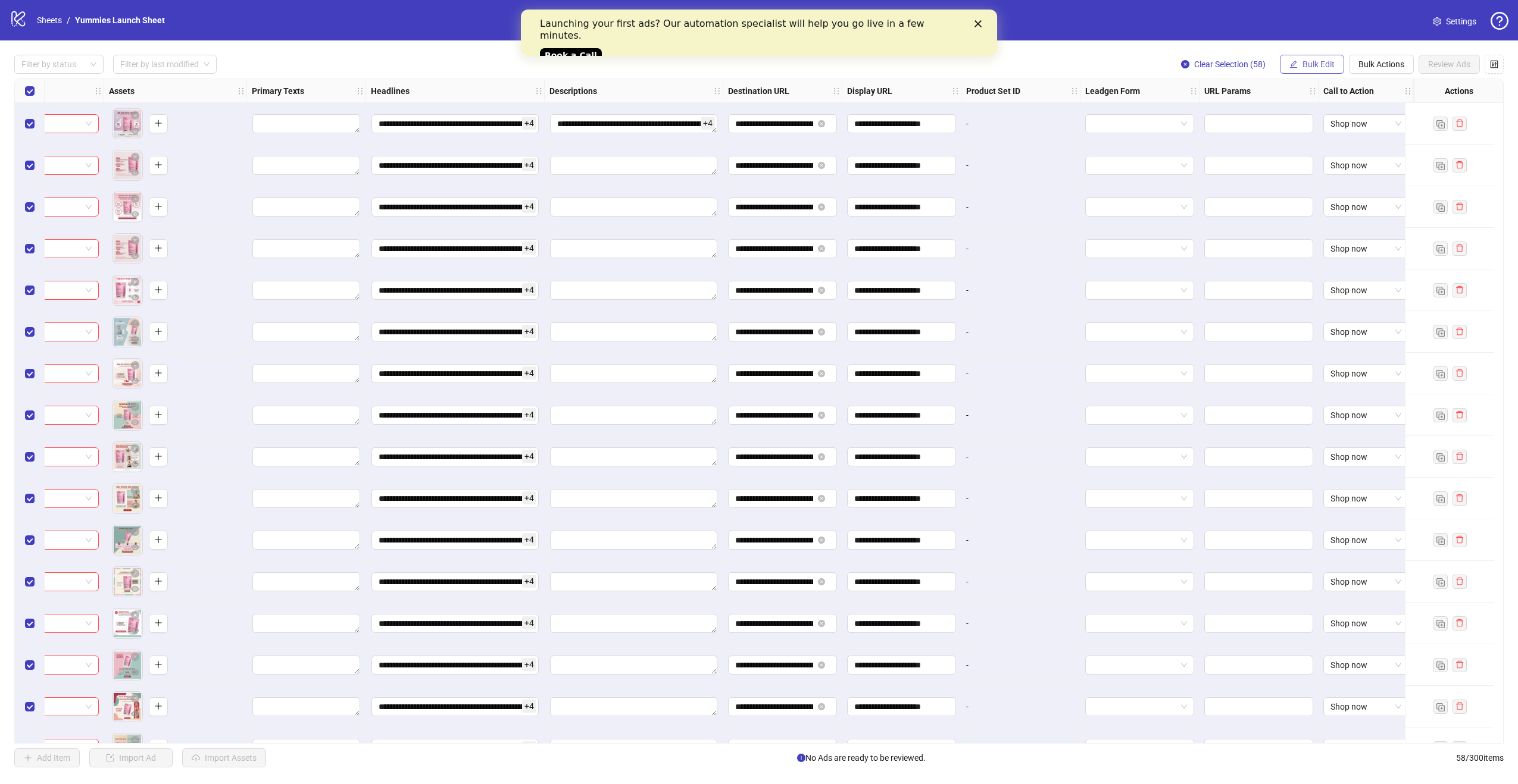
click at [1297, 63] on button "Bulk Edit" at bounding box center [1312, 65] width 65 height 19
click at [1349, 177] on span "Descriptions" at bounding box center [1324, 183] width 71 height 13
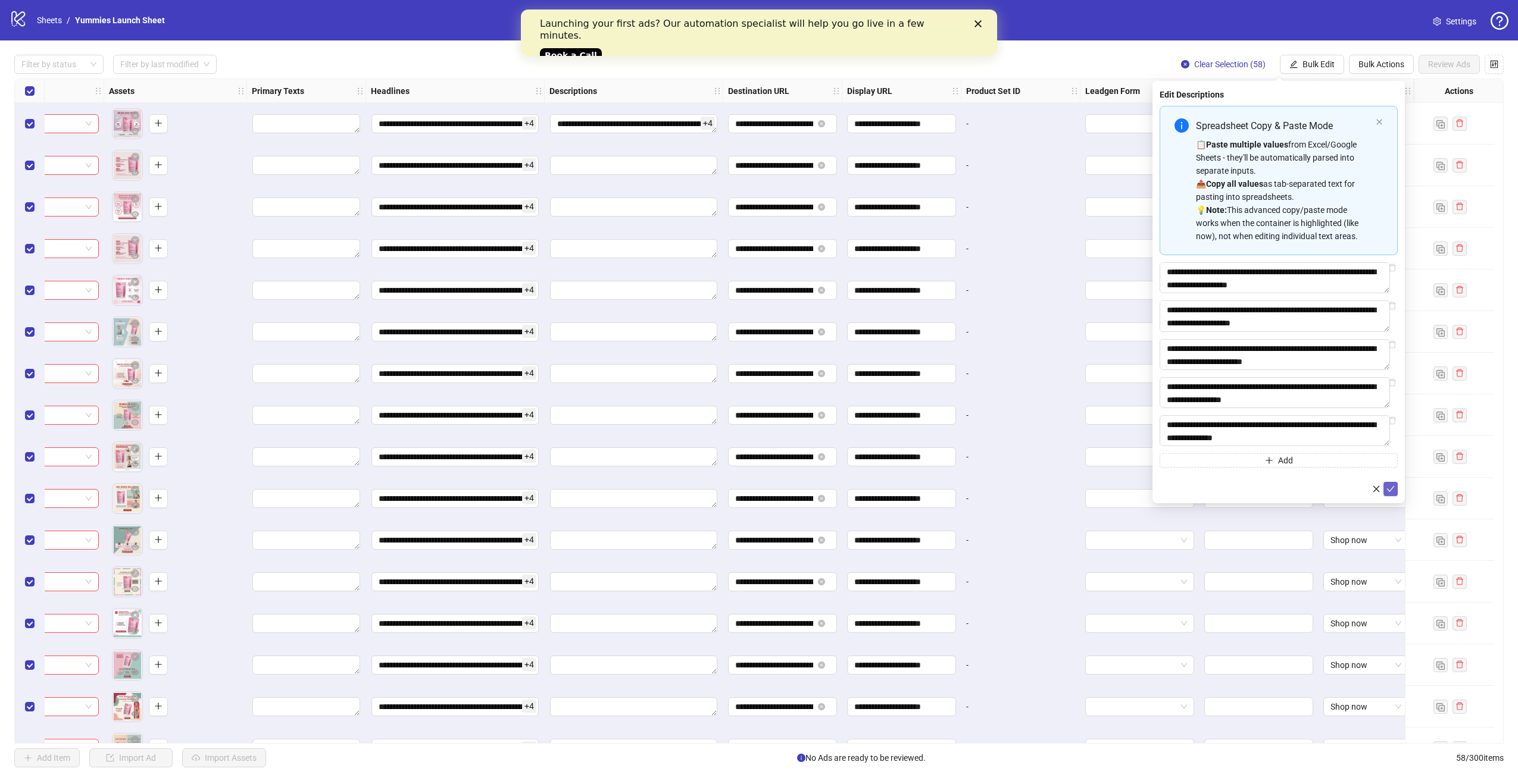
click at [1390, 492] on icon "check" at bounding box center [1391, 489] width 8 height 8
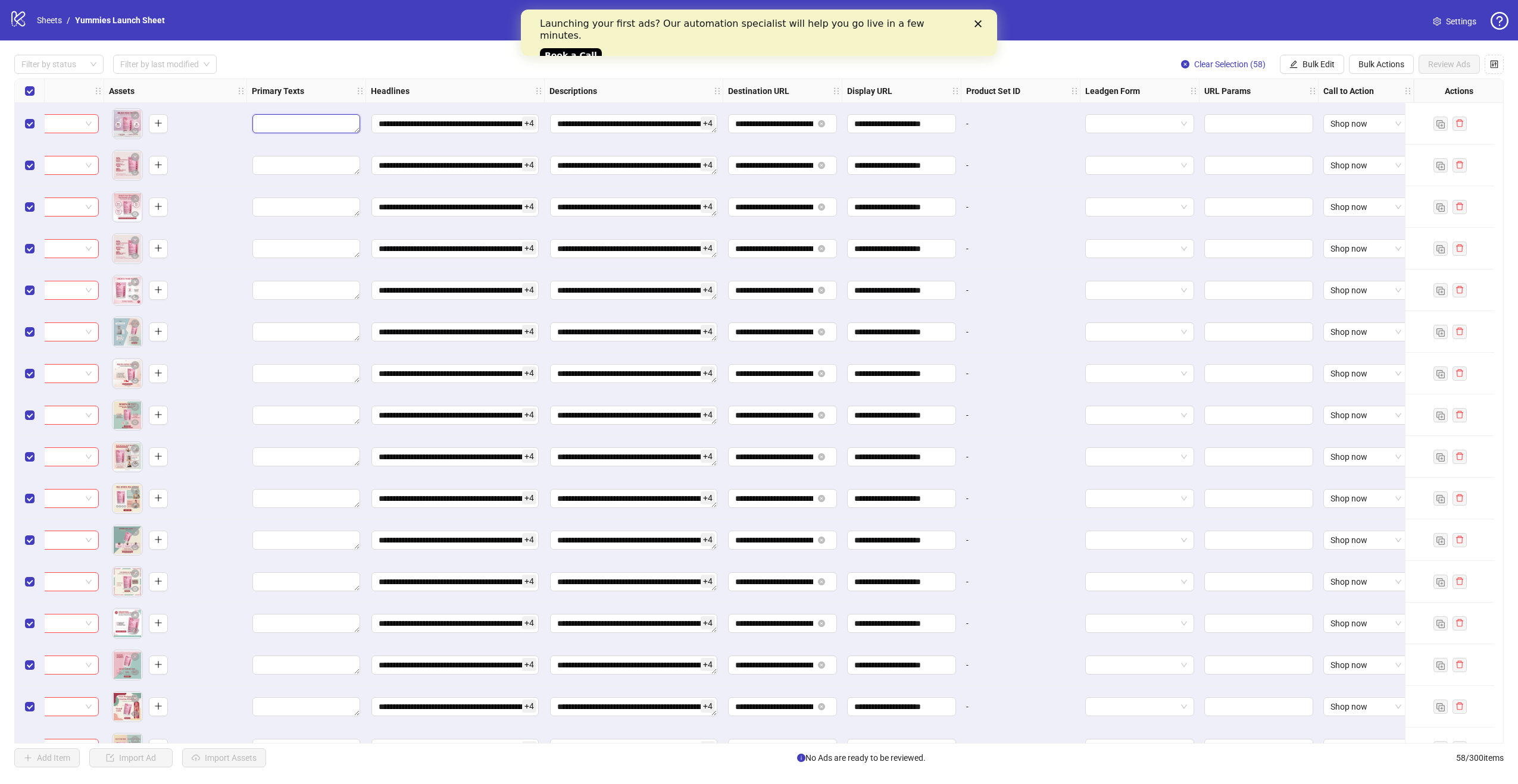
click at [283, 119] on textarea "Edit values" at bounding box center [306, 124] width 108 height 19
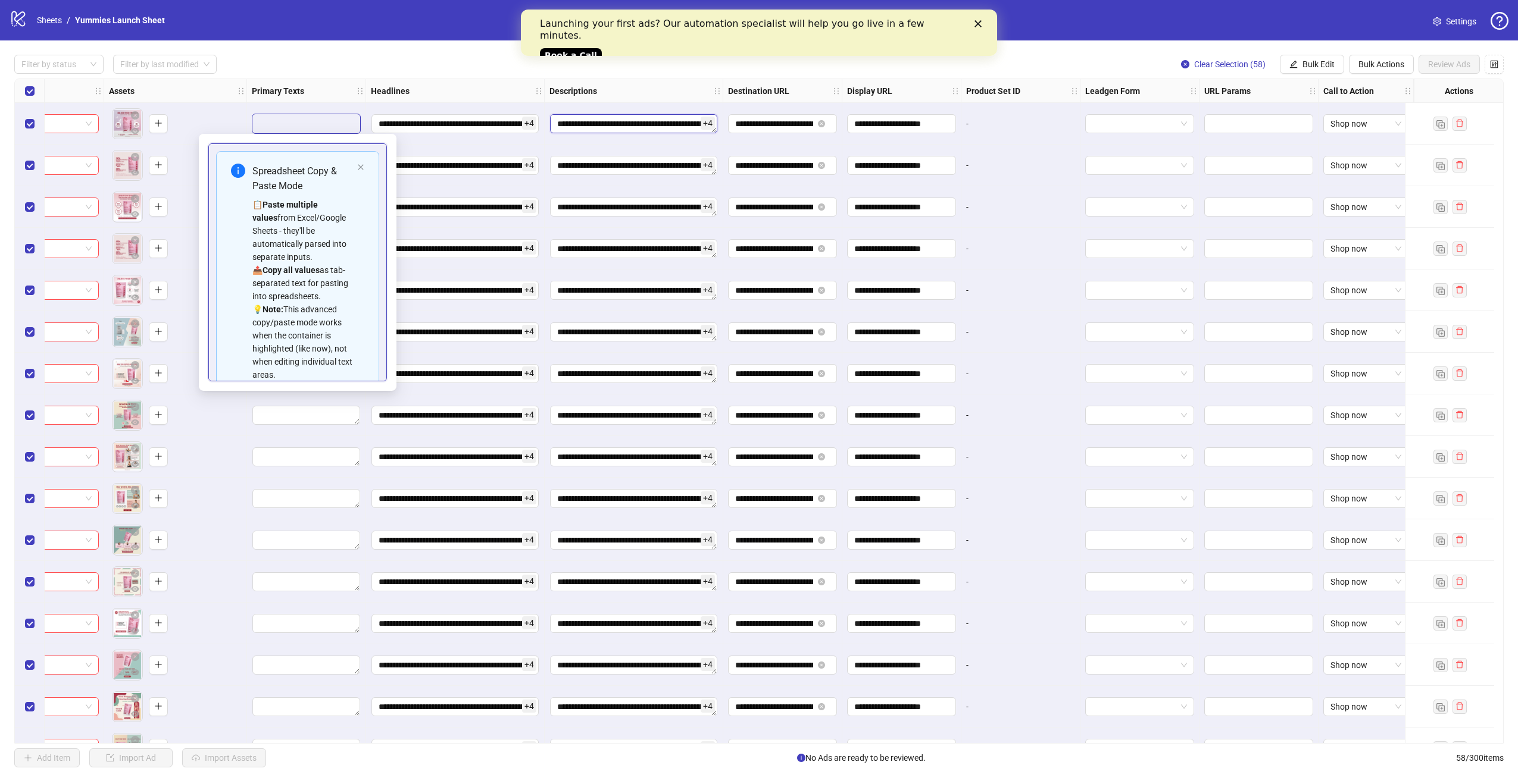
click at [568, 126] on textarea "**********" at bounding box center [634, 124] width 167 height 19
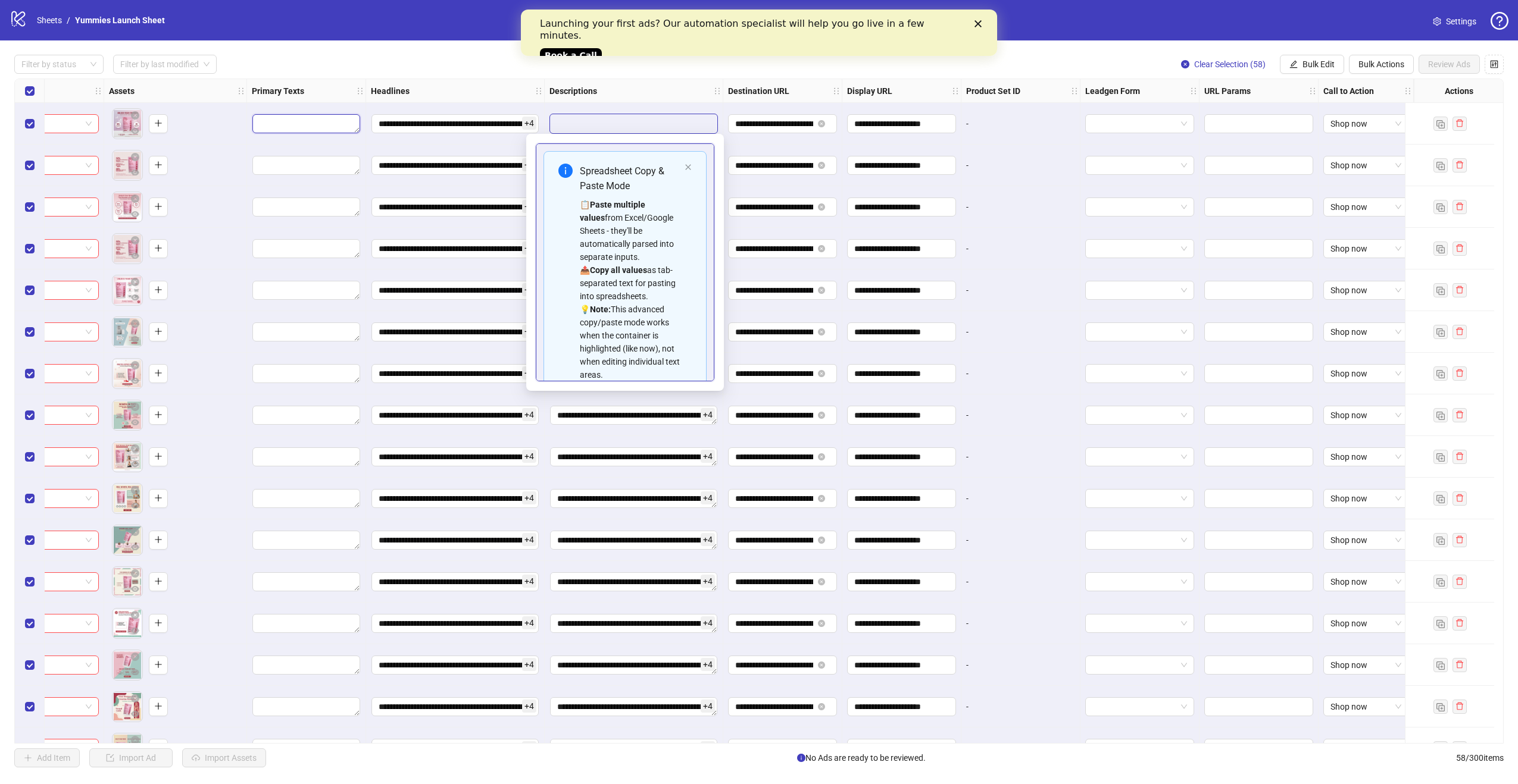
click at [287, 126] on textarea "Edit values" at bounding box center [306, 124] width 108 height 19
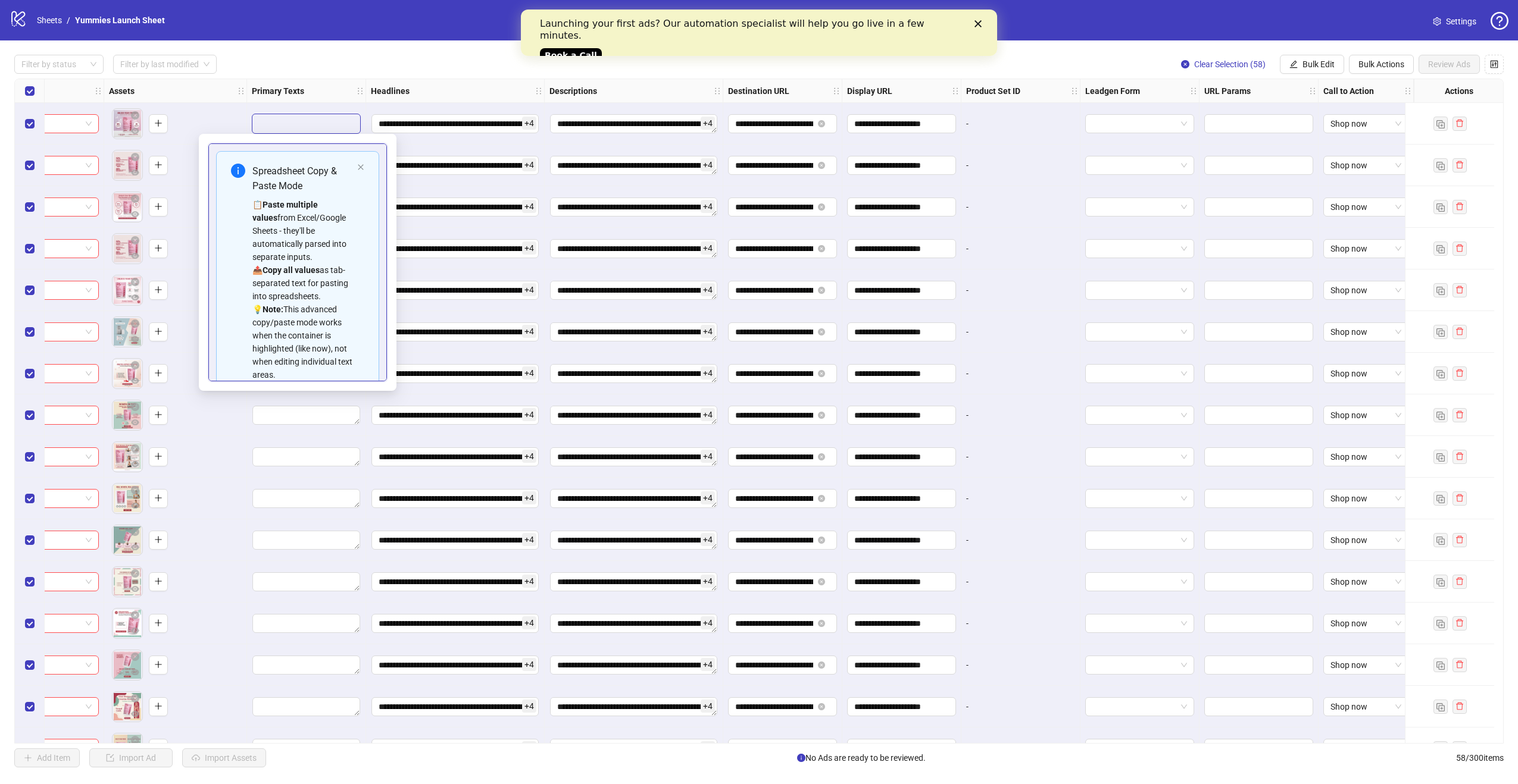
scroll to position [107, 0]
click at [269, 324] on textarea "Multi-text input container - paste or copy values" at bounding box center [298, 336] width 163 height 32
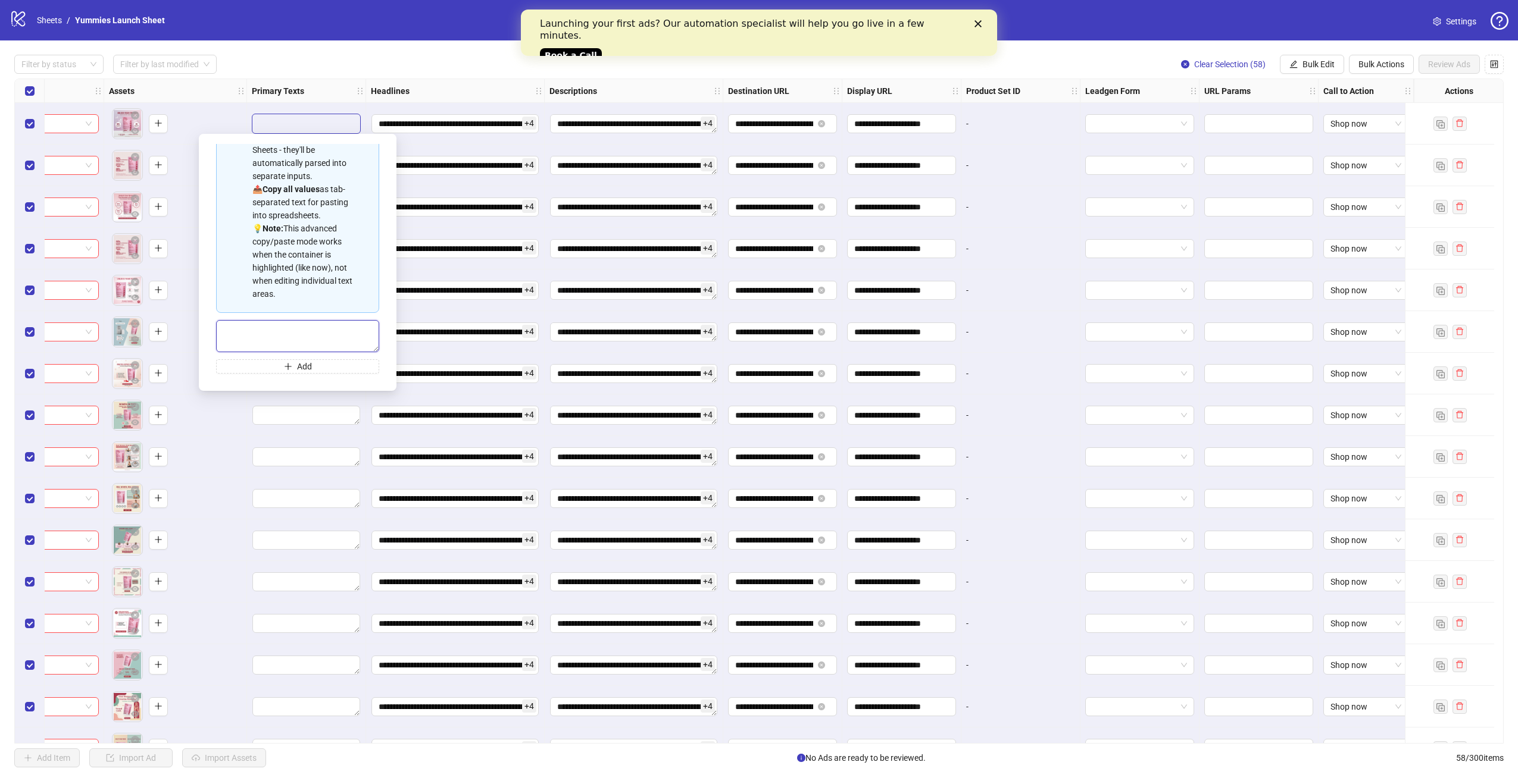
click at [269, 326] on textarea "Multi-text input container - paste or copy values" at bounding box center [298, 336] width 163 height 32
paste textarea "**********"
type textarea "**********"
click at [289, 367] on button "Add" at bounding box center [298, 366] width 163 height 14
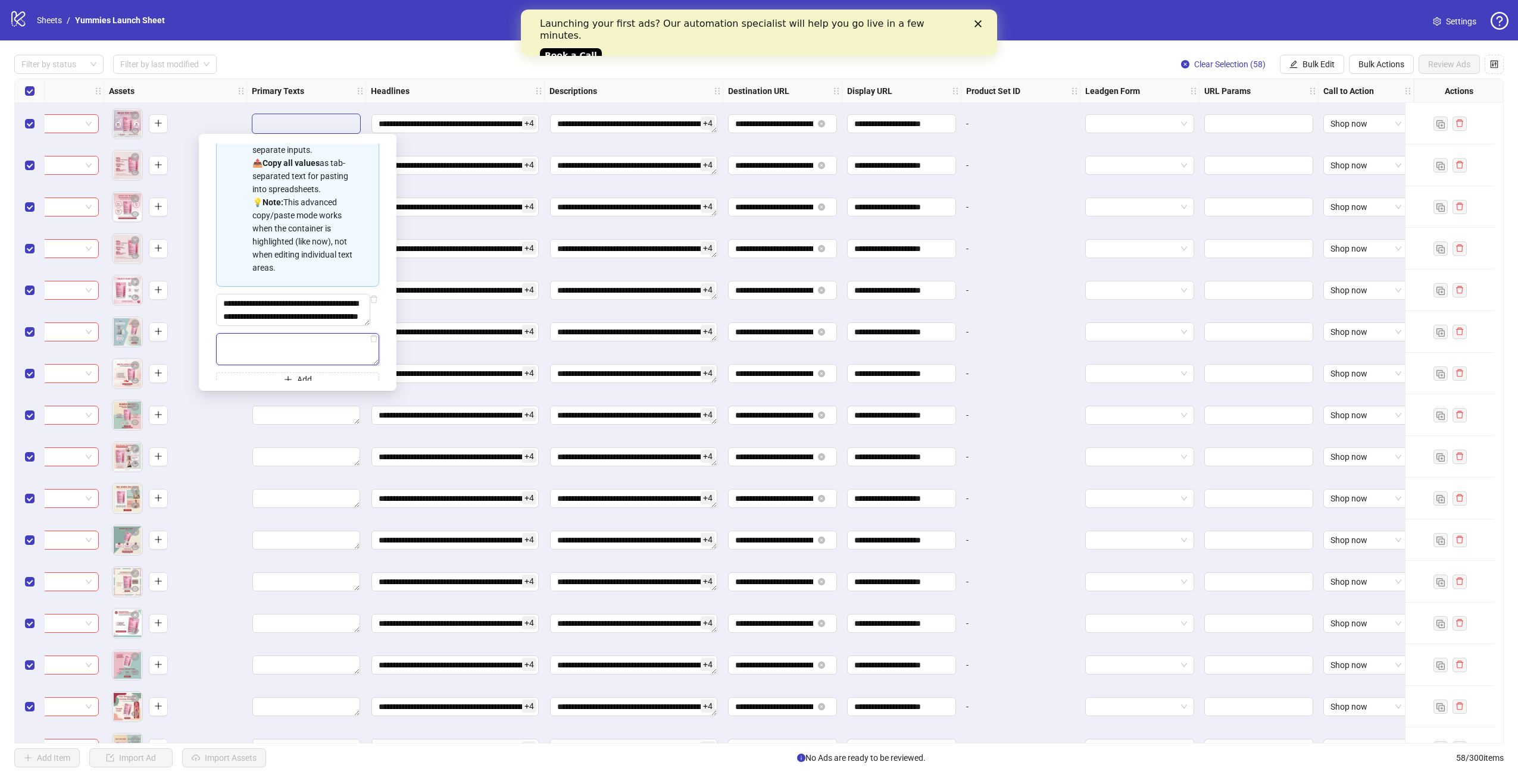
click at [271, 366] on textarea "Multi-text input container - paste or copy values" at bounding box center [298, 349] width 163 height 32
paste textarea "**********"
type textarea "**********"
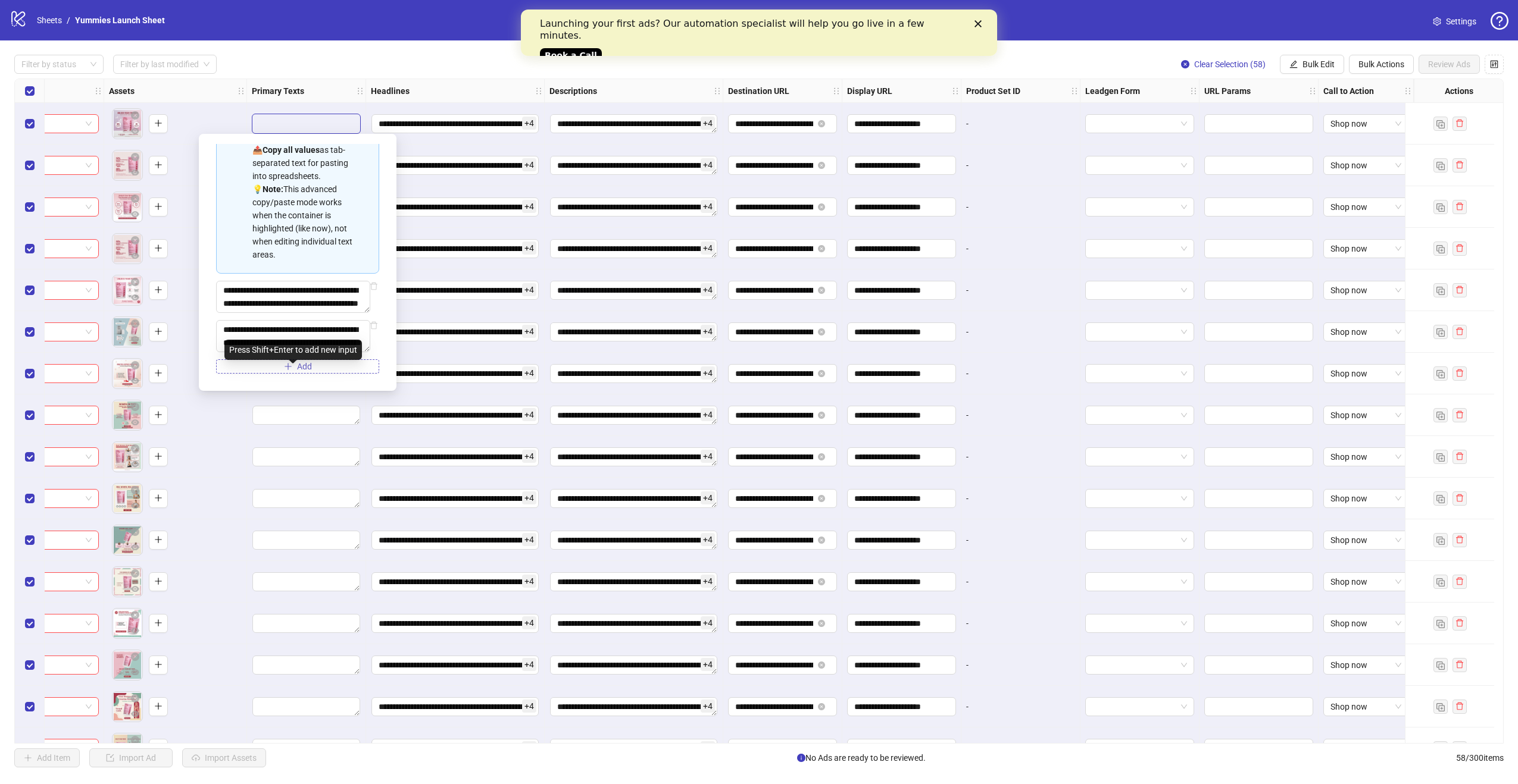
click at [288, 373] on button "Add" at bounding box center [298, 366] width 163 height 14
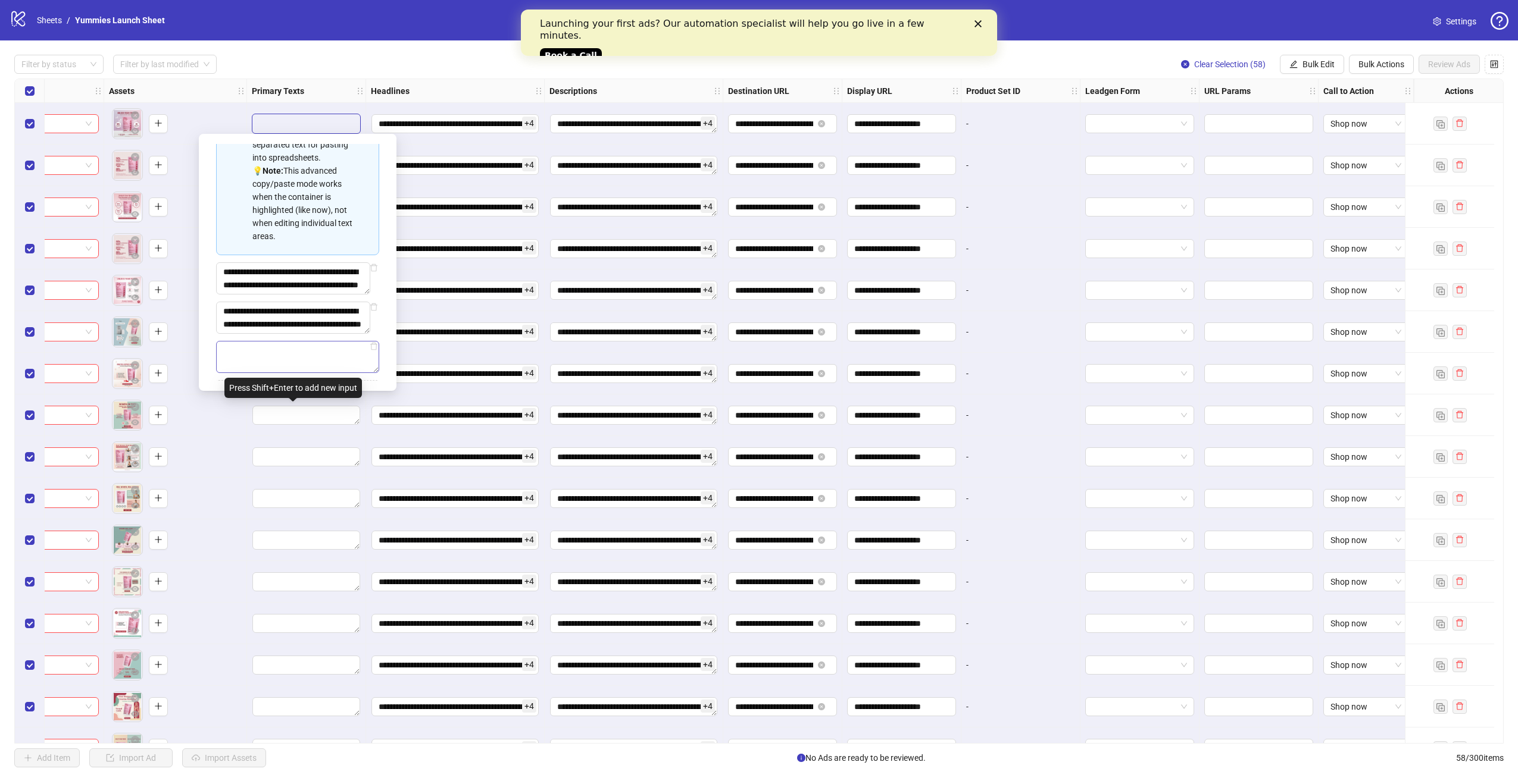
scroll to position [140, 0]
click at [286, 372] on textarea "Multi-text input container - paste or copy values" at bounding box center [298, 355] width 163 height 32
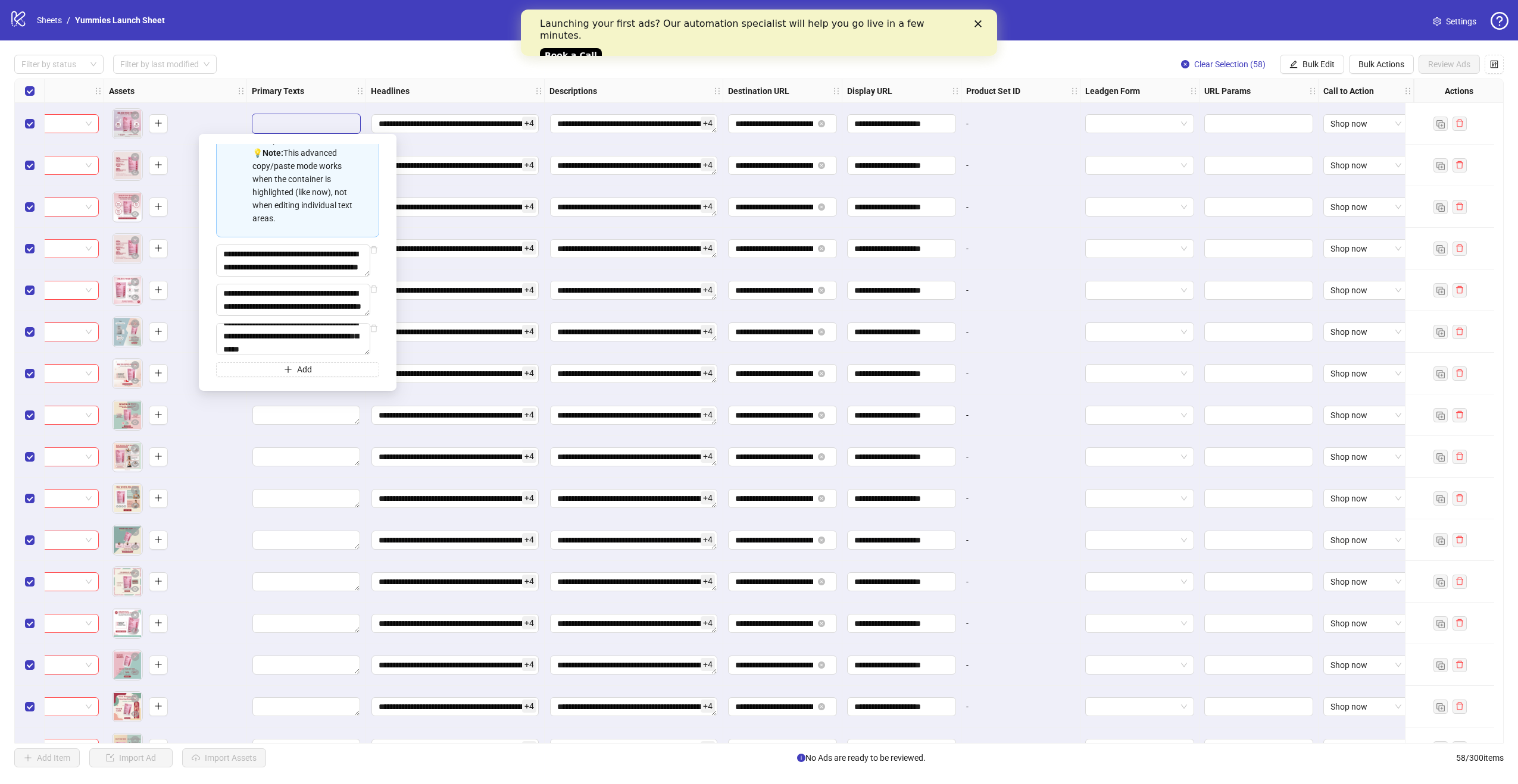
type textarea "**********"
click at [300, 372] on span "Add" at bounding box center [305, 367] width 15 height 10
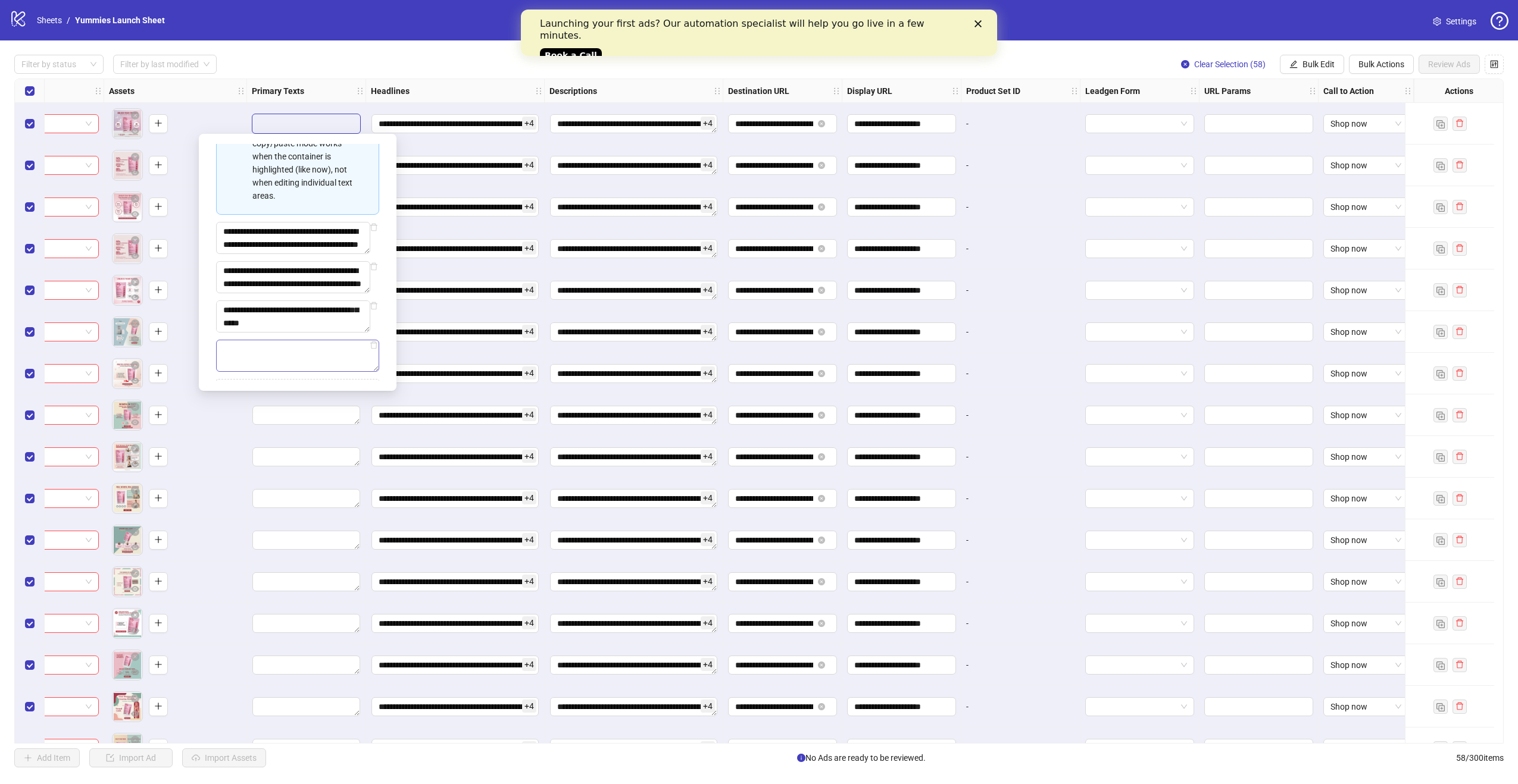
click at [303, 372] on textarea "Multi-text input container - paste or copy values" at bounding box center [298, 355] width 163 height 32
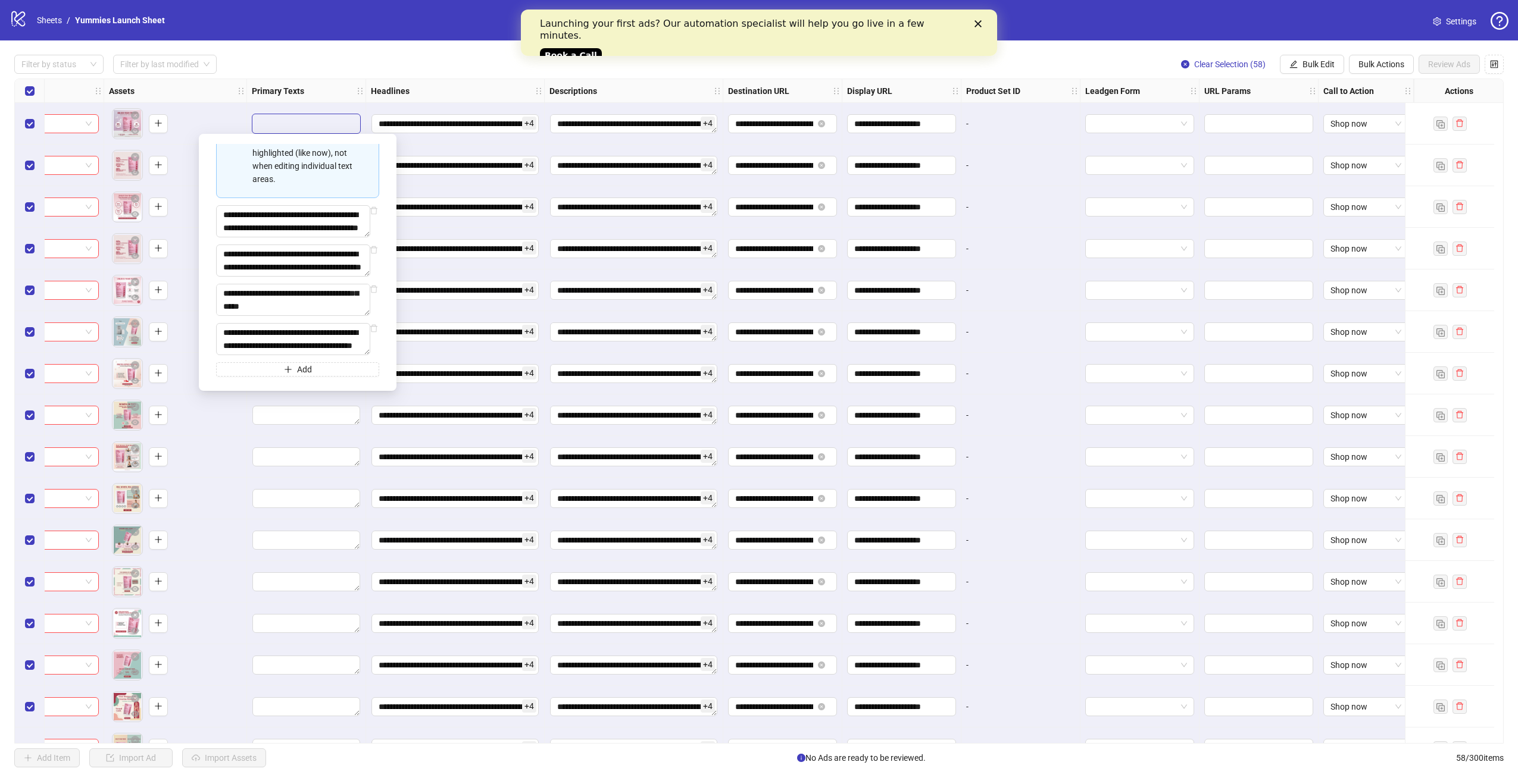
type textarea "**********"
click at [307, 367] on span "Add" at bounding box center [305, 367] width 15 height 10
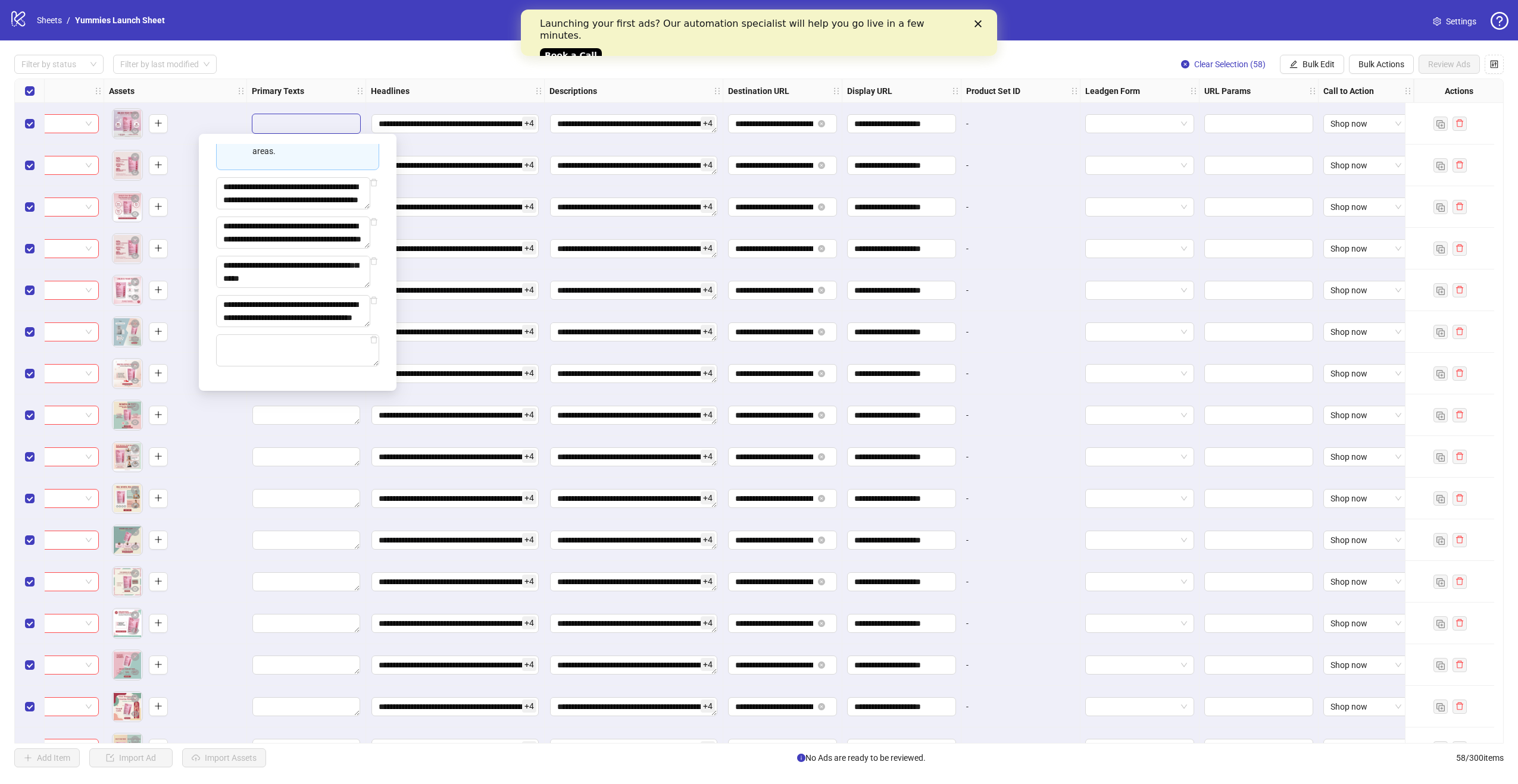
type textarea "**********"
click at [200, 115] on div "To pick up a draggable item, press the space bar. While dragging, use the arrow…" at bounding box center [175, 124] width 133 height 37
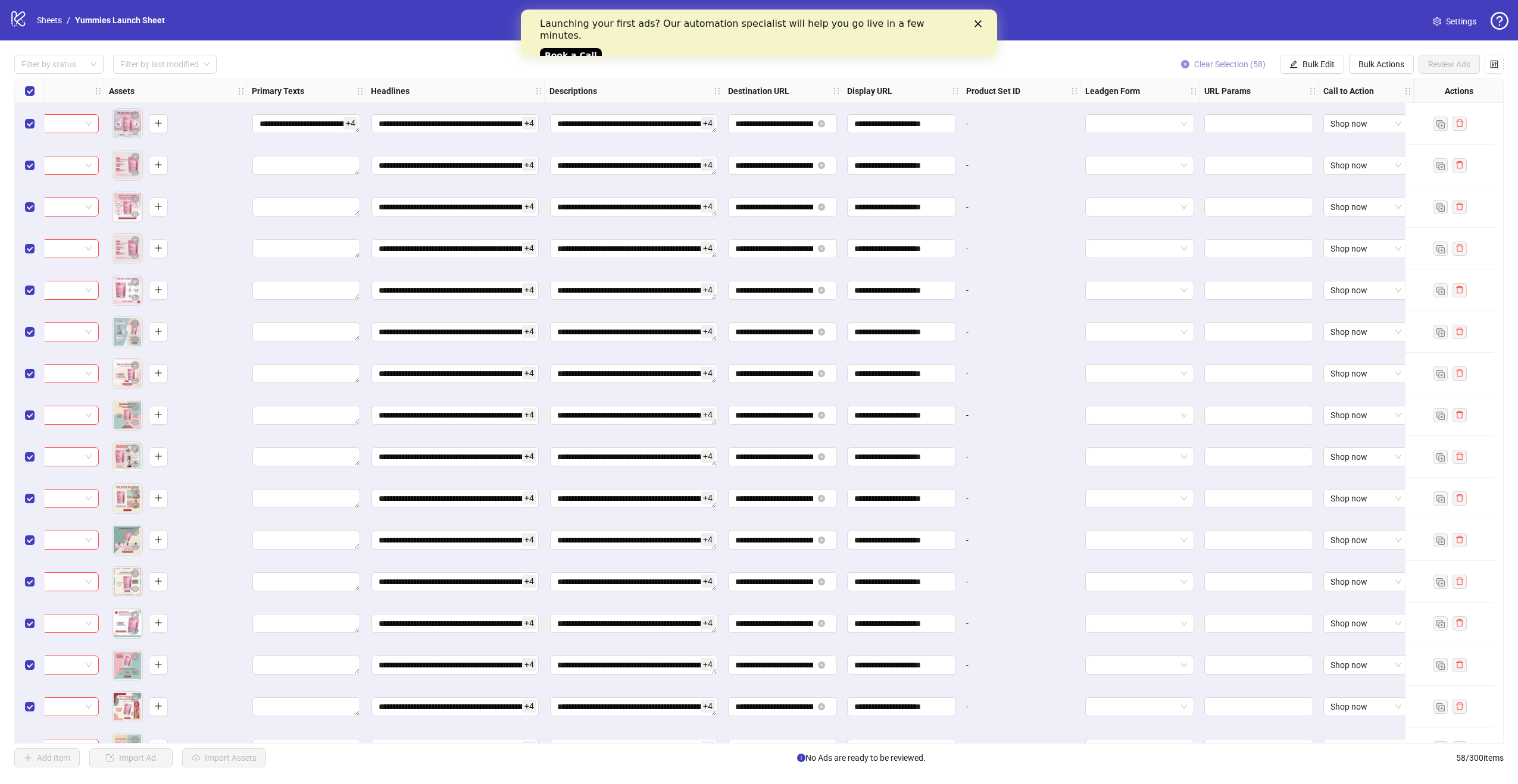
click at [1226, 67] on span "Clear Selection (58)" at bounding box center [1230, 65] width 71 height 10
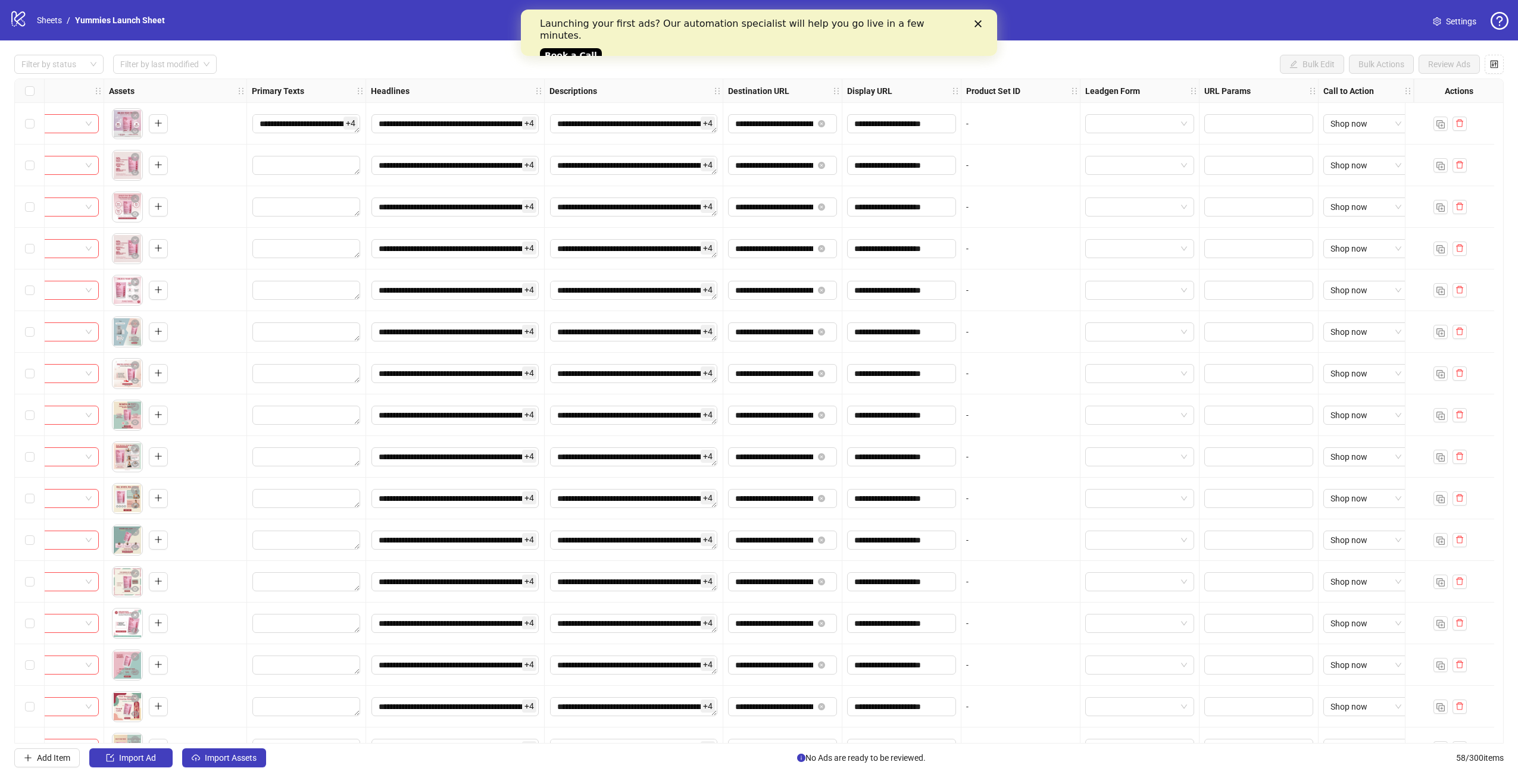
click at [271, 96] on strong "Primary Texts" at bounding box center [277, 90] width 52 height 13
drag, startPoint x: 281, startPoint y: 84, endPoint x: 326, endPoint y: 90, distance: 45.4
click at [281, 84] on strong "Primary Texts" at bounding box center [277, 90] width 52 height 13
click at [981, 23] on icon "Close" at bounding box center [978, 24] width 7 height 7
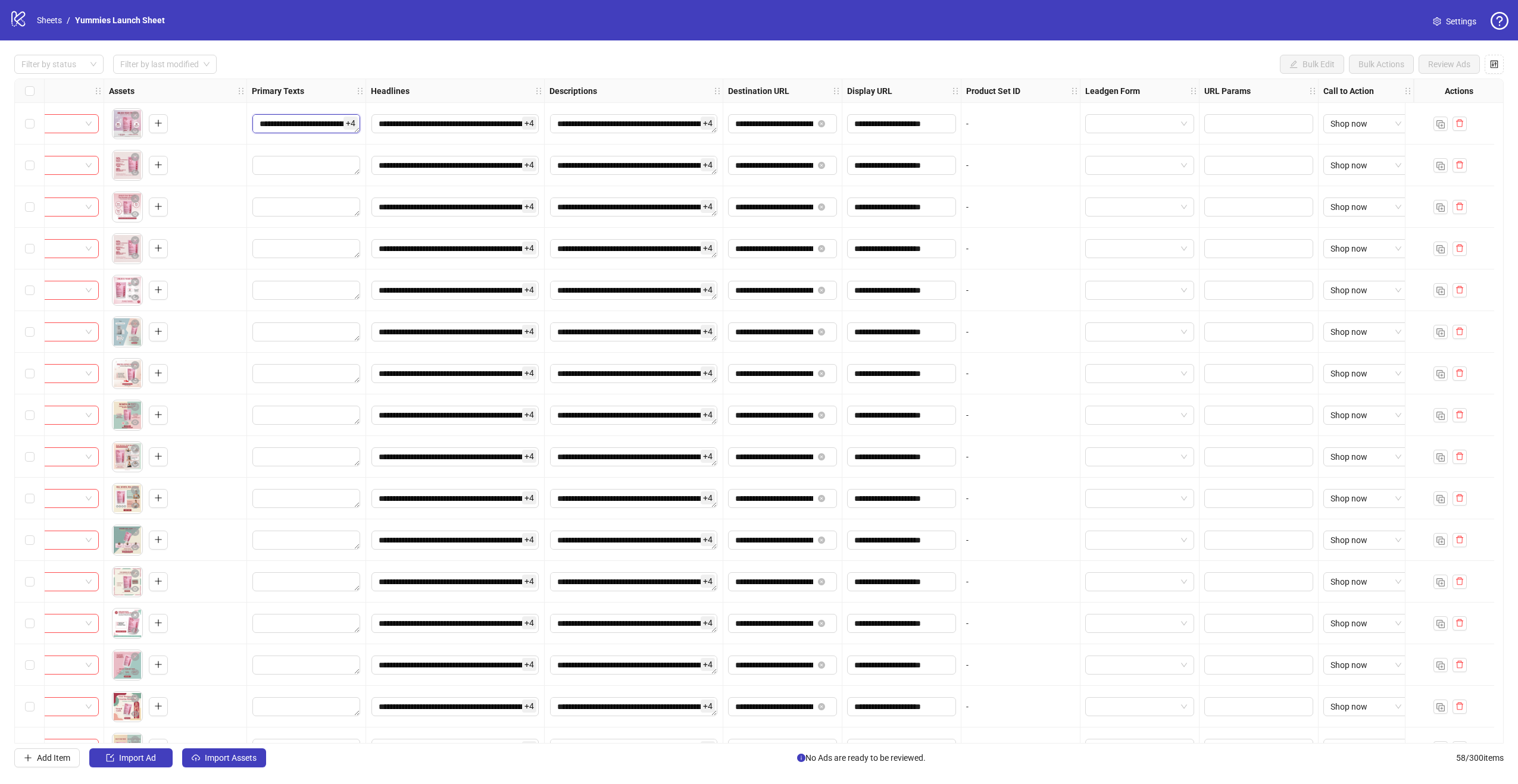
click at [276, 128] on textarea "**********" at bounding box center [306, 124] width 108 height 19
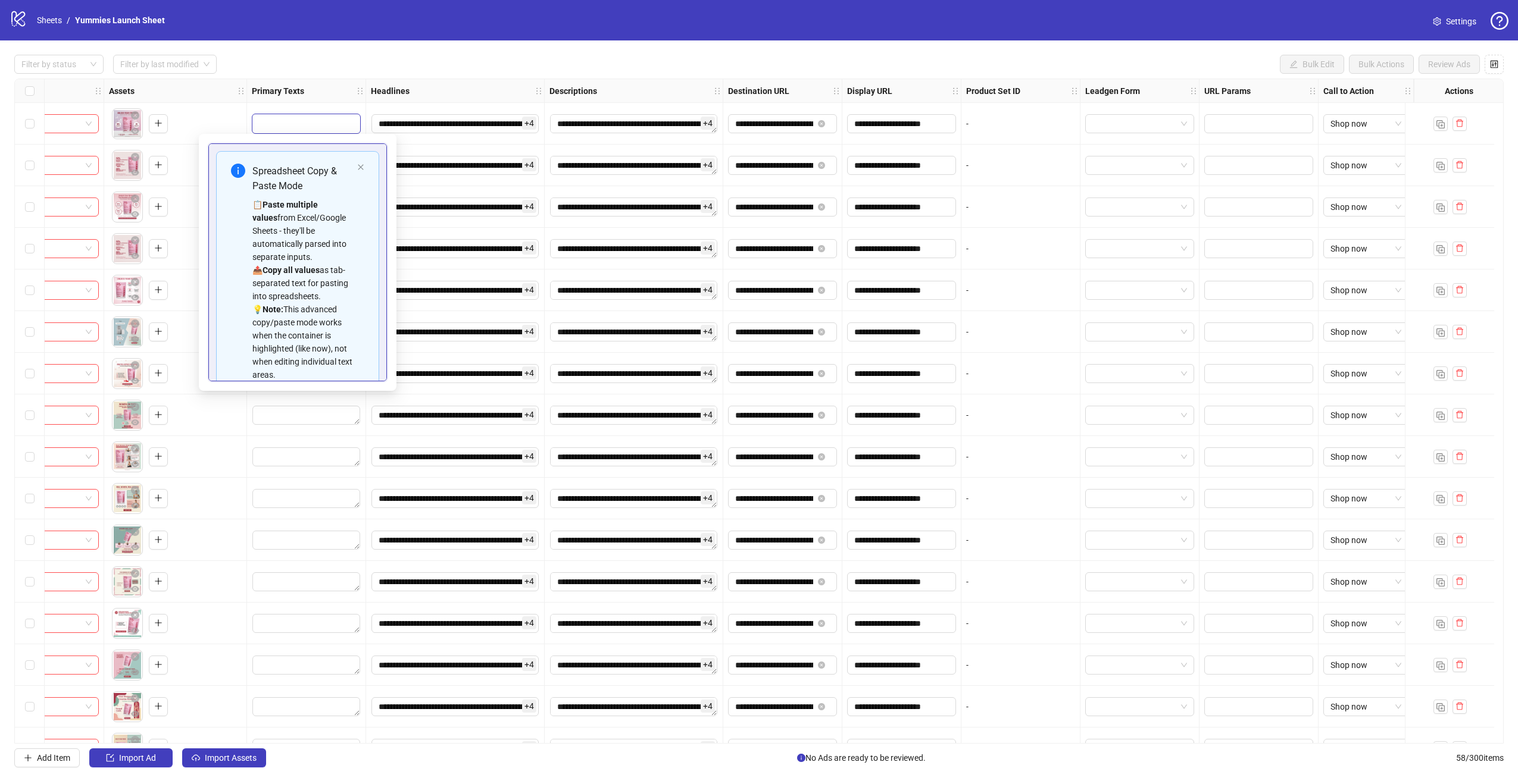
click at [1078, 73] on div "Filter by status Filter by last modified Bulk Edit Bulk Actions Review Ads" at bounding box center [759, 65] width 1489 height 19
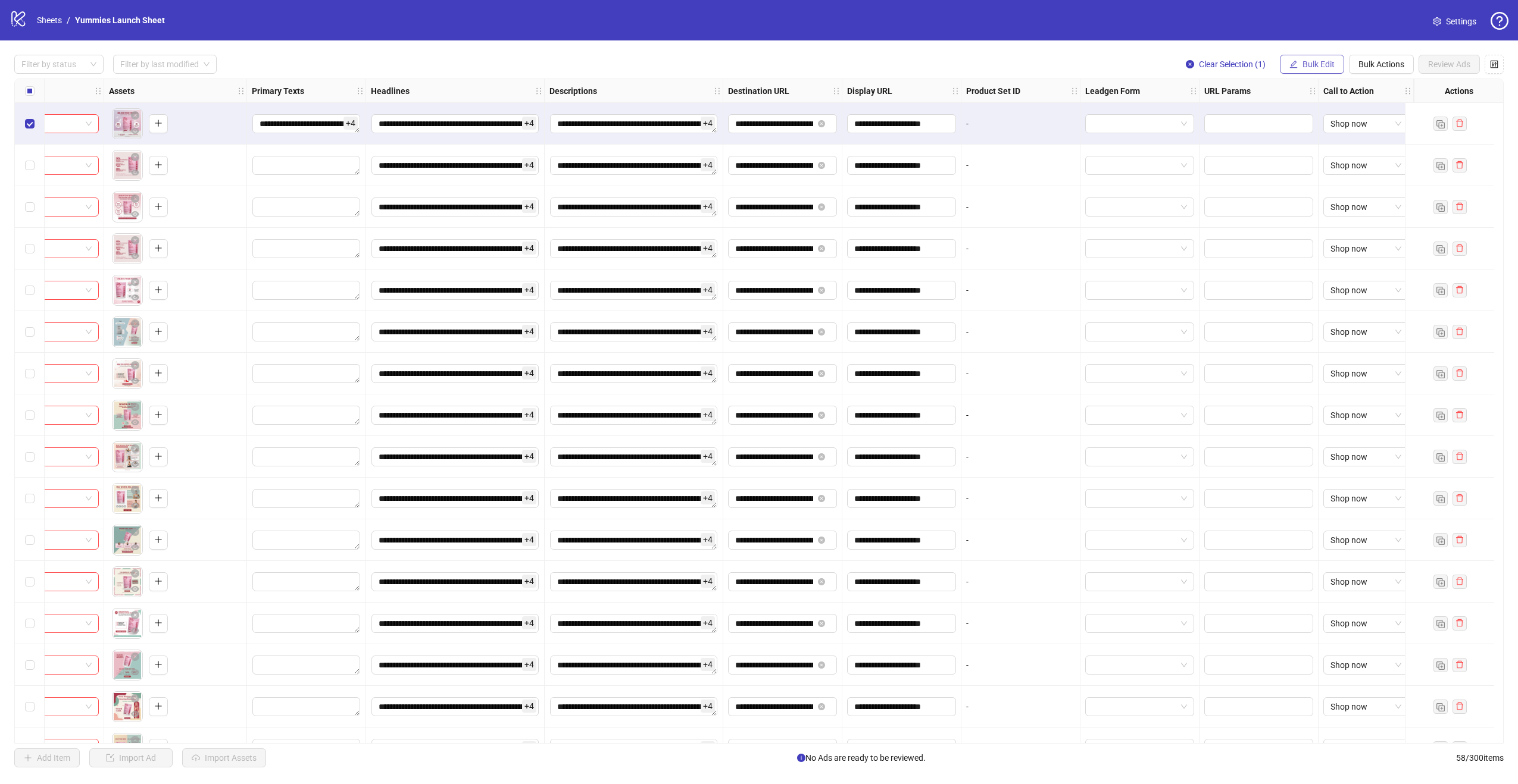
click at [1307, 65] on span "Bulk Edit" at bounding box center [1318, 65] width 32 height 10
click at [1343, 147] on span "Primary Texts" at bounding box center [1324, 145] width 71 height 13
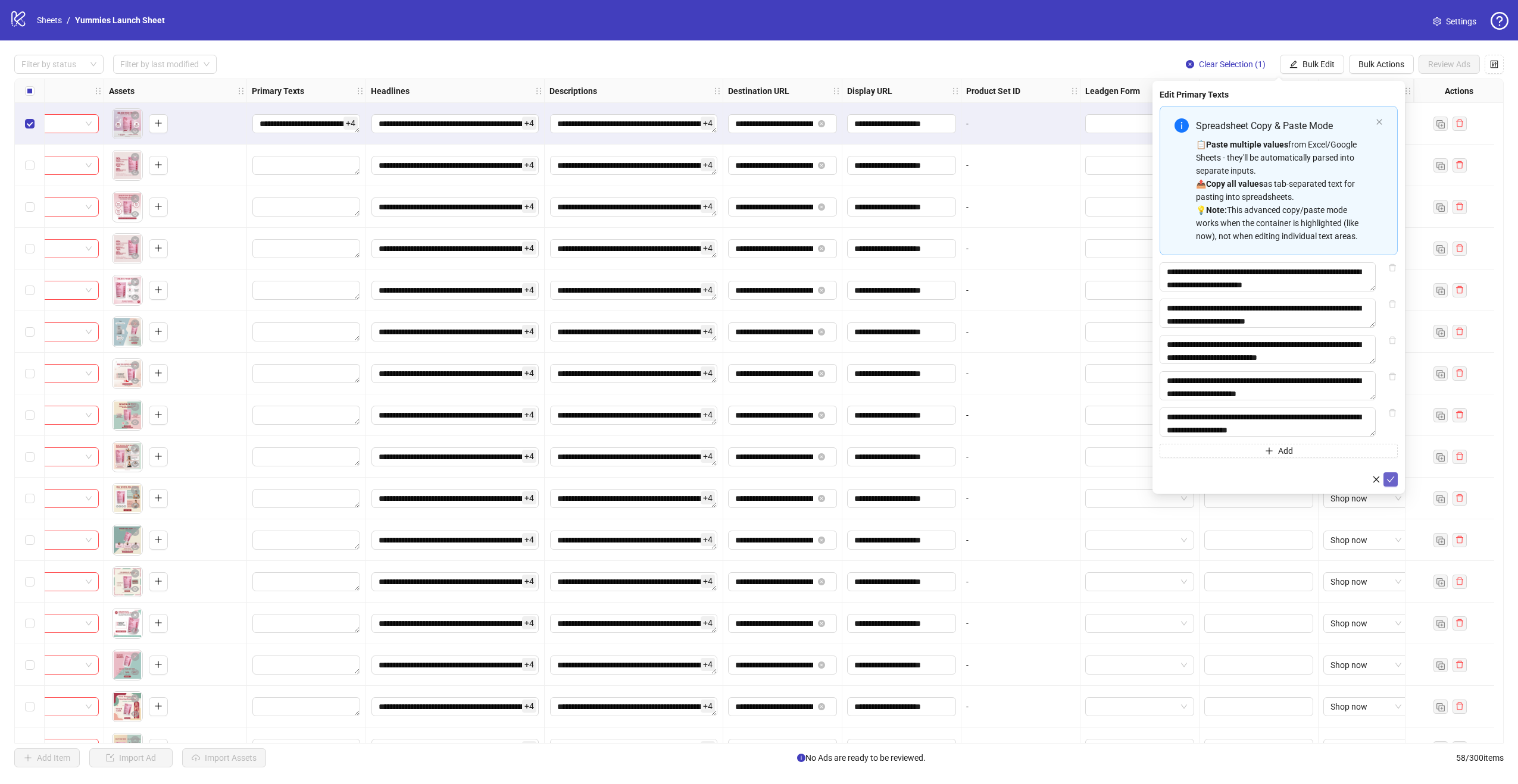
click at [1396, 486] on button "submit" at bounding box center [1390, 479] width 14 height 14
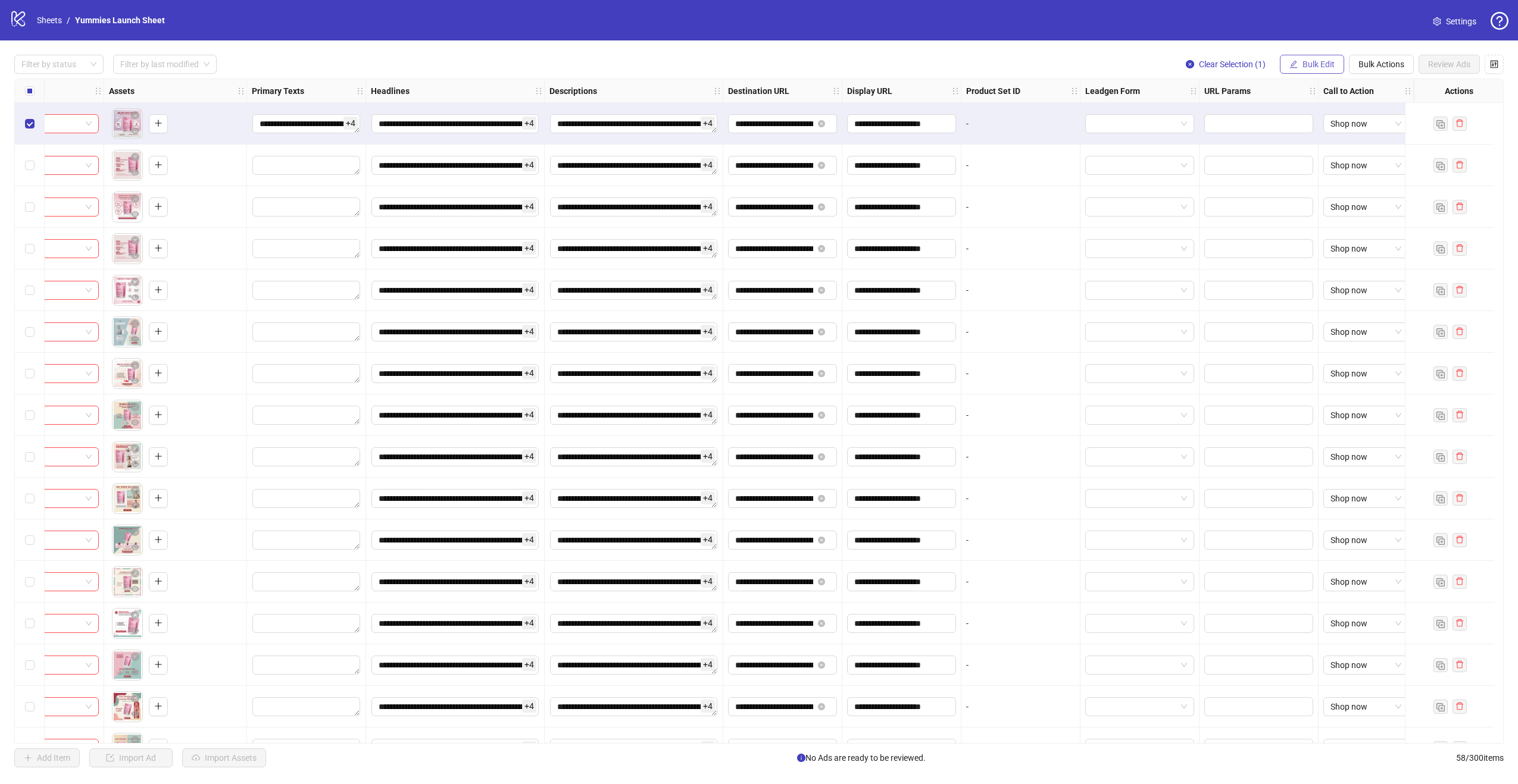
click at [1312, 67] on span "Bulk Edit" at bounding box center [1318, 65] width 32 height 10
click at [1322, 148] on span "Primary Texts" at bounding box center [1324, 145] width 71 height 13
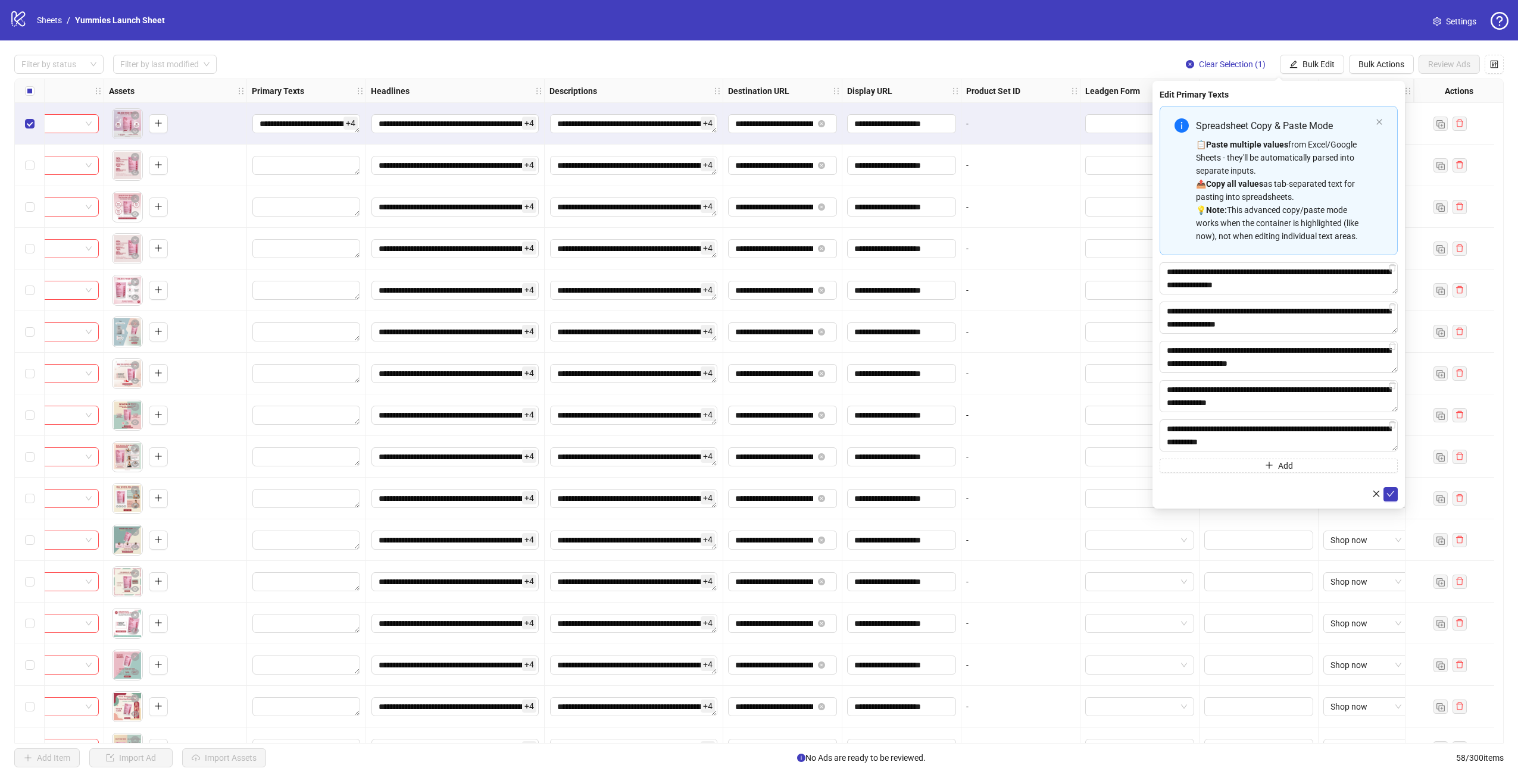
click at [35, 89] on div "Select all rows" at bounding box center [30, 90] width 30 height 24
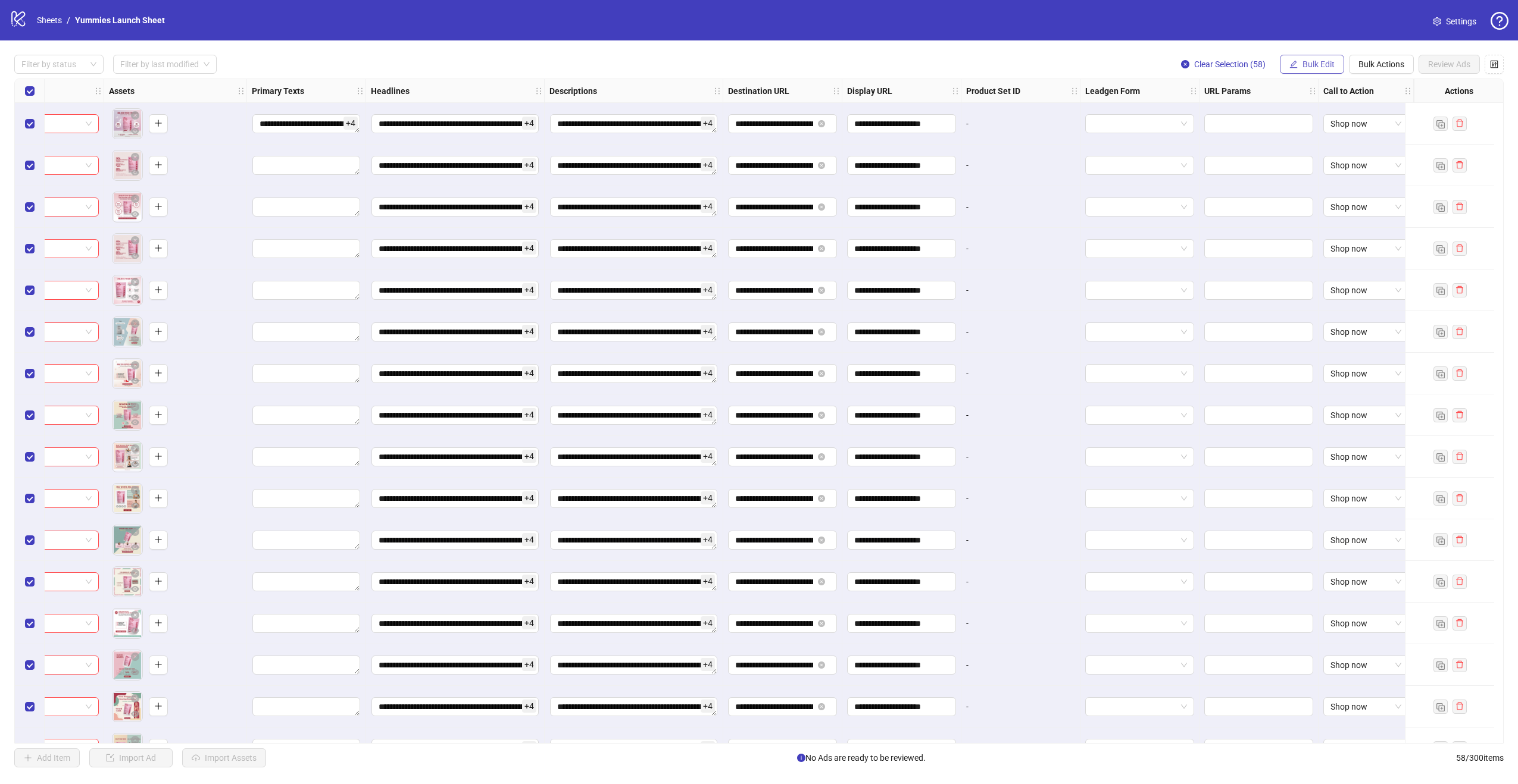
click at [1316, 65] on span "Bulk Edit" at bounding box center [1318, 65] width 32 height 10
click at [1339, 145] on span "Primary Texts" at bounding box center [1324, 145] width 71 height 13
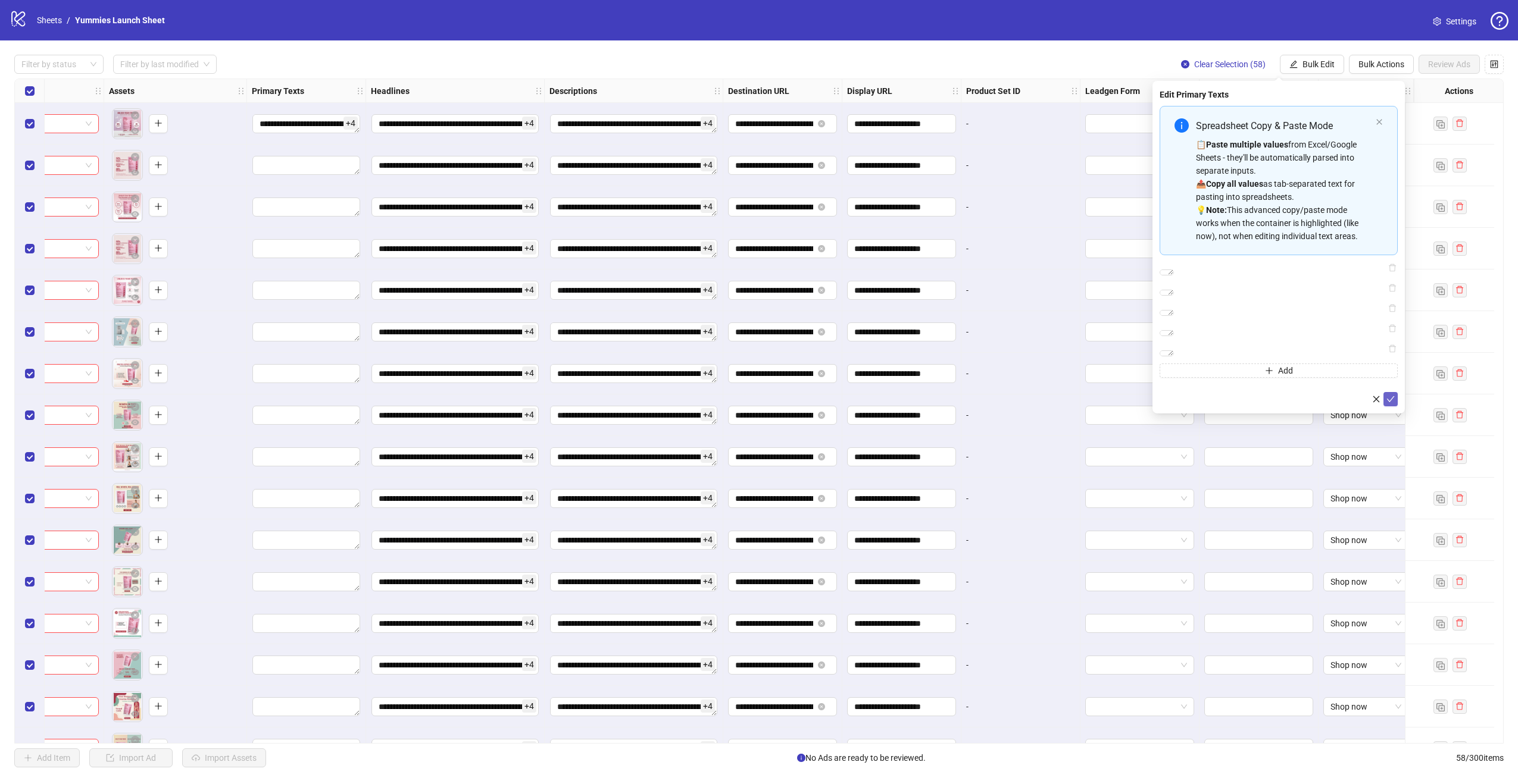
click at [1397, 406] on button "submit" at bounding box center [1390, 399] width 14 height 14
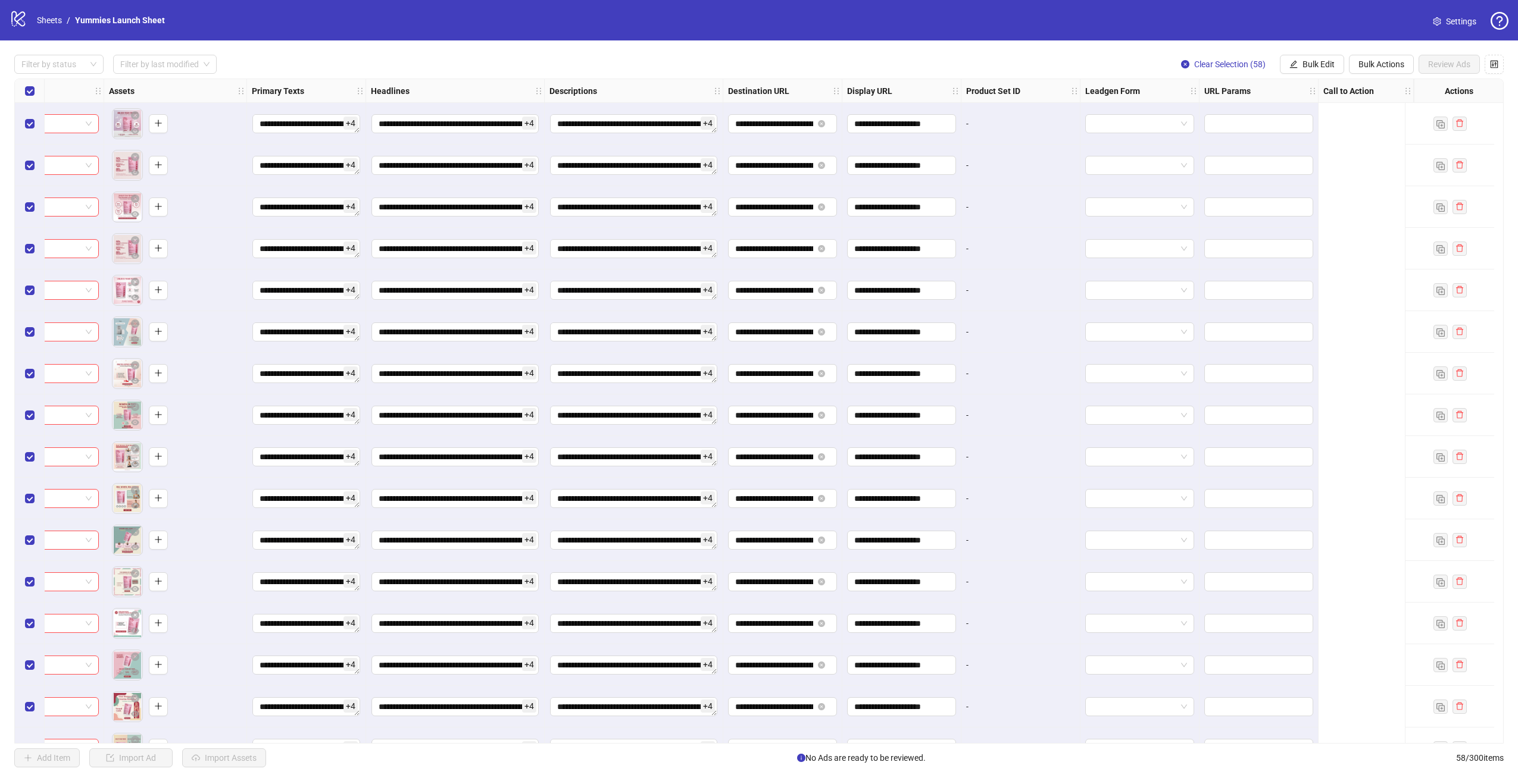
scroll to position [0, 0]
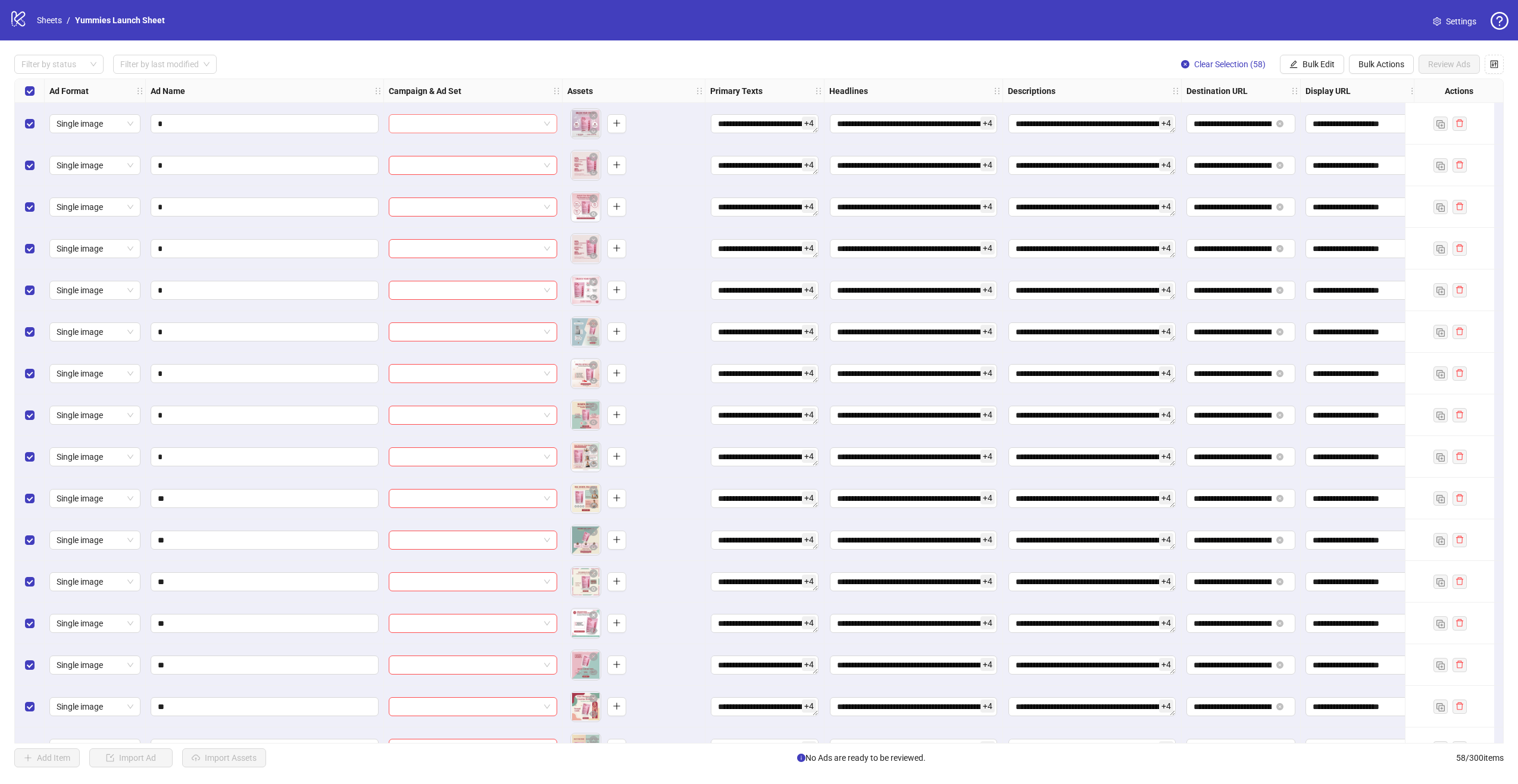
click at [419, 128] on input "search" at bounding box center [467, 124] width 143 height 18
click at [546, 126] on span at bounding box center [472, 124] width 154 height 18
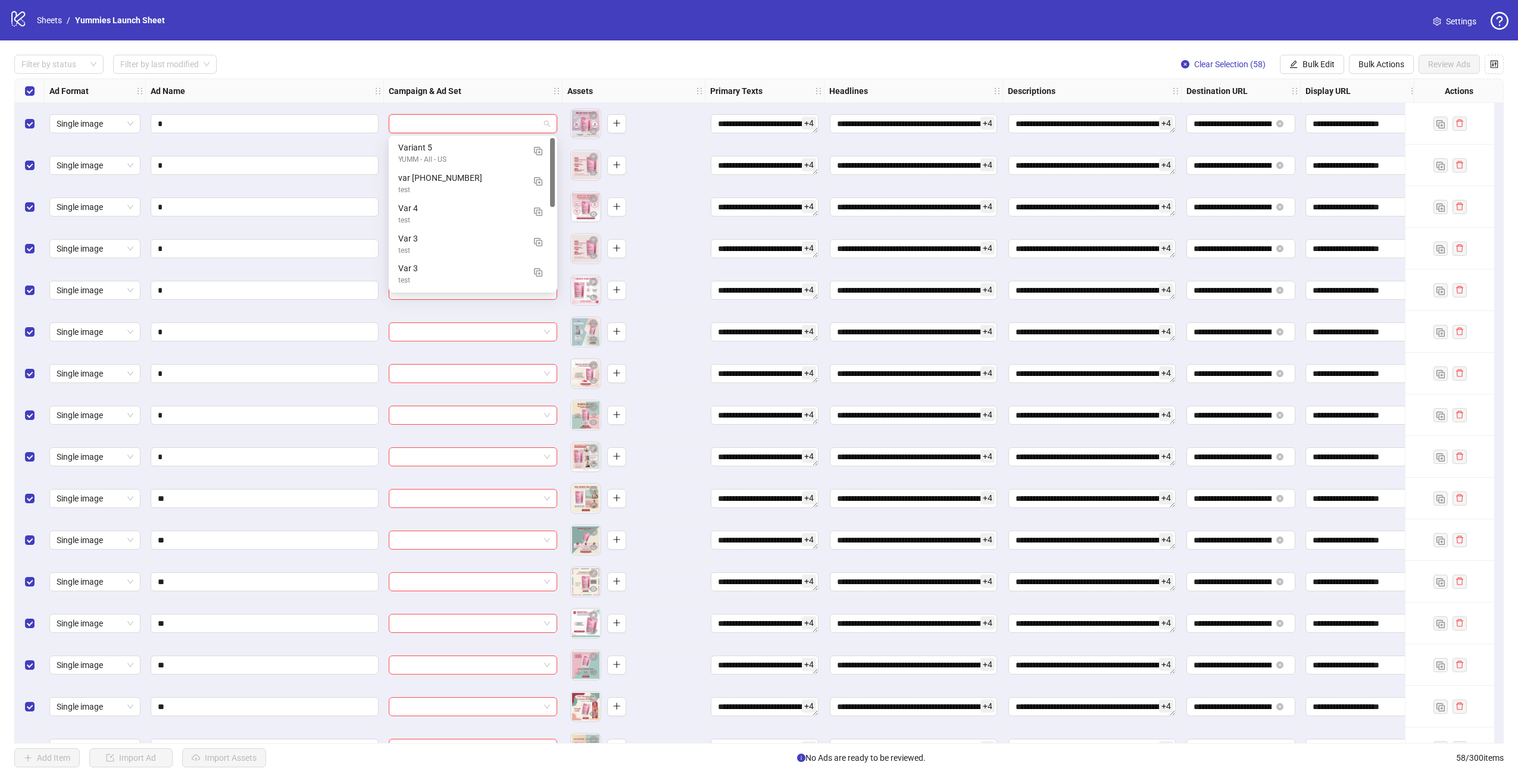
scroll to position [181, 0]
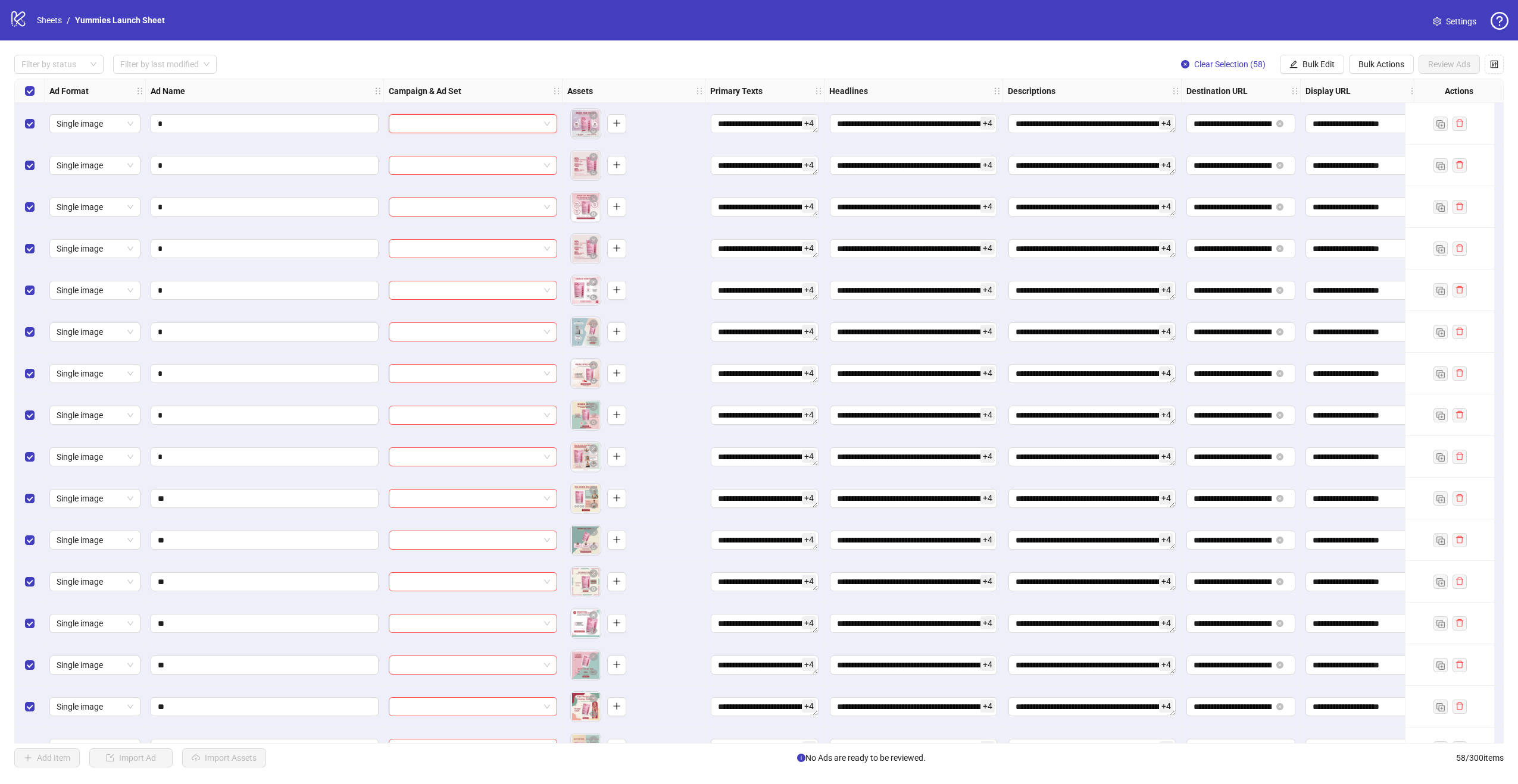
click at [466, 115] on input "search" at bounding box center [467, 124] width 143 height 18
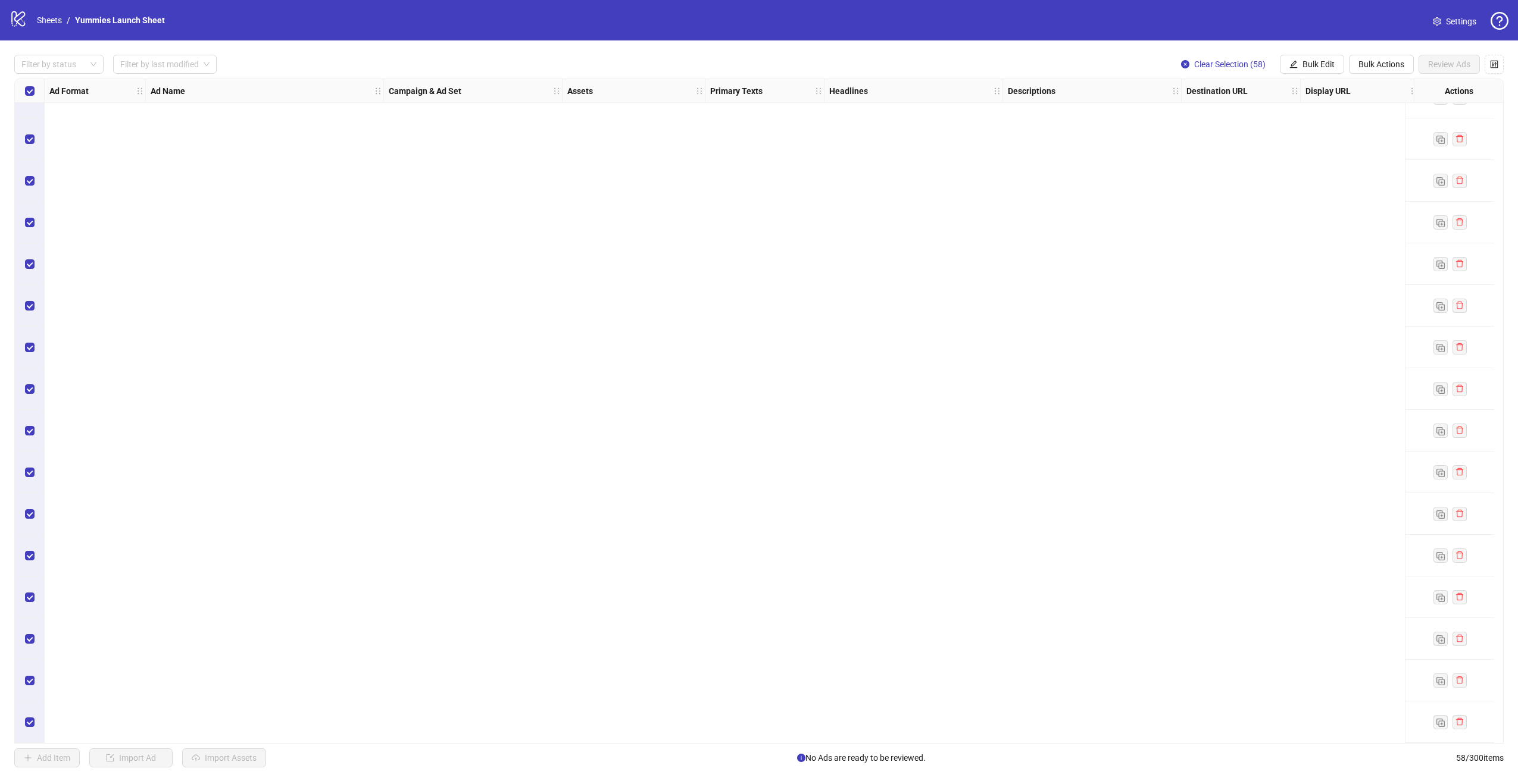
scroll to position [0, 0]
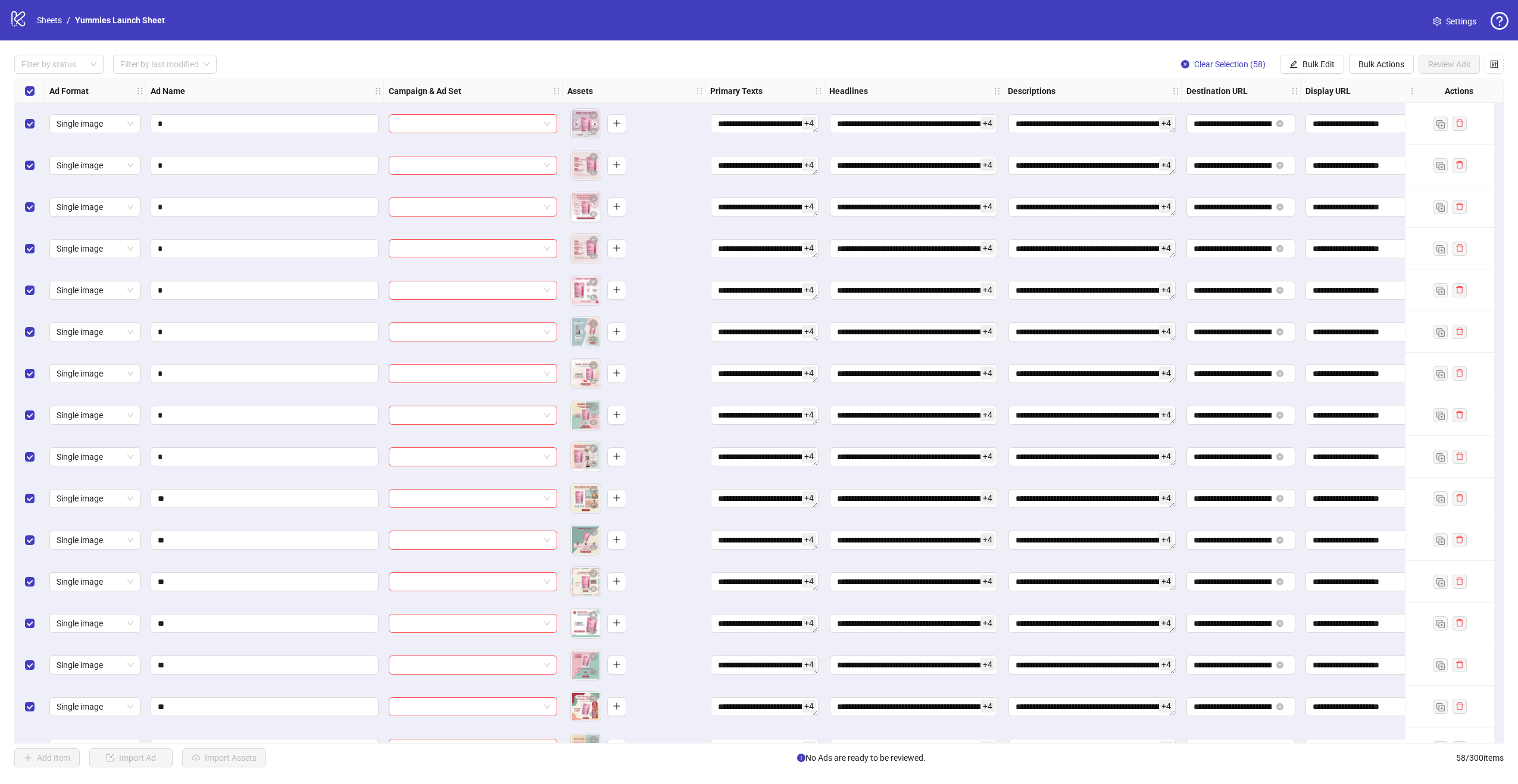
click at [587, 123] on body "**********" at bounding box center [759, 392] width 1518 height 784
click at [587, 127] on button "button" at bounding box center [593, 131] width 14 height 14
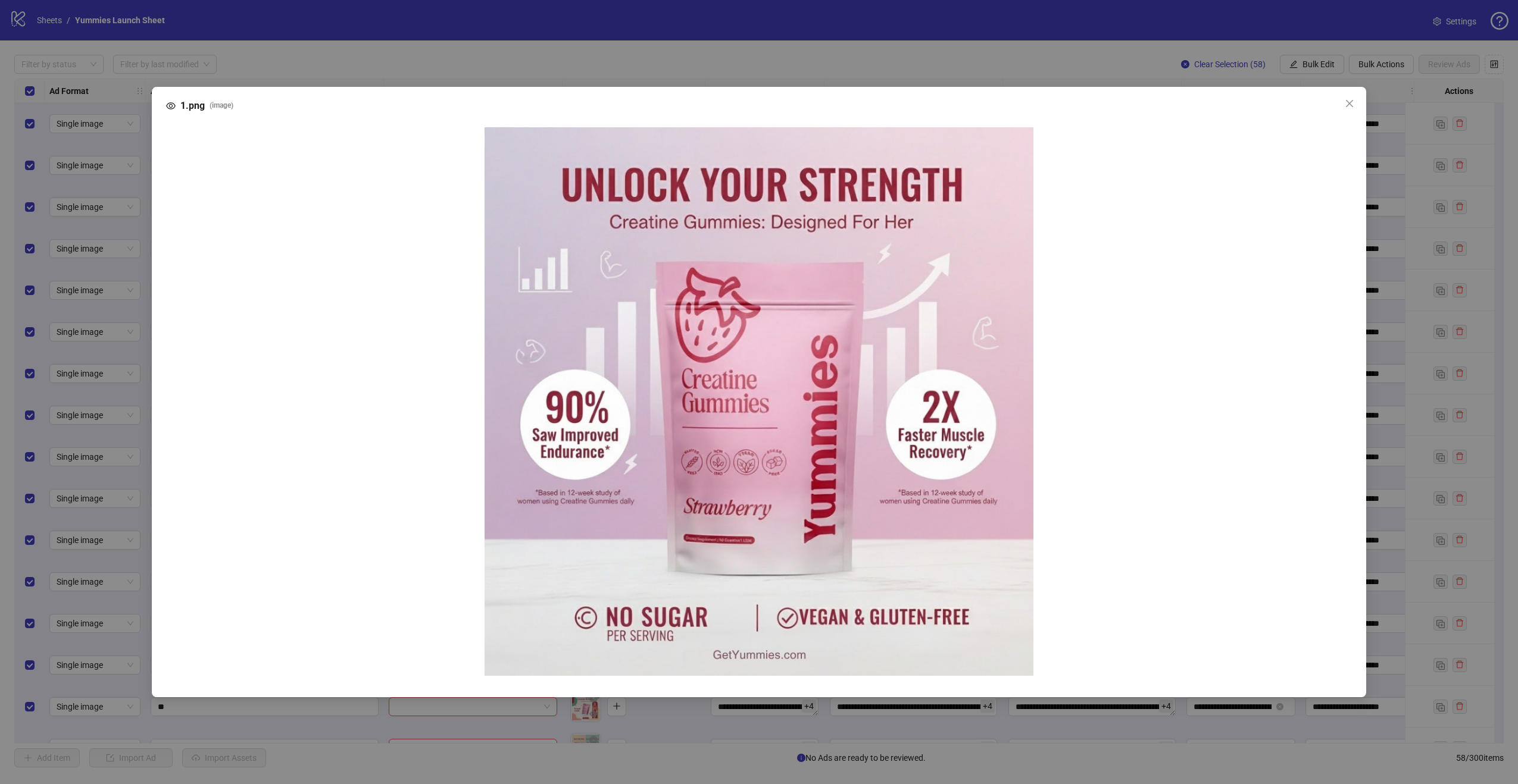
click at [625, 79] on div "1.png ( image )" at bounding box center [759, 392] width 1518 height 784
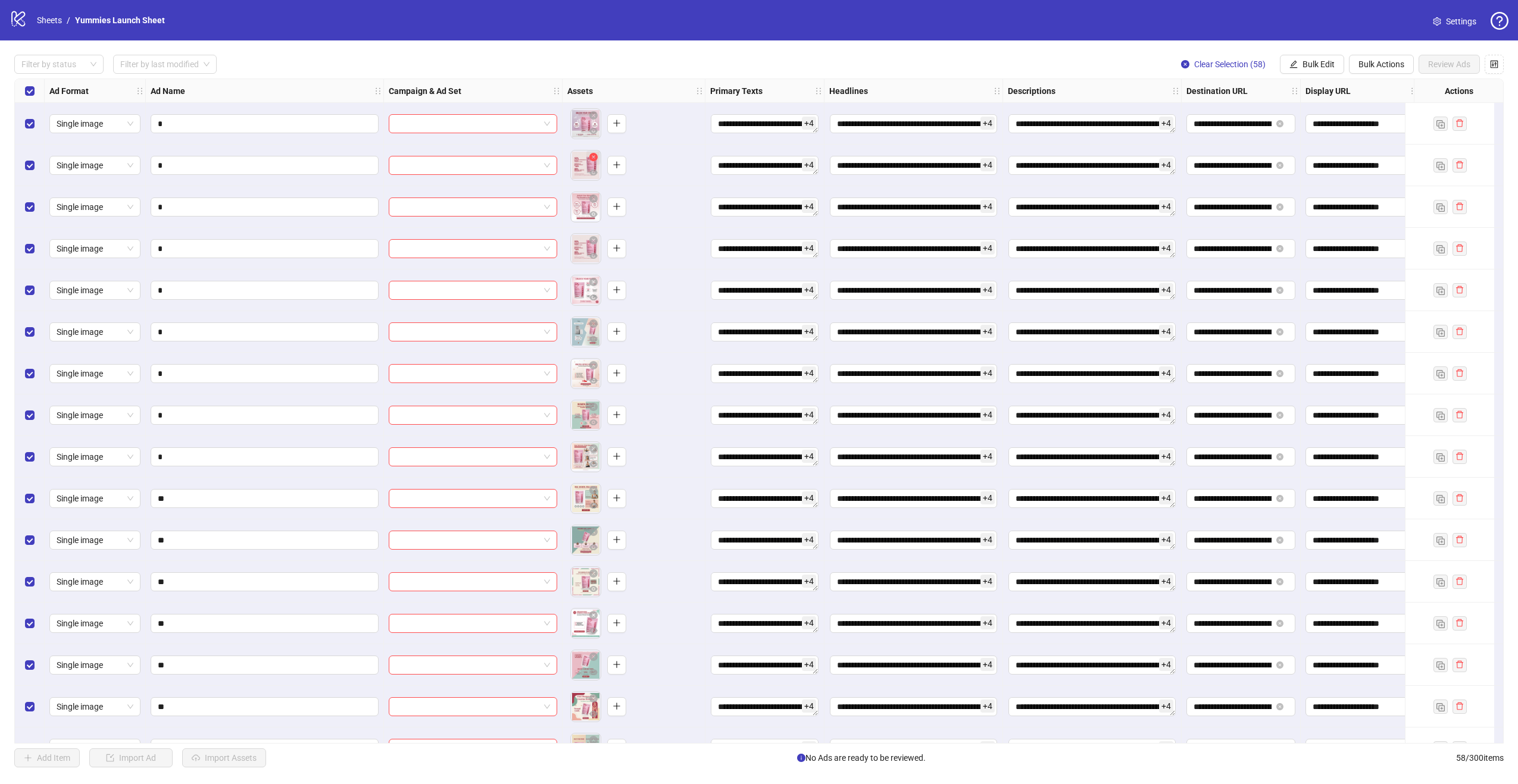
click at [587, 154] on button "button" at bounding box center [593, 158] width 14 height 14
click at [588, 167] on icon "plus" at bounding box center [585, 164] width 8 height 8
click at [591, 215] on icon "eye" at bounding box center [593, 214] width 8 height 6
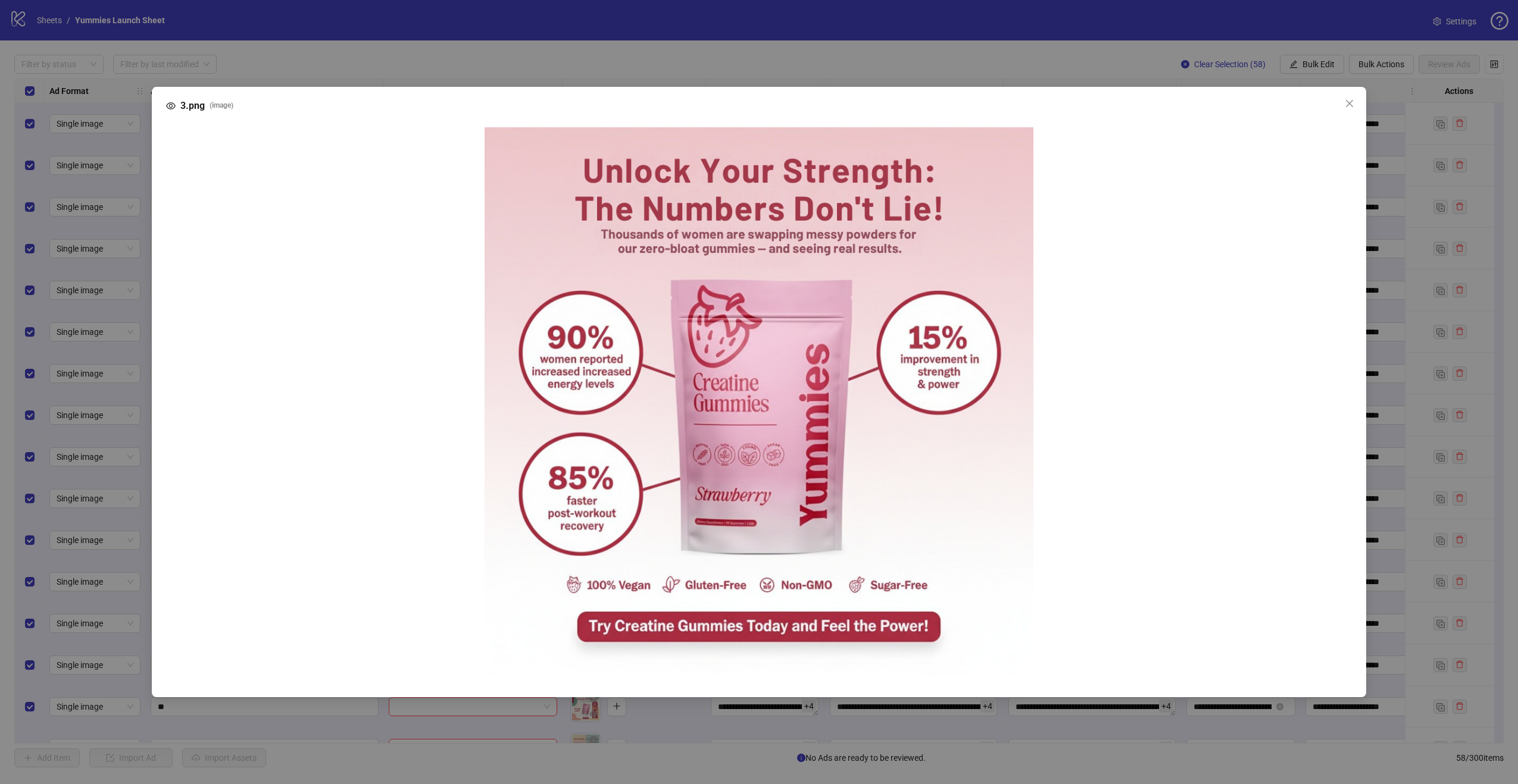
click at [613, 56] on div "3.png ( image )" at bounding box center [759, 392] width 1518 height 784
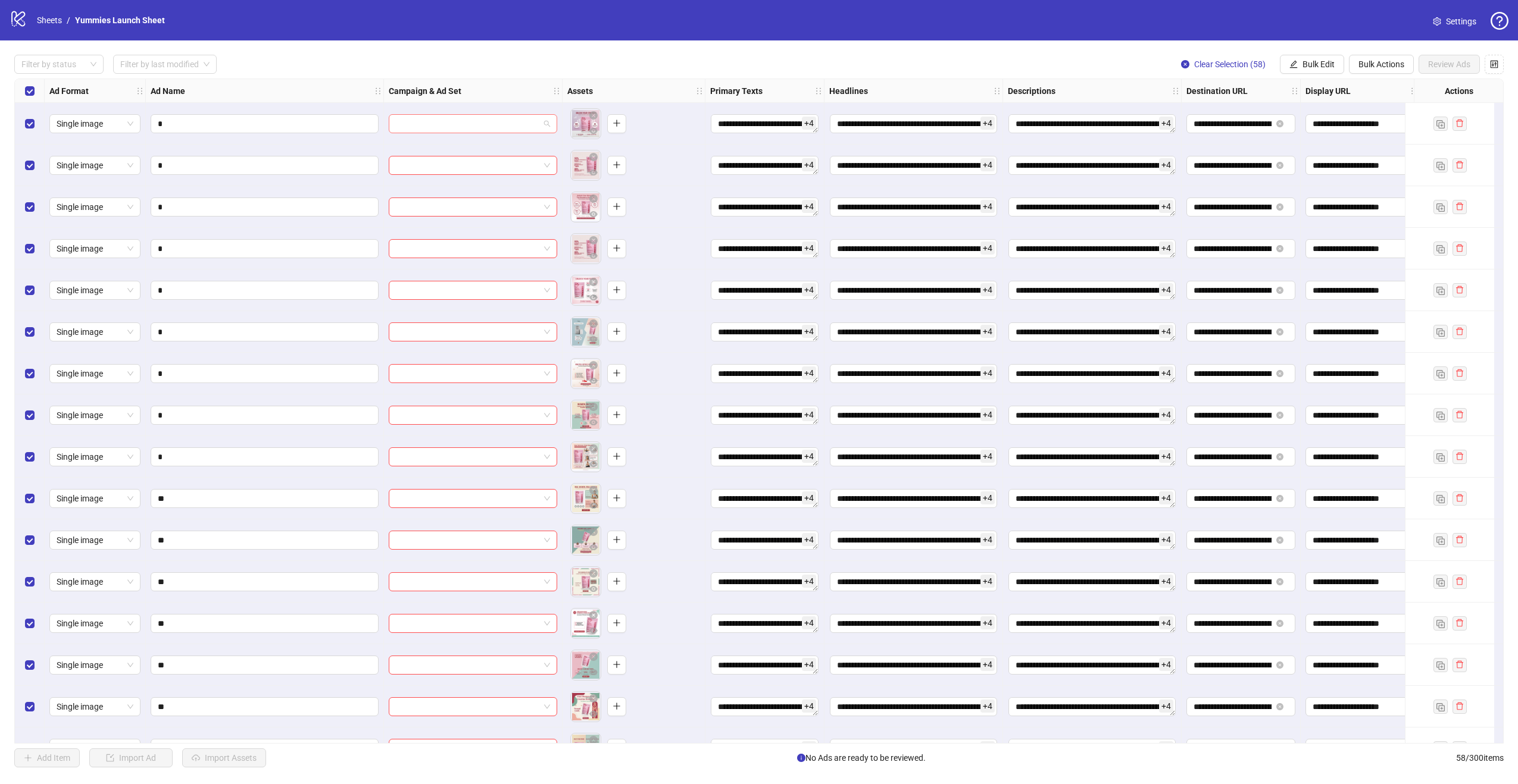
click at [549, 128] on span at bounding box center [472, 124] width 154 height 18
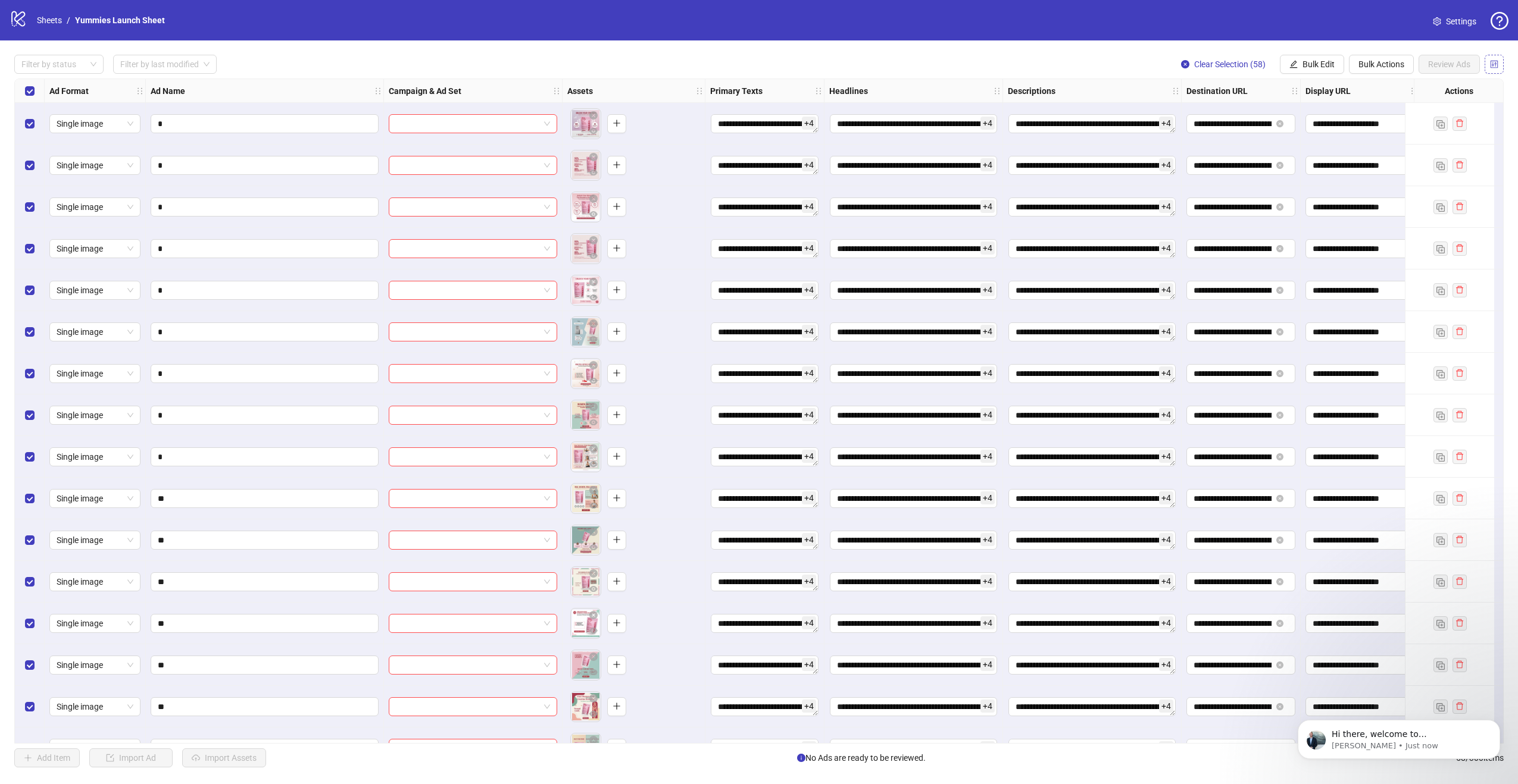
click at [1498, 62] on icon "control" at bounding box center [1494, 63] width 7 height 7
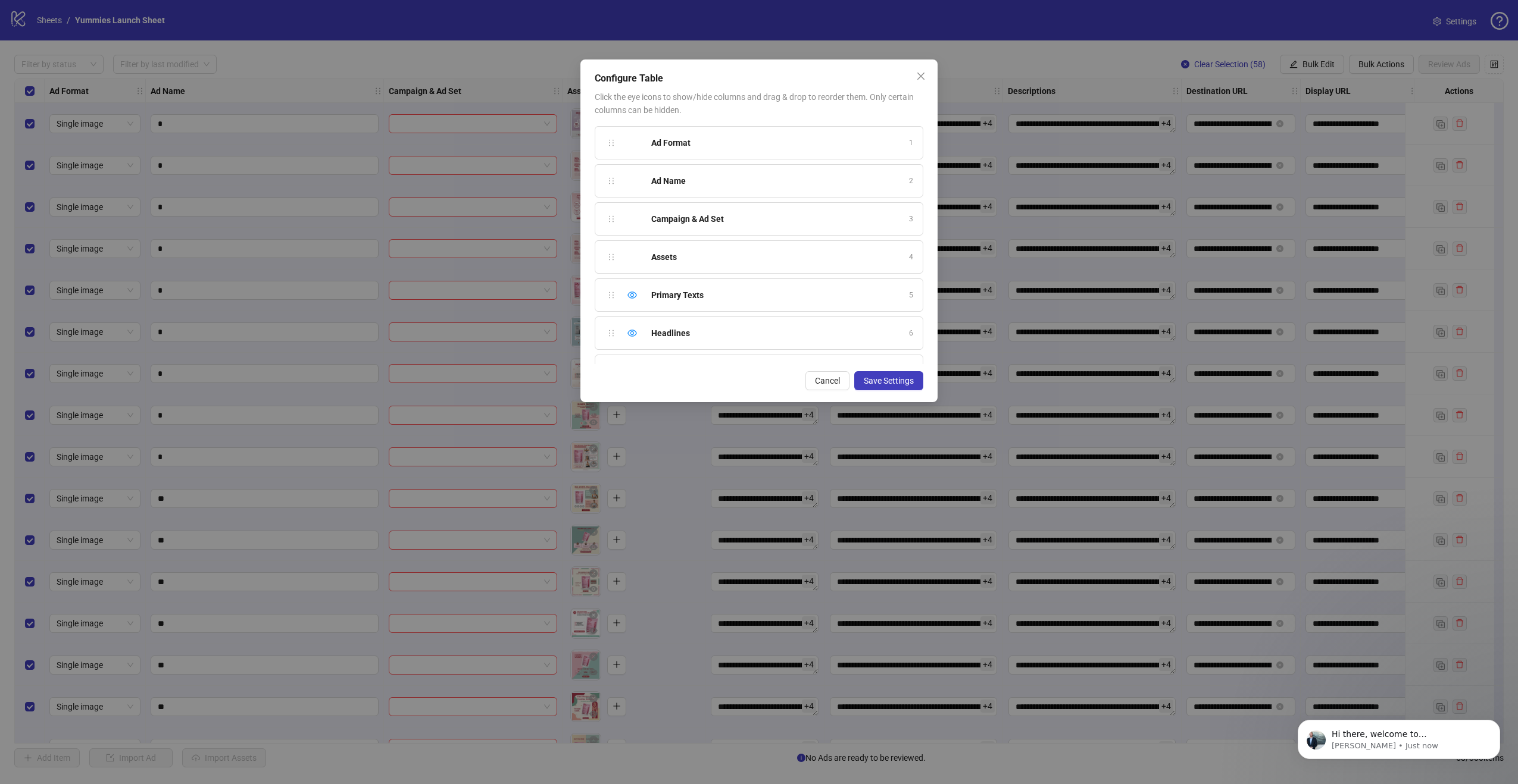
click at [818, 215] on div "Campaign & Ad Set" at bounding box center [776, 219] width 251 height 13
click at [704, 215] on strong "Campaign & Ad Set" at bounding box center [687, 219] width 73 height 10
click at [907, 381] on span "Save Settings" at bounding box center [889, 381] width 50 height 10
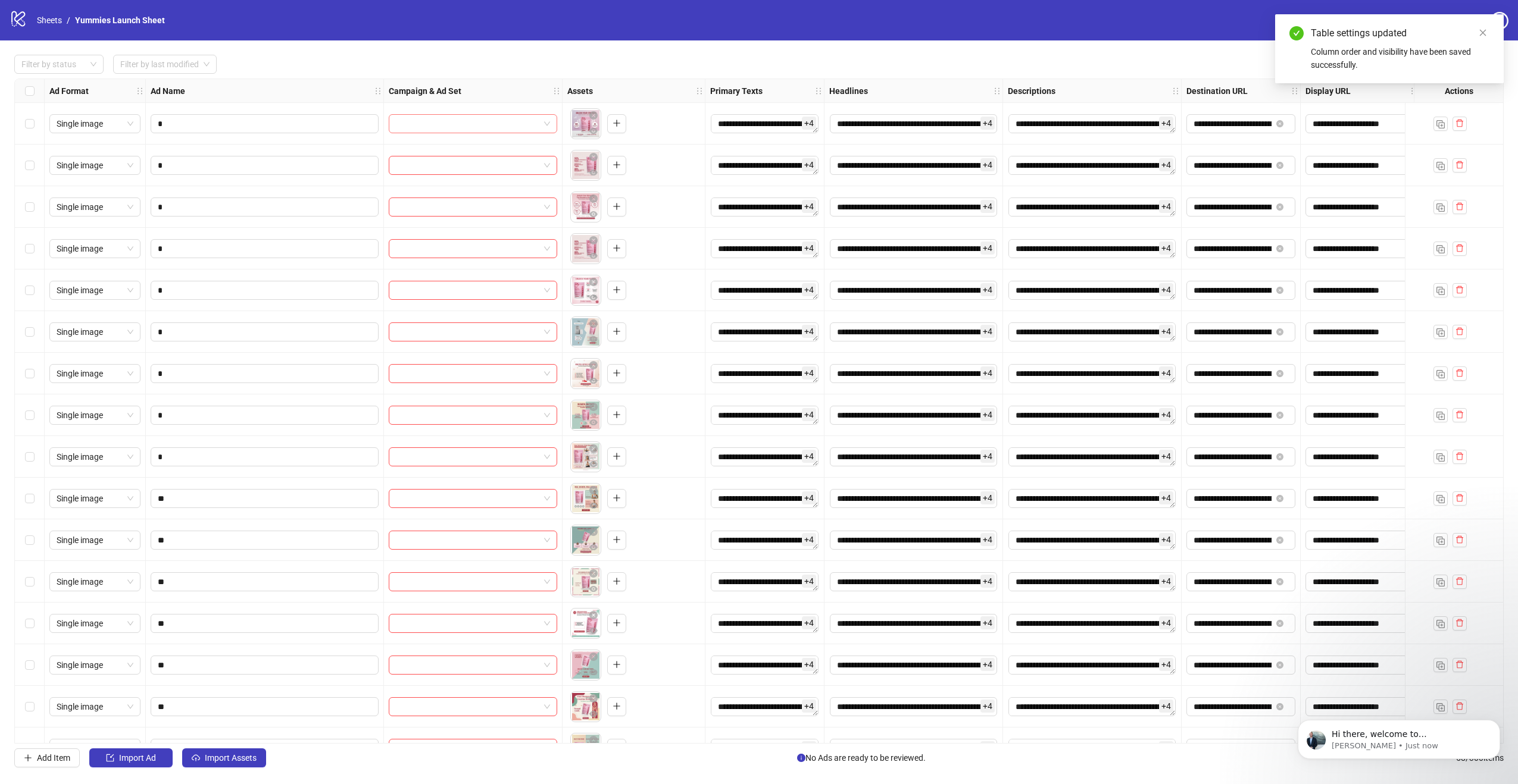
click at [432, 122] on div at bounding box center [473, 124] width 169 height 19
click at [61, 18] on link "Sheets" at bounding box center [50, 20] width 30 height 13
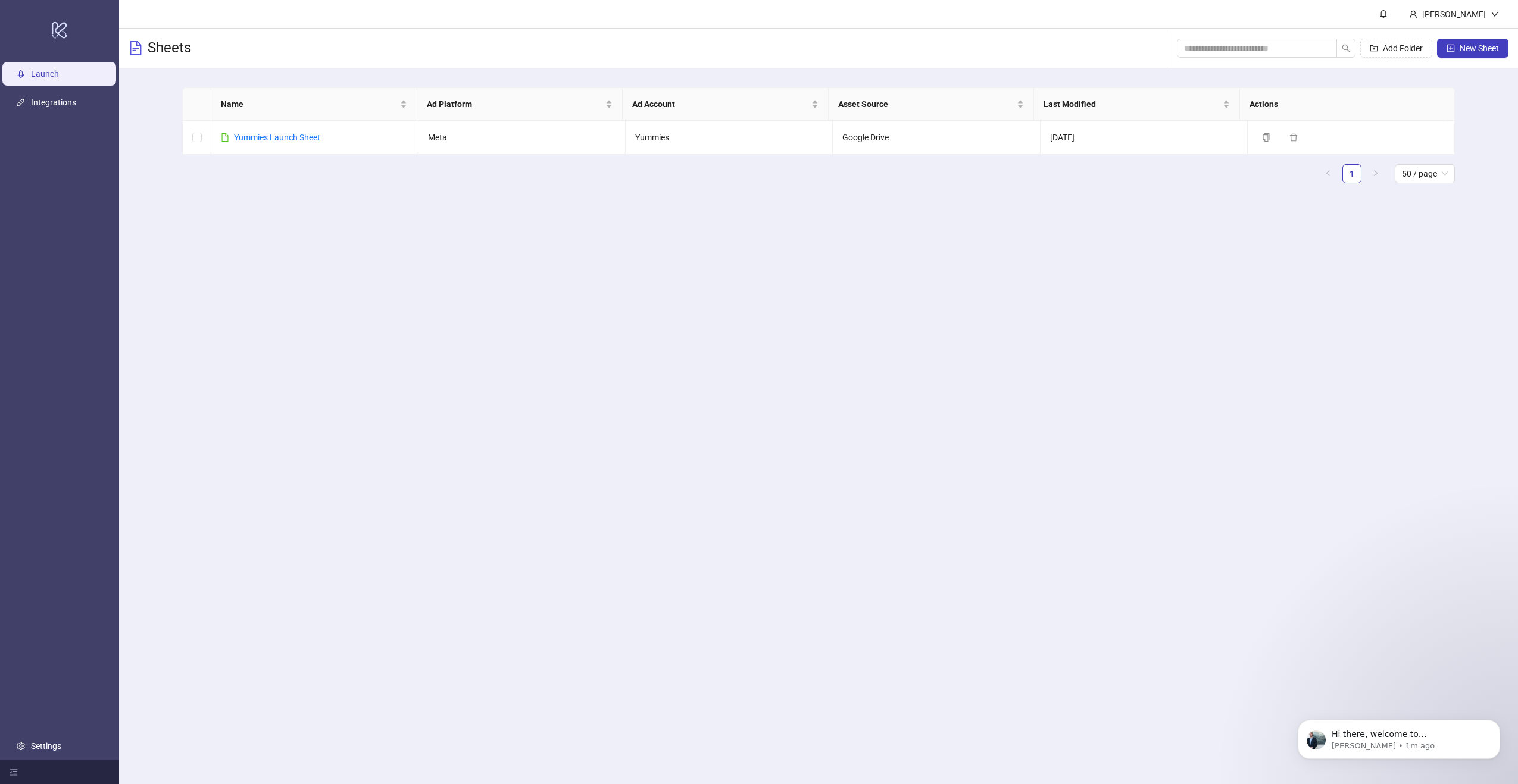
click at [405, 408] on main "Gabor Andrei Sheets Add Folder New Sheet Name Ad Platform Ad Account Asset Sour…" at bounding box center [818, 392] width 1399 height 784
click at [52, 99] on link "Integrations" at bounding box center [54, 103] width 46 height 10
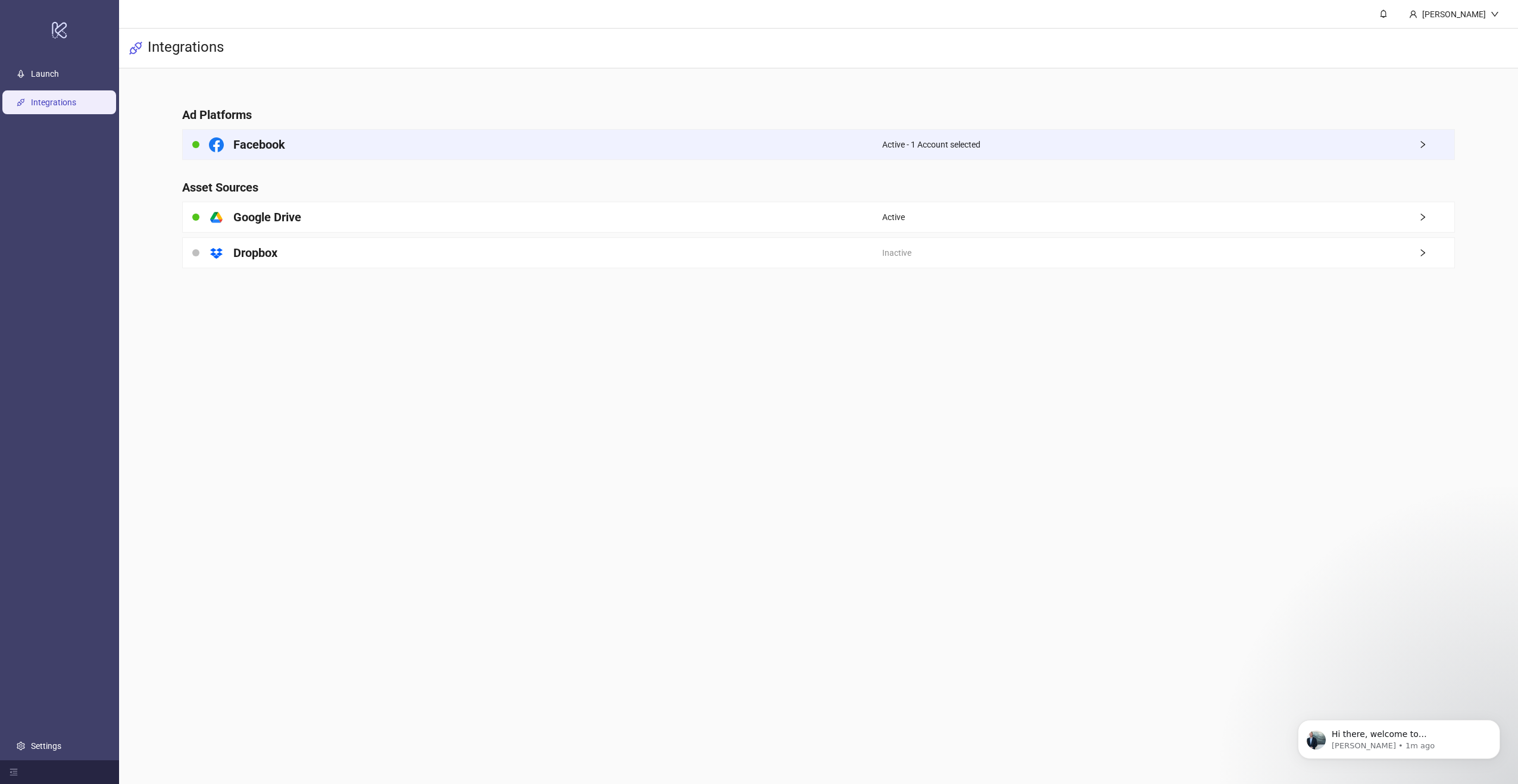
click at [1423, 136] on div "Active - 1 Account selected" at bounding box center [1169, 145] width 572 height 30
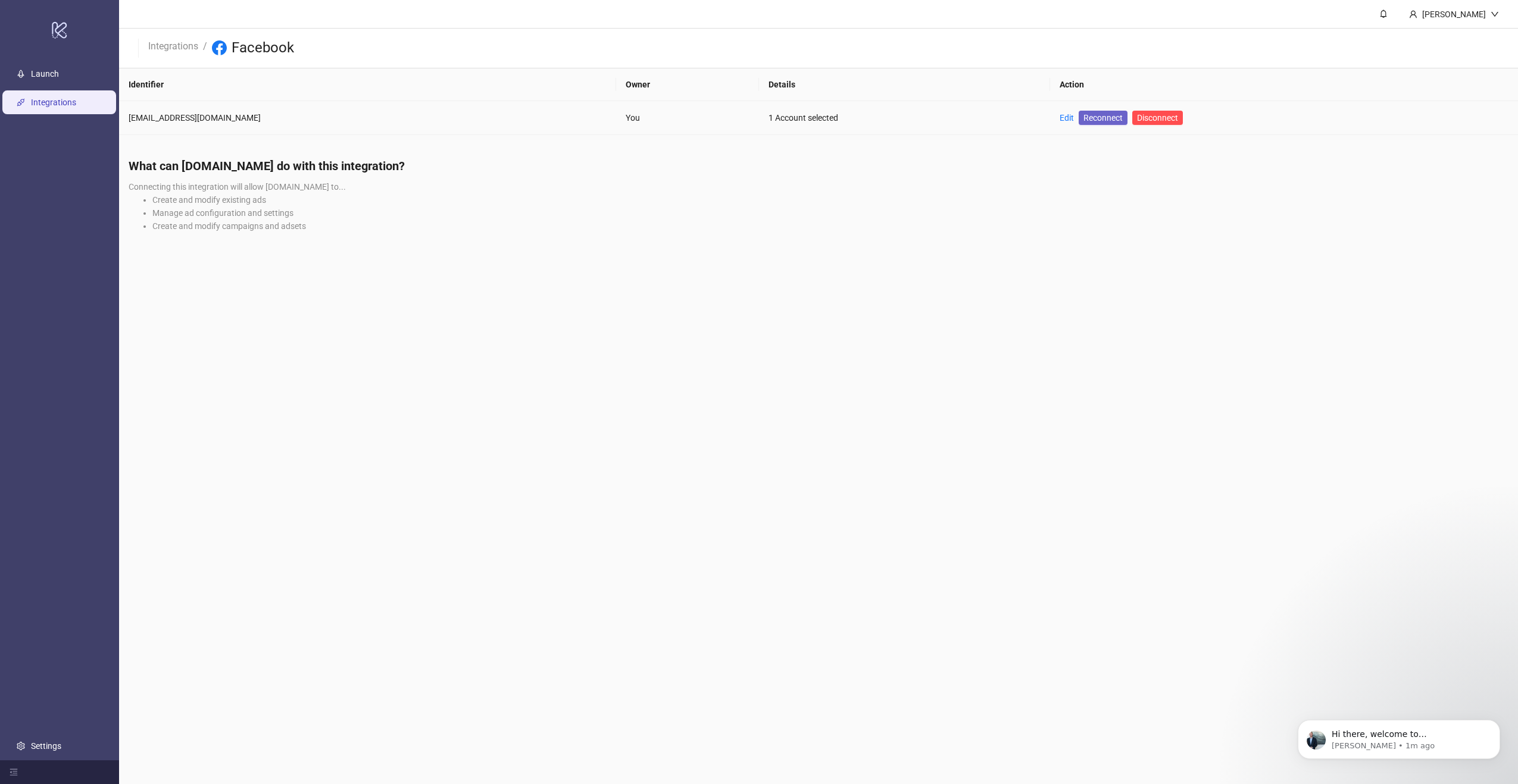
click at [1084, 120] on span "Reconnect" at bounding box center [1103, 118] width 39 height 13
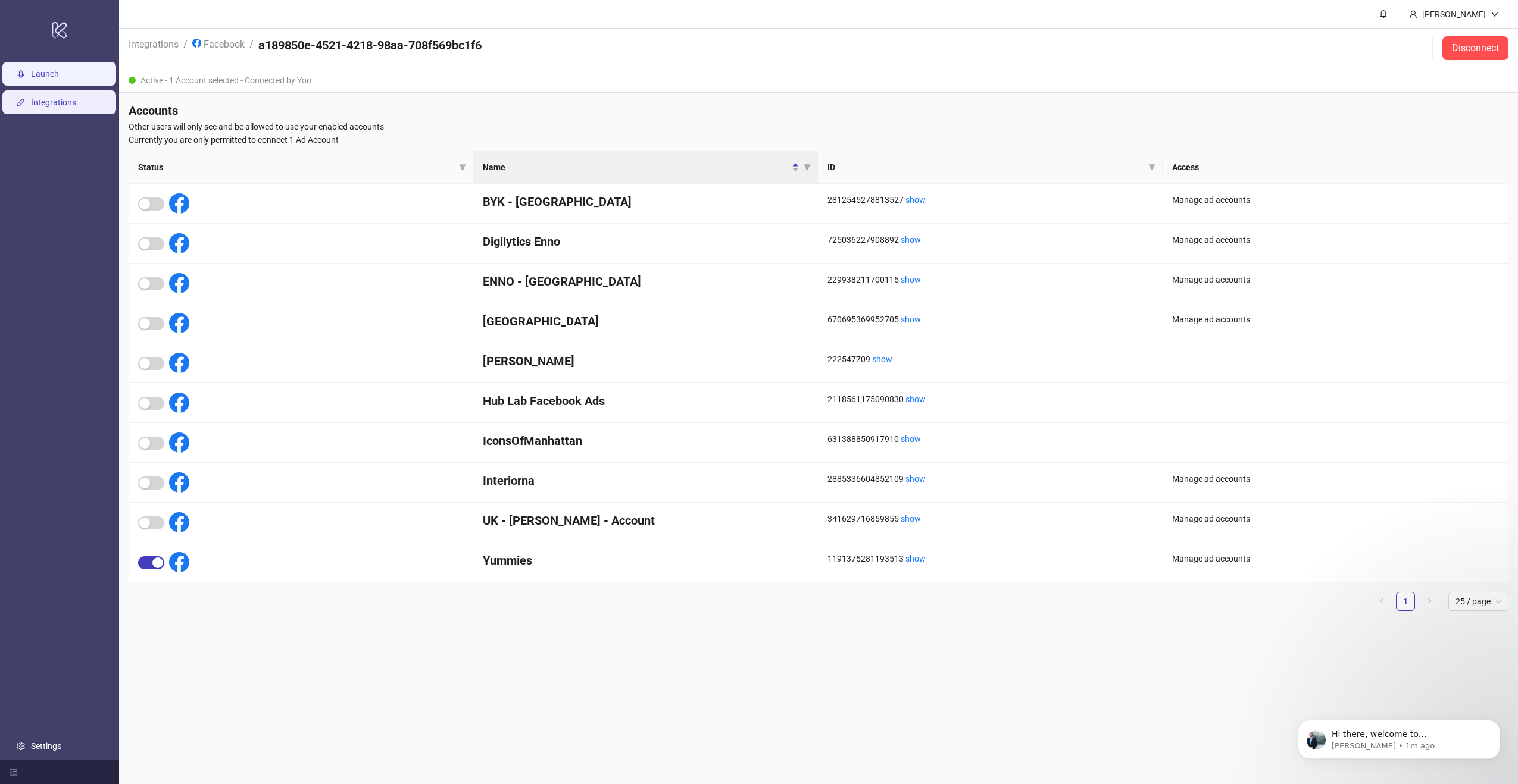
click at [31, 73] on link "Launch" at bounding box center [45, 74] width 28 height 10
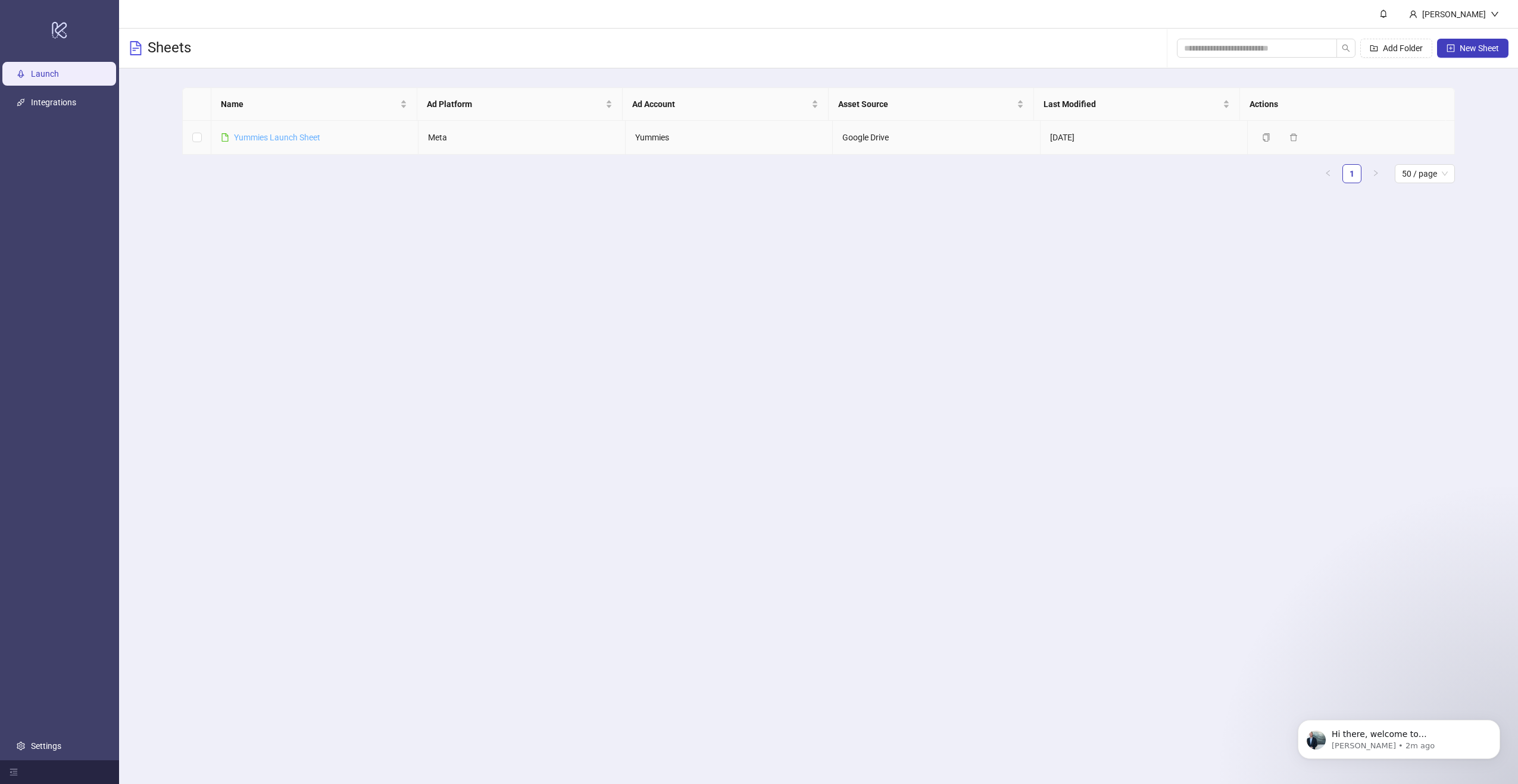
click at [266, 139] on link "Yummies Launch Sheet" at bounding box center [277, 137] width 86 height 10
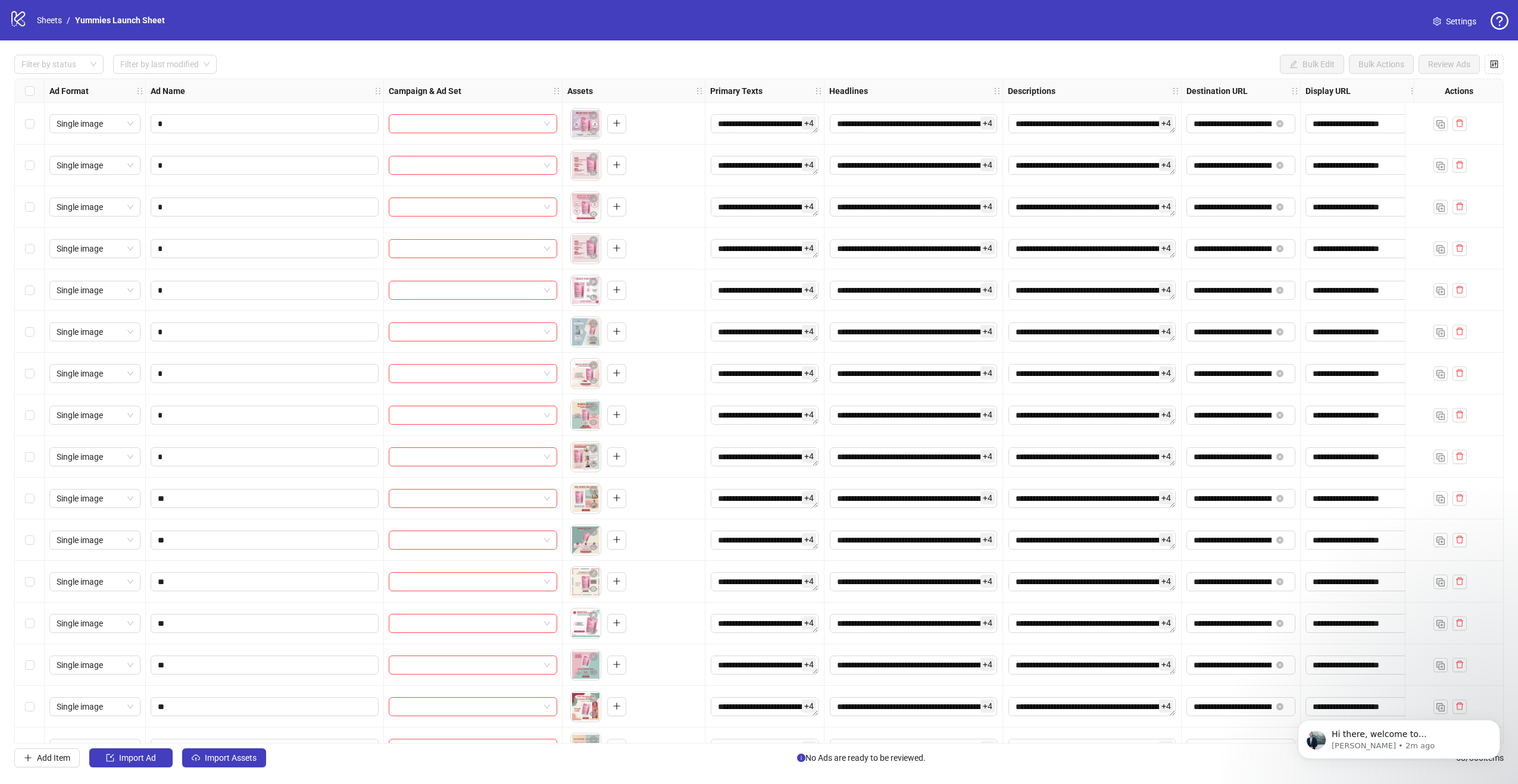
click at [502, 133] on div at bounding box center [473, 124] width 179 height 41
click at [501, 125] on input "search" at bounding box center [467, 124] width 143 height 18
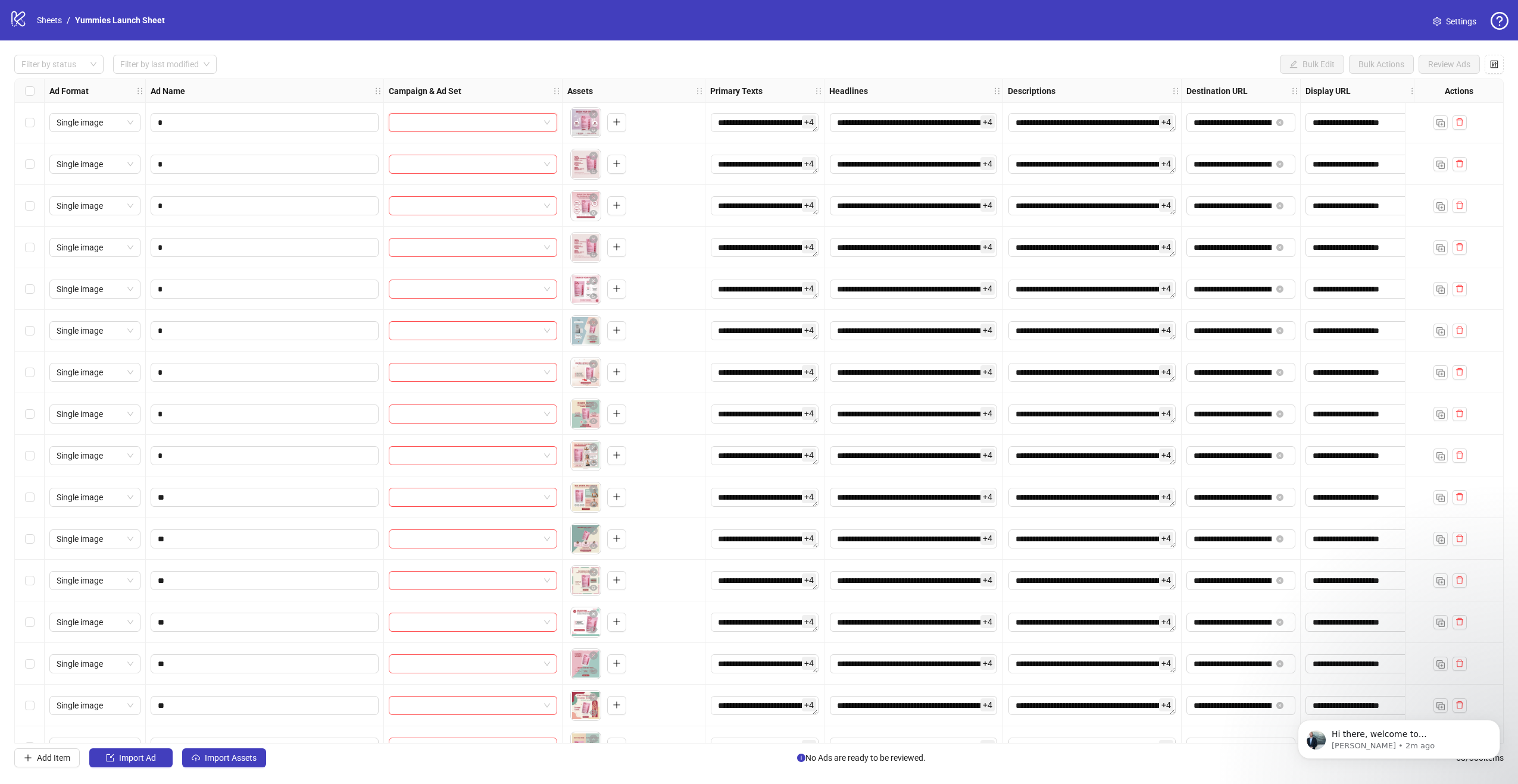
click at [431, 122] on input "search" at bounding box center [467, 122] width 143 height 18
click at [1400, 774] on body "Hi there, welcome to Kitchn.io. I'll reach out via e-mail separately, but just …" at bounding box center [1399, 736] width 228 height 74
click at [1396, 748] on p "James • 2m ago" at bounding box center [1409, 746] width 154 height 11
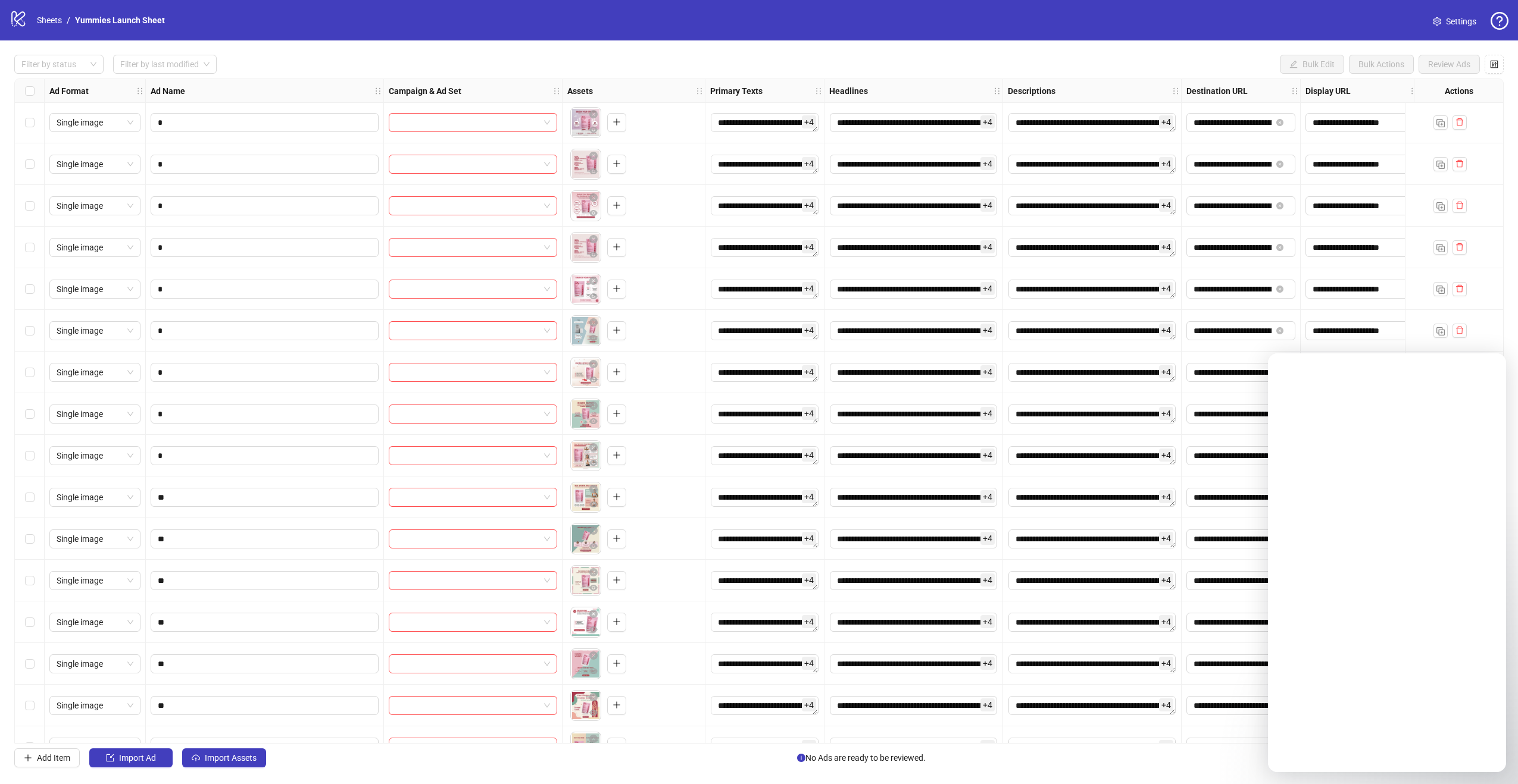
scroll to position [0, 0]
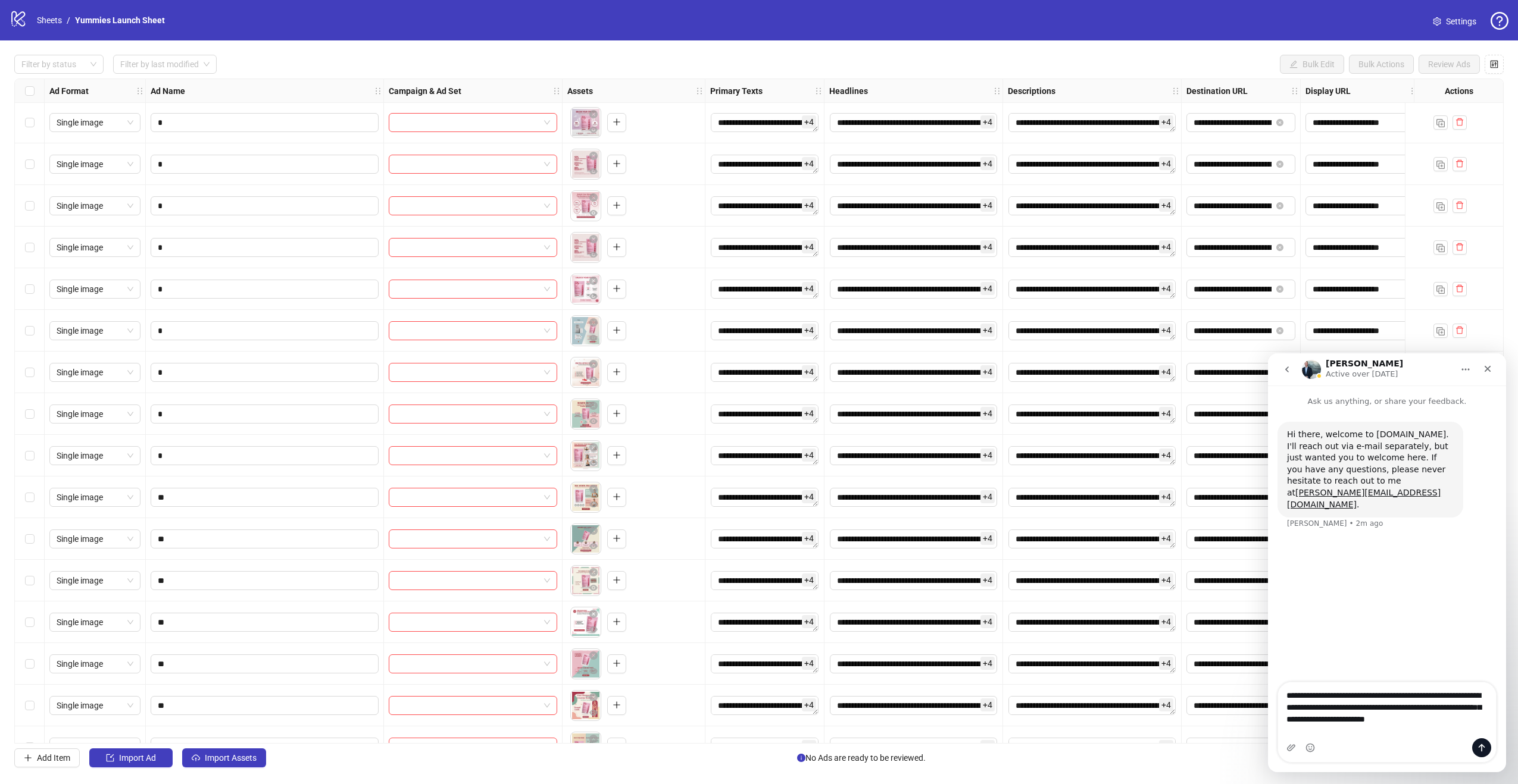
type textarea "**********"
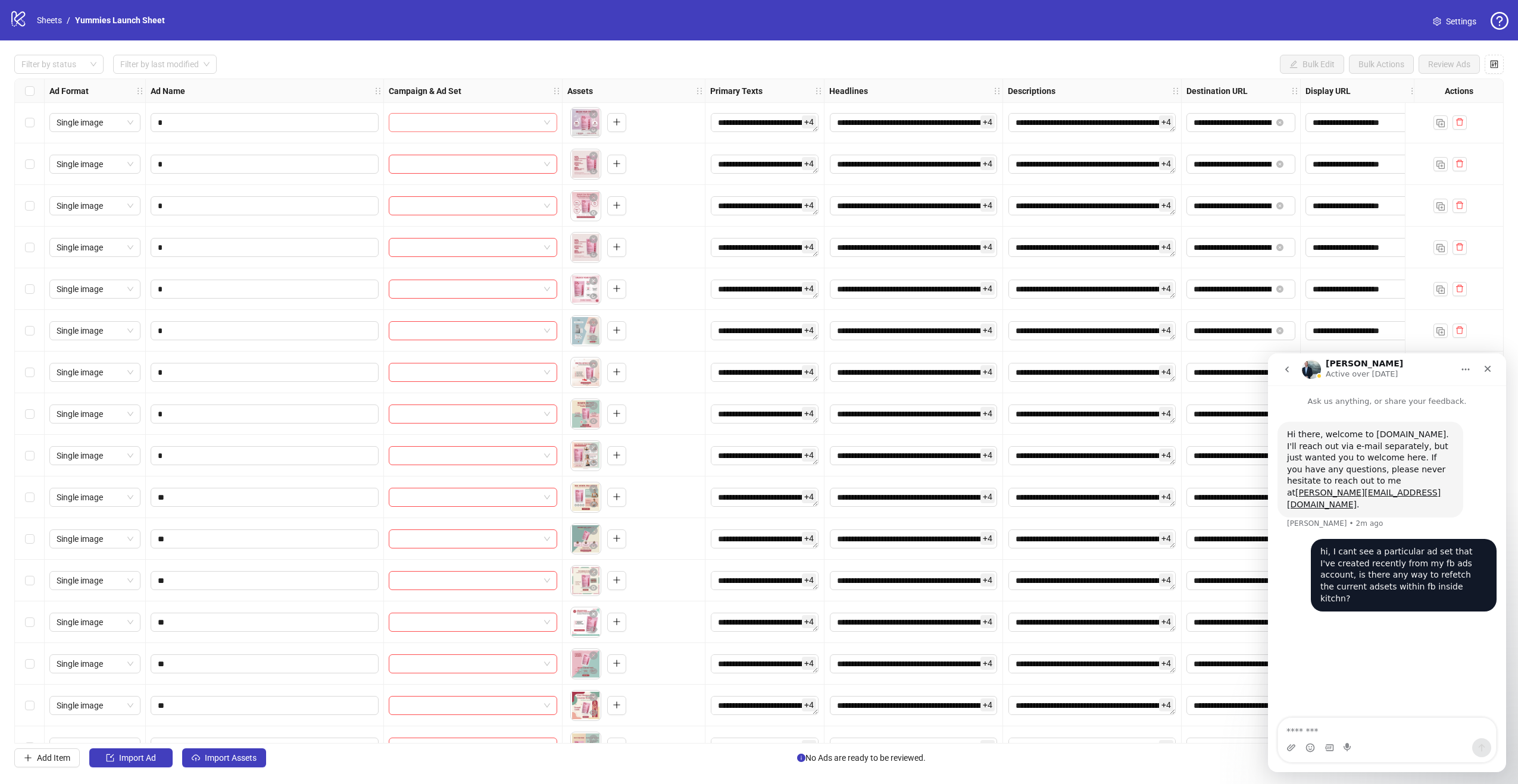
click at [511, 112] on div at bounding box center [473, 122] width 179 height 41
click at [495, 118] on input "search" at bounding box center [467, 122] width 143 height 18
click at [521, 65] on div "Filter by status Filter by last modified Bulk Edit Bulk Actions Review Ads" at bounding box center [759, 65] width 1489 height 19
click at [132, 758] on span "Import Ad" at bounding box center [137, 758] width 37 height 10
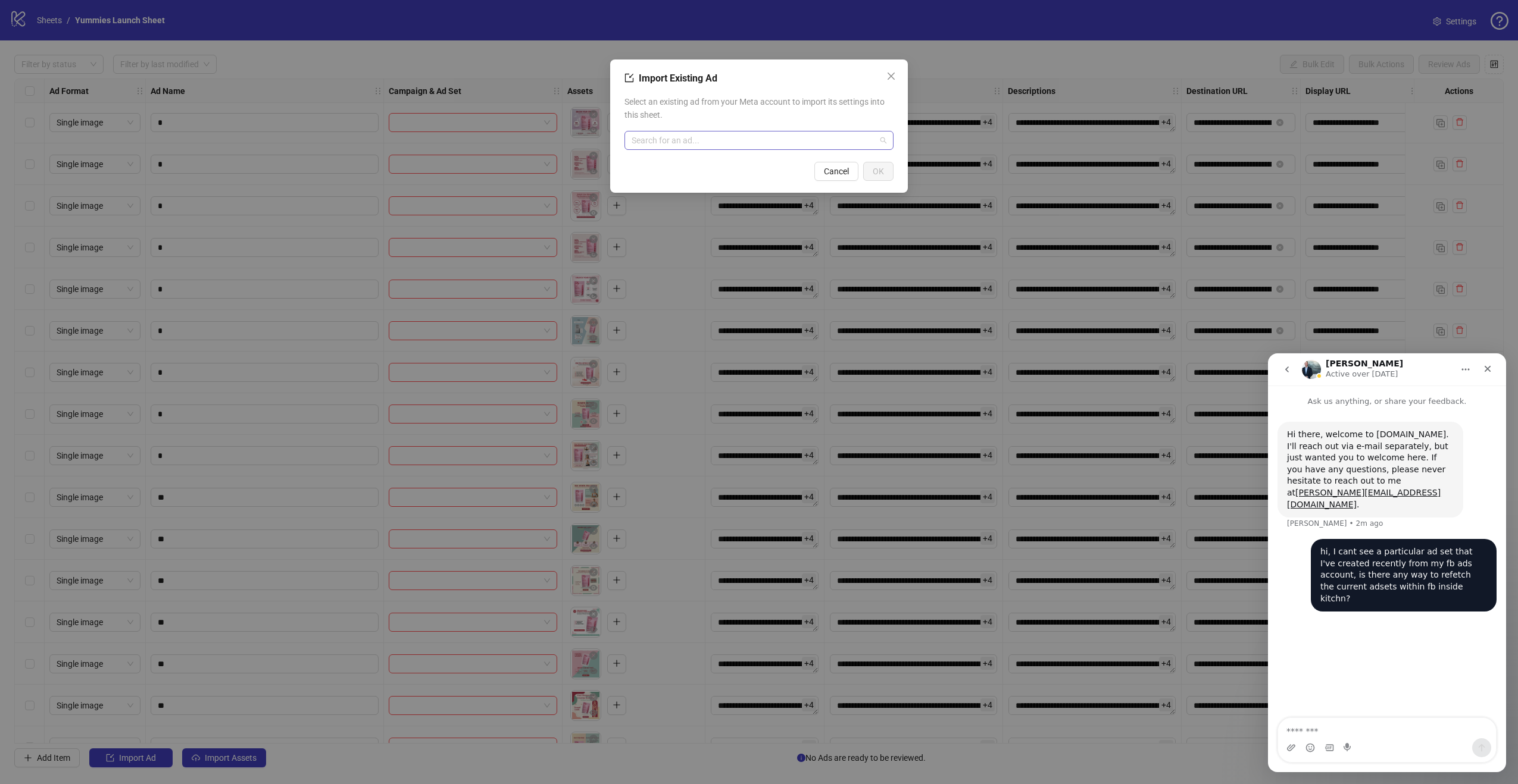
click at [664, 145] on input "search" at bounding box center [753, 141] width 244 height 18
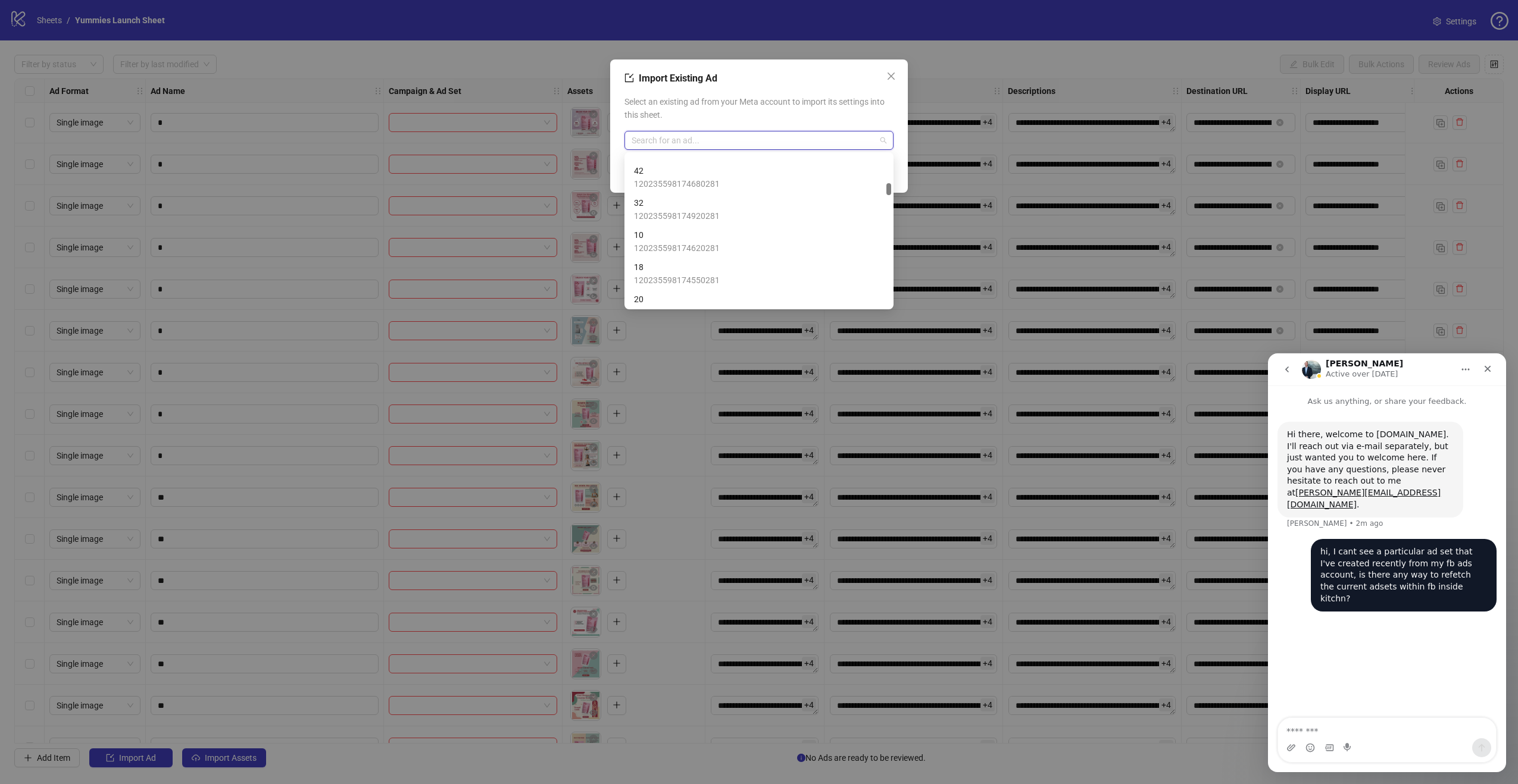
scroll to position [705, 0]
click at [324, 178] on div "Import Existing Ad Select an existing ad from your Meta account to import its s…" at bounding box center [759, 392] width 1518 height 784
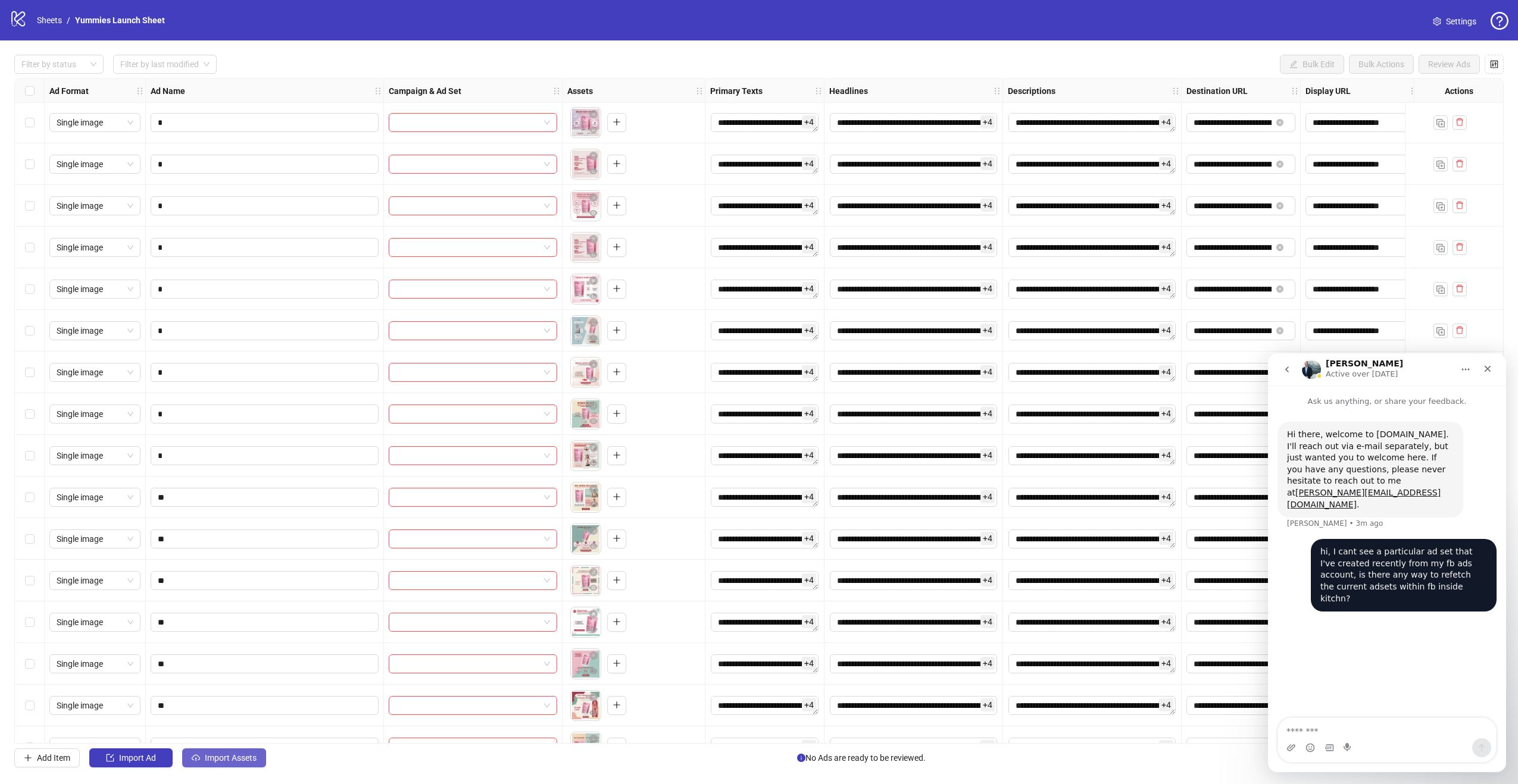
click at [211, 754] on span "Import Assets" at bounding box center [230, 758] width 52 height 10
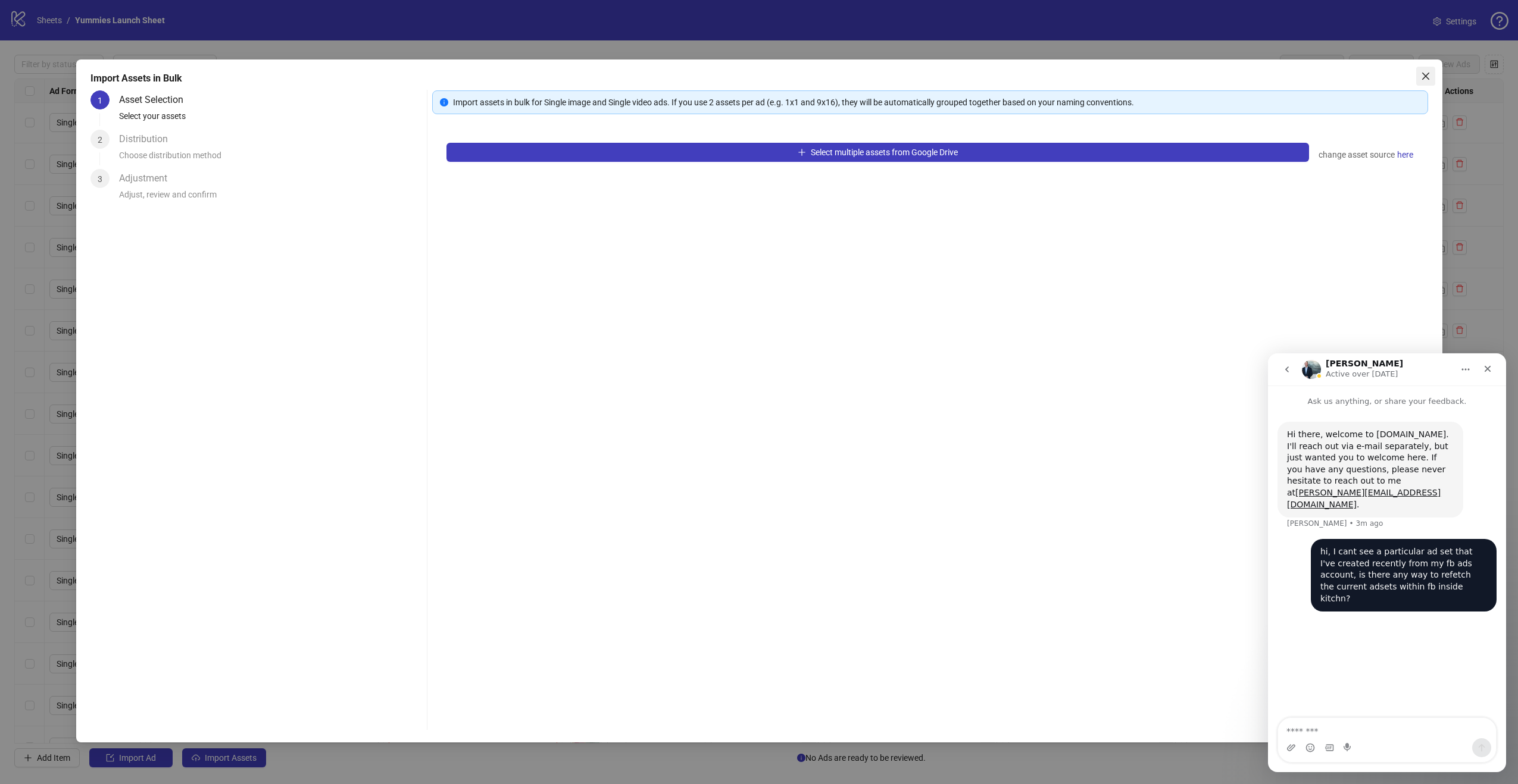
click at [1424, 79] on icon "close" at bounding box center [1426, 76] width 10 height 10
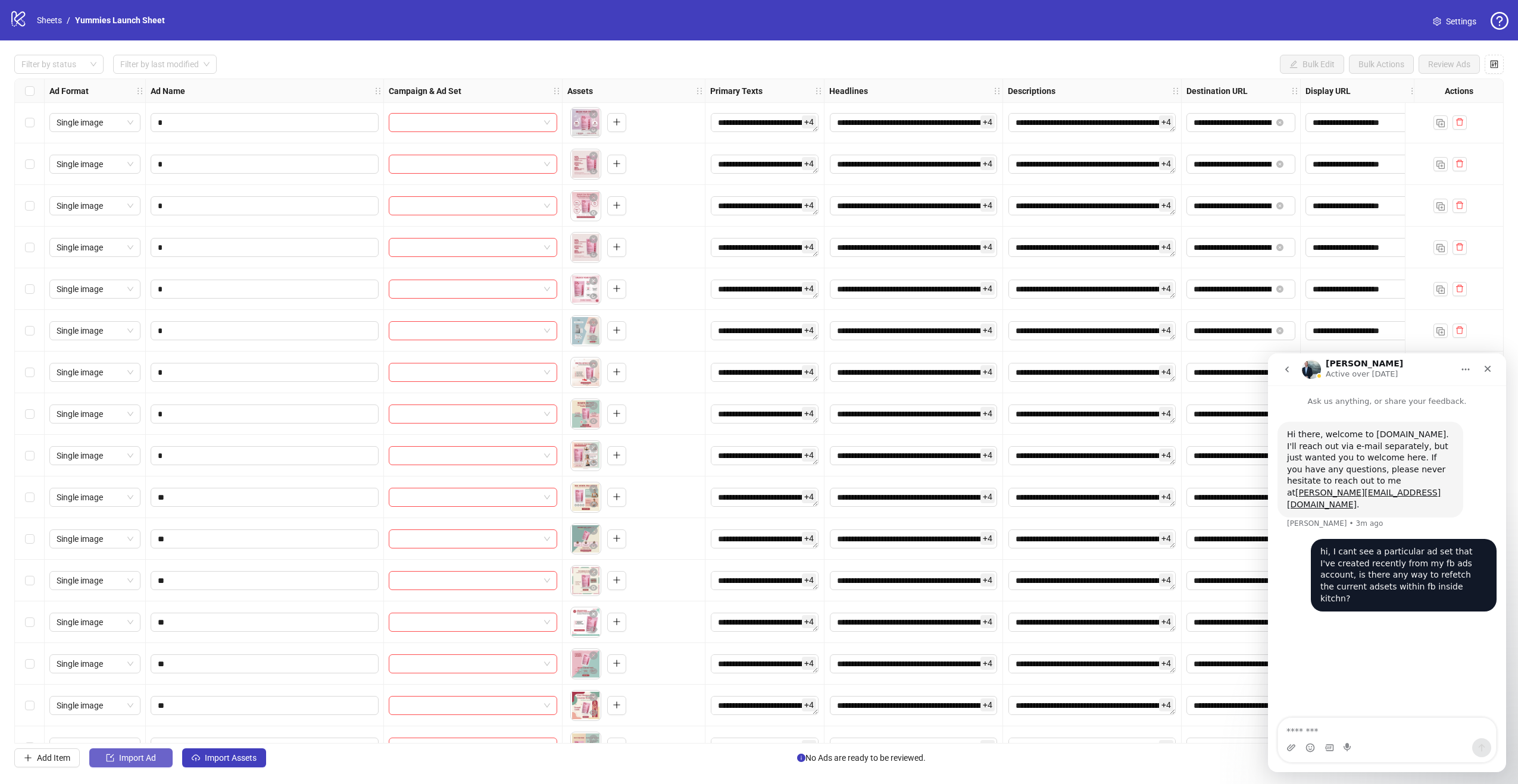
click at [127, 761] on span "Import Ad" at bounding box center [137, 758] width 37 height 10
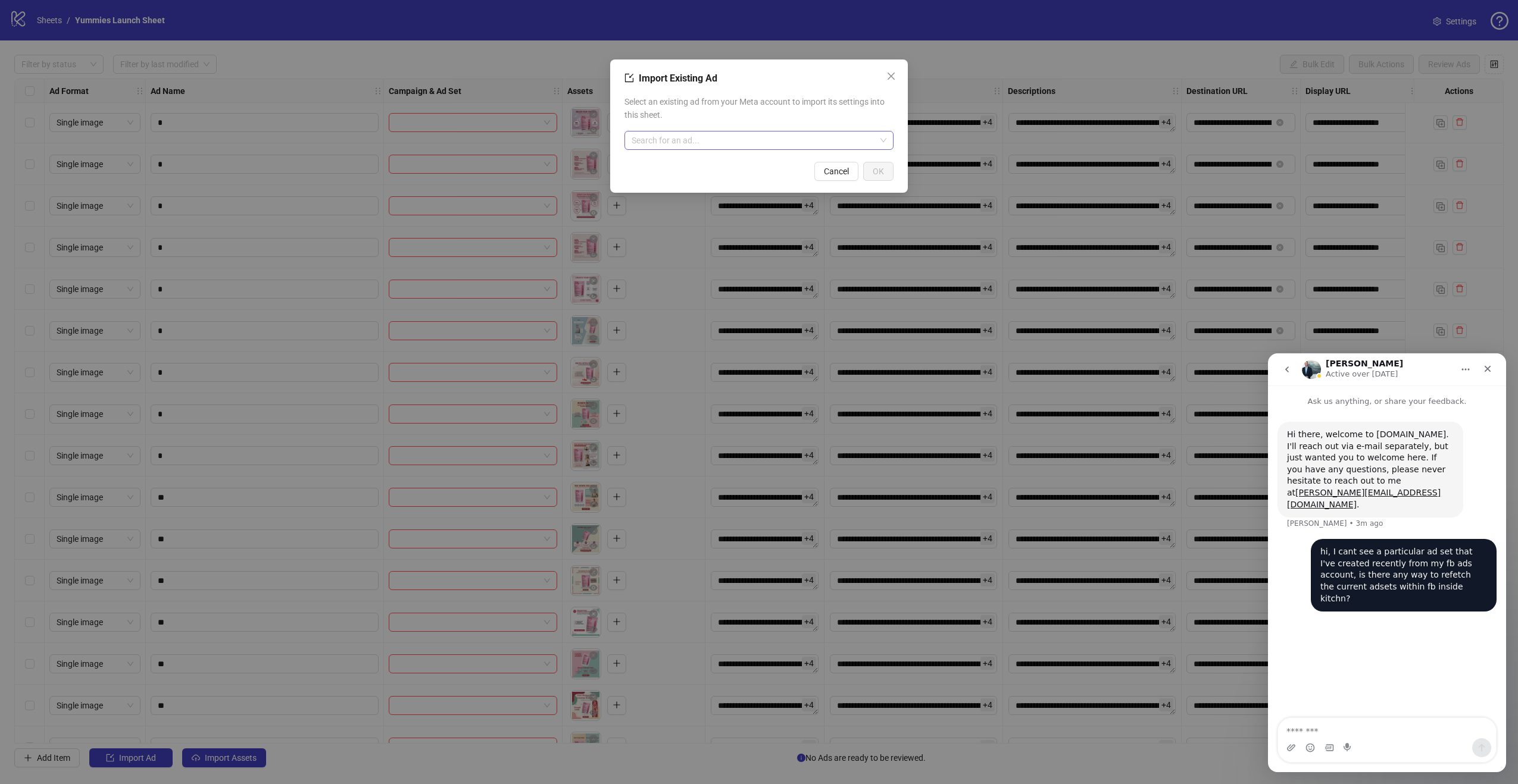
click at [834, 139] on input "search" at bounding box center [753, 141] width 244 height 18
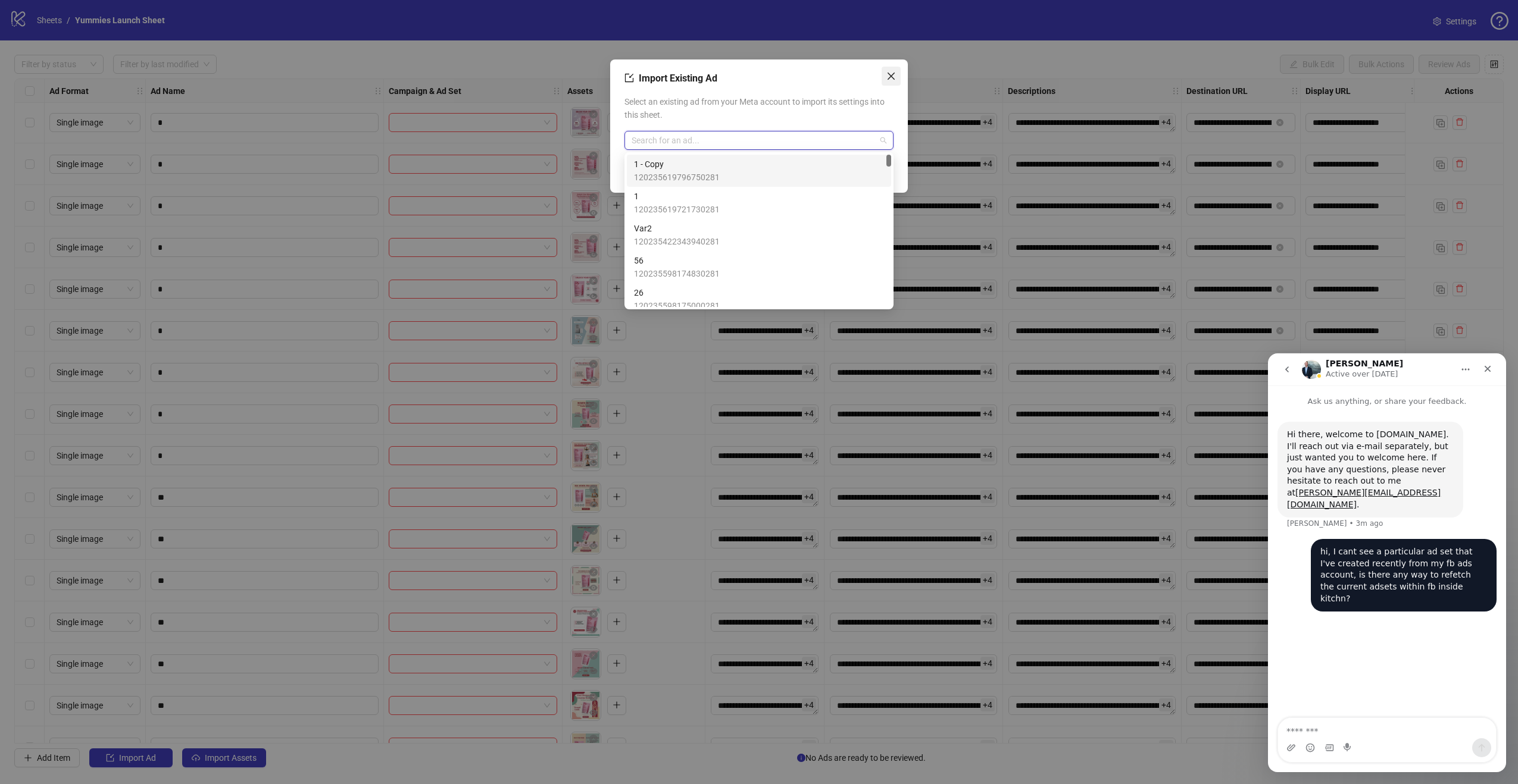
click at [889, 79] on icon "close" at bounding box center [891, 76] width 10 height 10
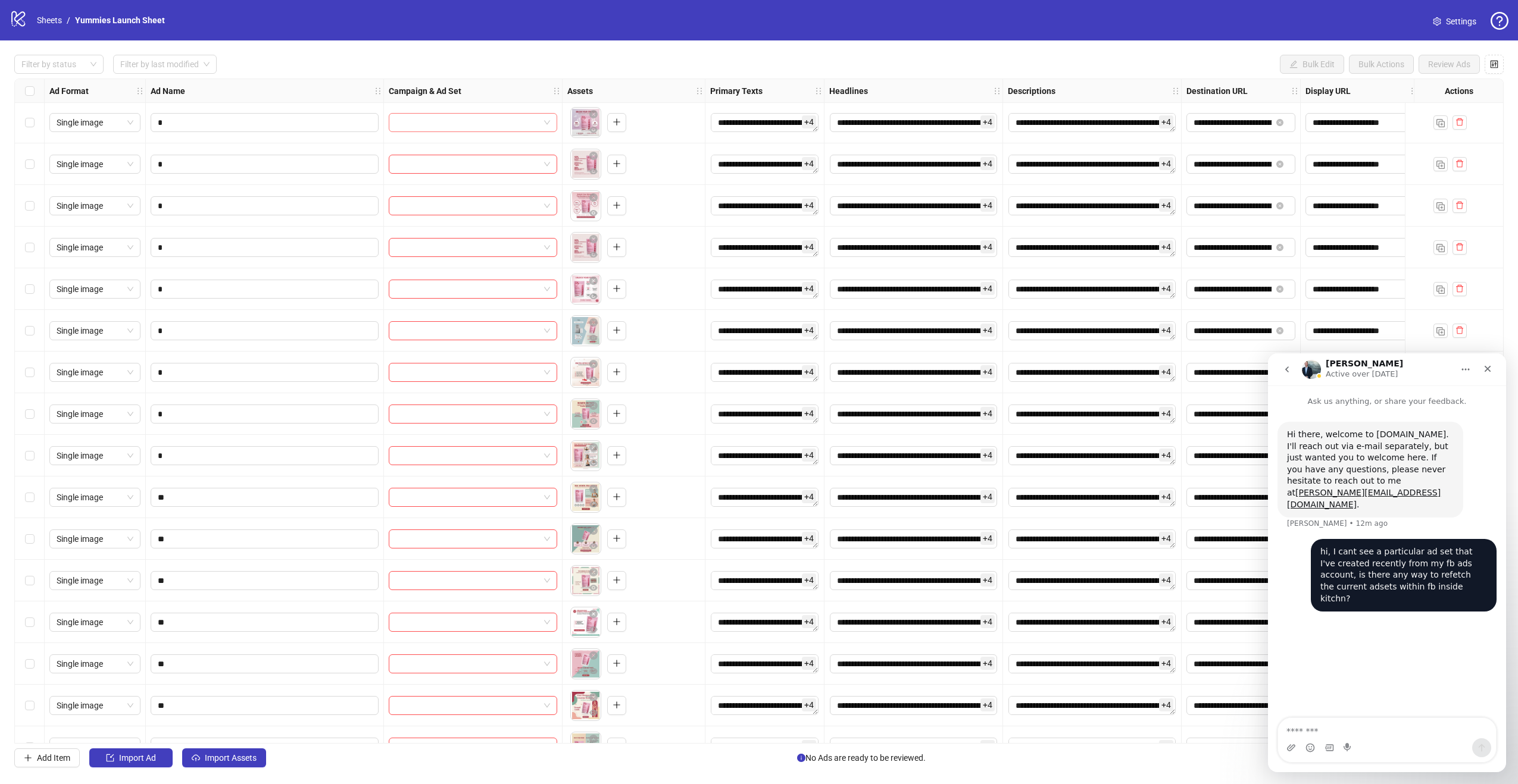
click at [528, 122] on input "search" at bounding box center [467, 122] width 143 height 18
click at [68, 20] on li "/" at bounding box center [68, 20] width 3 height 13
click at [51, 19] on link "Sheets" at bounding box center [50, 20] width 30 height 13
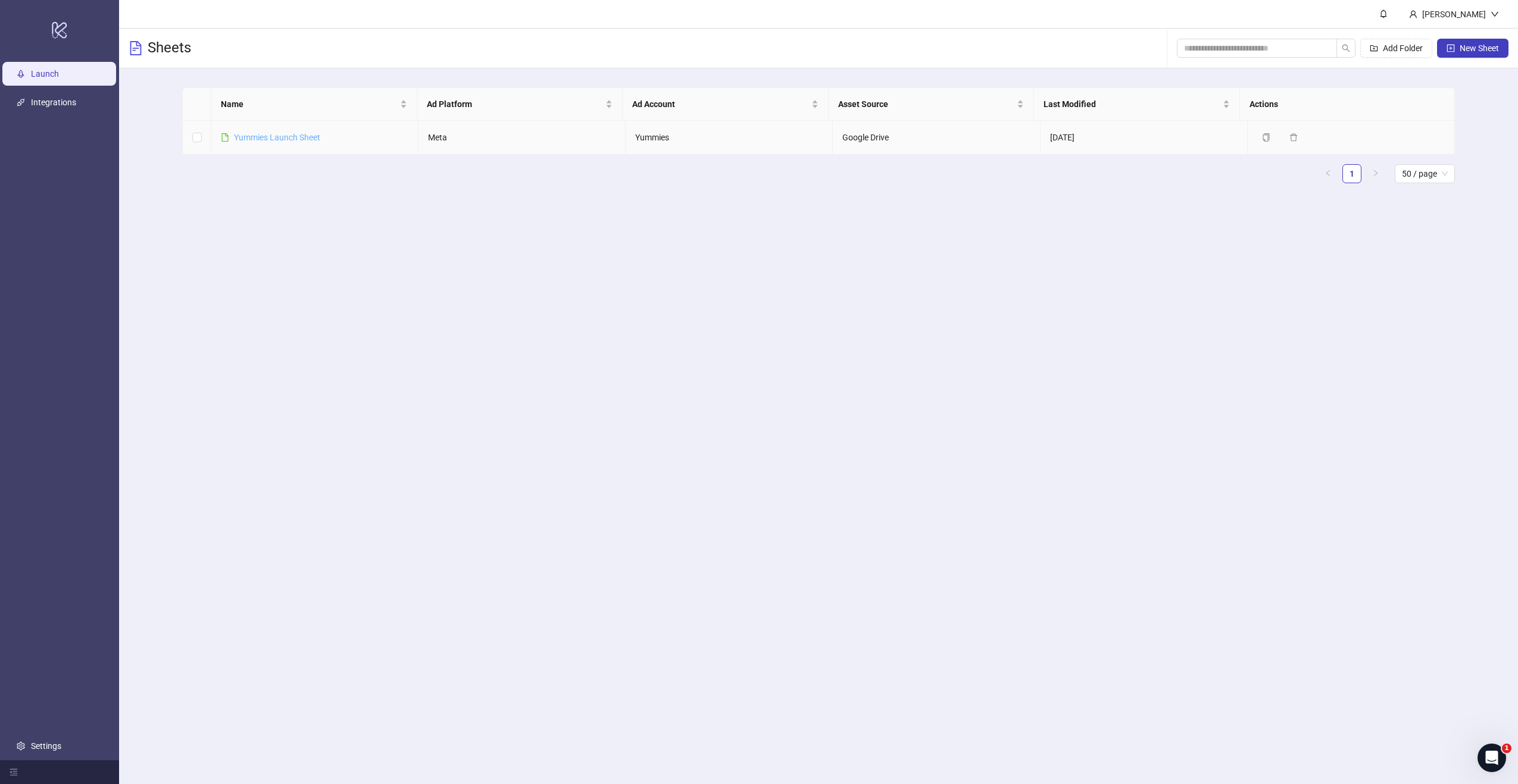
click at [308, 137] on link "Yummies Launch Sheet" at bounding box center [277, 137] width 86 height 10
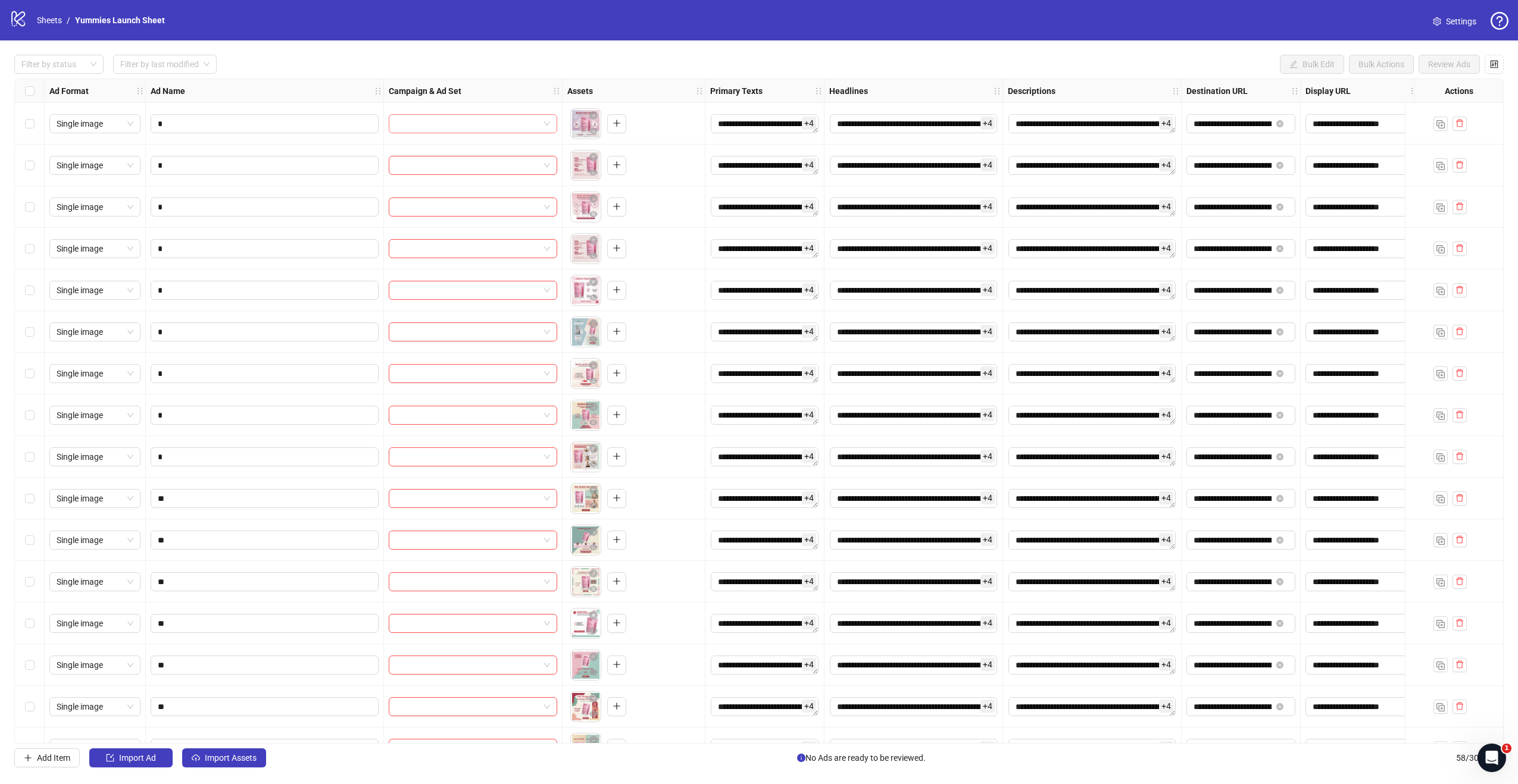
click at [441, 122] on input "search" at bounding box center [467, 124] width 143 height 18
type input "*********"
click at [505, 144] on div "No data No data" at bounding box center [472, 165] width 164 height 54
click at [479, 122] on input "*********" at bounding box center [467, 124] width 143 height 18
click at [1490, 758] on icon "Open Intercom Messenger" at bounding box center [1490, 756] width 20 height 20
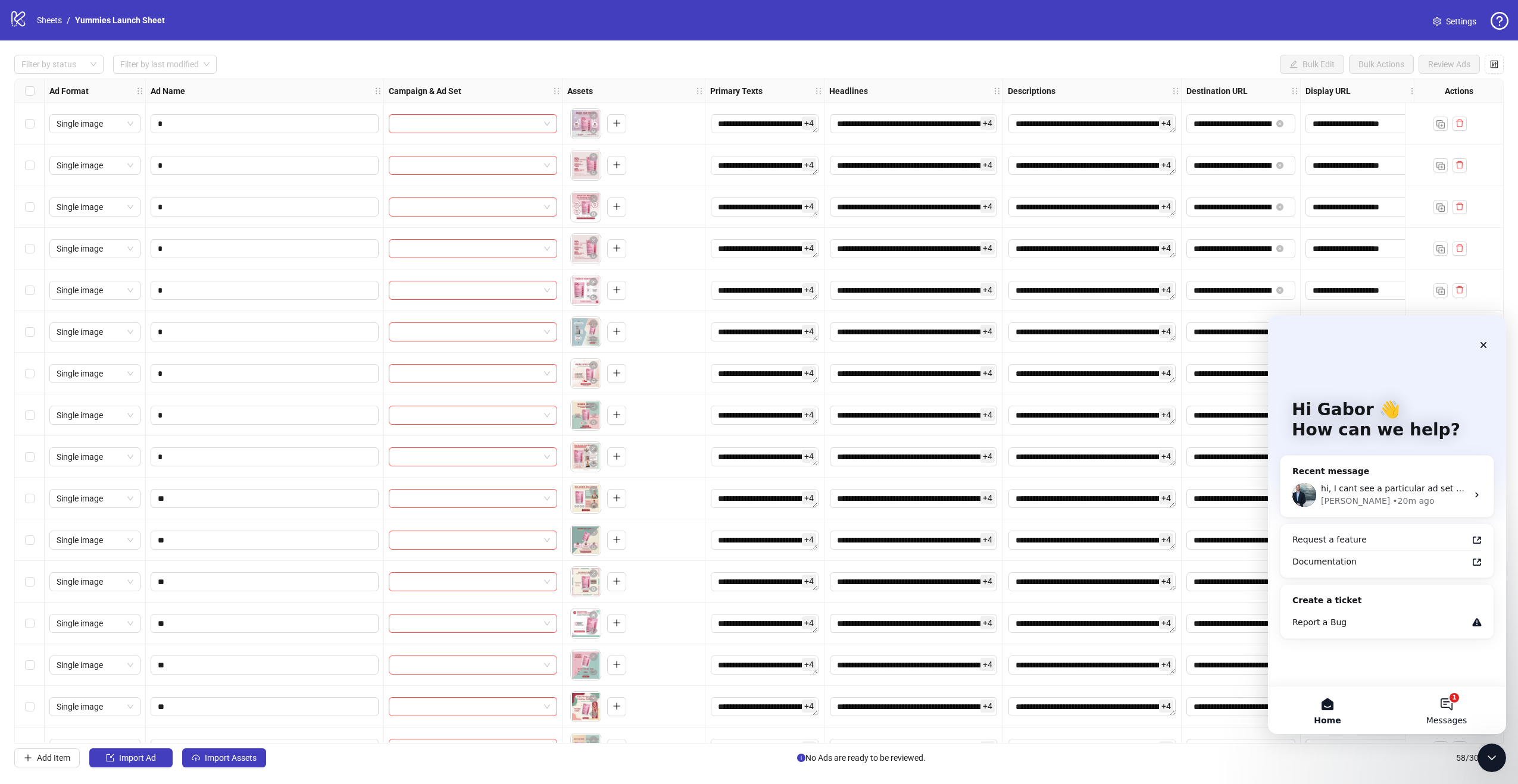
click at [1455, 708] on button "1 Messages" at bounding box center [1447, 711] width 119 height 48
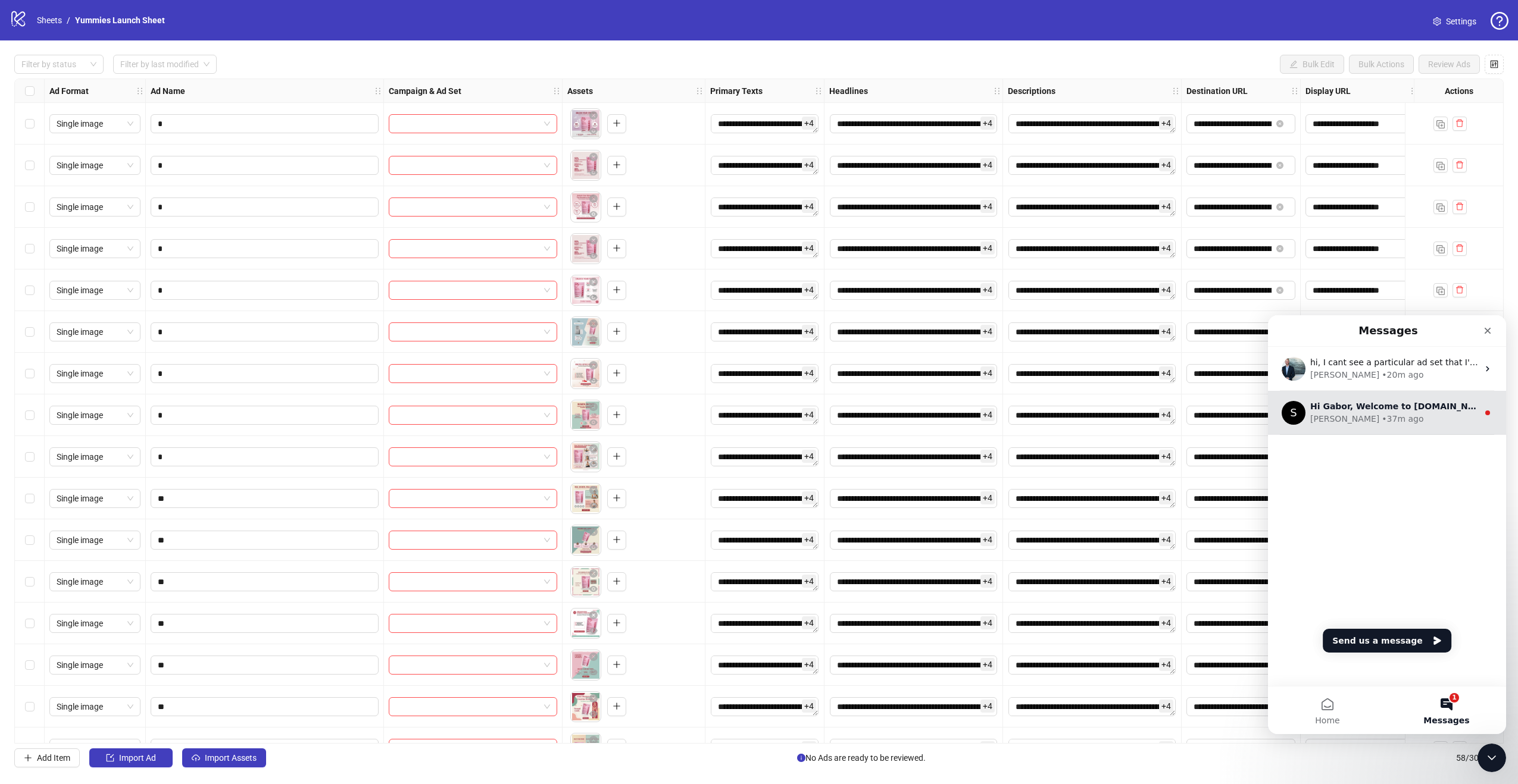
click at [1382, 415] on div "• 37m ago" at bounding box center [1402, 419] width 41 height 12
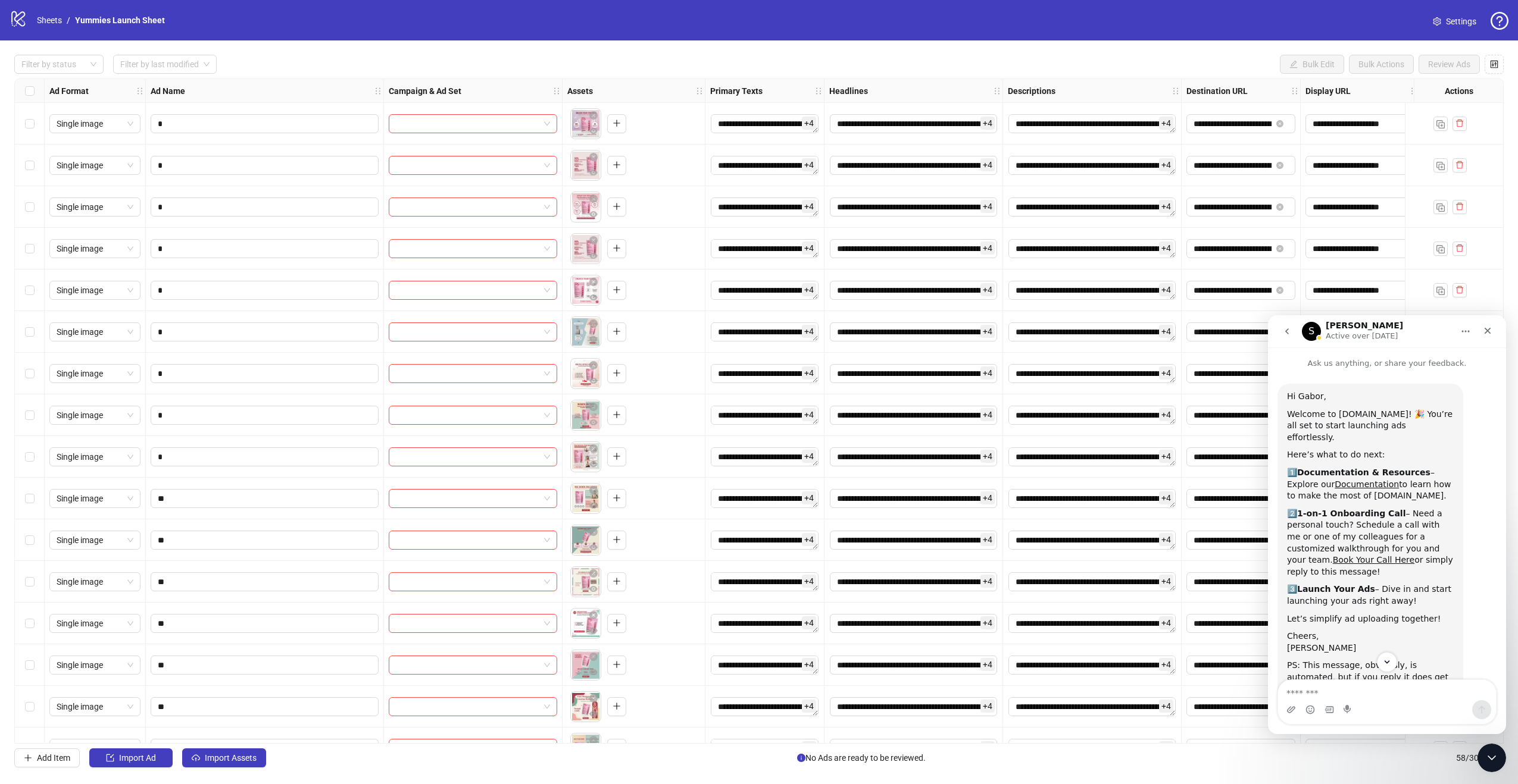
click at [1290, 330] on icon "go back" at bounding box center [1288, 332] width 10 height 10
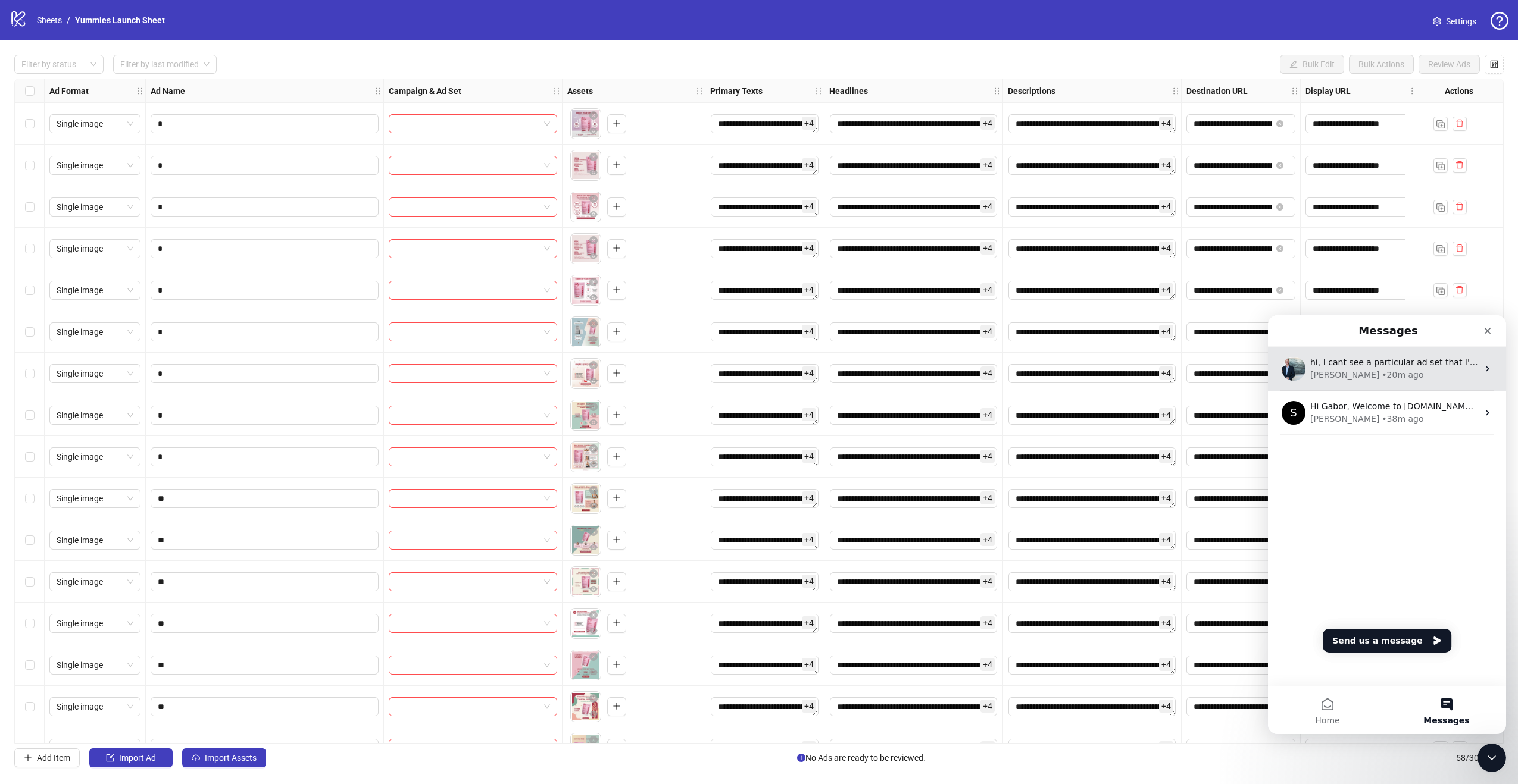
click at [1382, 369] on div "• 20m ago" at bounding box center [1402, 375] width 41 height 12
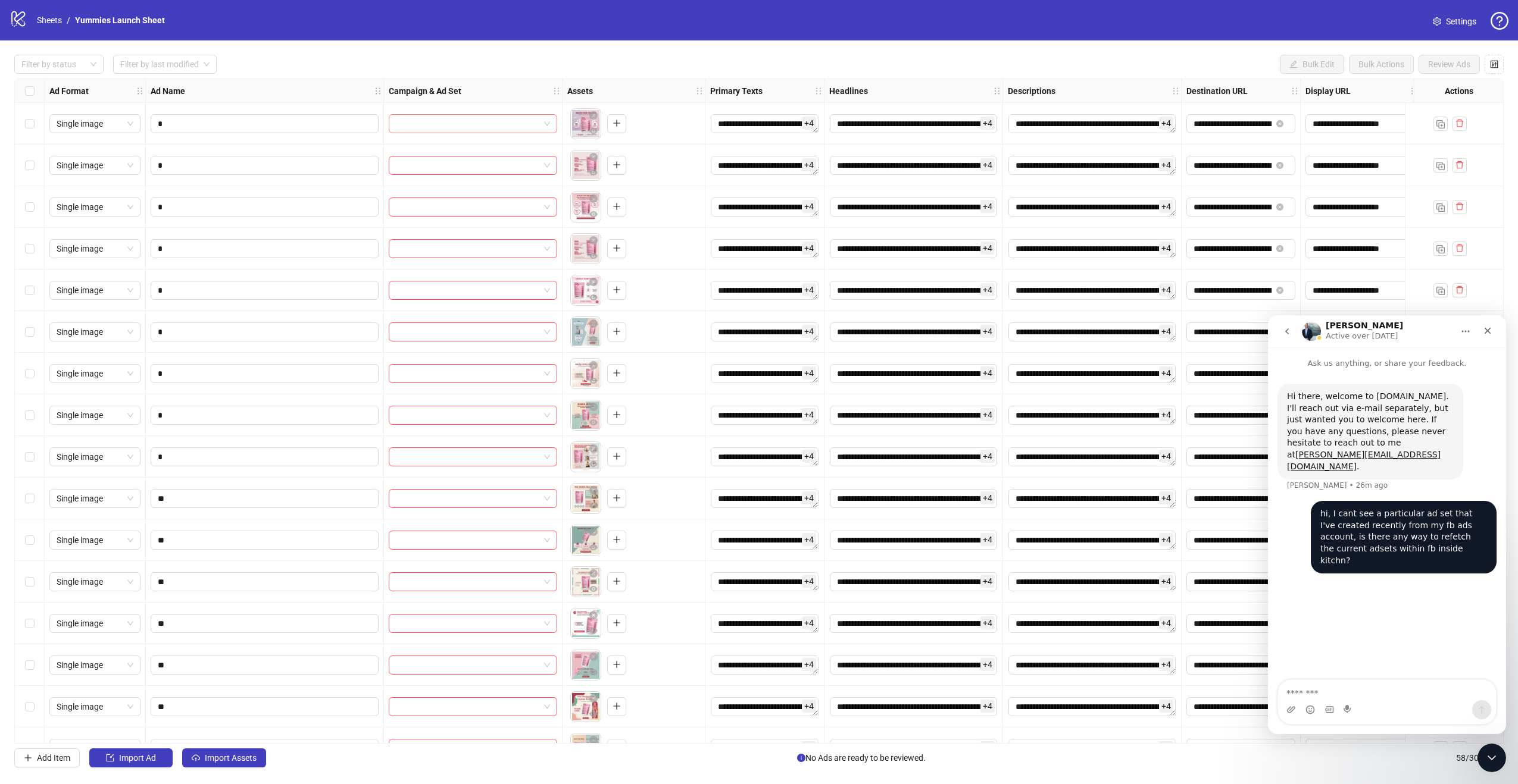
click at [489, 121] on input "search" at bounding box center [467, 124] width 143 height 18
click at [48, 24] on link "Sheets" at bounding box center [50, 20] width 30 height 13
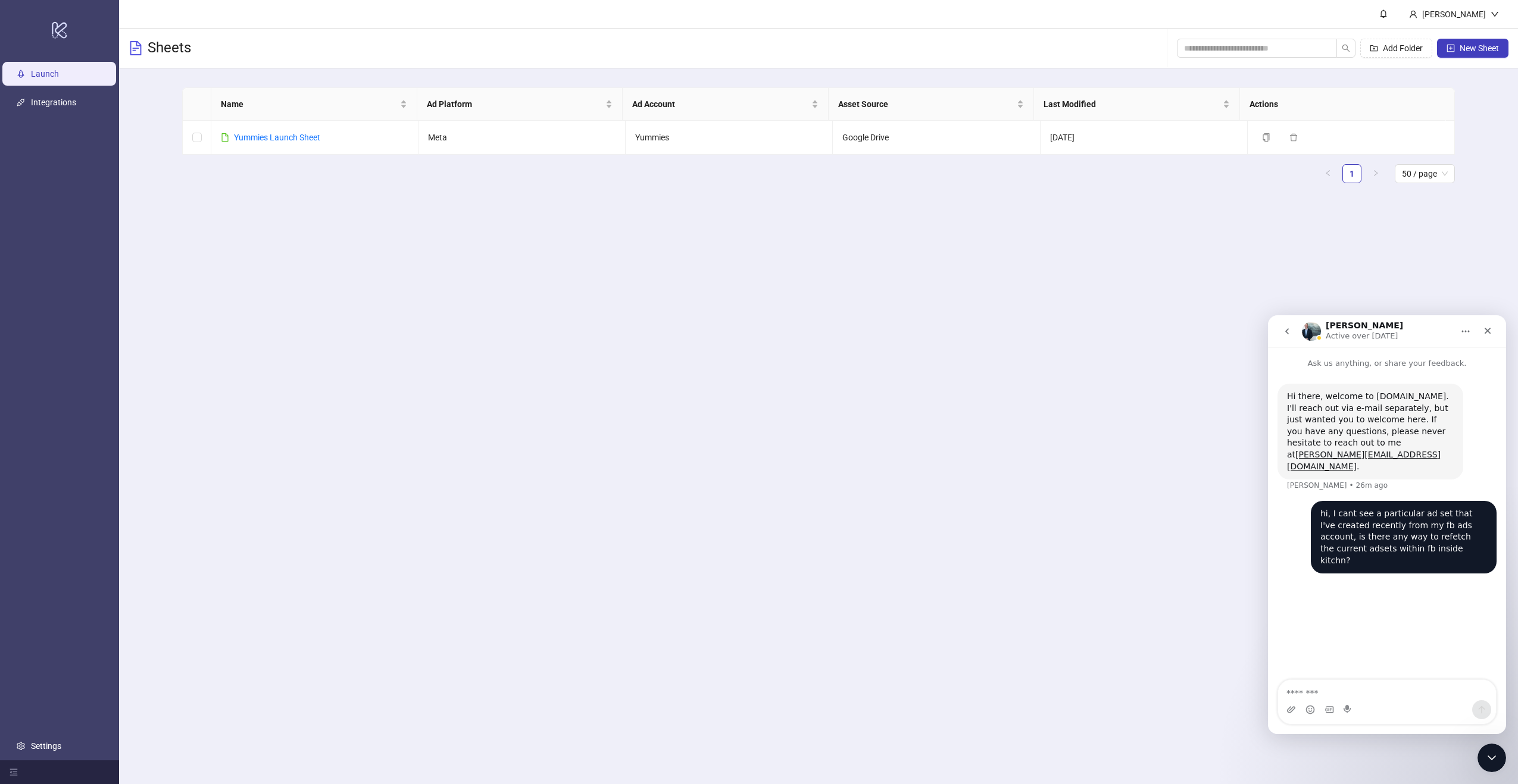
click at [1317, 501] on div "hi, I cant see a particular ad set that I've created recently from my fb ads ac…" at bounding box center [1387, 544] width 219 height 87
click at [40, 101] on link "Integrations" at bounding box center [54, 103] width 46 height 10
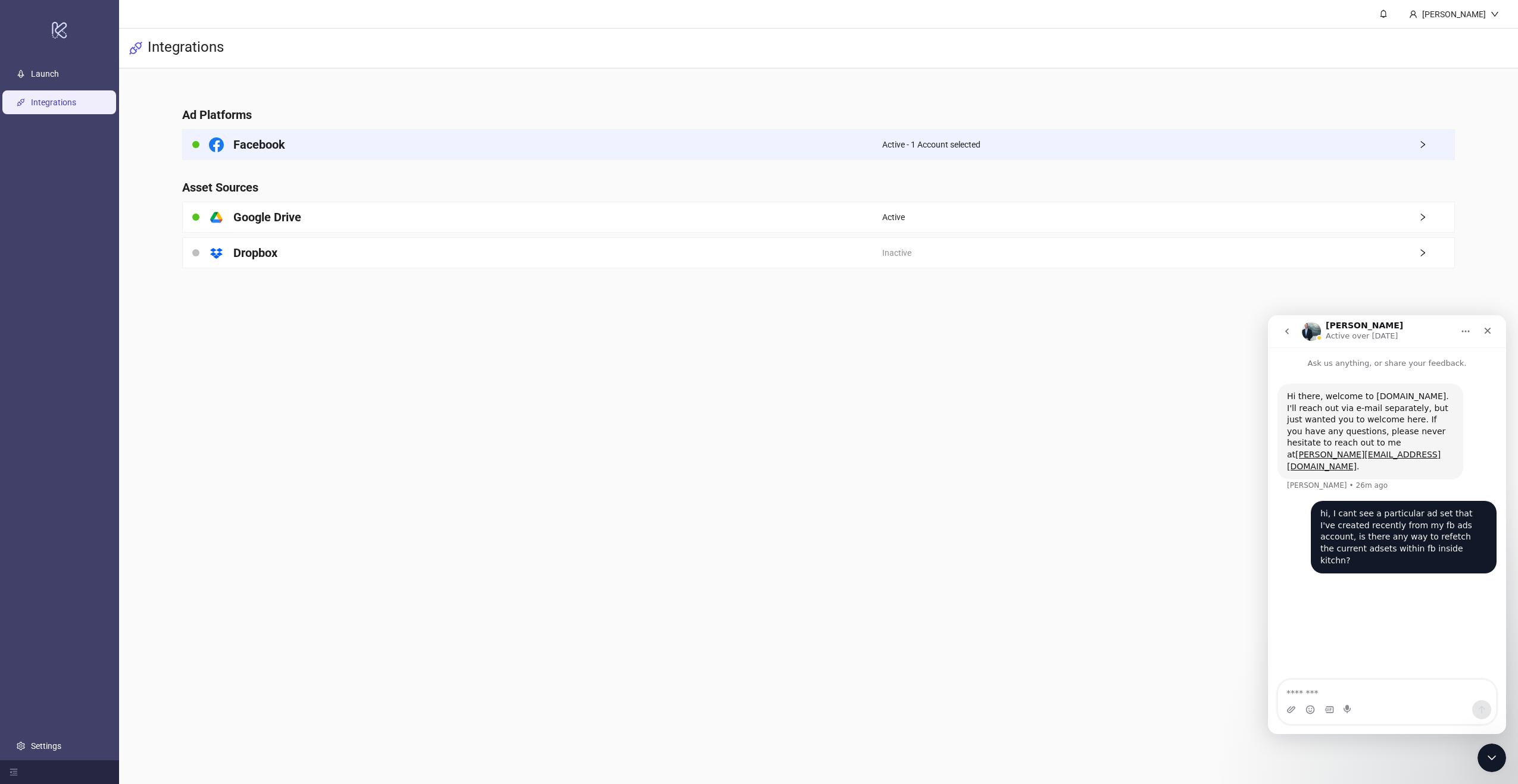
click at [1222, 148] on div "Active - 1 Account selected" at bounding box center [1169, 145] width 572 height 30
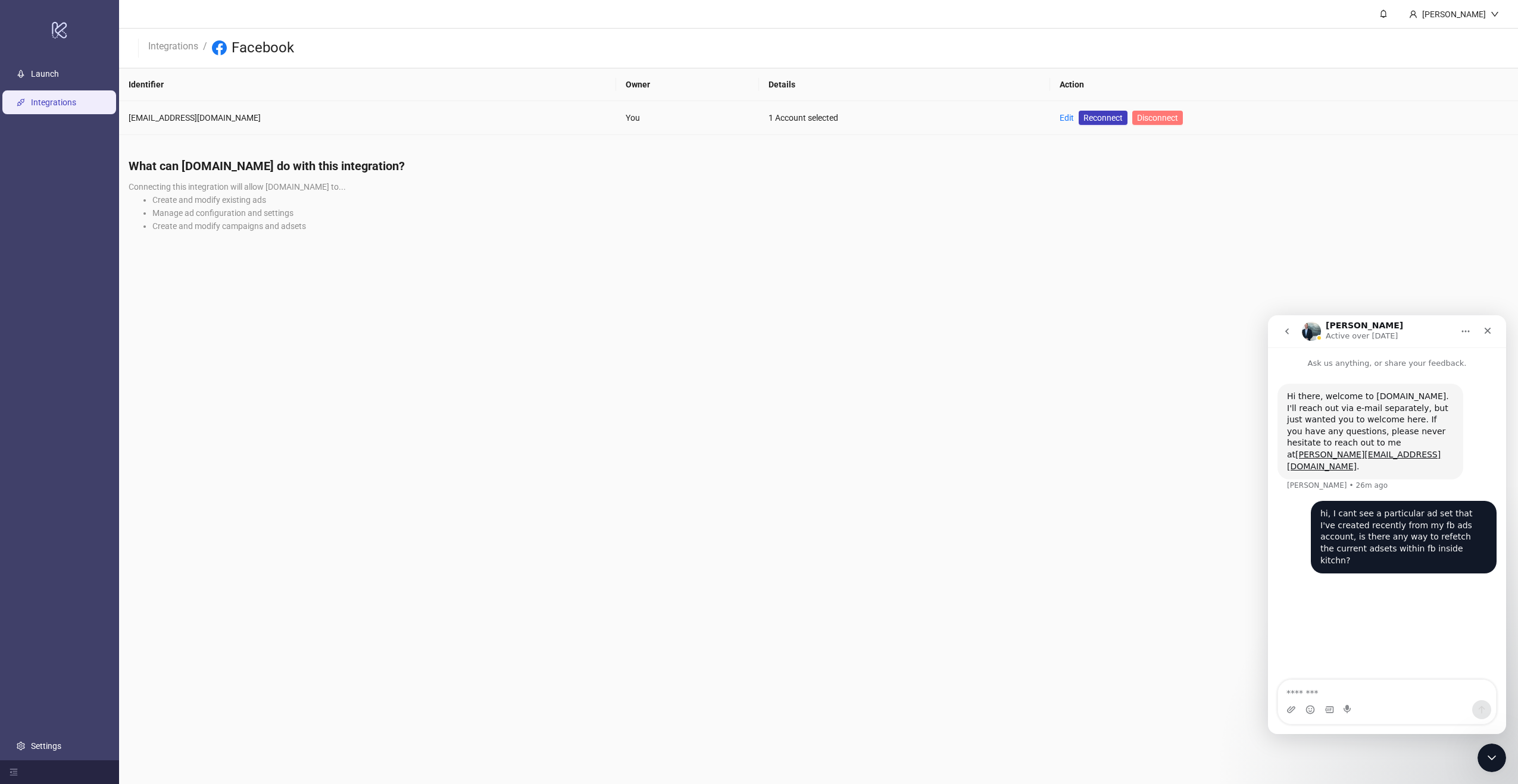
click at [1137, 118] on span "Disconnect" at bounding box center [1158, 118] width 41 height 10
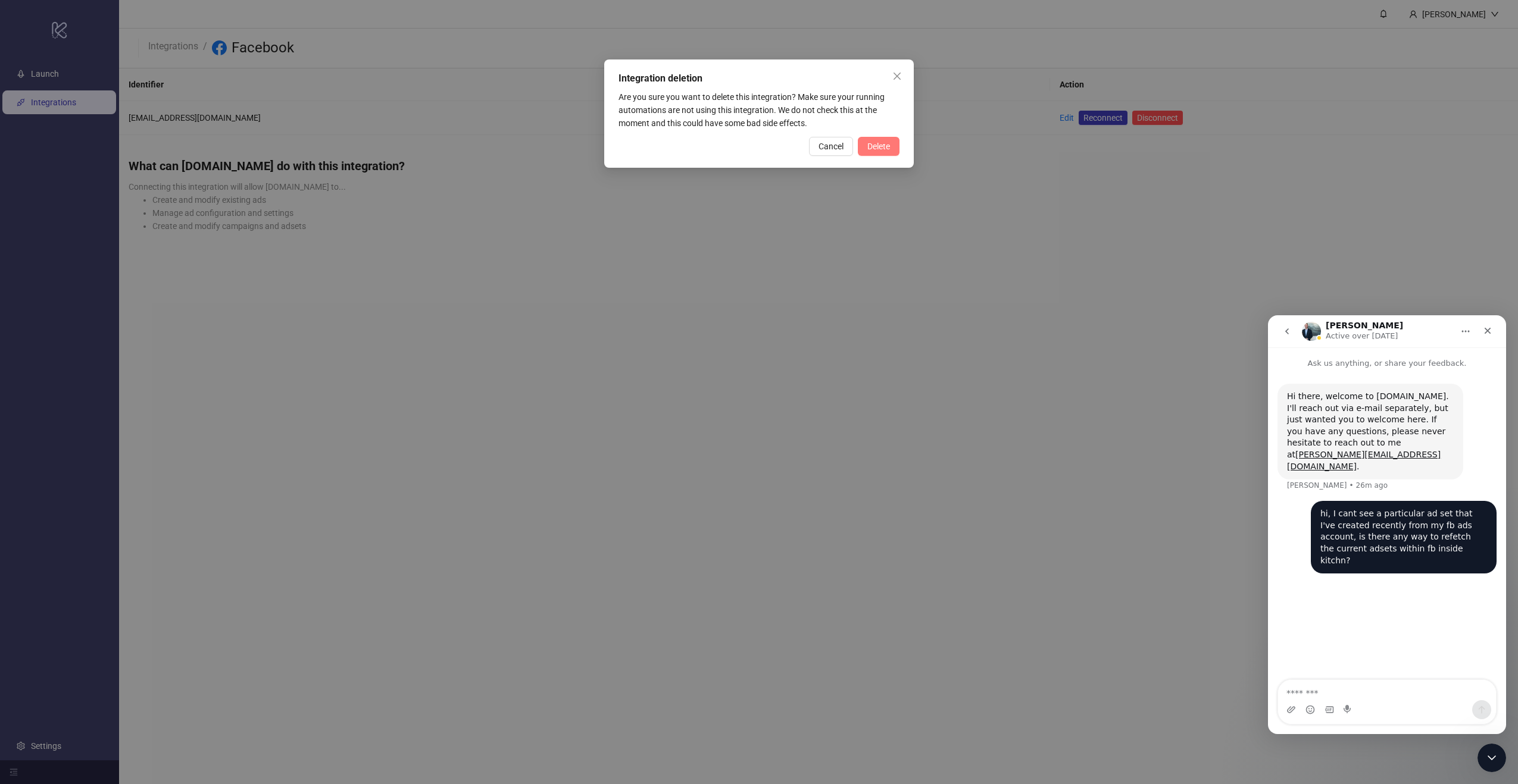
click at [883, 151] on button "Delete" at bounding box center [878, 146] width 41 height 19
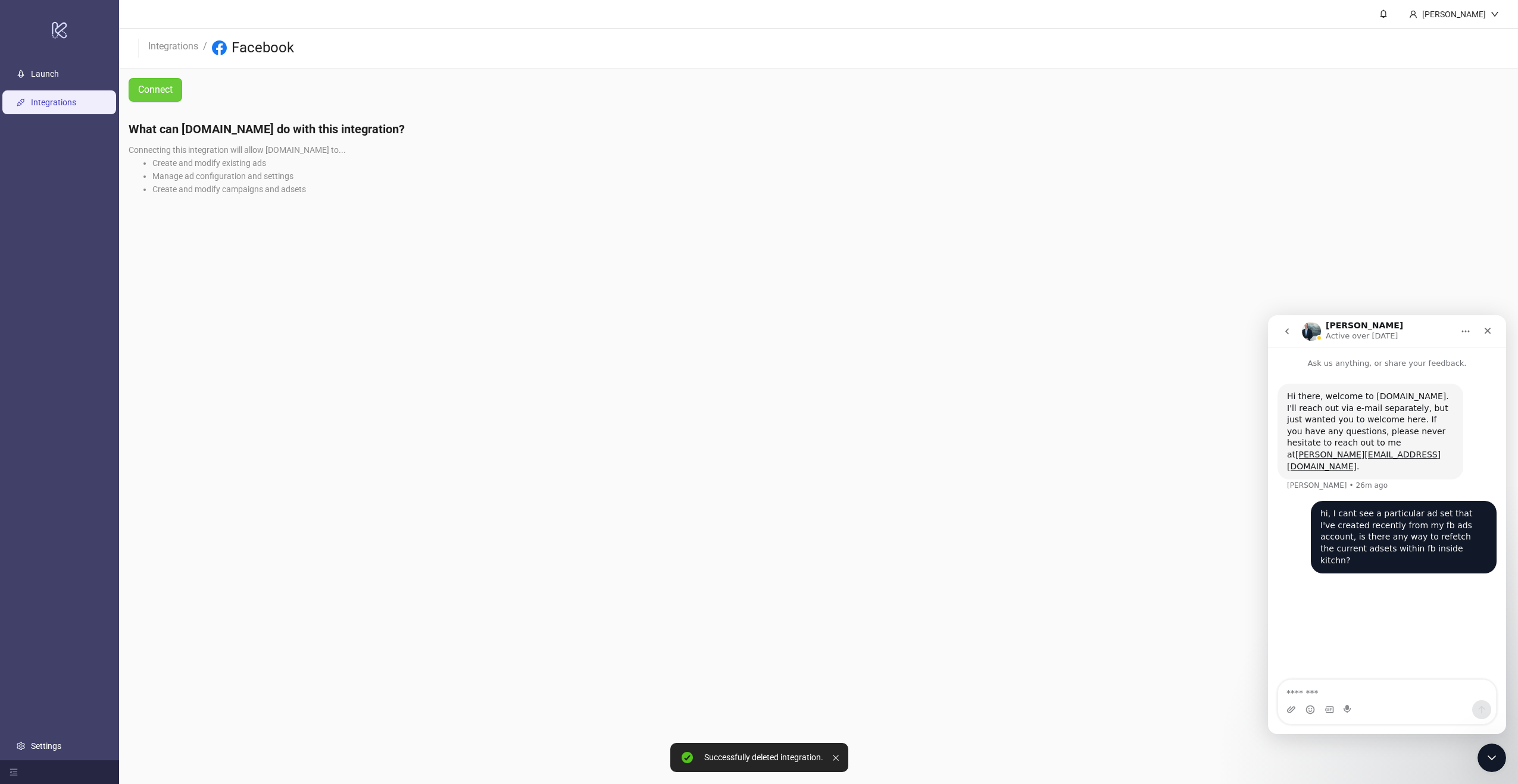
click at [167, 84] on span "Connect" at bounding box center [155, 90] width 35 height 15
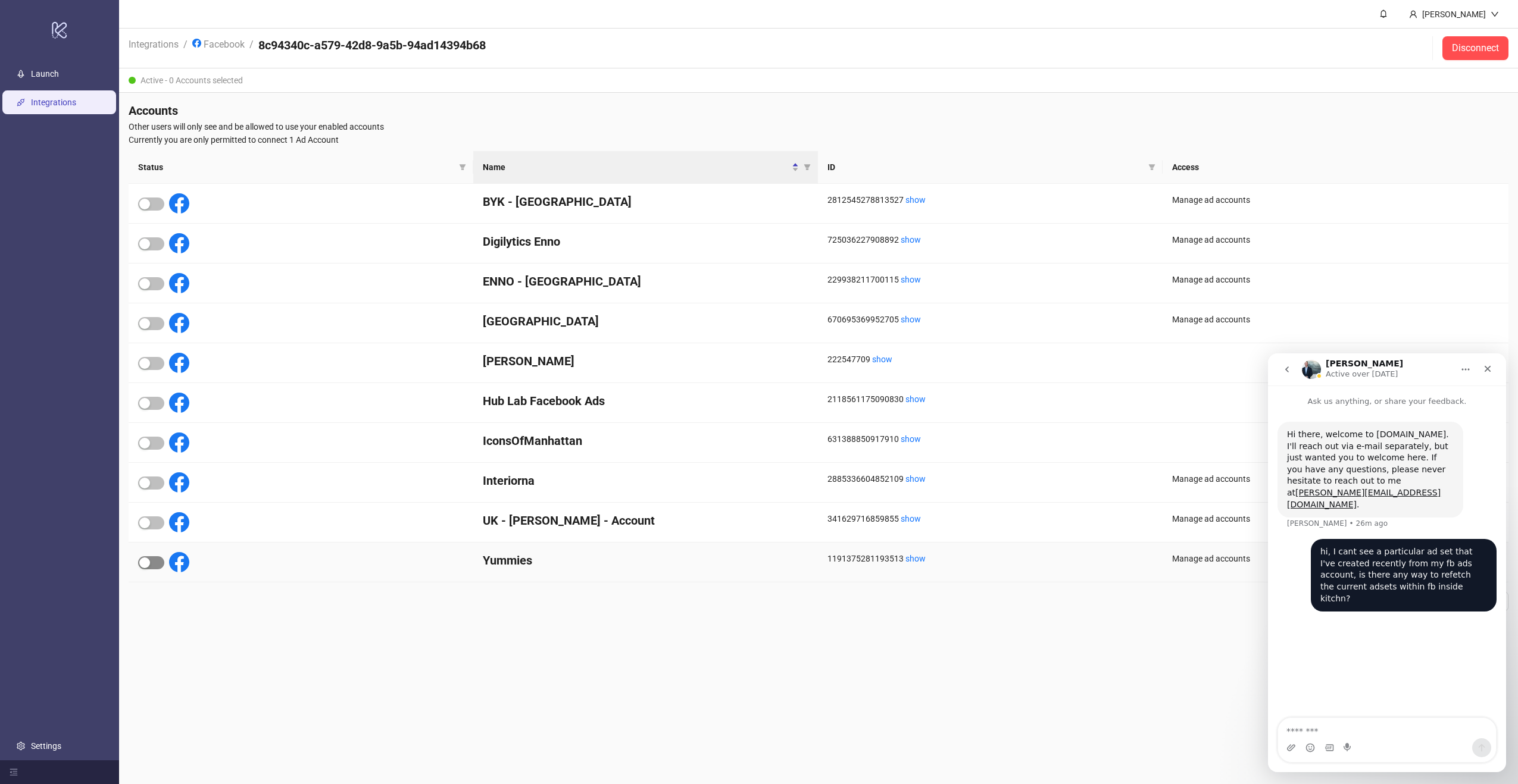
click at [141, 560] on div "button" at bounding box center [145, 563] width 11 height 11
click at [1483, 32] on icon "close" at bounding box center [1483, 33] width 7 height 7
click at [1491, 370] on icon "Close" at bounding box center [1488, 369] width 10 height 10
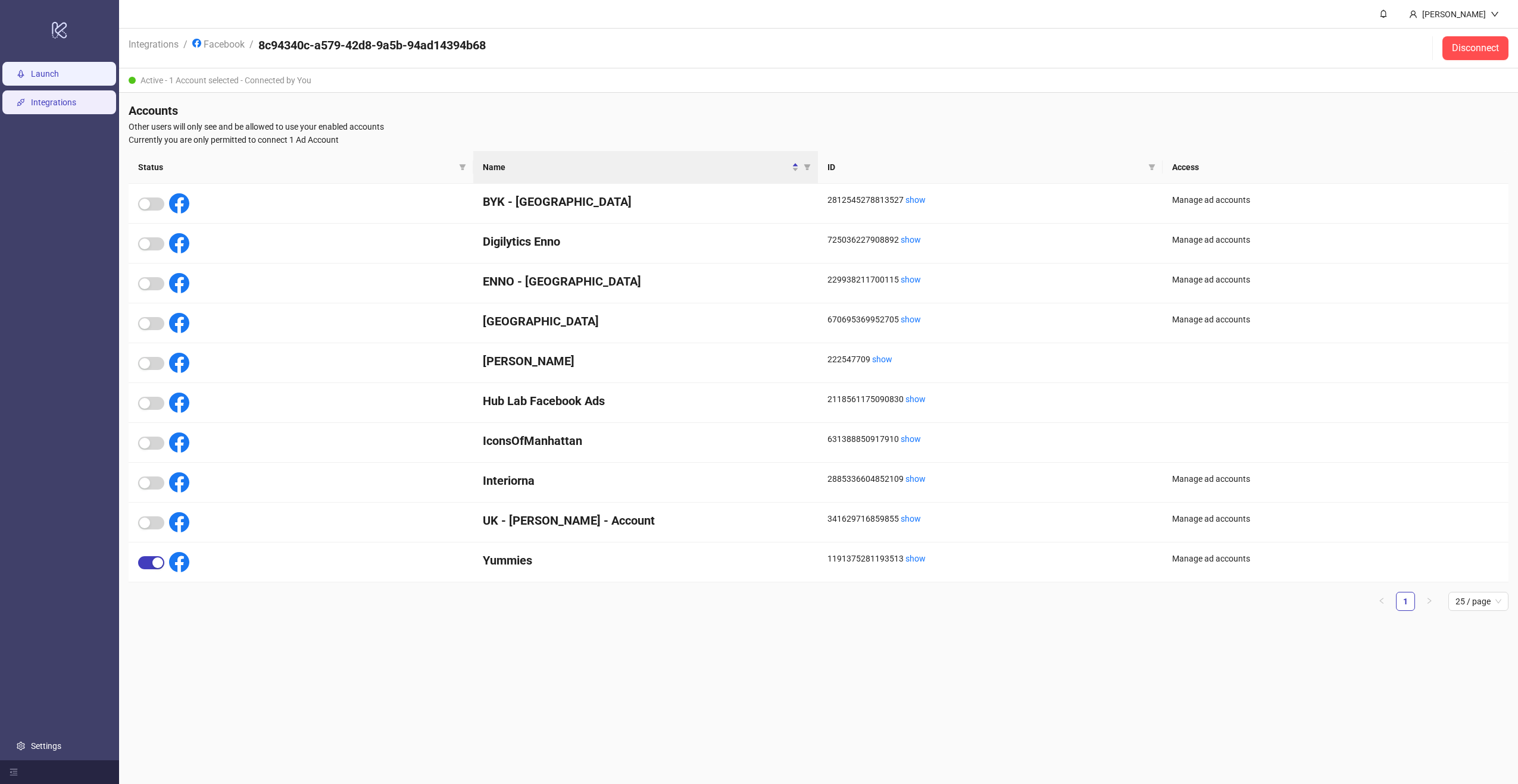
click at [59, 73] on link "Launch" at bounding box center [45, 74] width 28 height 10
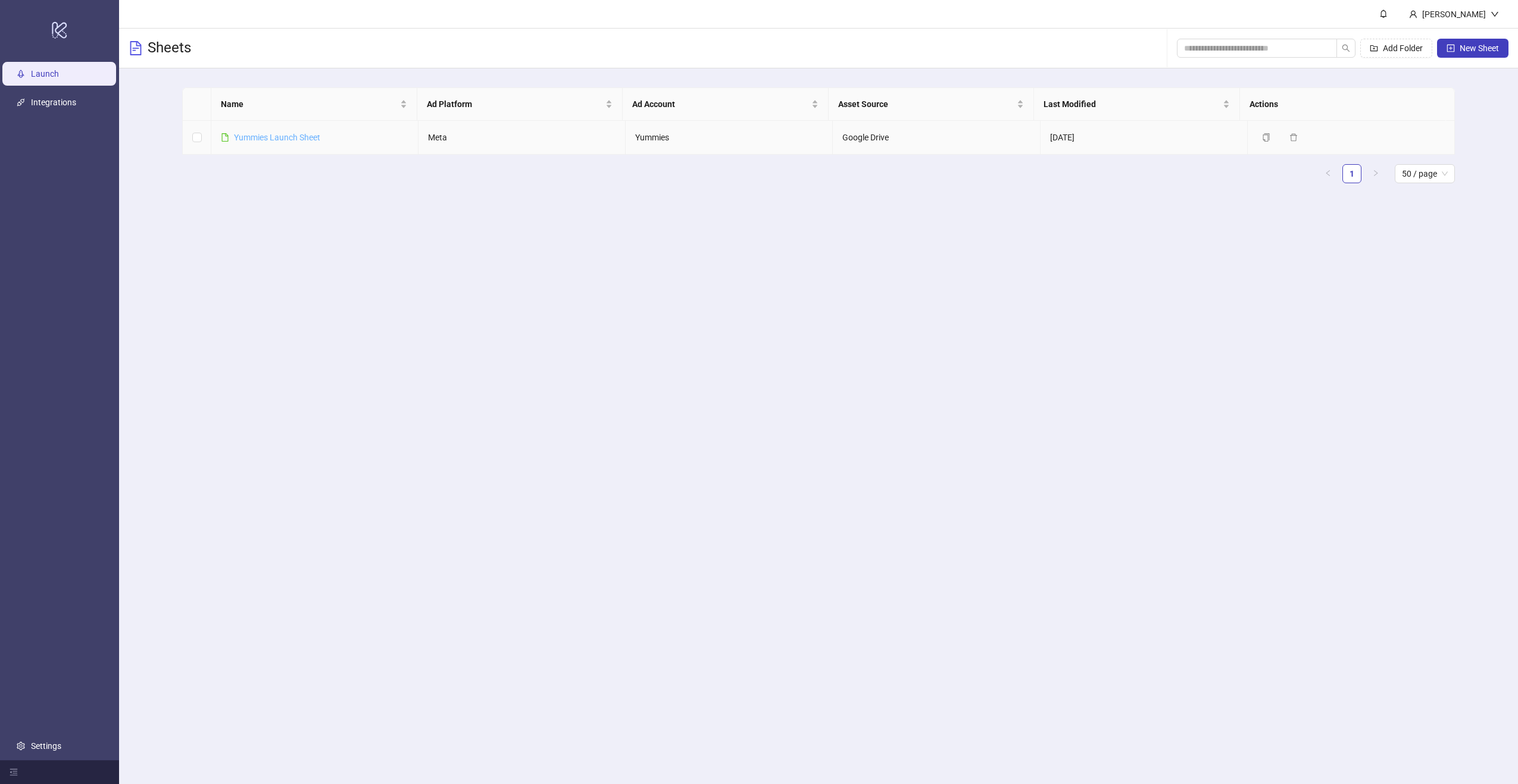
click at [297, 135] on link "Yummies Launch Sheet" at bounding box center [277, 137] width 86 height 10
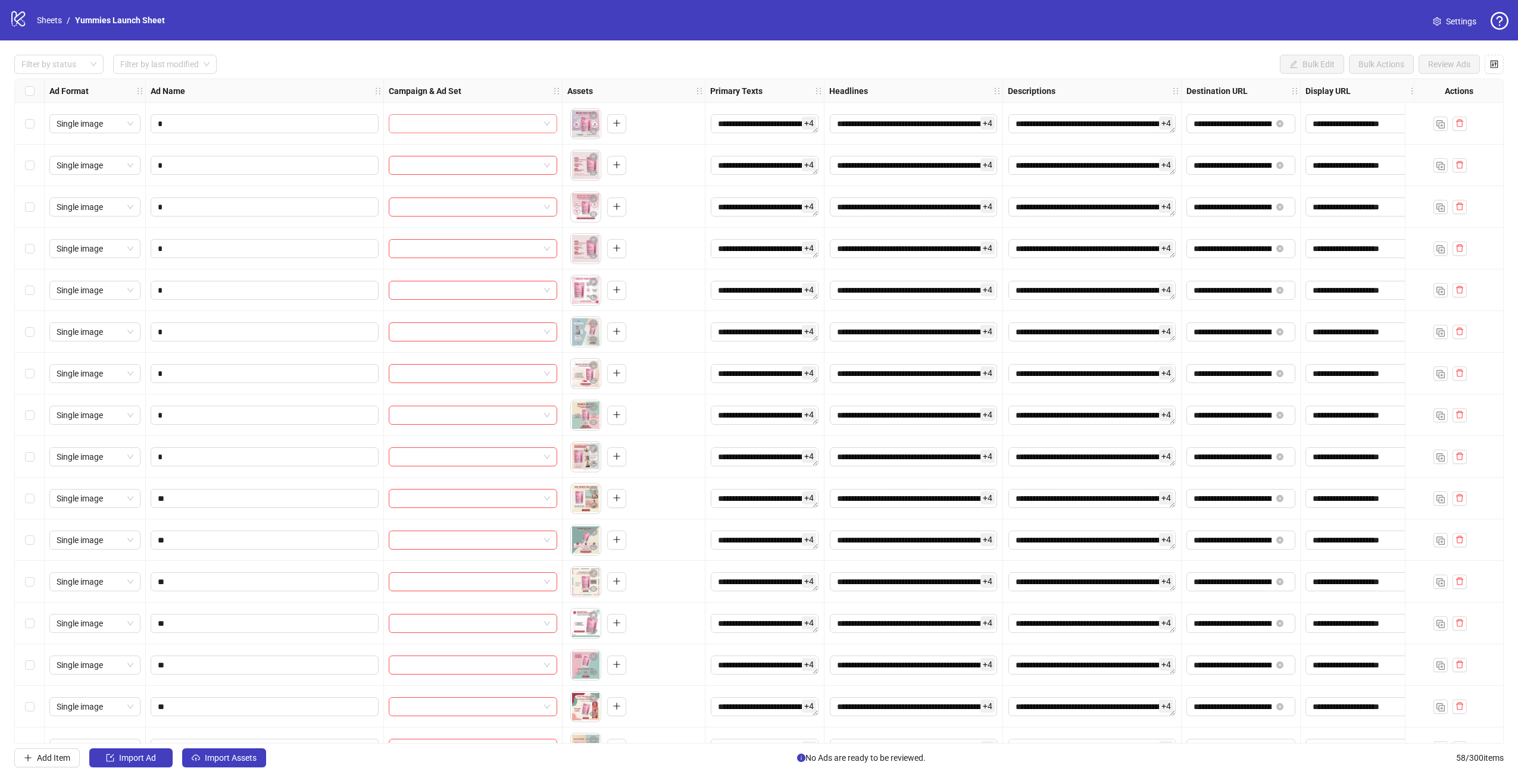
click at [466, 132] on input "search" at bounding box center [467, 124] width 143 height 18
click at [424, 43] on div "**********" at bounding box center [759, 411] width 1518 height 741
click at [35, 22] on link "Sheets" at bounding box center [50, 20] width 30 height 13
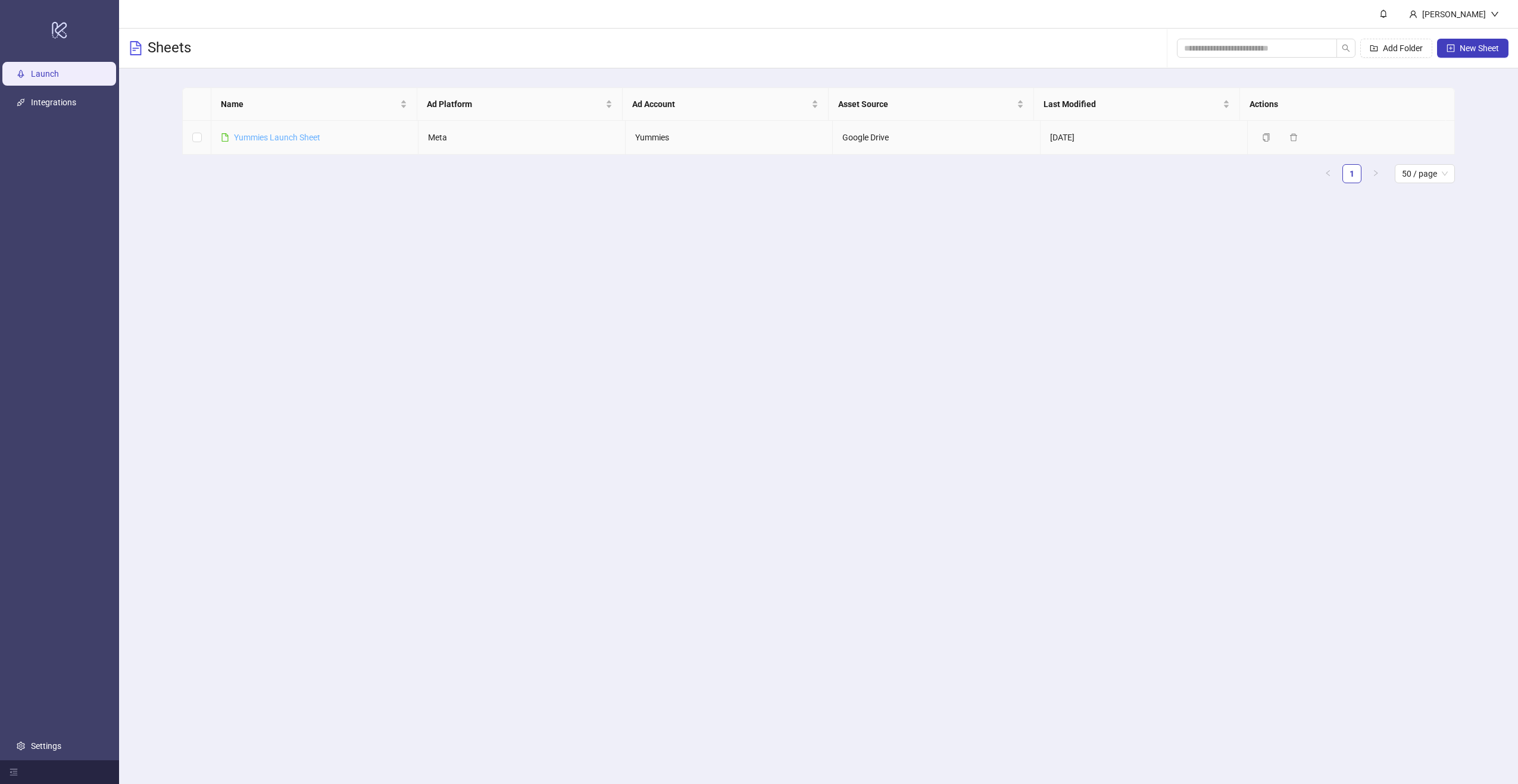
click at [305, 136] on link "Yummies Launch Sheet" at bounding box center [277, 137] width 86 height 10
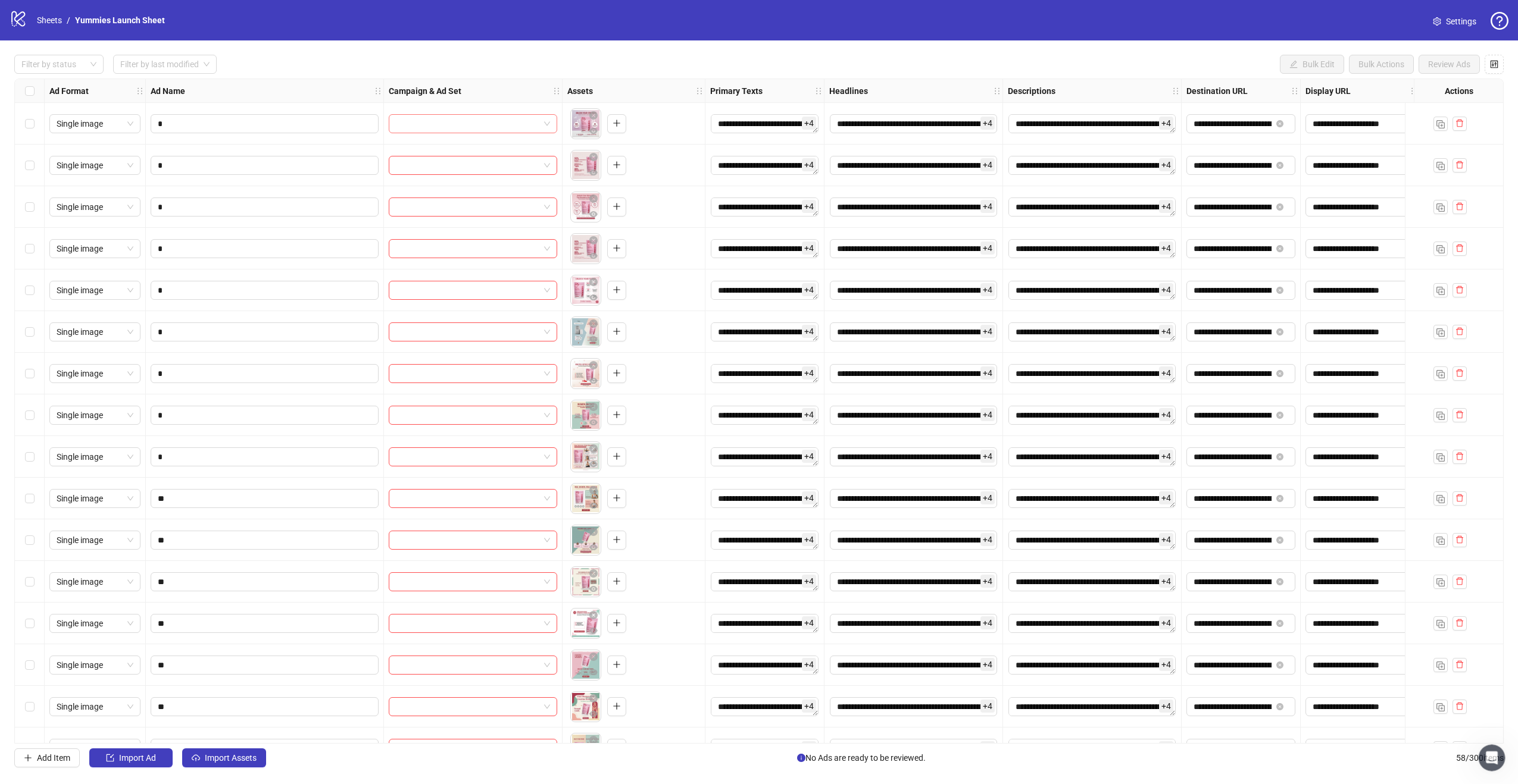
click at [400, 127] on input "search" at bounding box center [467, 124] width 143 height 18
click at [351, 81] on div "Ad Name" at bounding box center [265, 90] width 238 height 24
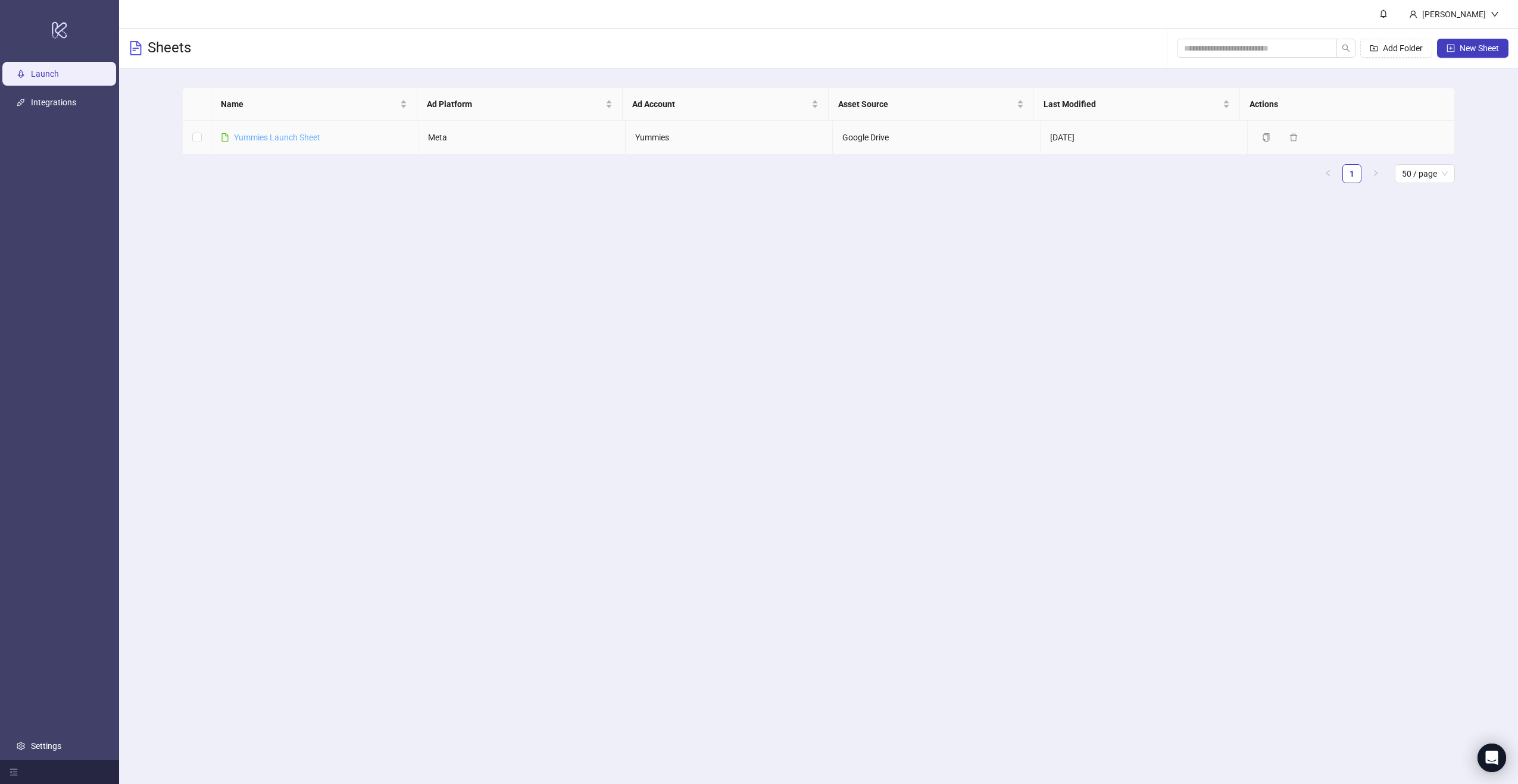
click at [265, 139] on link "Yummies Launch Sheet" at bounding box center [277, 137] width 86 height 10
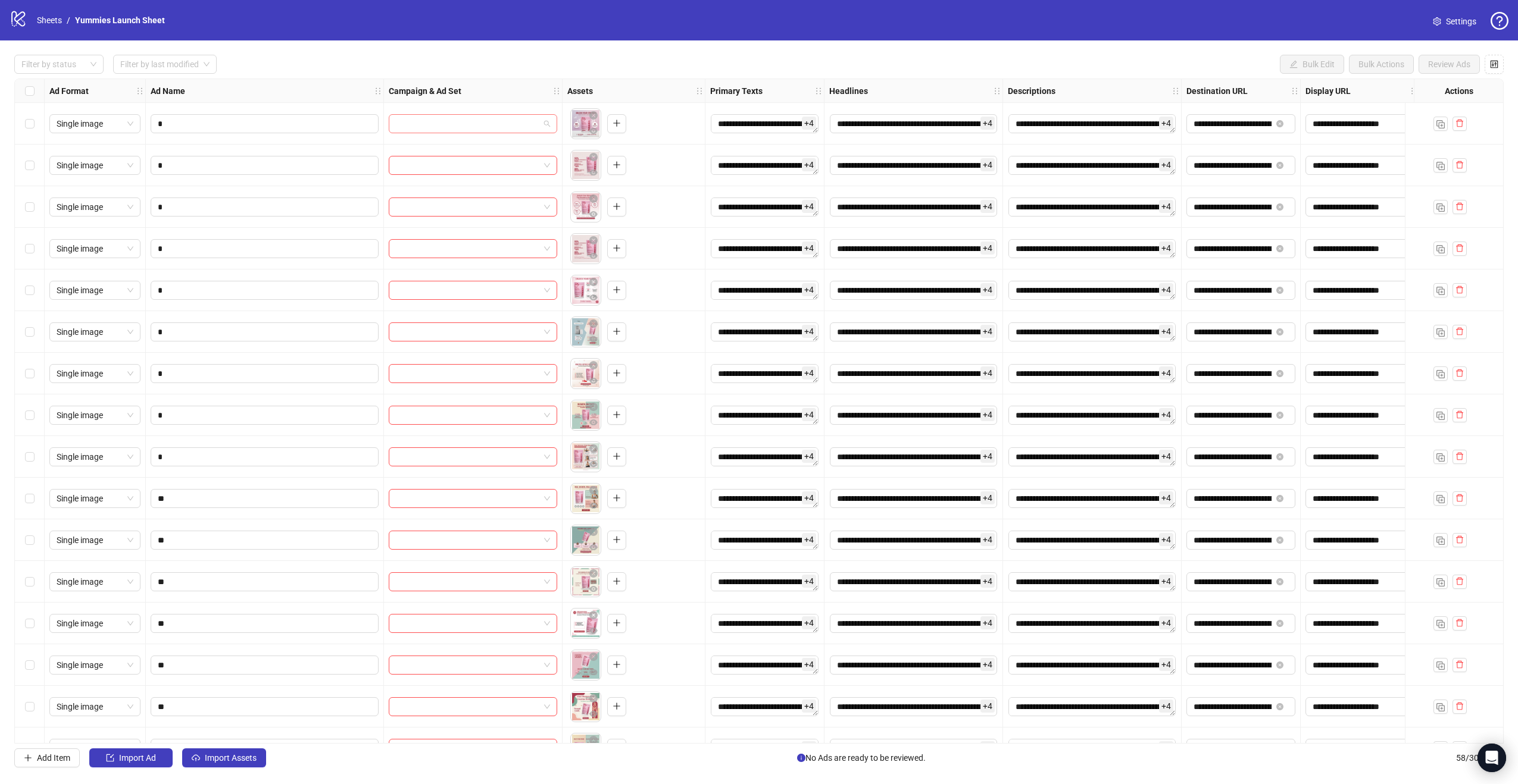
click at [451, 121] on input "search" at bounding box center [467, 124] width 143 height 18
drag, startPoint x: 409, startPoint y: 27, endPoint x: 472, endPoint y: 131, distance: 121.6
click at [472, 131] on input "search" at bounding box center [467, 124] width 143 height 18
click at [470, 124] on input "search" at bounding box center [467, 124] width 143 height 18
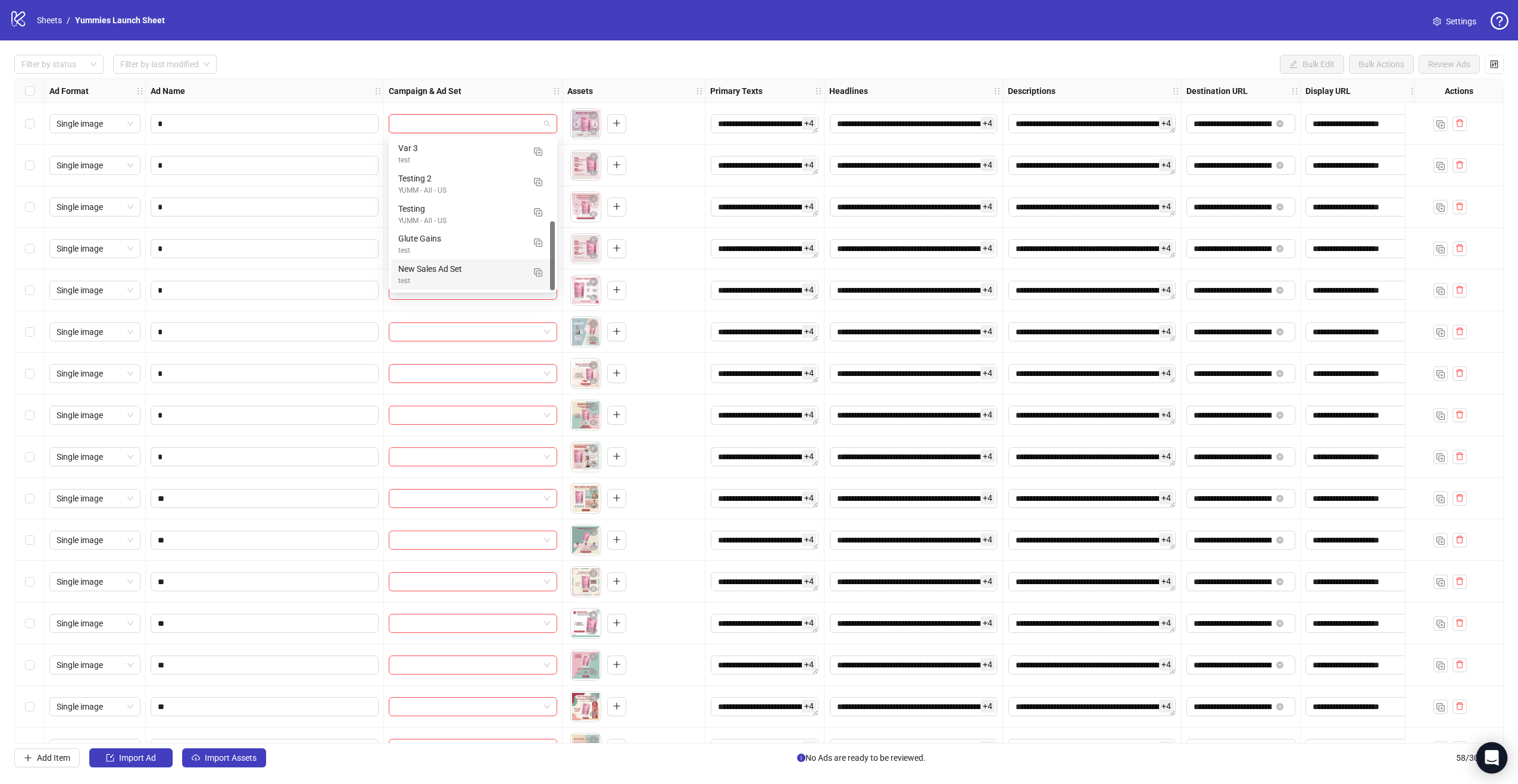
click at [1497, 747] on div "Open Intercom Messenger" at bounding box center [1492, 758] width 31 height 31
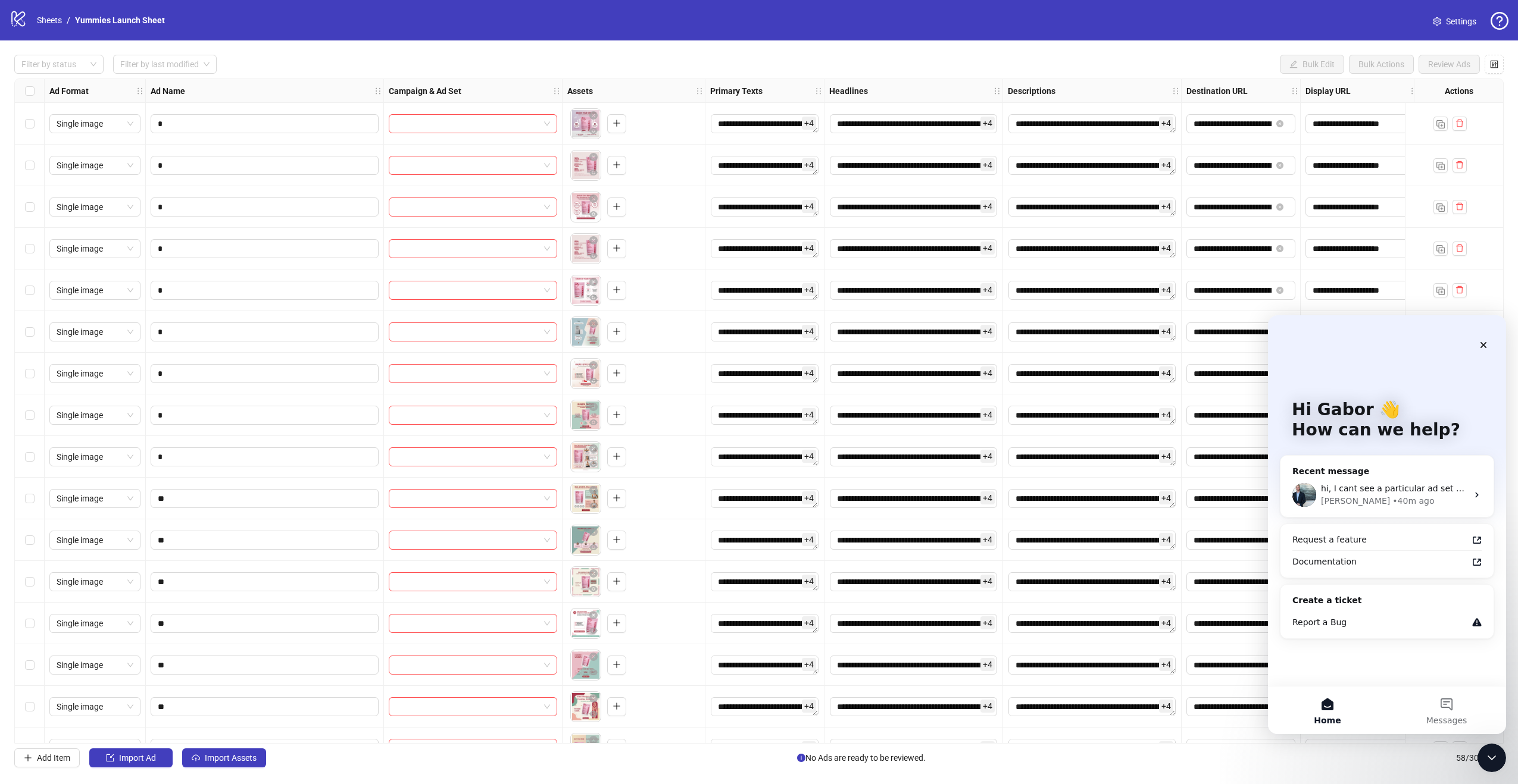
scroll to position [0, 0]
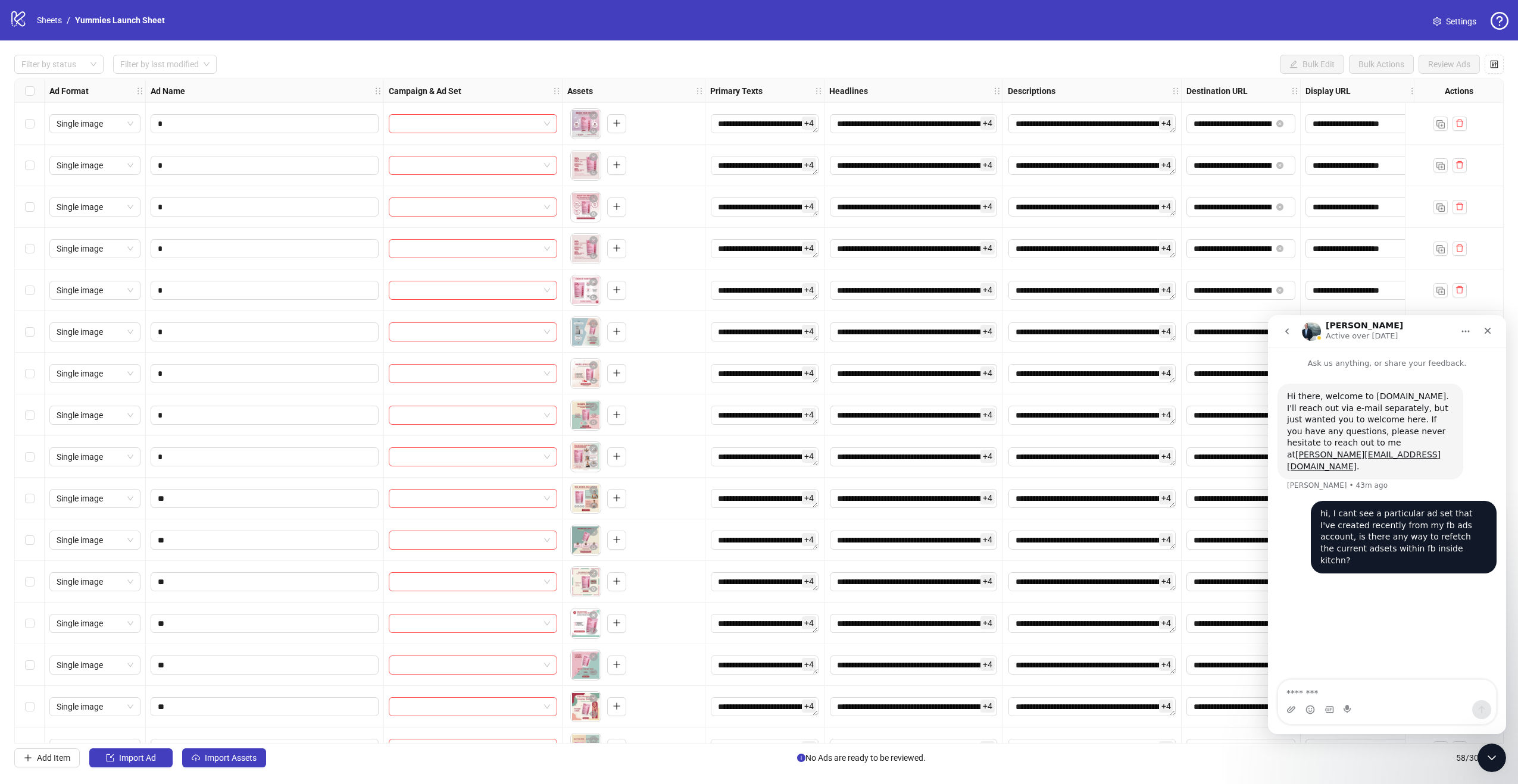
drag, startPoint x: 1288, startPoint y: 330, endPoint x: 1336, endPoint y: 446, distance: 125.5
click at [1288, 329] on icon "go back" at bounding box center [1287, 331] width 3 height 6
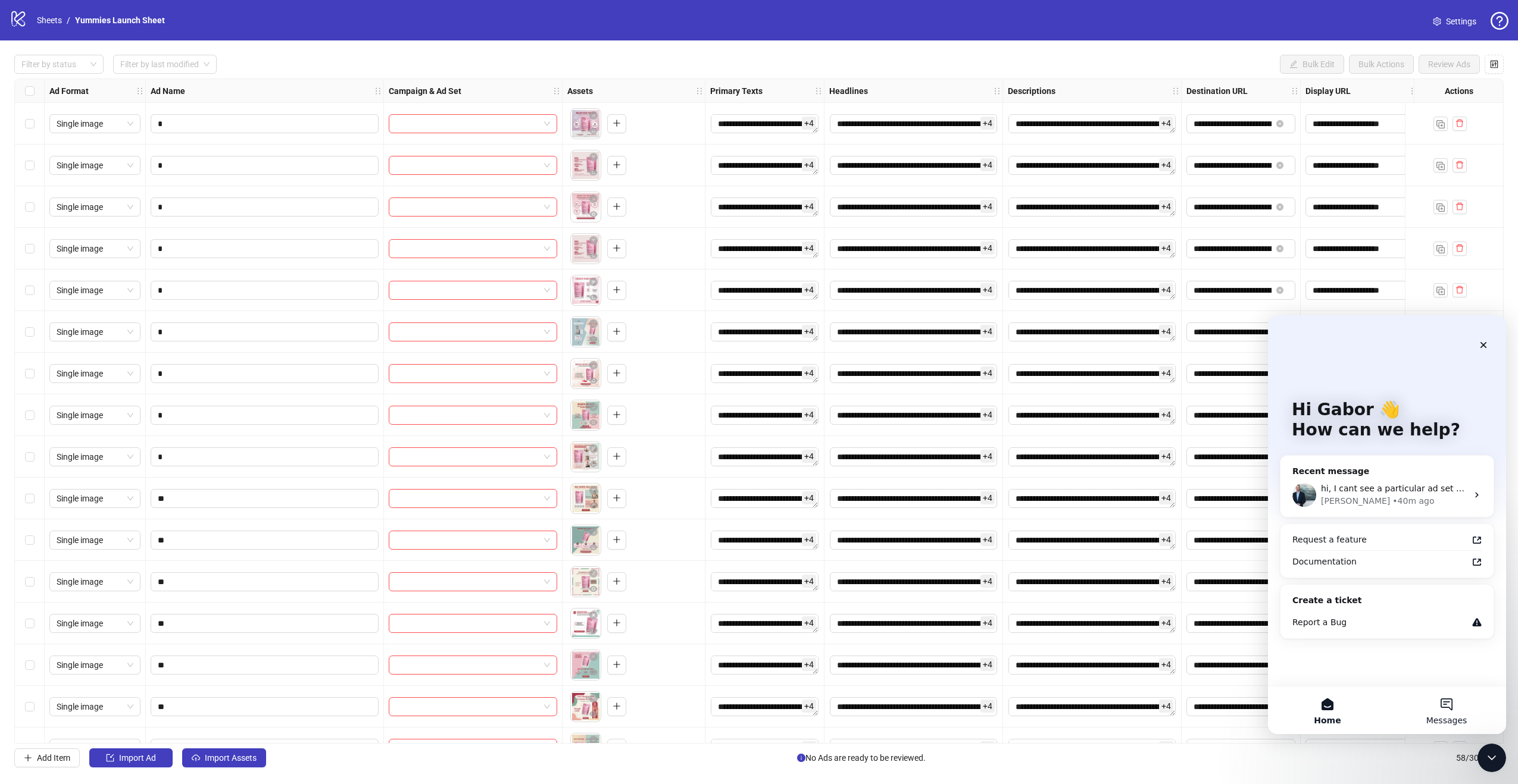
click at [1443, 721] on span "Messages" at bounding box center [1447, 721] width 41 height 8
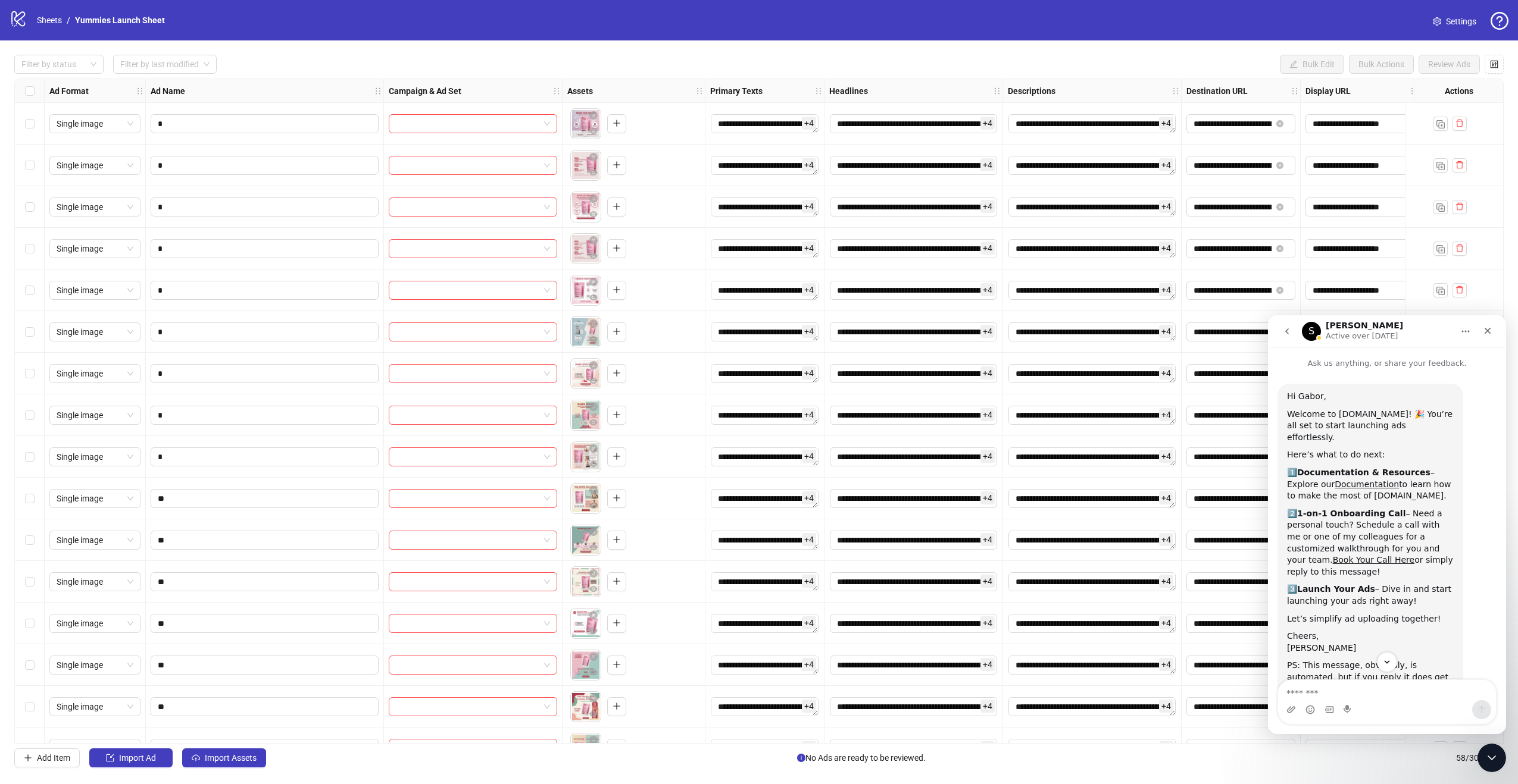
click at [1293, 328] on button "go back" at bounding box center [1287, 331] width 22 height 22
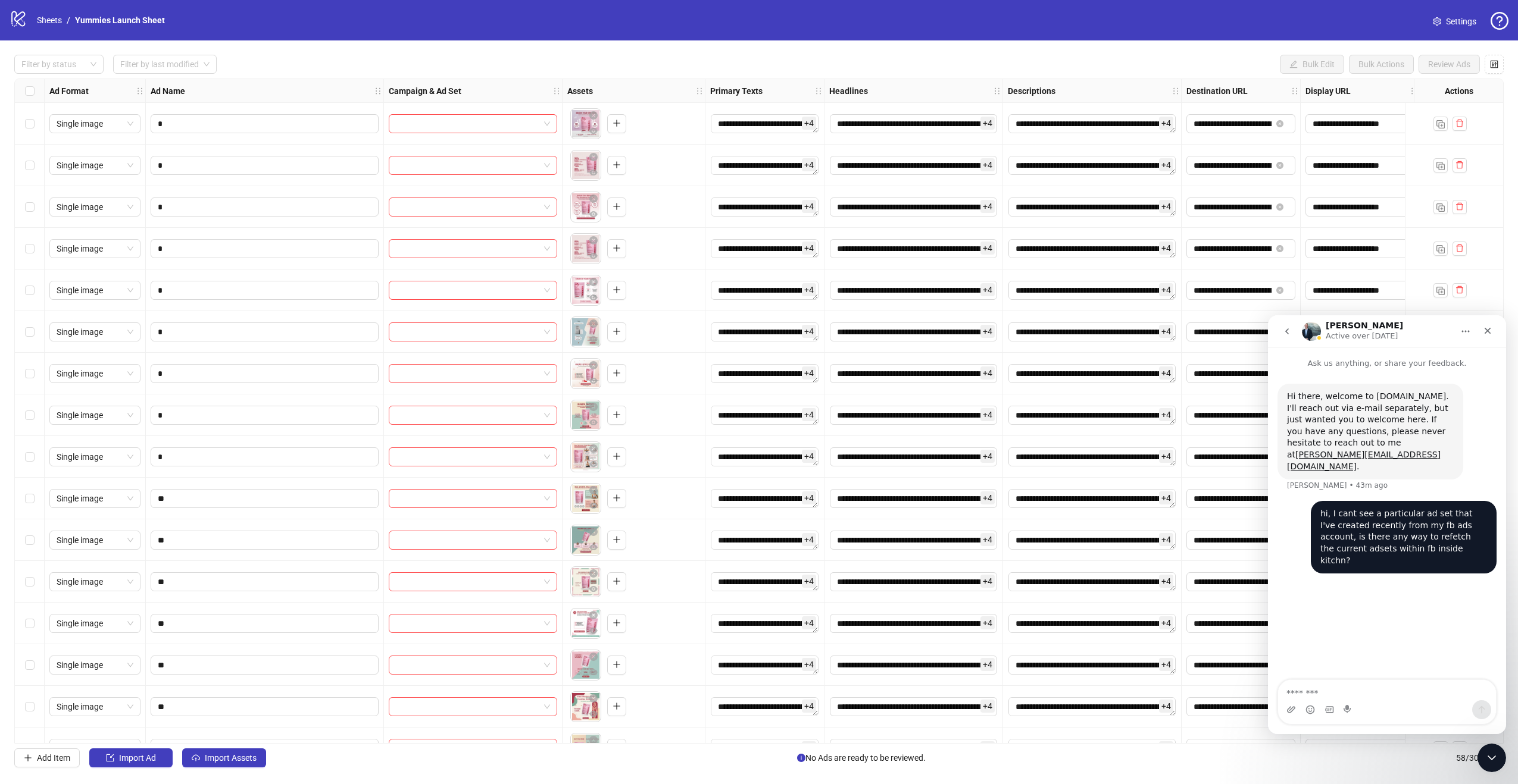
click at [1396, 697] on textarea "Message…" at bounding box center [1387, 690] width 218 height 20
type textarea "******"
